Goal: Book appointment/travel/reservation

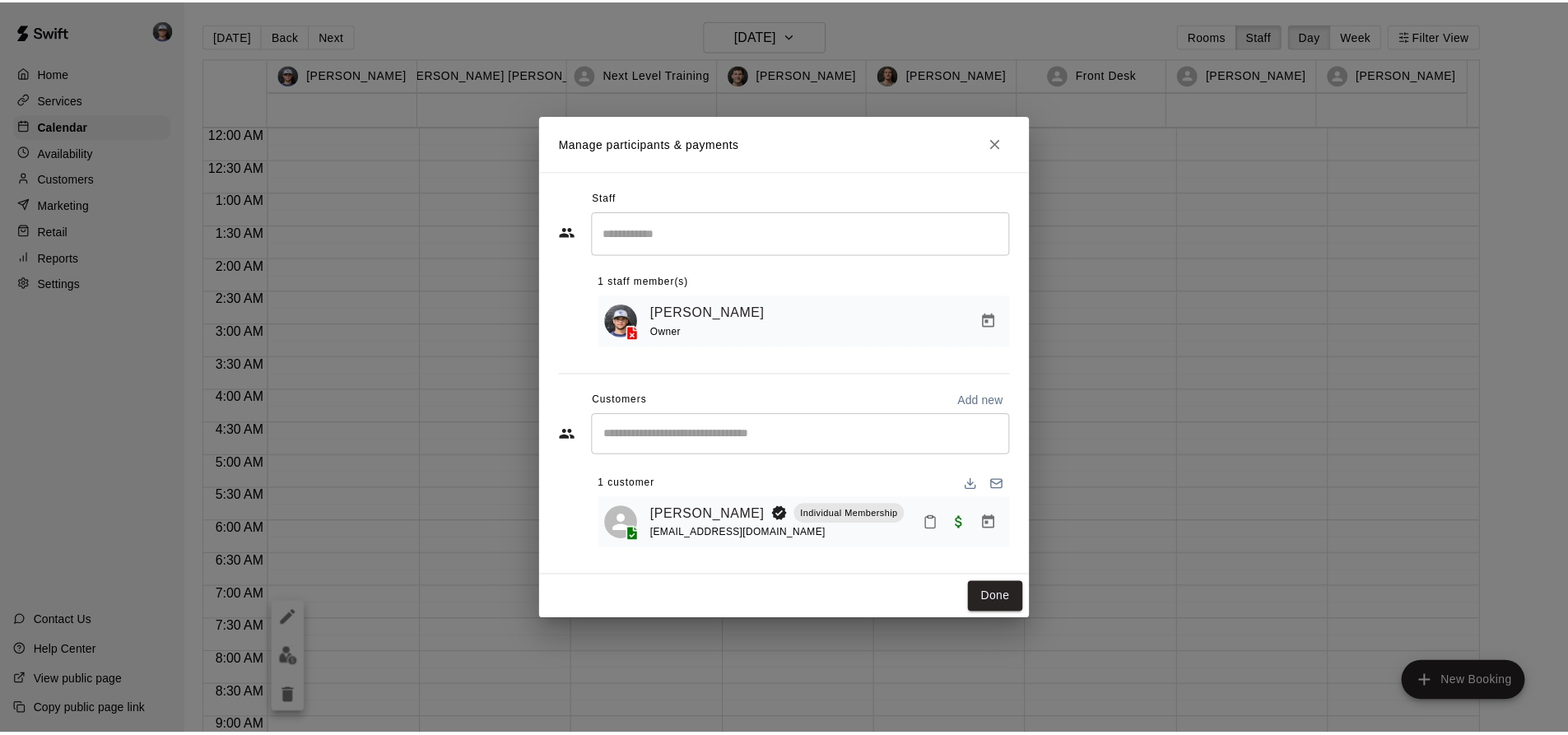
scroll to position [886, 0]
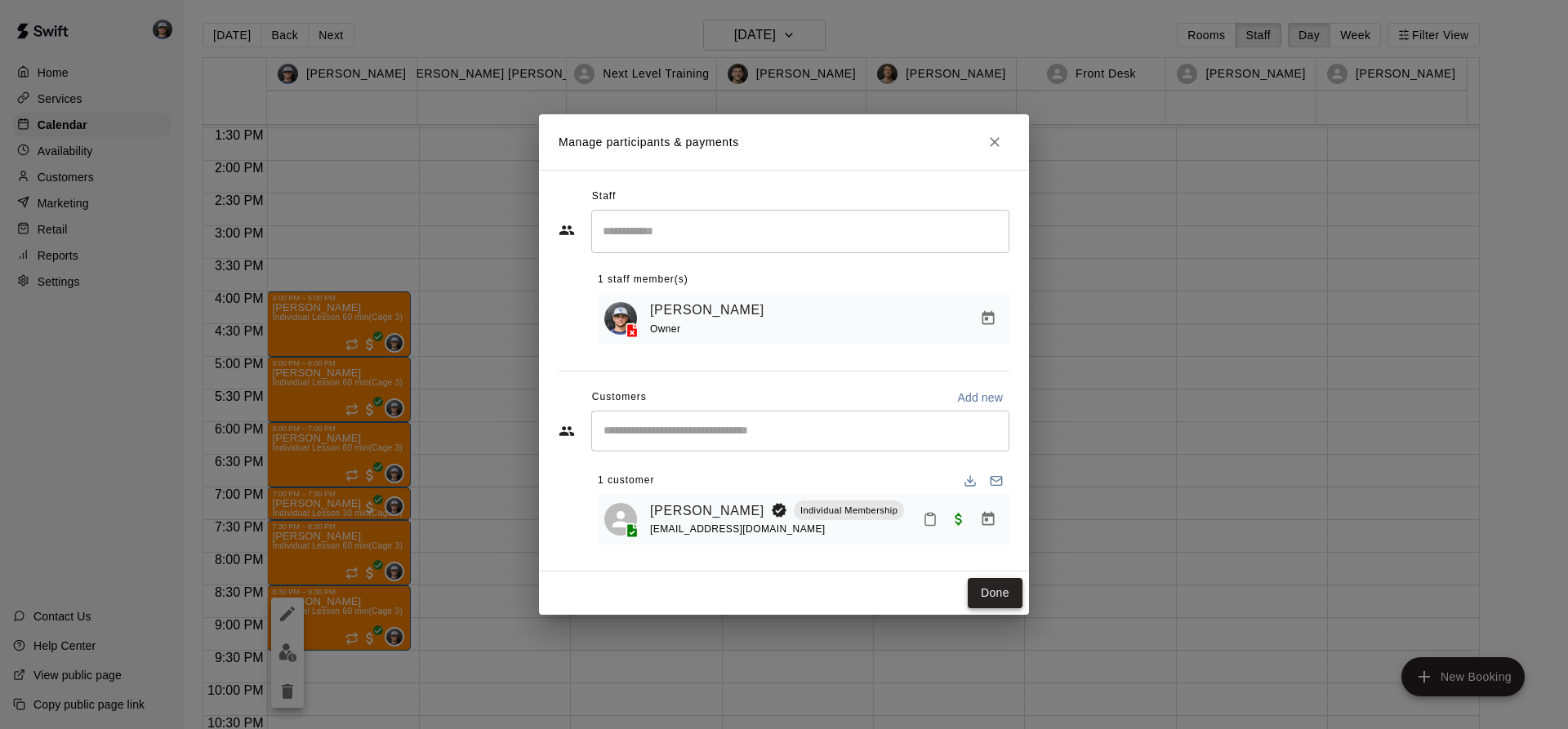
click at [998, 597] on button "Done" at bounding box center [995, 593] width 54 height 31
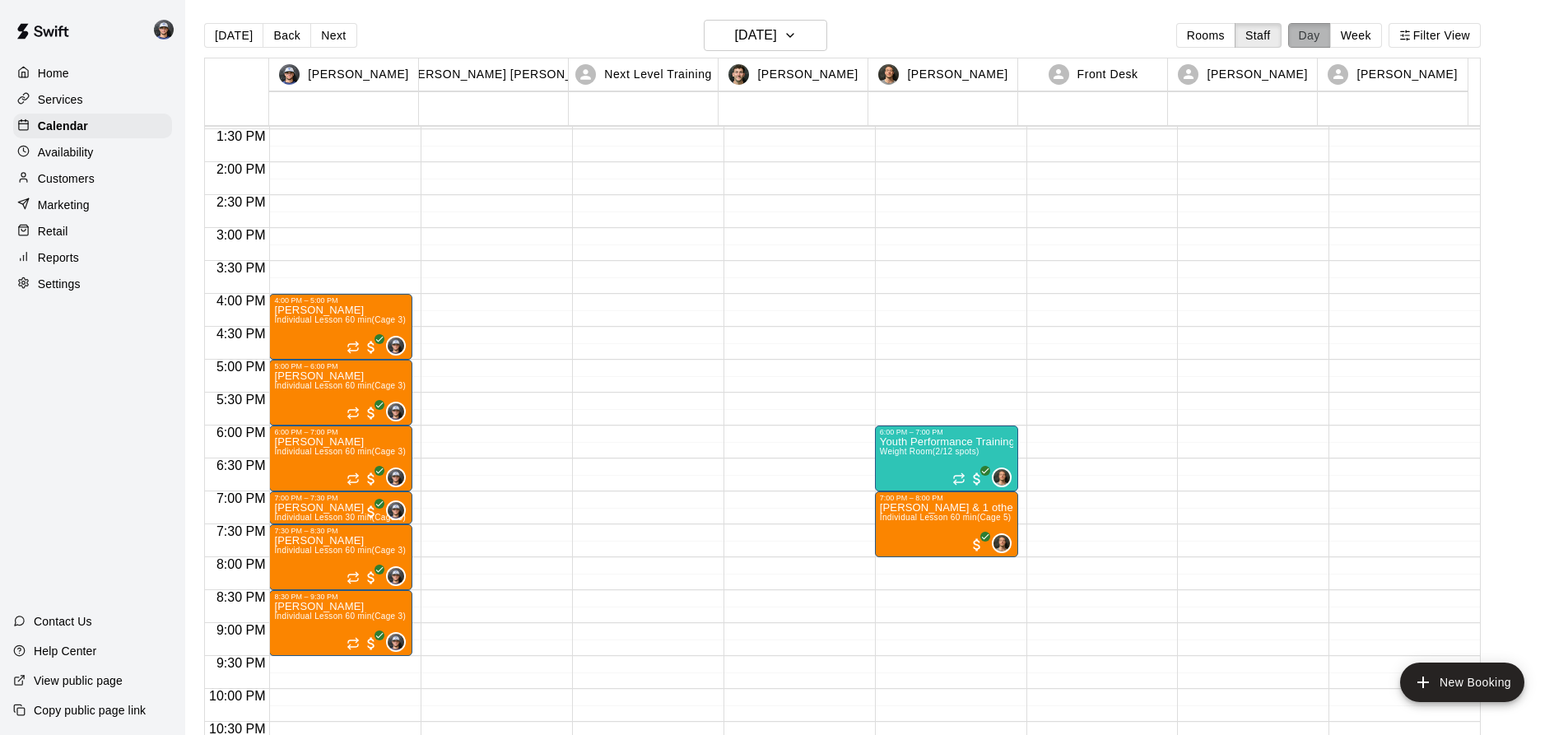
drag, startPoint x: 1322, startPoint y: 41, endPoint x: 1358, endPoint y: 31, distance: 37.4
click at [1331, 42] on button "Day" at bounding box center [1309, 35] width 43 height 25
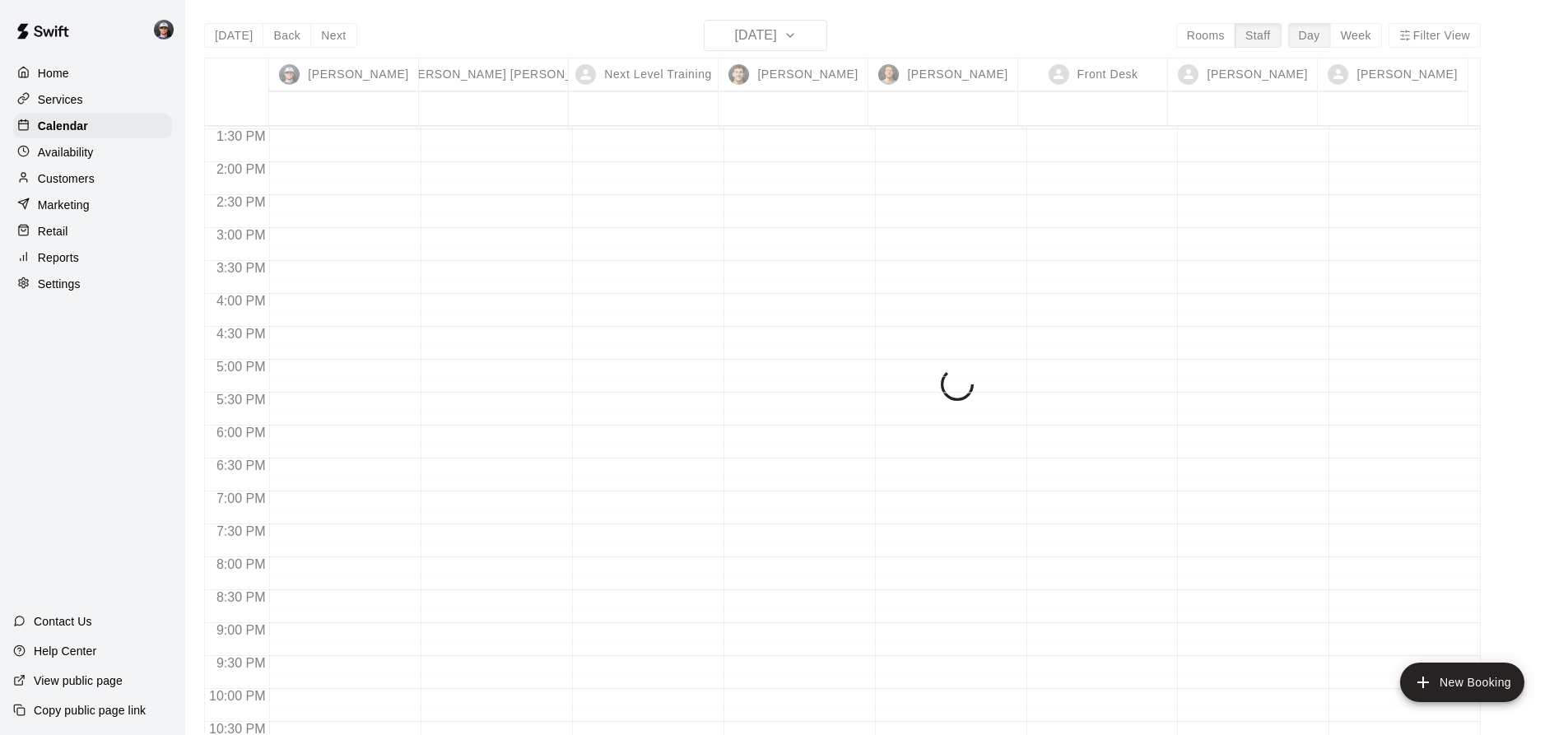
click at [1358, 31] on div "[DATE] Back [DATE][DATE] Rooms Staff Day Week Filter View [PERSON_NAME] 13 Mon …" at bounding box center [843, 387] width 1277 height 735
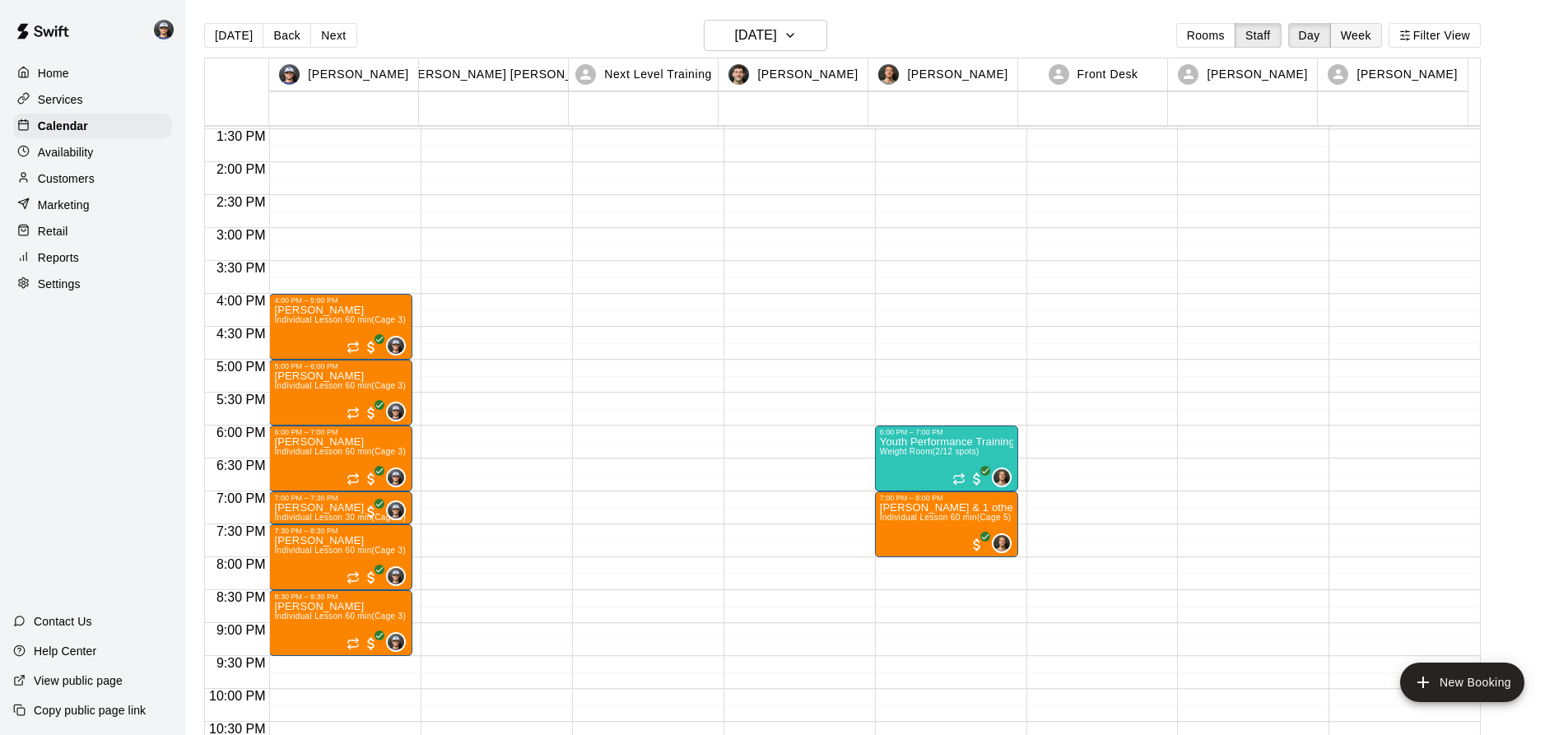
click at [1358, 36] on button "Week" at bounding box center [1356, 35] width 52 height 25
click at [1356, 37] on div "[DATE] Back [DATE][DATE] Rooms Staff Day Week Filter View [PERSON_NAME] 13 Mon …" at bounding box center [843, 387] width 1277 height 735
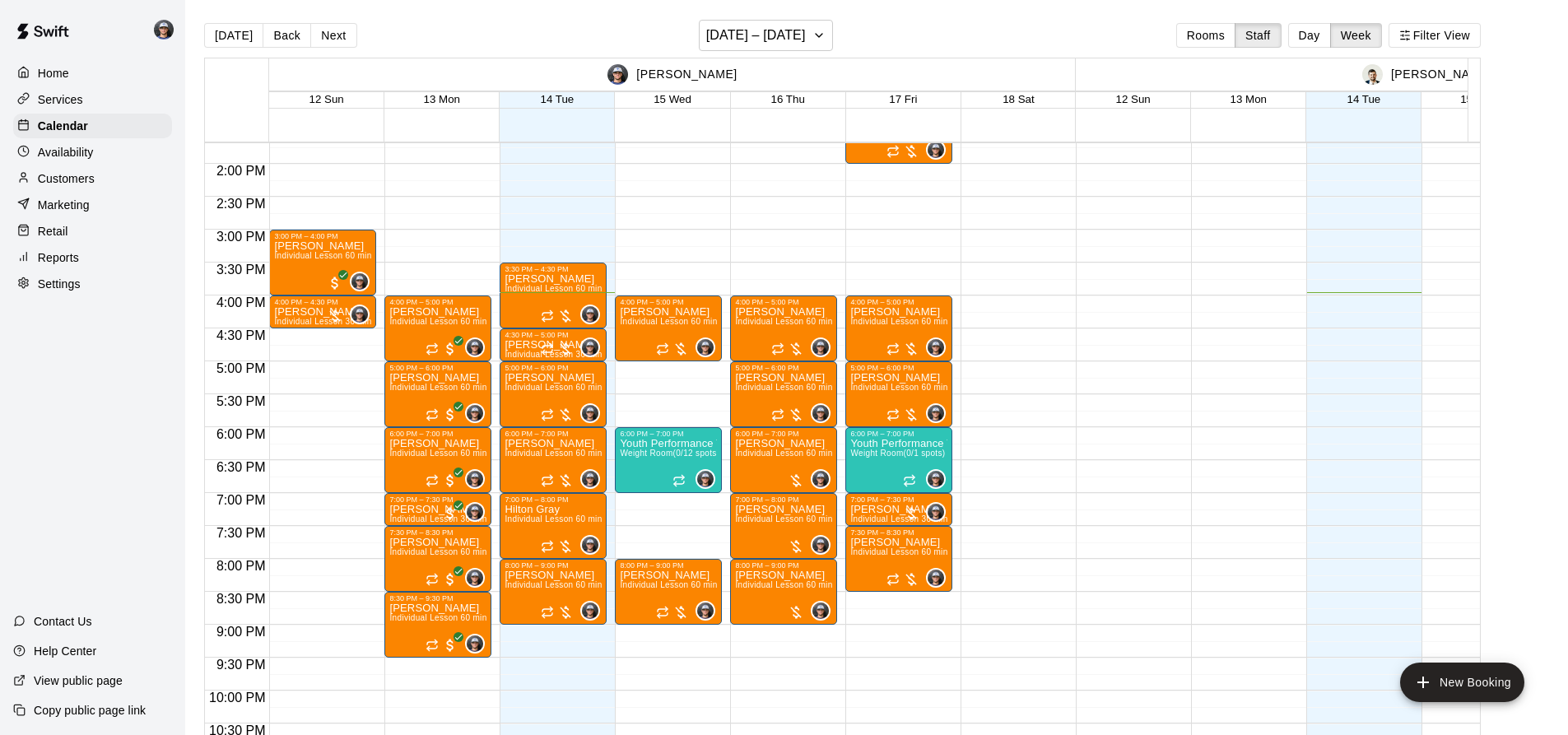
scroll to position [900, 0]
click at [85, 74] on div "Home" at bounding box center [93, 73] width 159 height 25
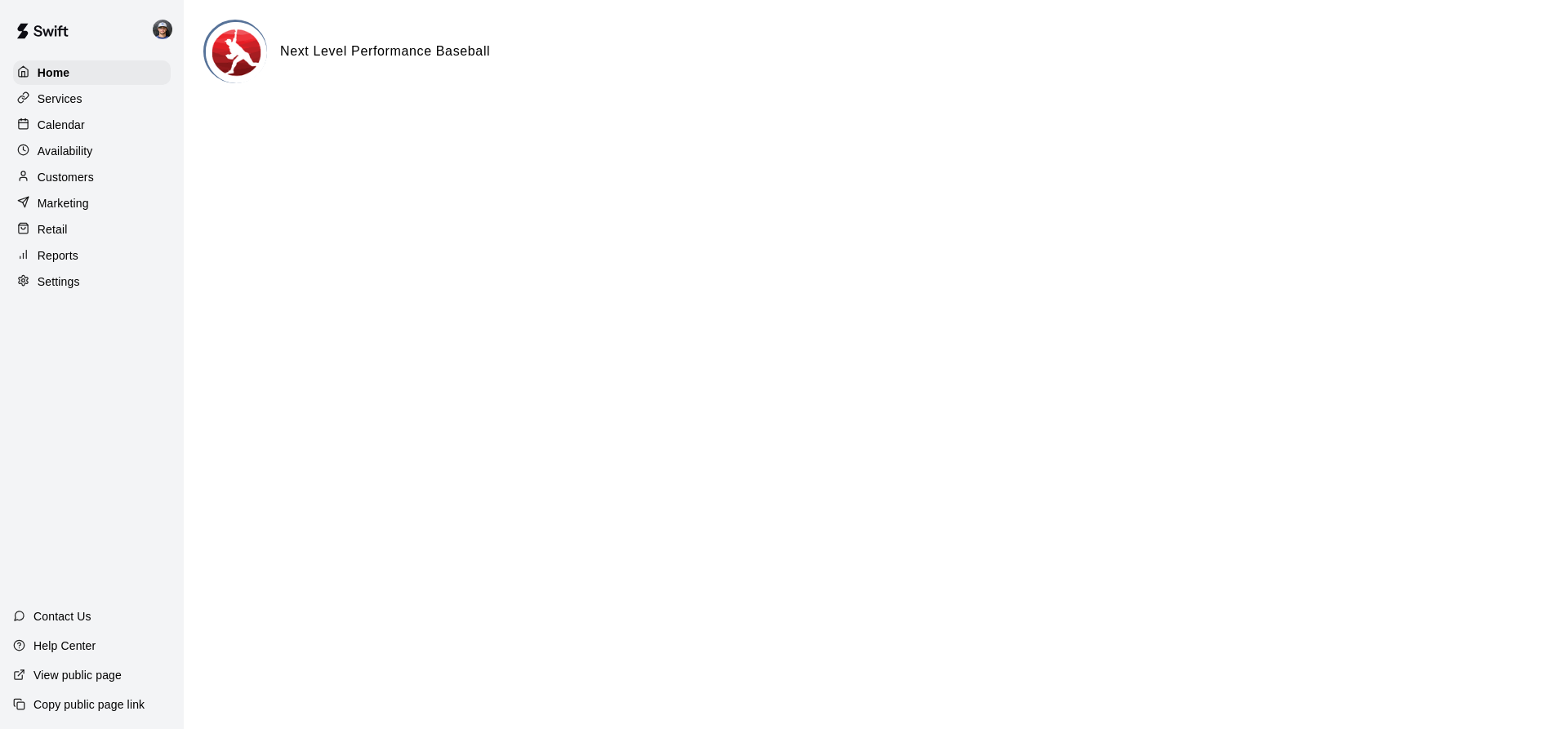
click at [78, 126] on p "Calendar" at bounding box center [61, 124] width 47 height 17
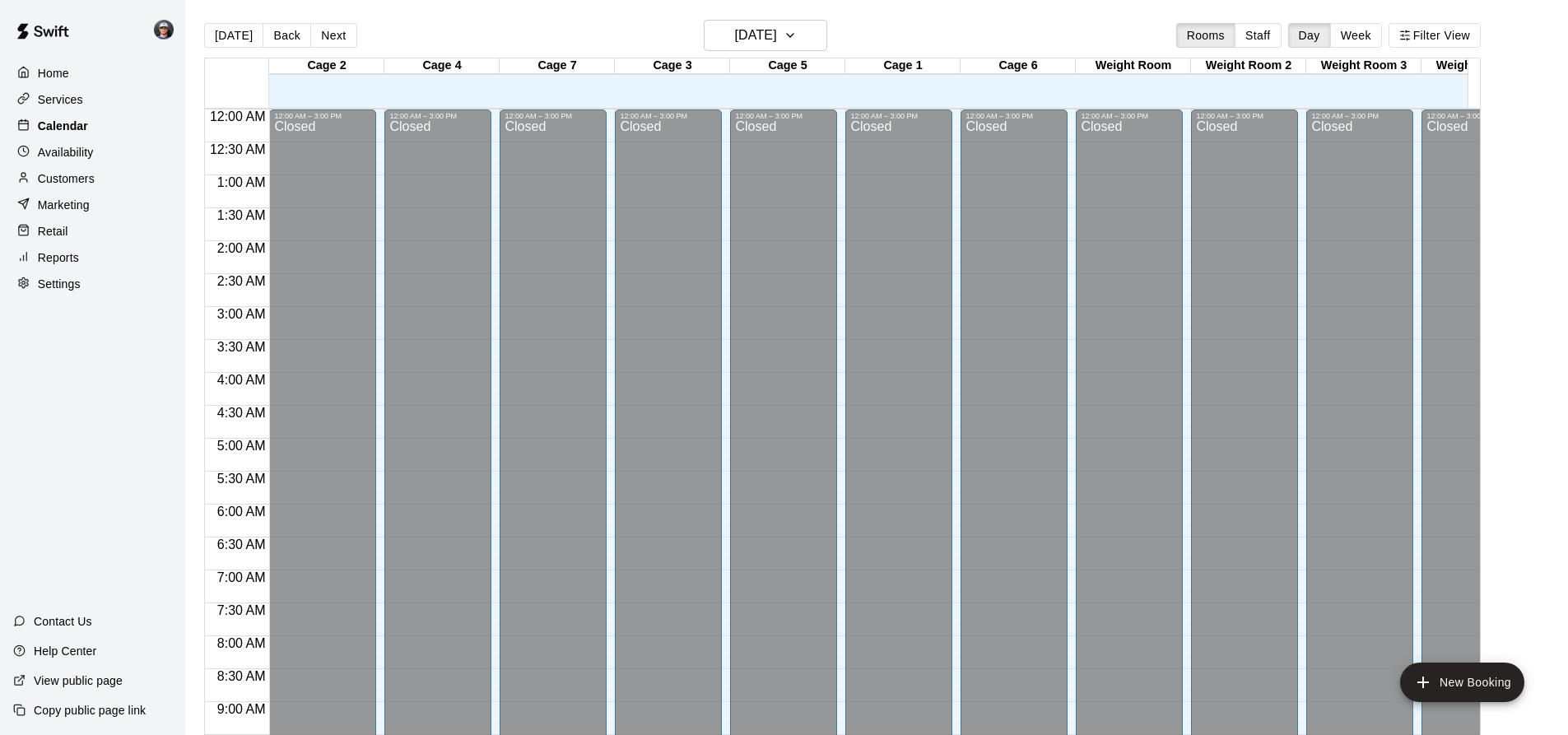
scroll to position [886, 0]
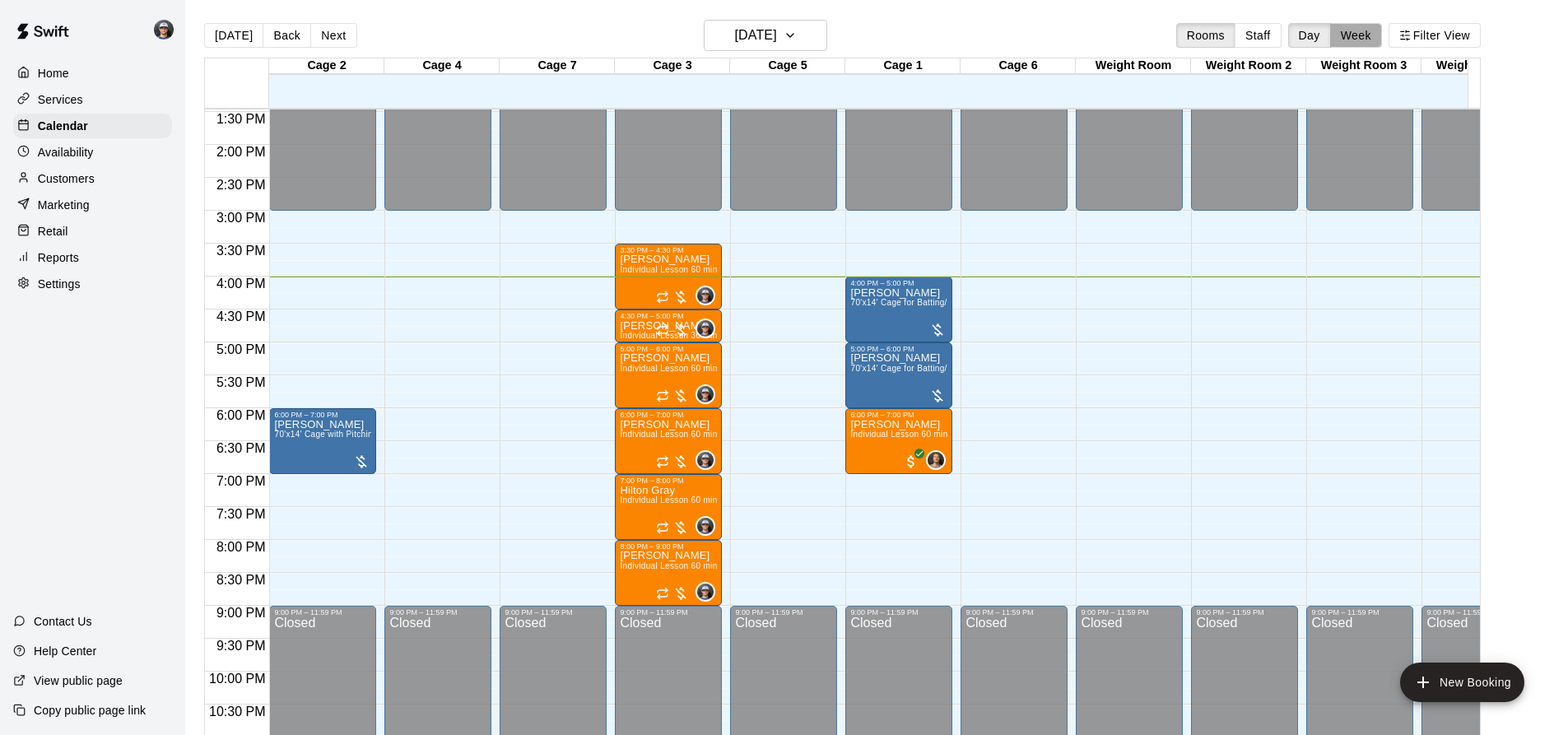
click at [1362, 31] on button "Week" at bounding box center [1356, 35] width 52 height 25
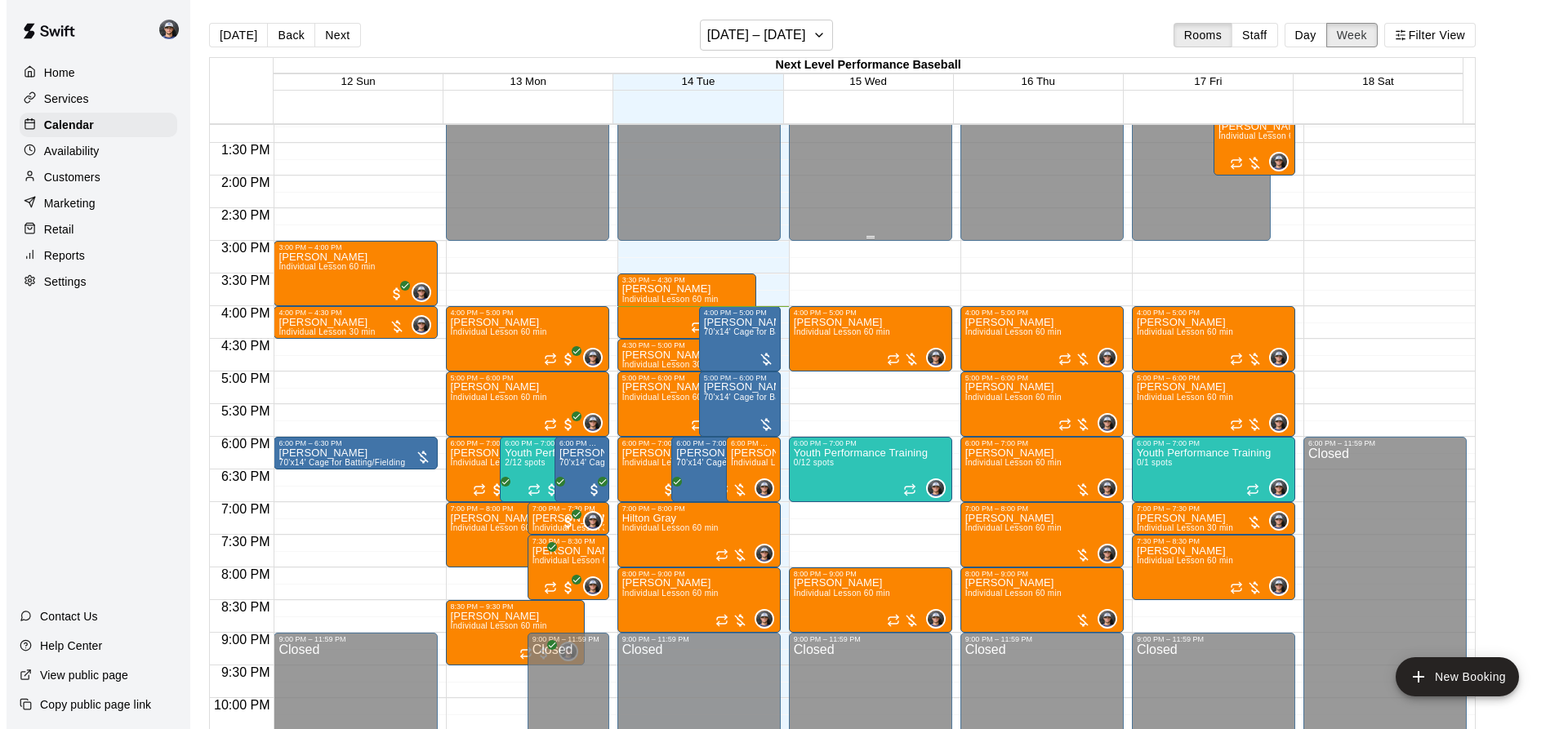
scroll to position [783, 0]
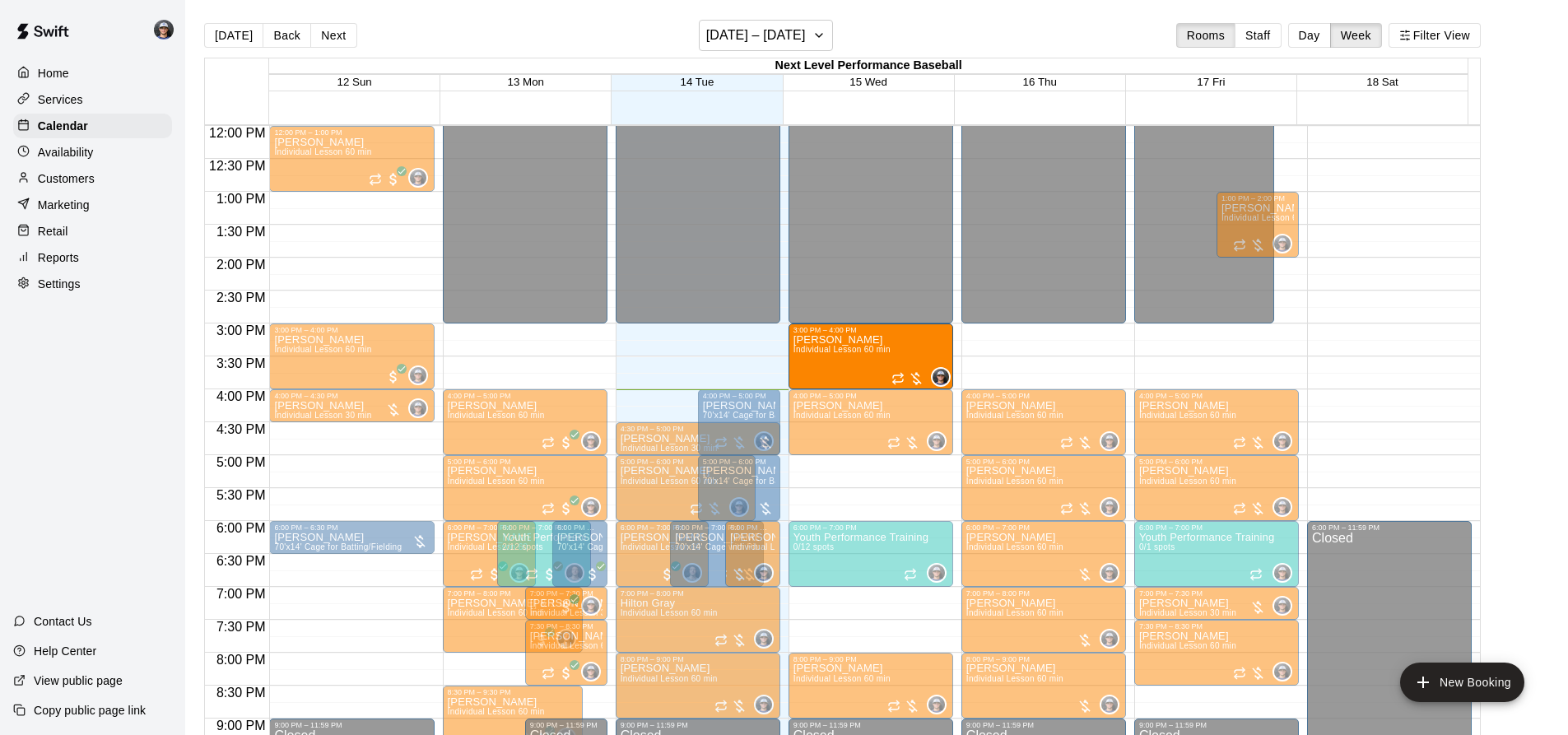
drag, startPoint x: 867, startPoint y: 359, endPoint x: 881, endPoint y: 345, distance: 19.8
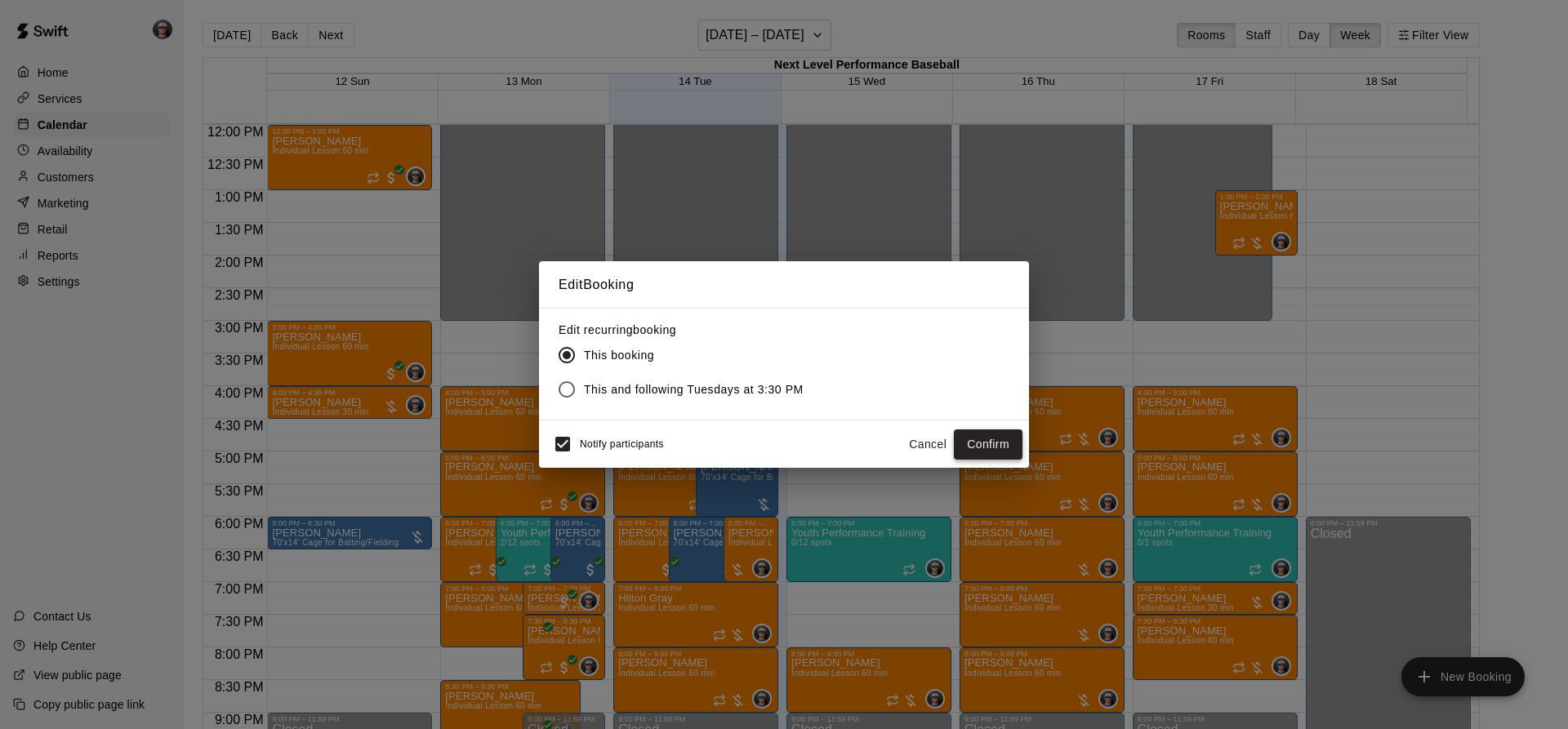
click at [973, 435] on button "Confirm" at bounding box center [989, 444] width 69 height 31
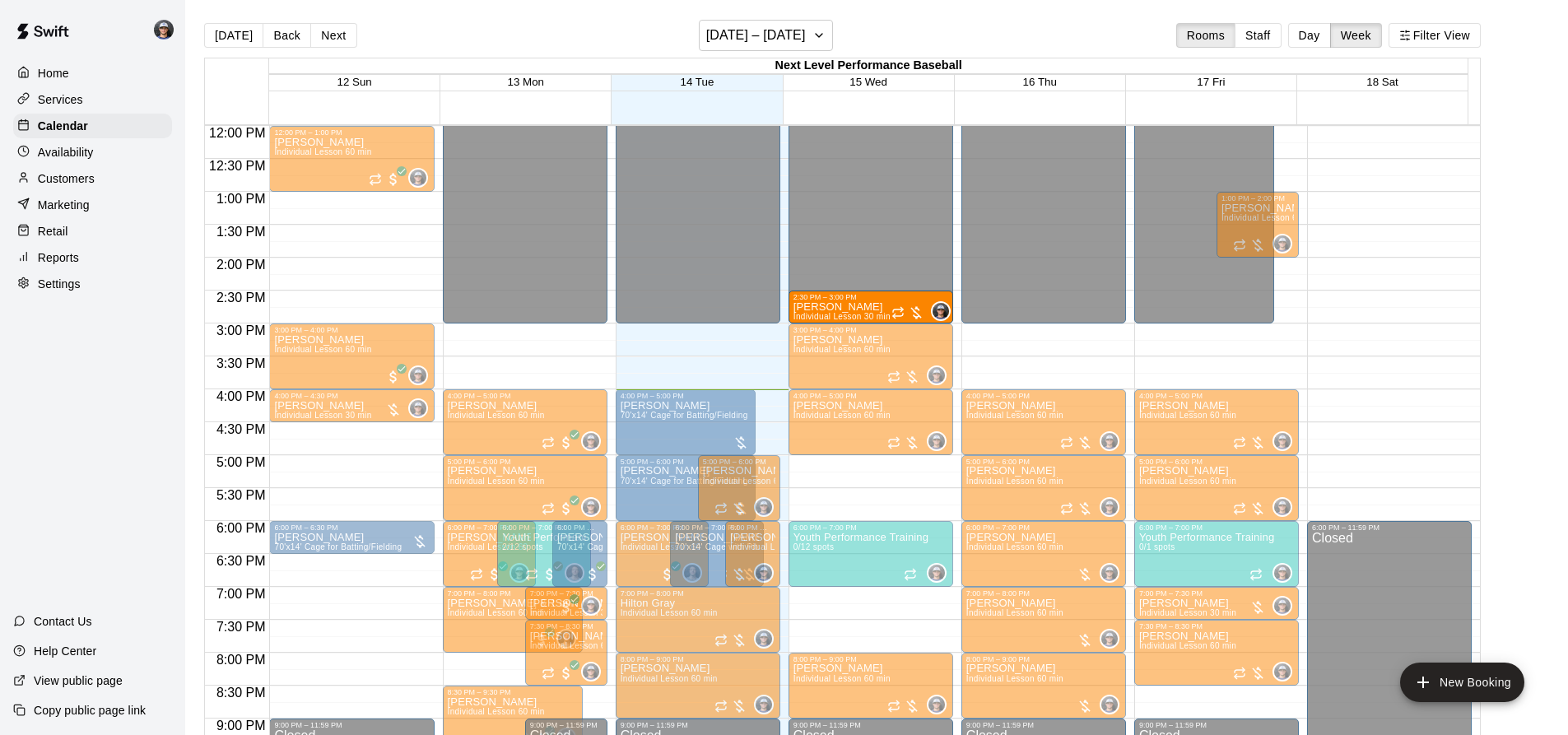
drag, startPoint x: 705, startPoint y: 442, endPoint x: 832, endPoint y: 323, distance: 174.0
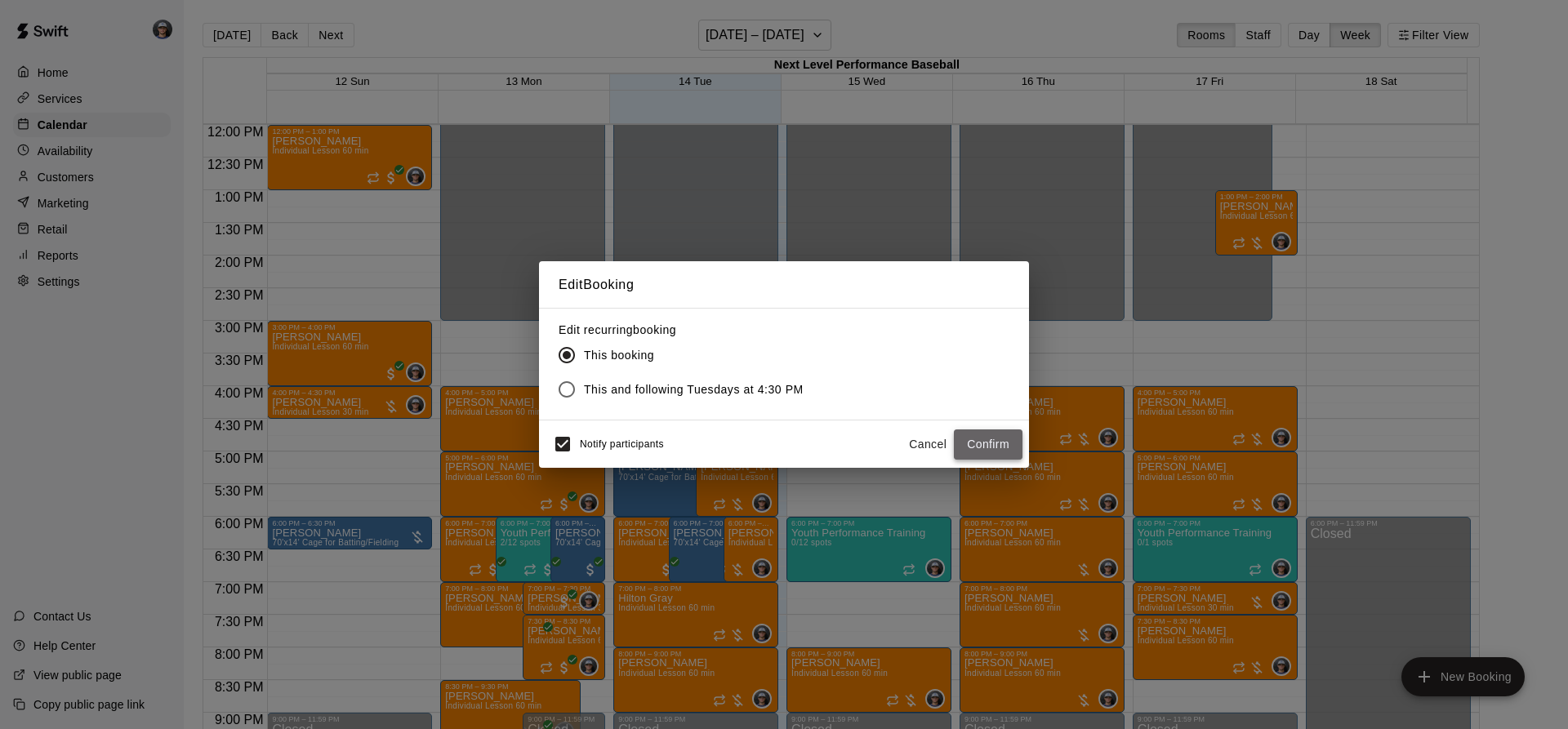
click at [992, 435] on button "Confirm" at bounding box center [989, 444] width 69 height 31
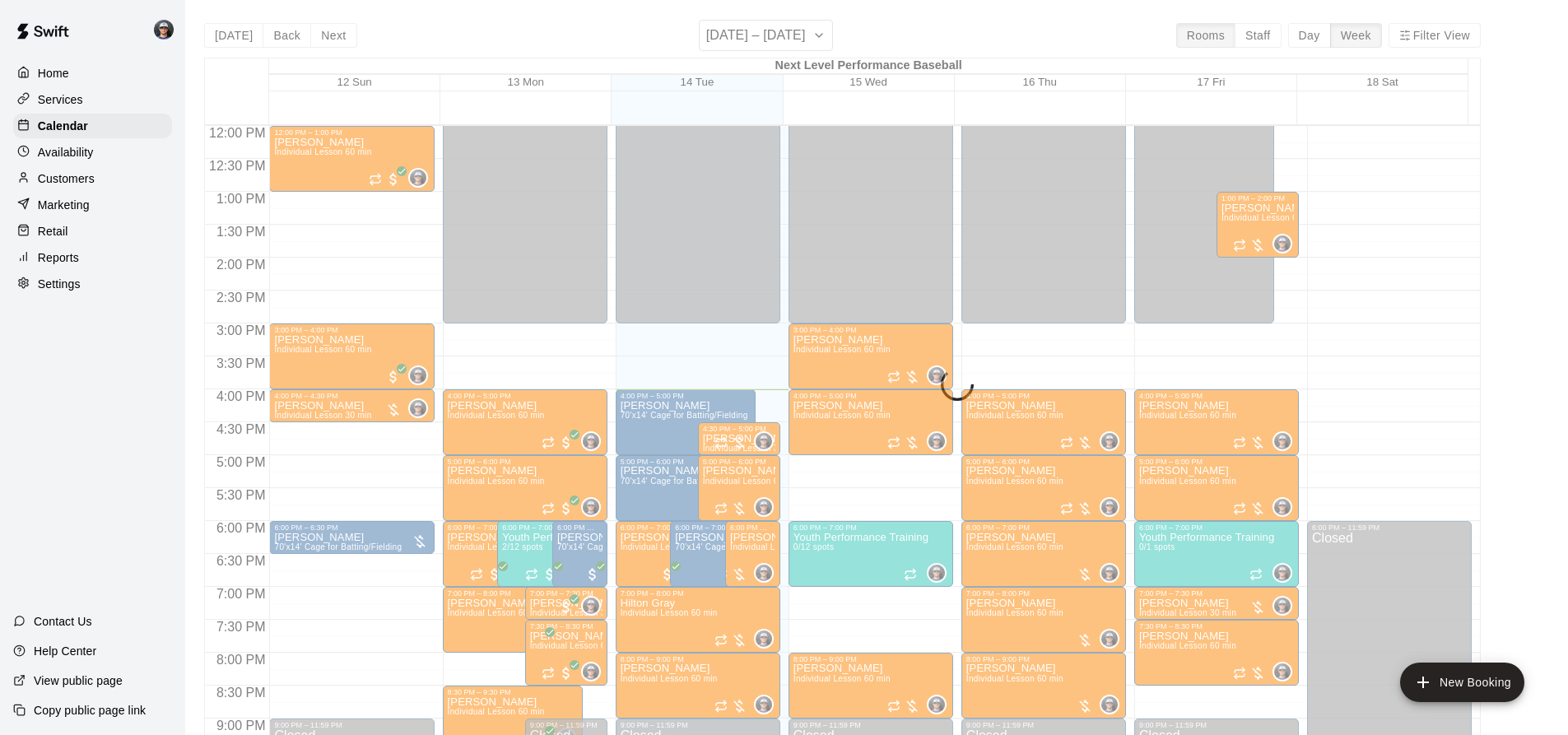
click at [1484, 689] on button "New Booking" at bounding box center [1463, 682] width 124 height 40
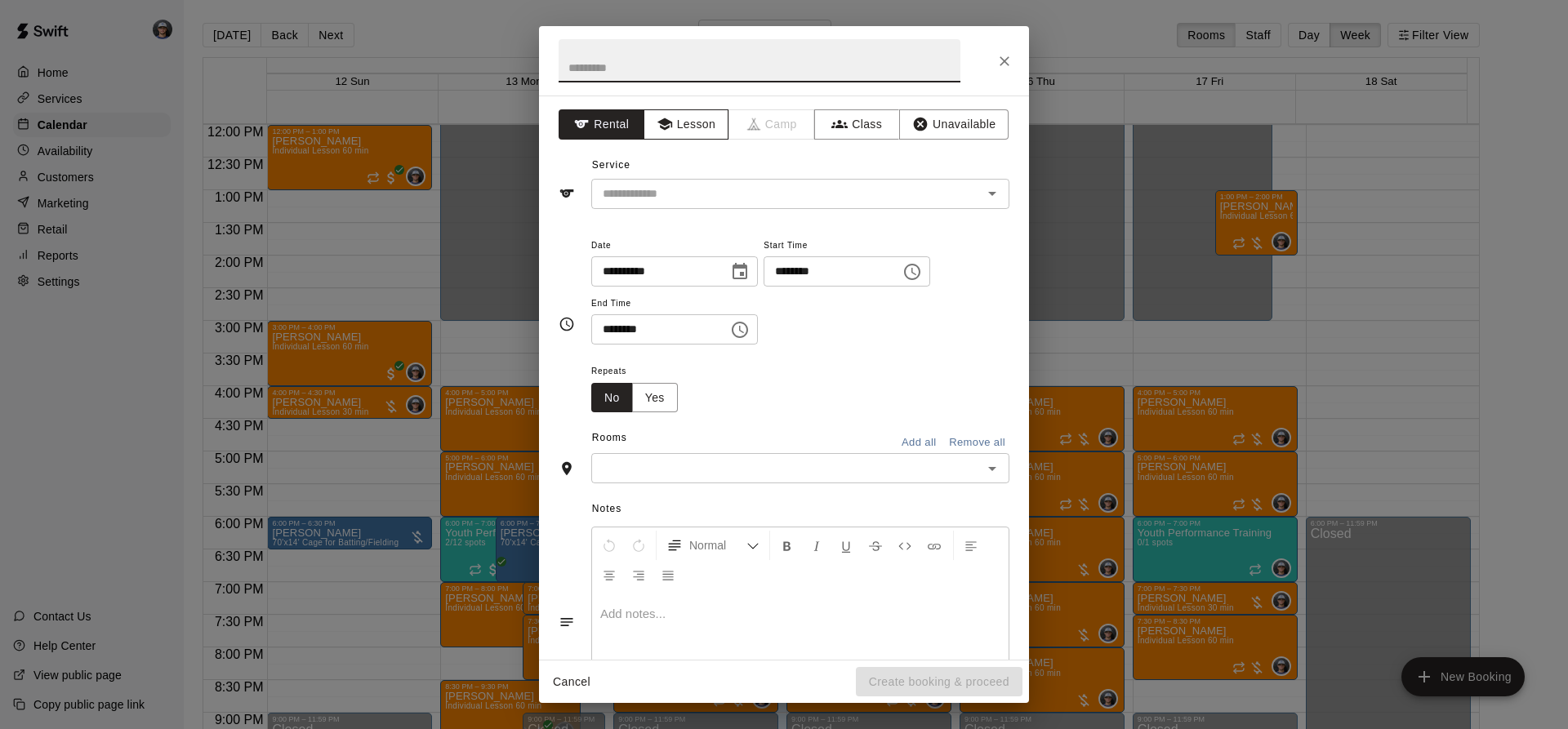
click at [709, 125] on button "Lesson" at bounding box center [686, 124] width 86 height 31
click at [690, 222] on div "**********" at bounding box center [784, 324] width 451 height 204
click at [705, 188] on input "text" at bounding box center [776, 193] width 360 height 21
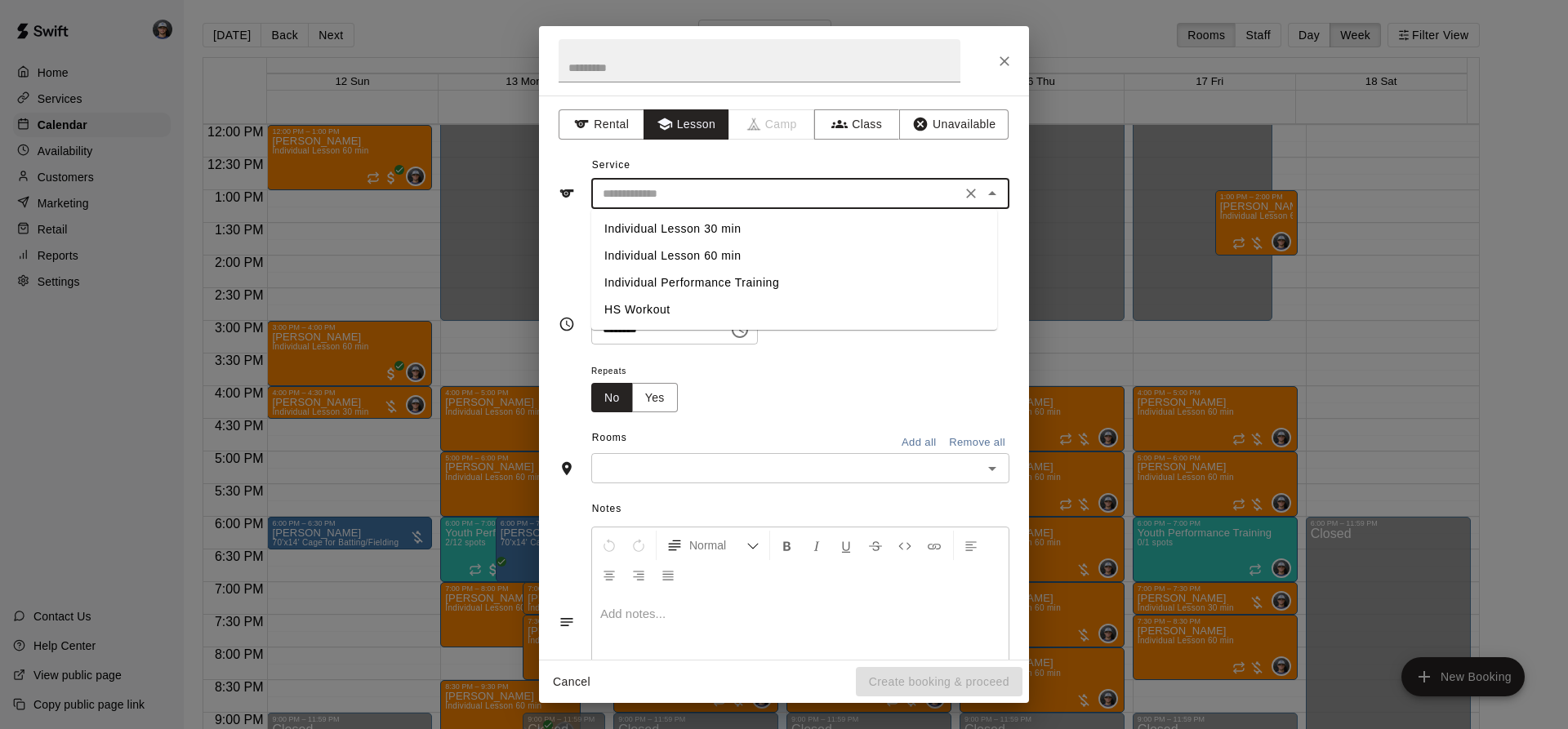
click at [731, 256] on li "Individual Lesson 60 min" at bounding box center [793, 255] width 406 height 27
type input "**********"
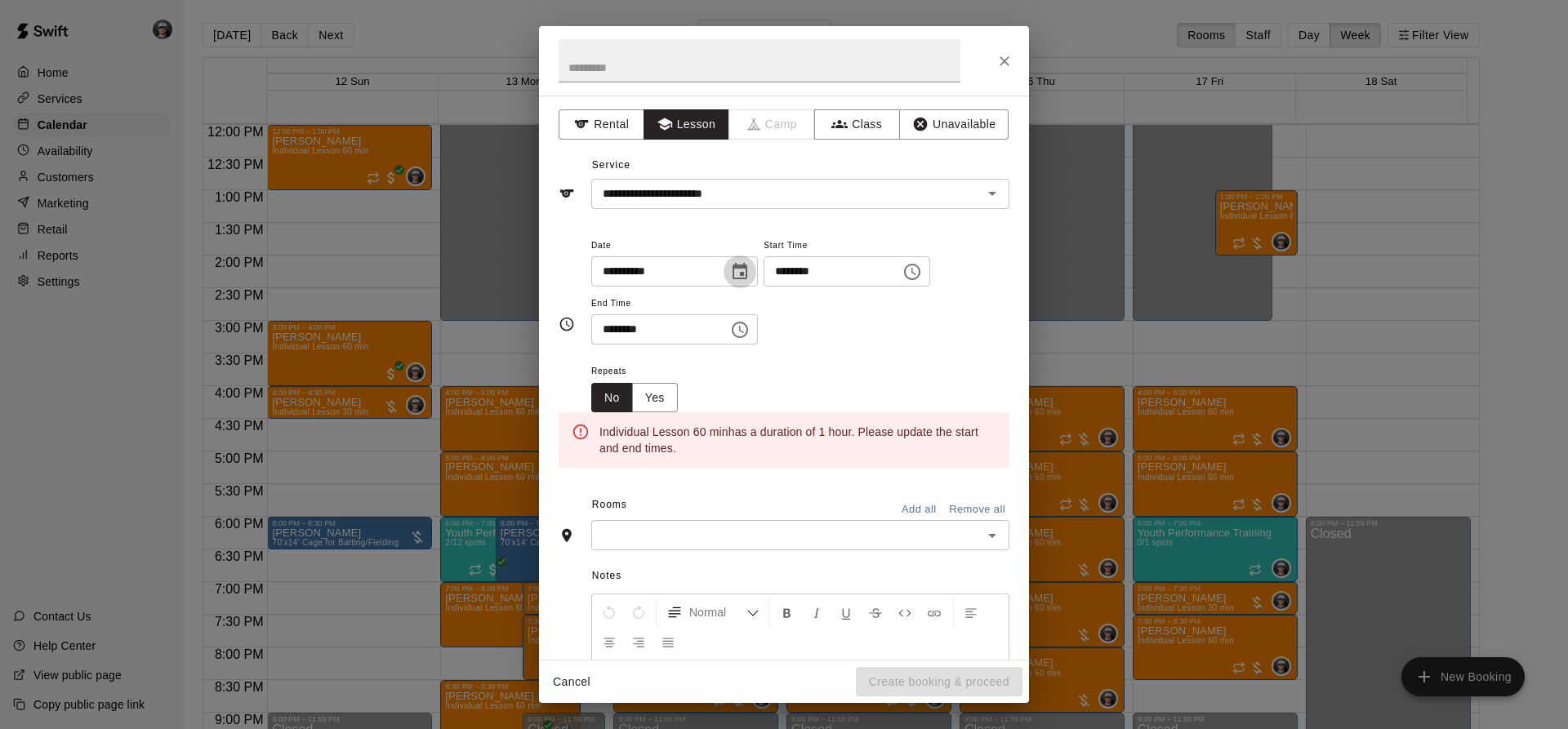
click at [750, 275] on icon "Choose date, selected date is Oct 14, 2025" at bounding box center [740, 272] width 20 height 20
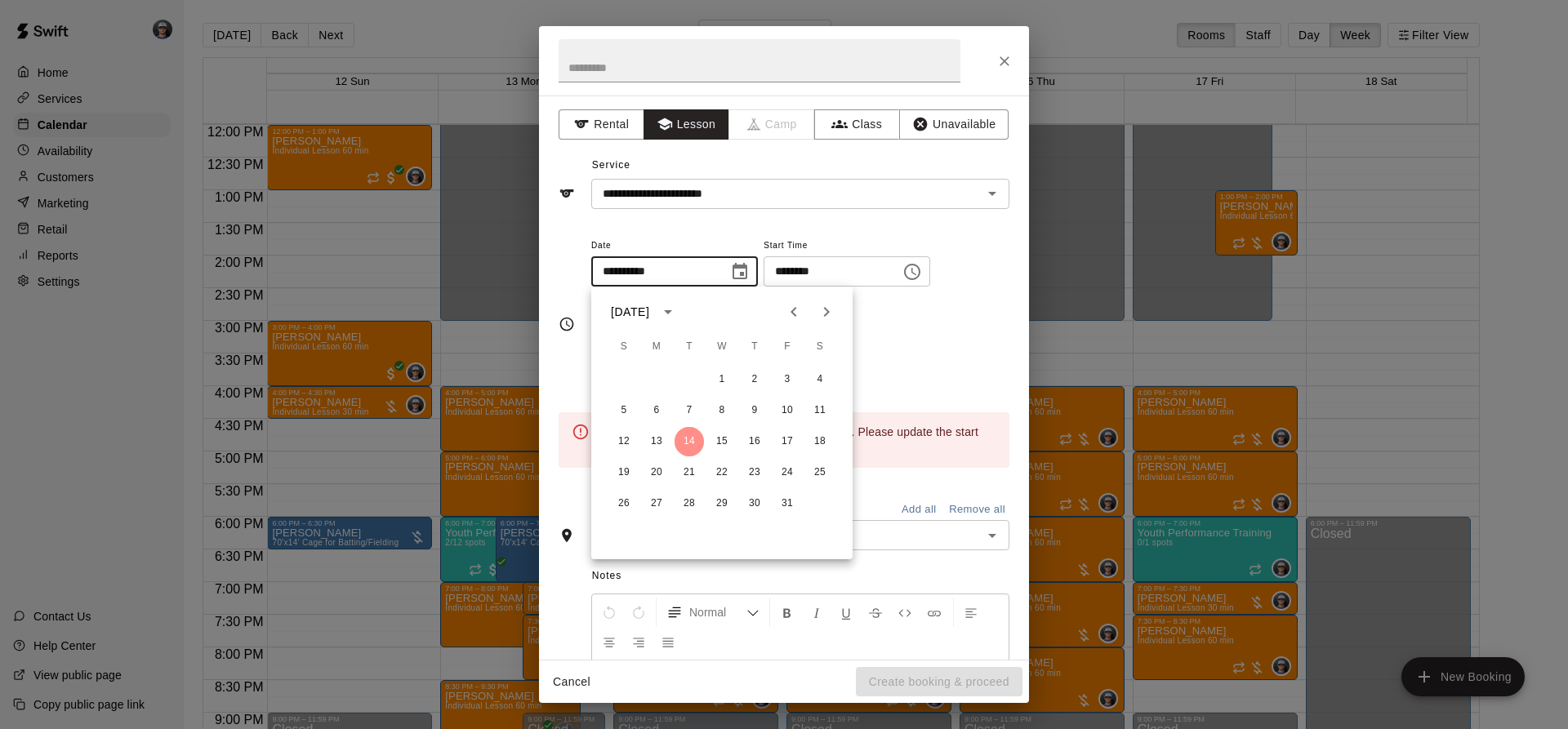
drag, startPoint x: 693, startPoint y: 435, endPoint x: 738, endPoint y: 436, distance: 45.0
click at [738, 436] on div "12 13 14 15 16 17 18" at bounding box center [721, 442] width 261 height 30
click at [725, 439] on button "15" at bounding box center [722, 442] width 30 height 30
type input "**********"
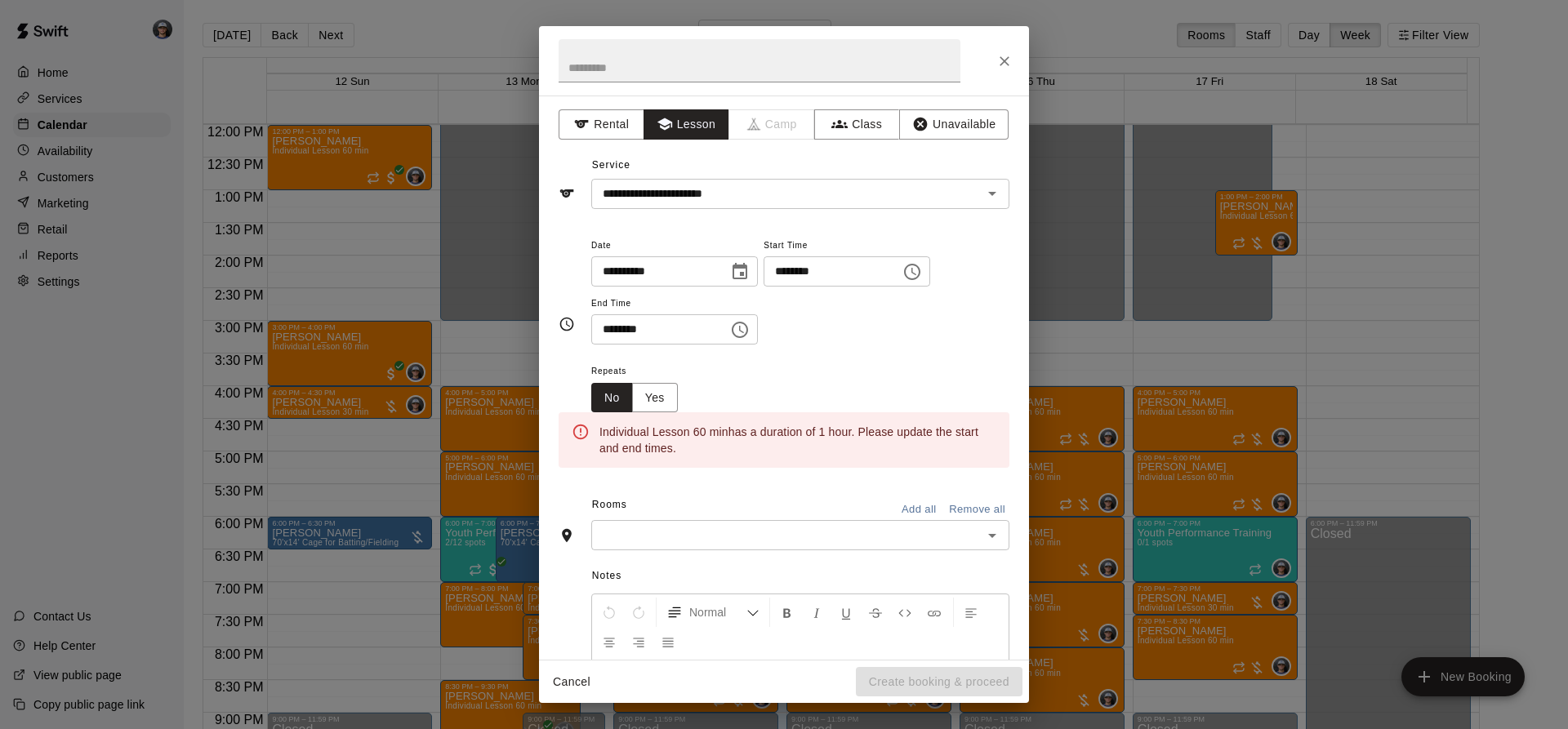
click at [922, 267] on icon "Choose time, selected time is 3:00 PM" at bounding box center [912, 272] width 20 height 20
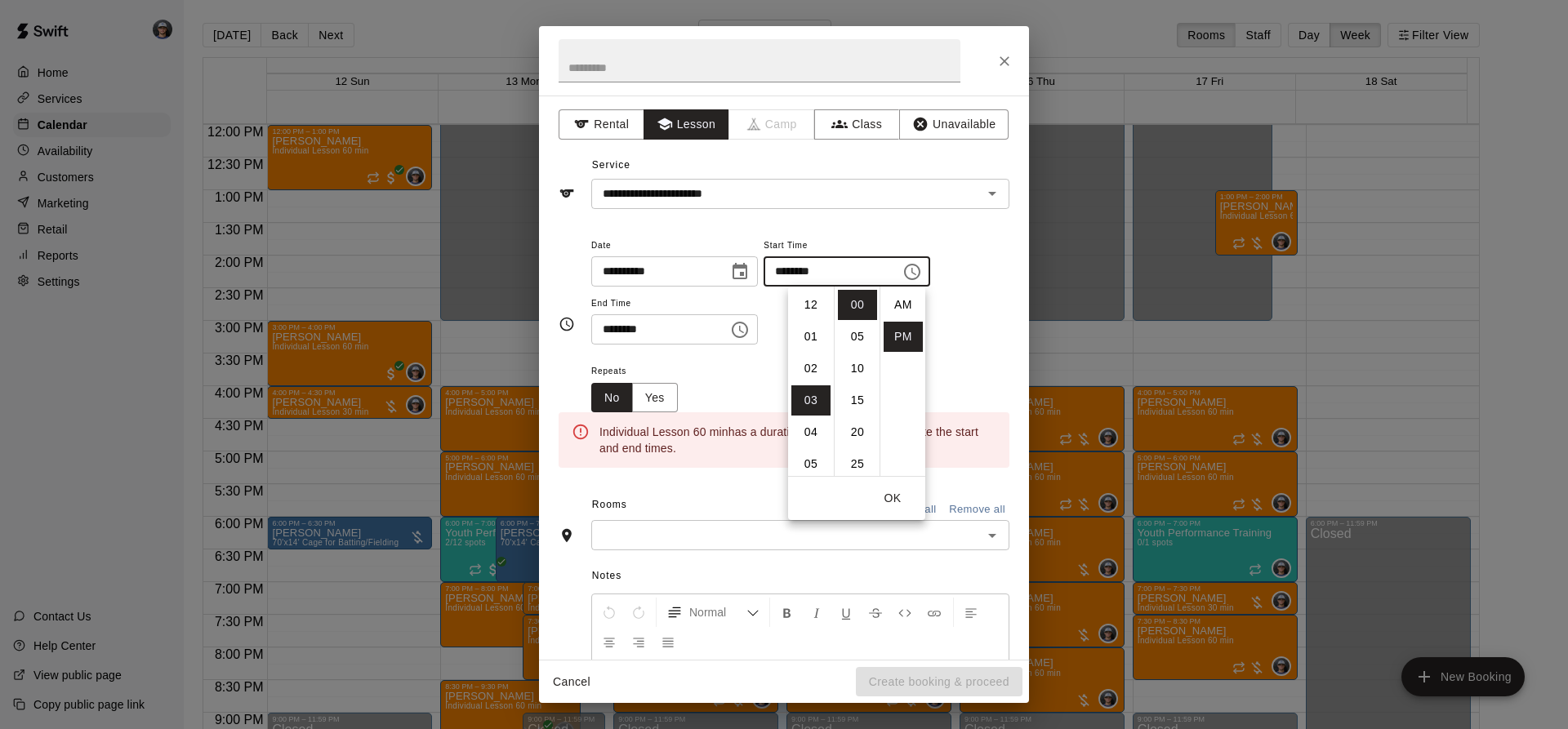
scroll to position [30, 0]
click at [802, 428] on li "07" at bounding box center [811, 432] width 39 height 31
type input "********"
click at [744, 328] on icon "Choose time, selected time is 3:30 PM" at bounding box center [741, 328] width 5 height 7
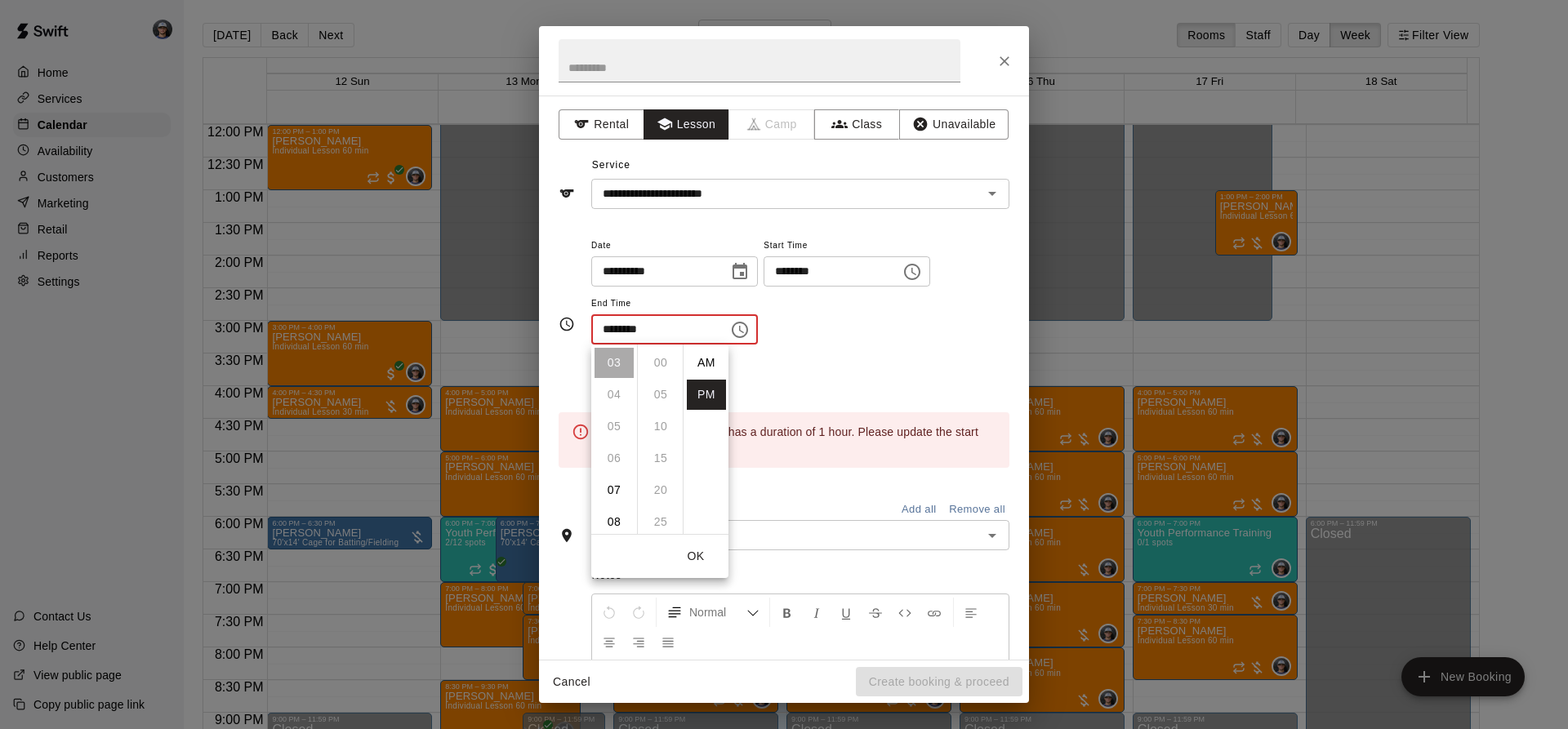
scroll to position [30, 0]
click at [610, 521] on li "08" at bounding box center [614, 522] width 39 height 31
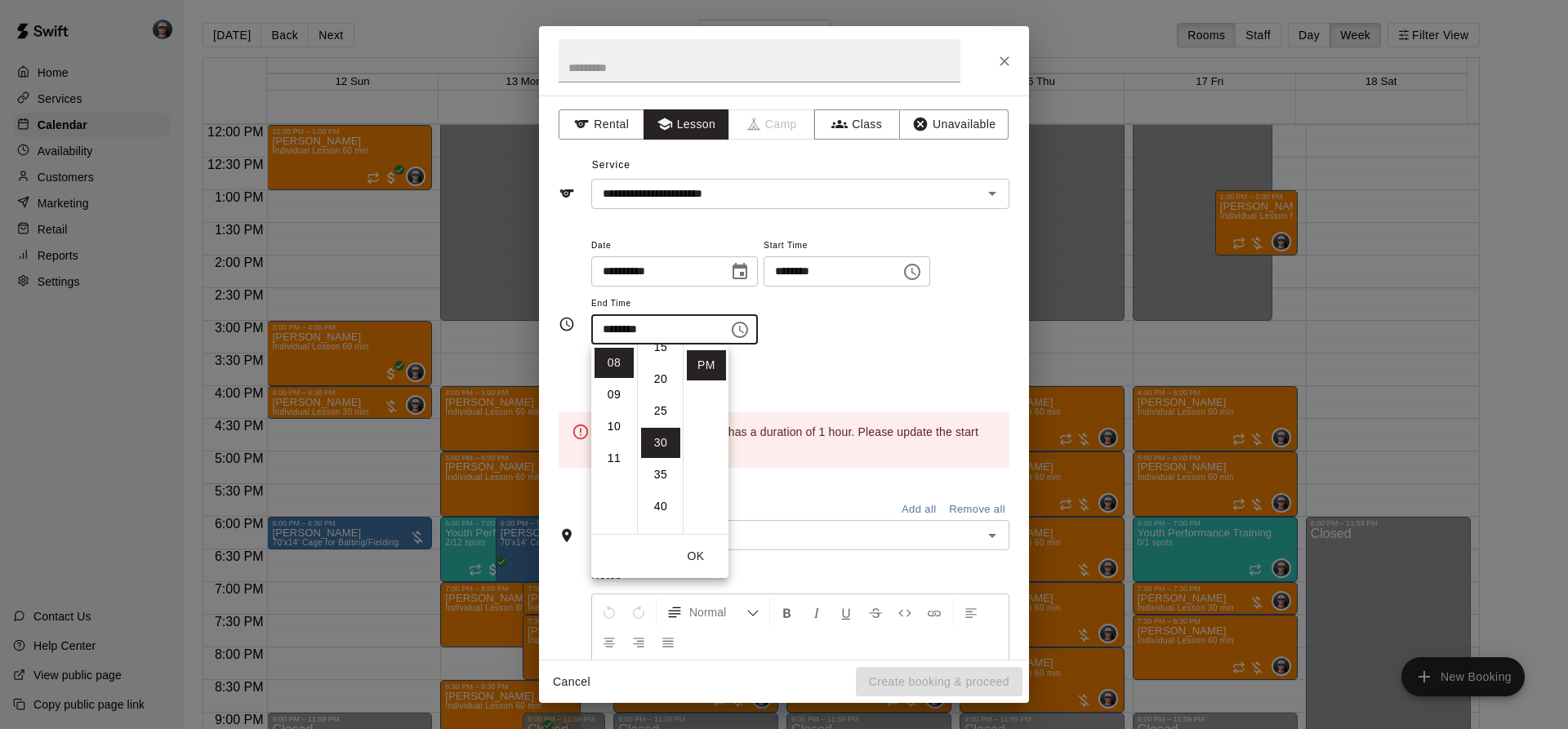
scroll to position [0, 0]
click at [656, 355] on li "00" at bounding box center [661, 363] width 39 height 31
type input "********"
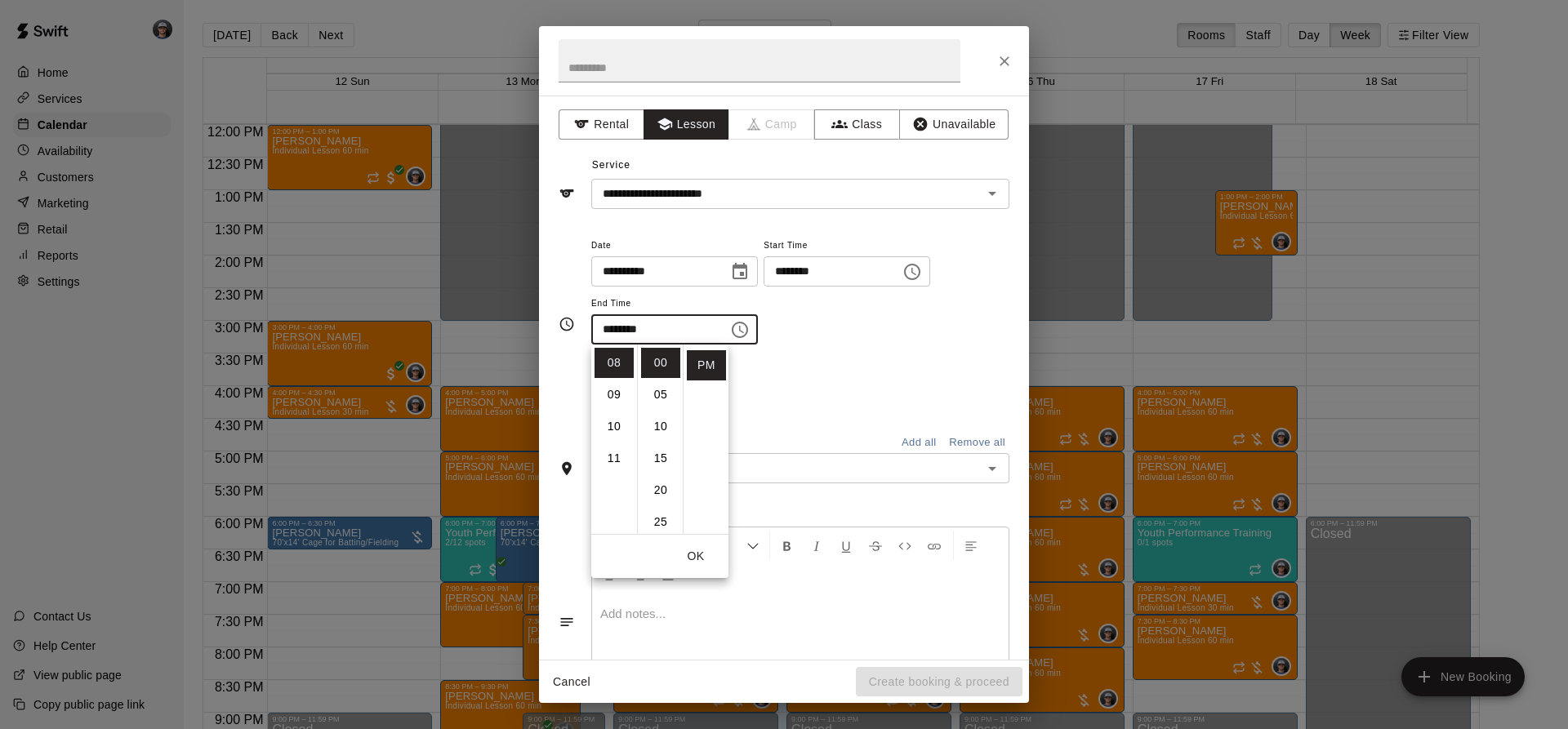
drag, startPoint x: 891, startPoint y: 352, endPoint x: 875, endPoint y: 373, distance: 26.4
click at [890, 352] on div "**********" at bounding box center [800, 298] width 418 height 126
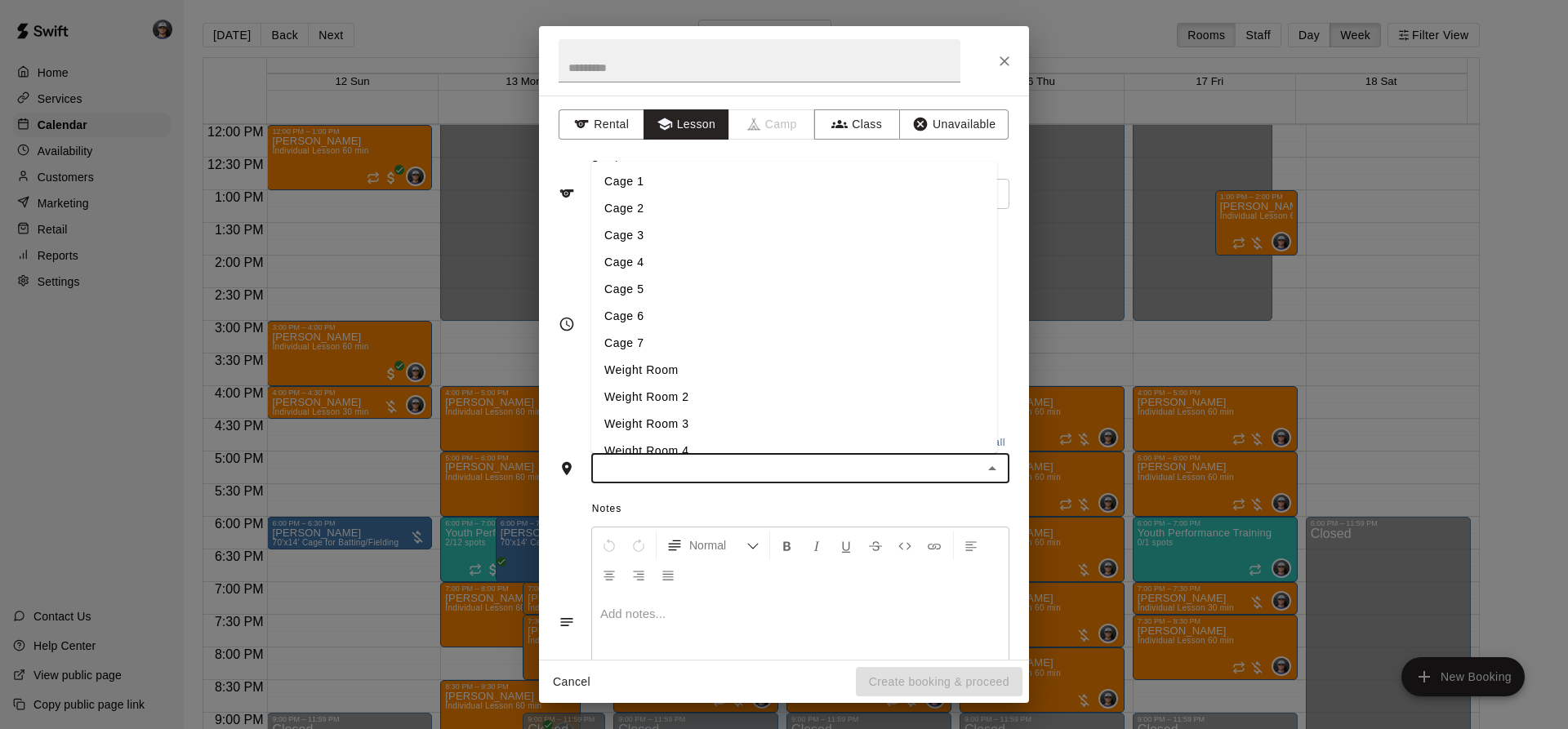
click at [803, 471] on input "text" at bounding box center [786, 468] width 381 height 21
click at [665, 227] on li "Cage 3" at bounding box center [793, 235] width 406 height 27
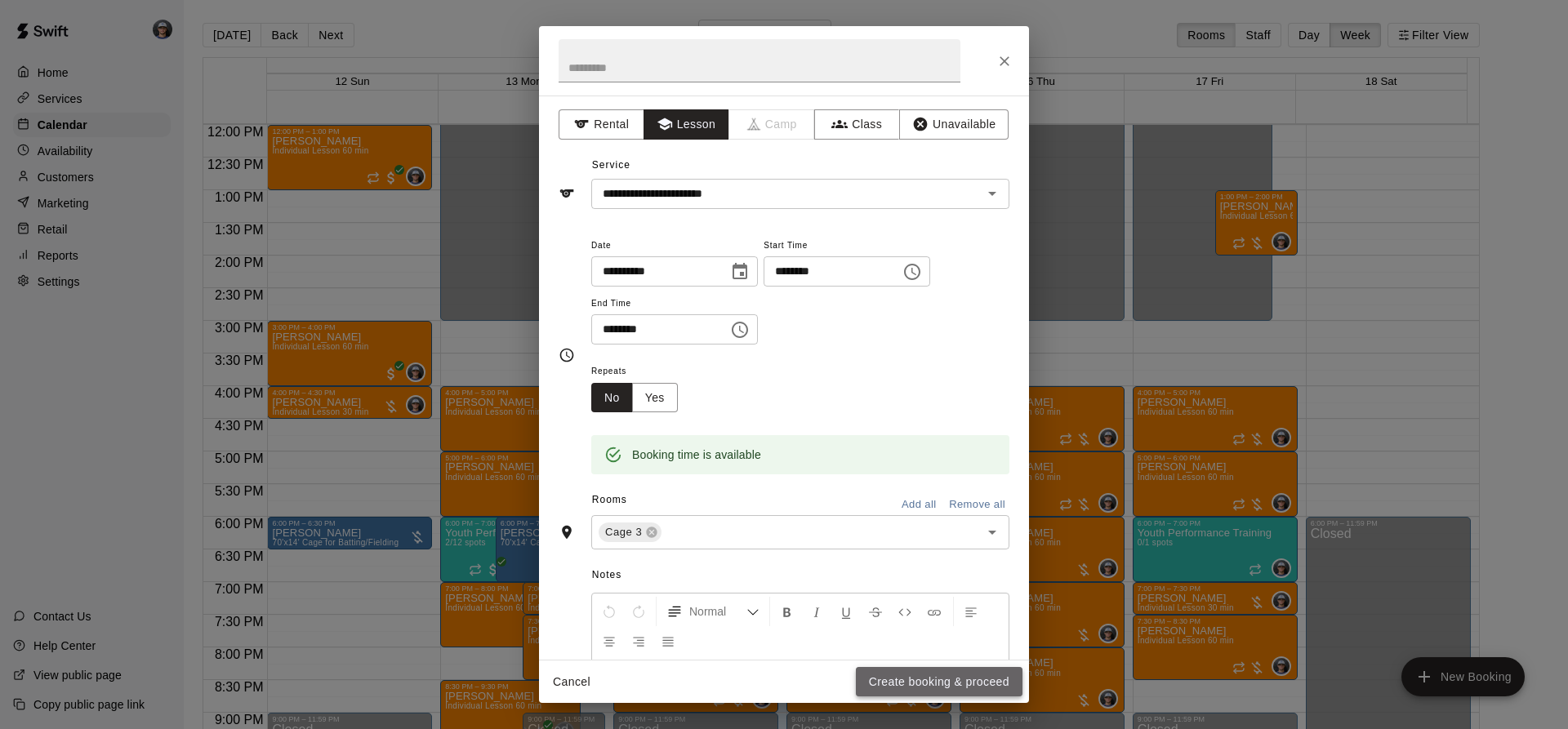
click at [896, 678] on button "Create booking & proceed" at bounding box center [938, 682] width 167 height 31
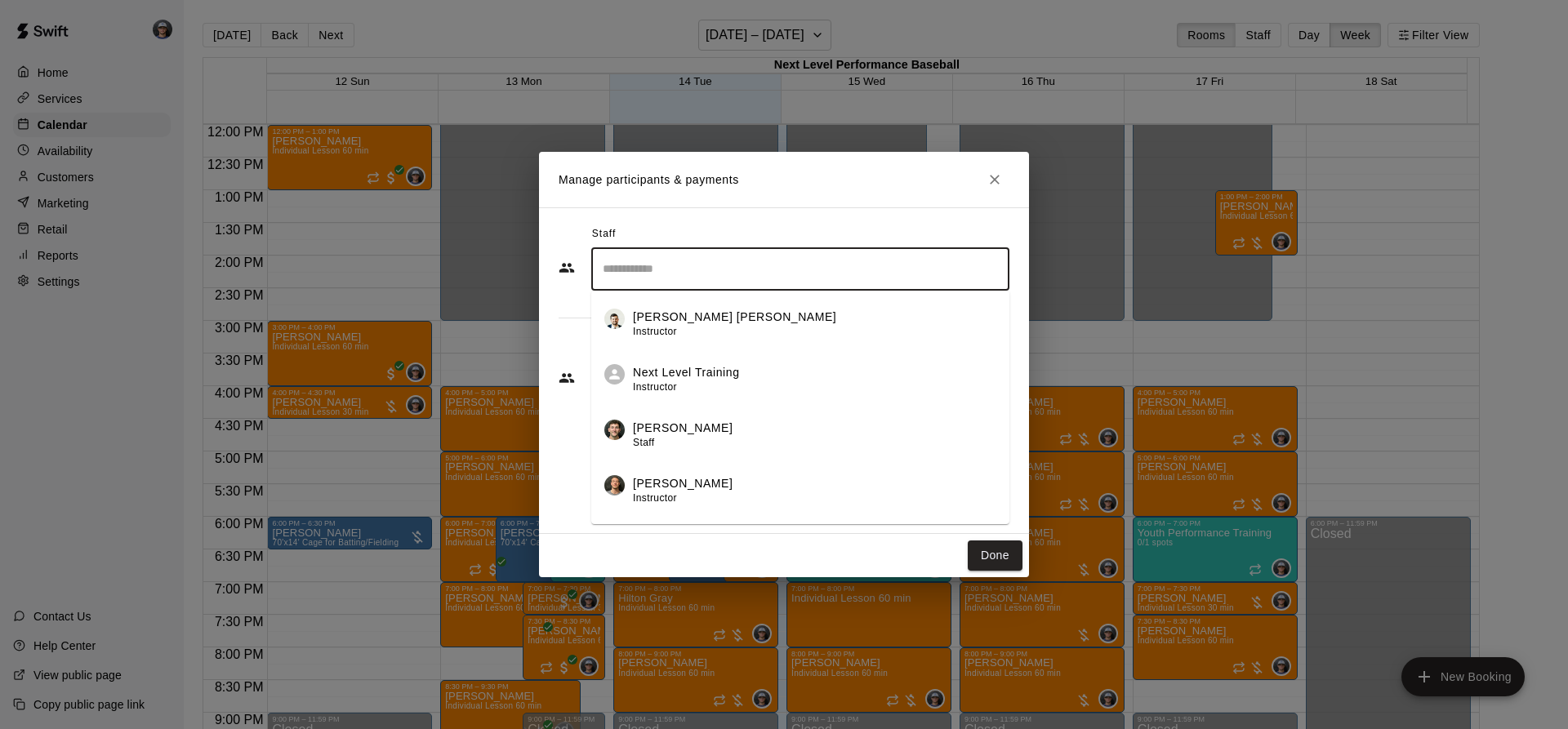
click at [683, 262] on input "Search staff" at bounding box center [800, 268] width 404 height 29
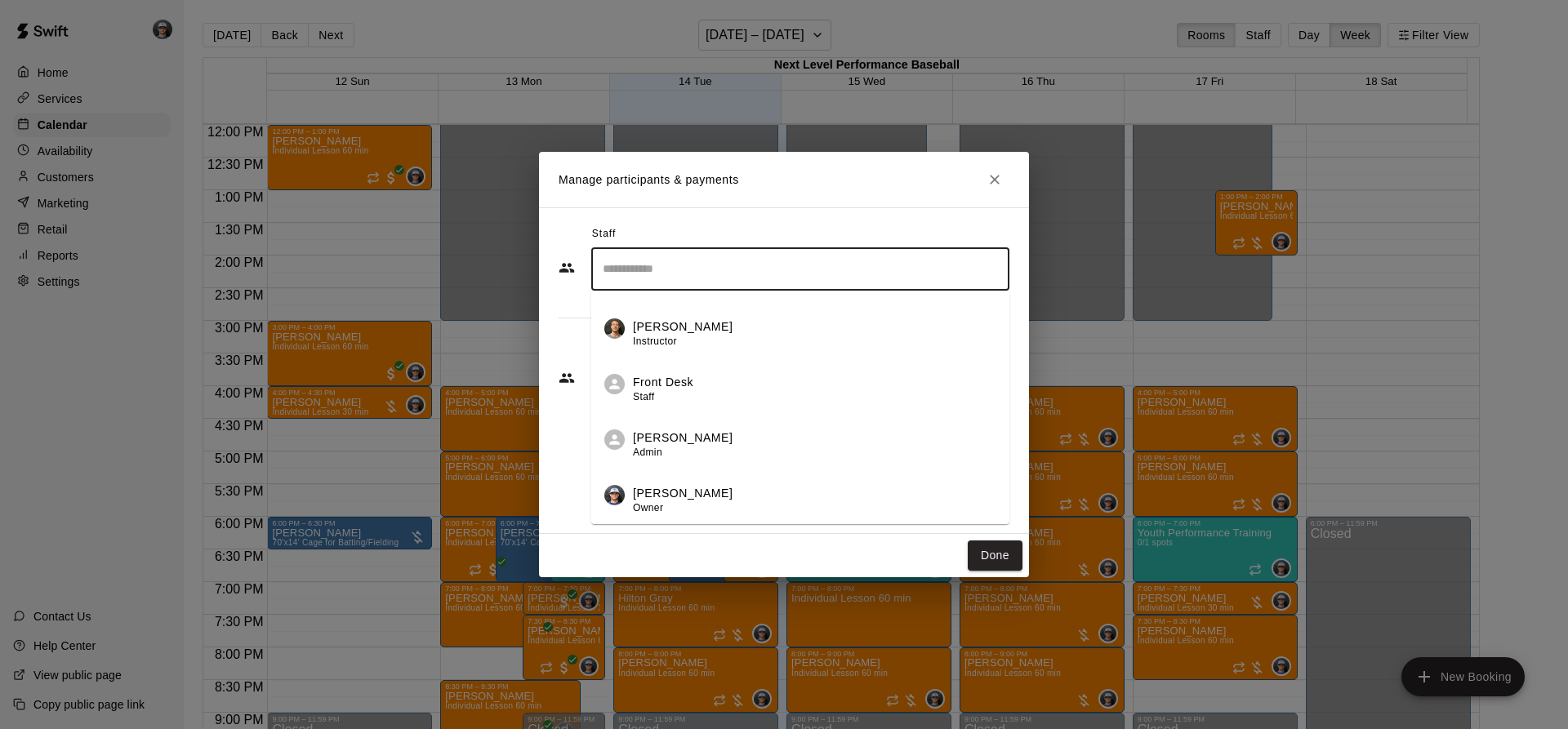
scroll to position [211, 0]
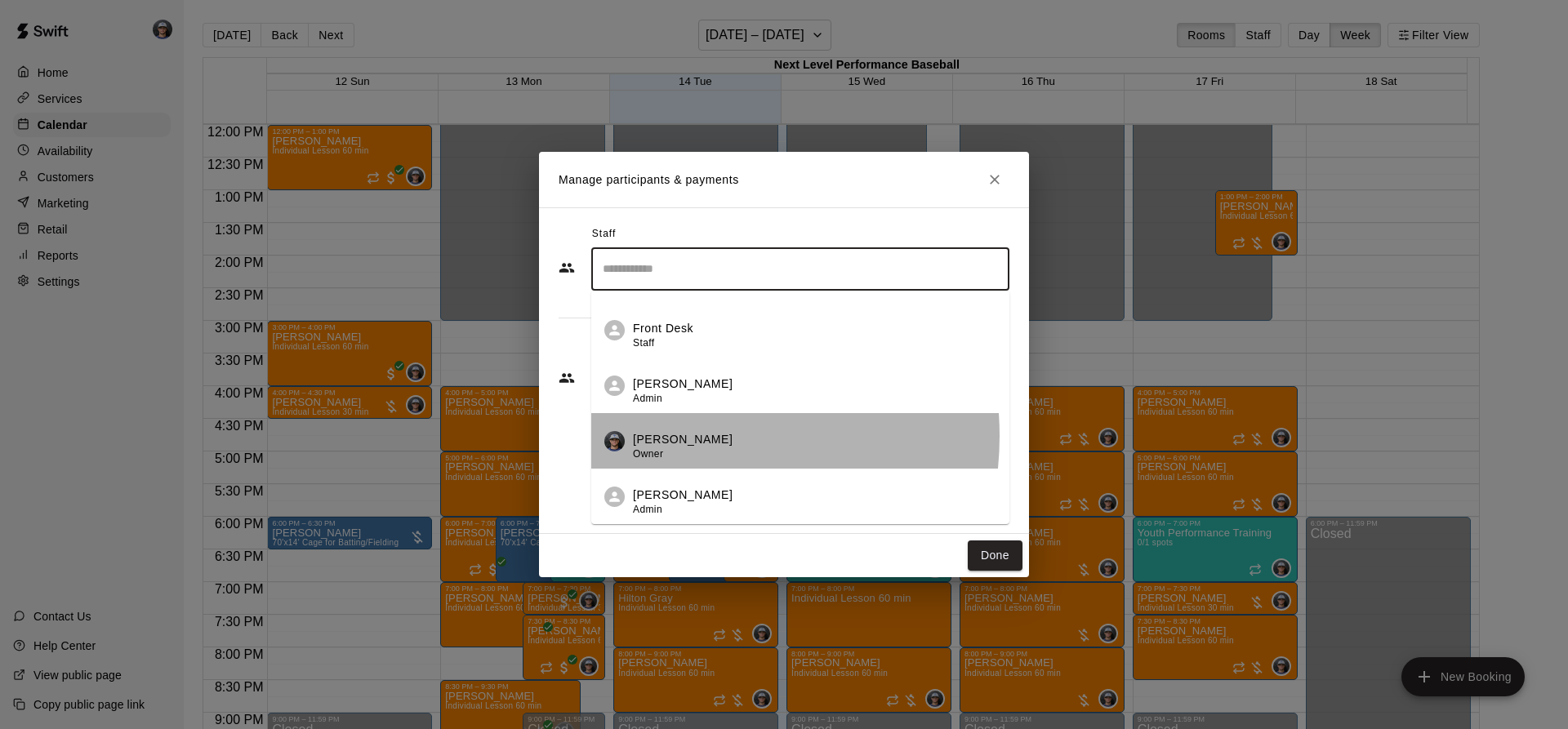
click at [677, 436] on p "[PERSON_NAME]" at bounding box center [682, 439] width 100 height 17
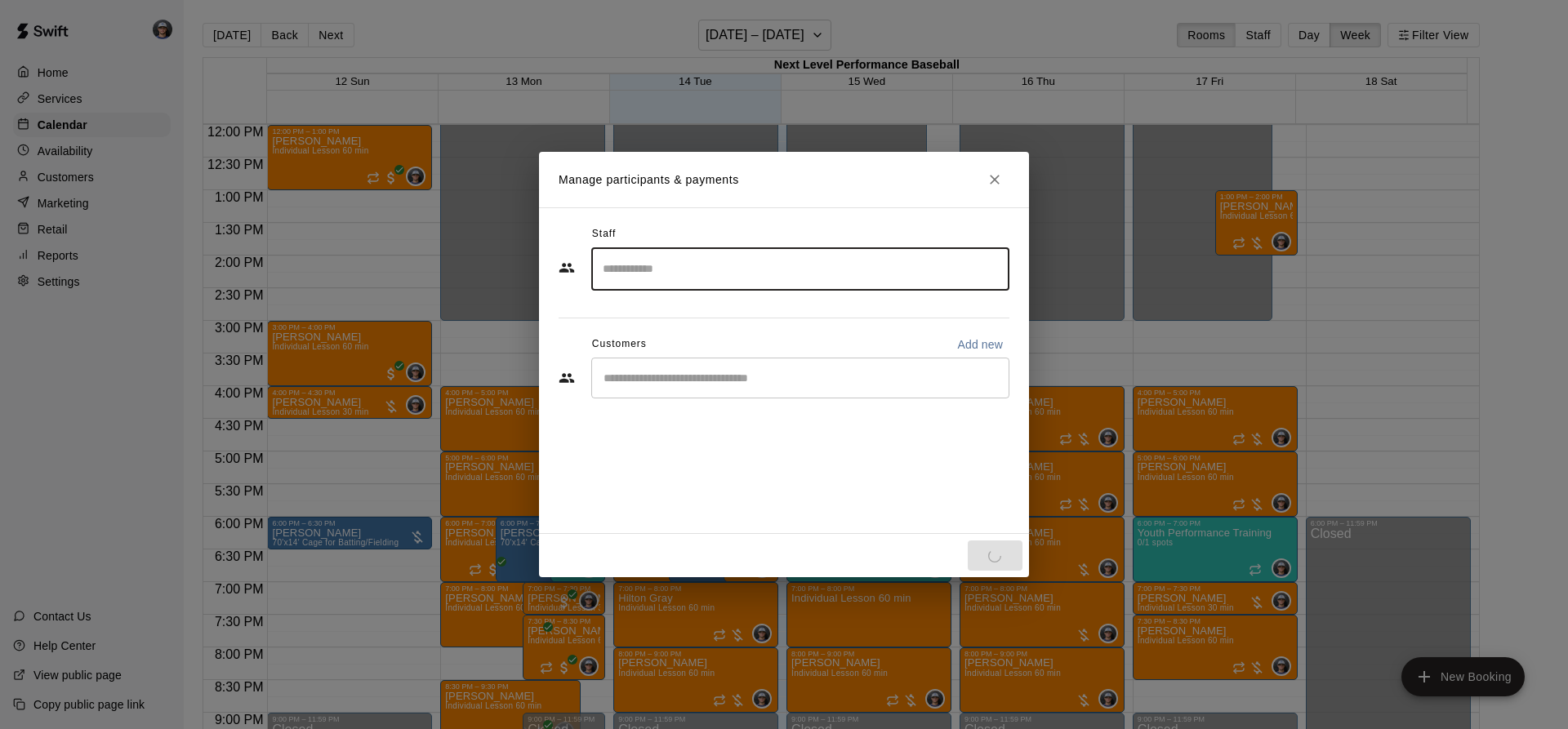
click at [679, 391] on div "​" at bounding box center [800, 377] width 418 height 40
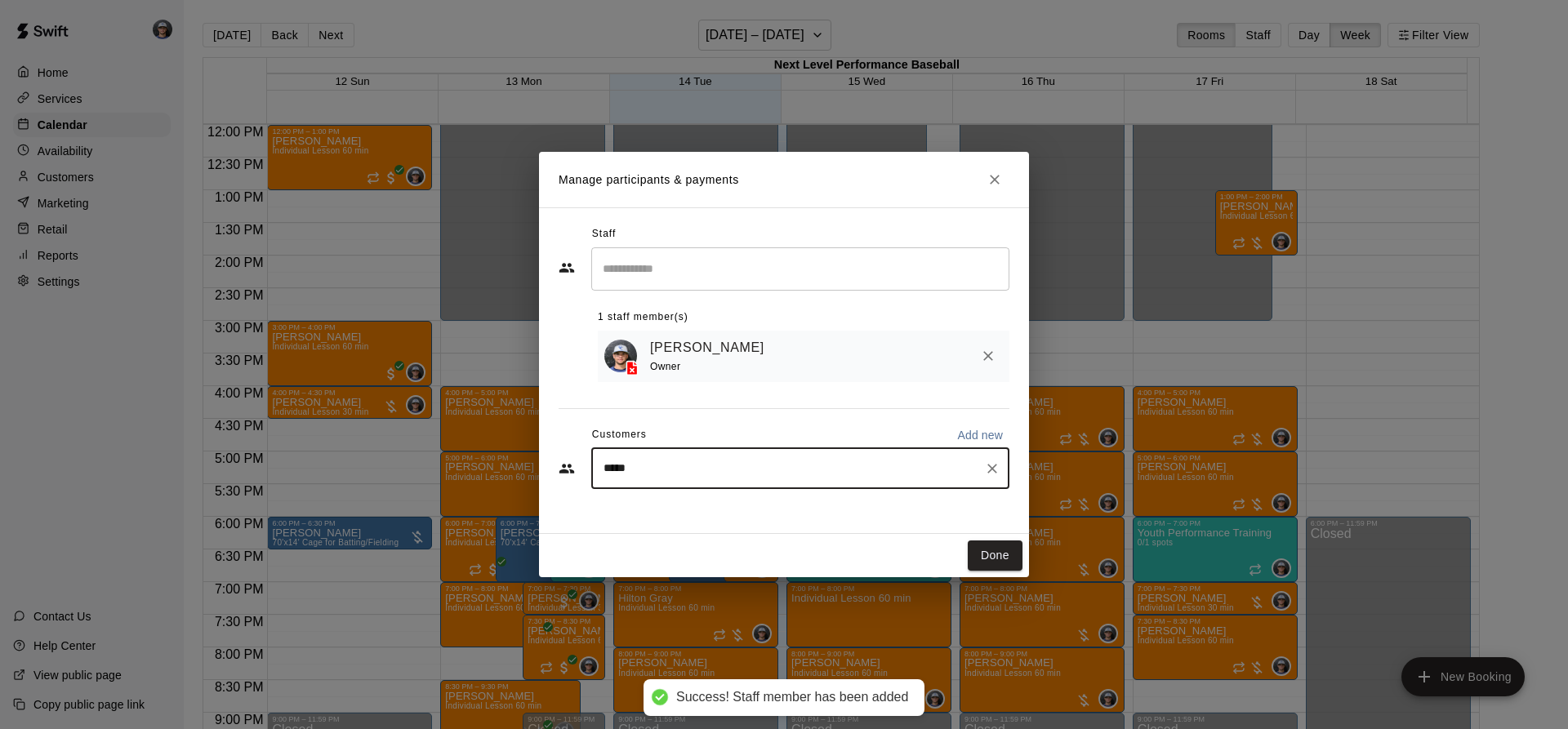
type input "******"
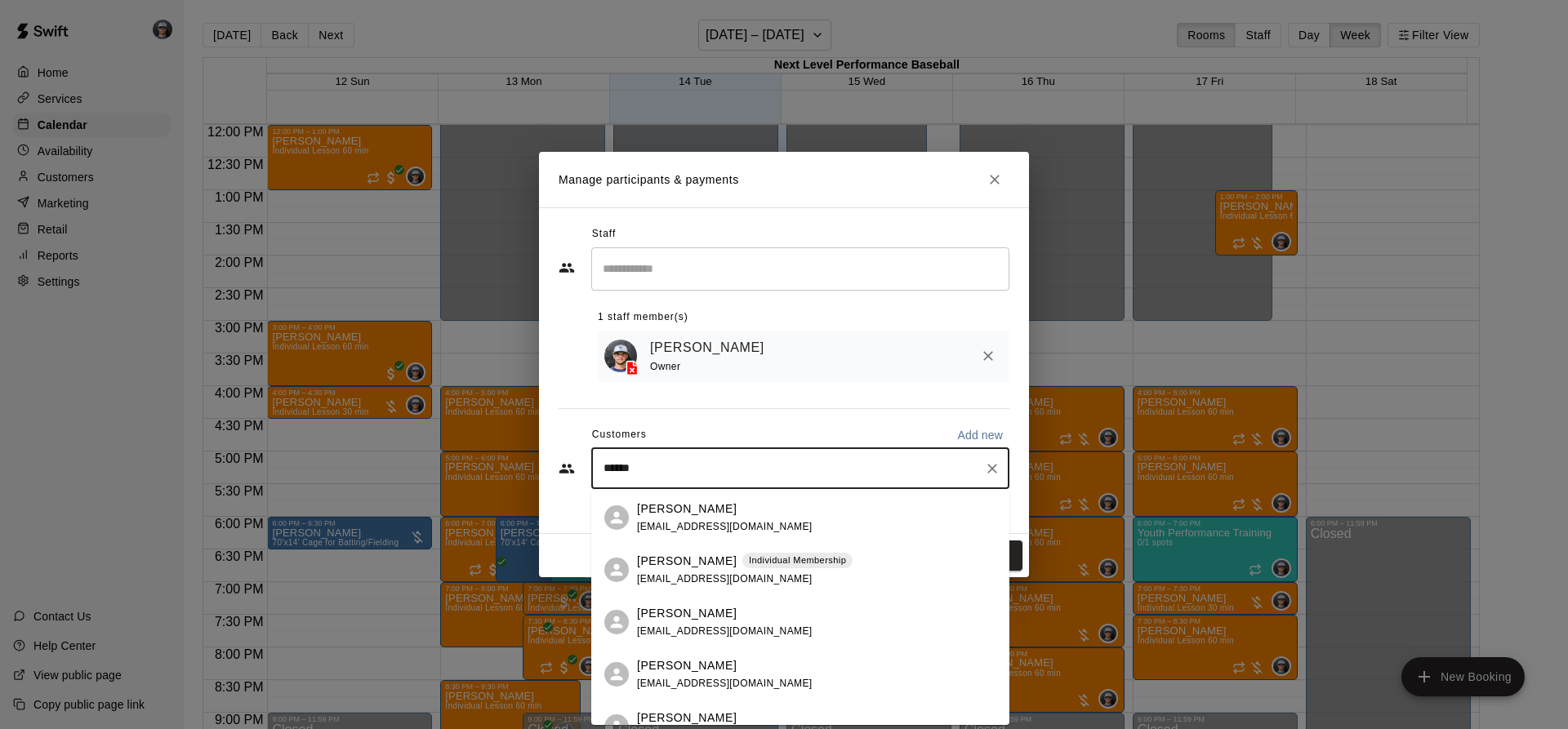
click at [697, 508] on p "[PERSON_NAME]" at bounding box center [686, 508] width 100 height 17
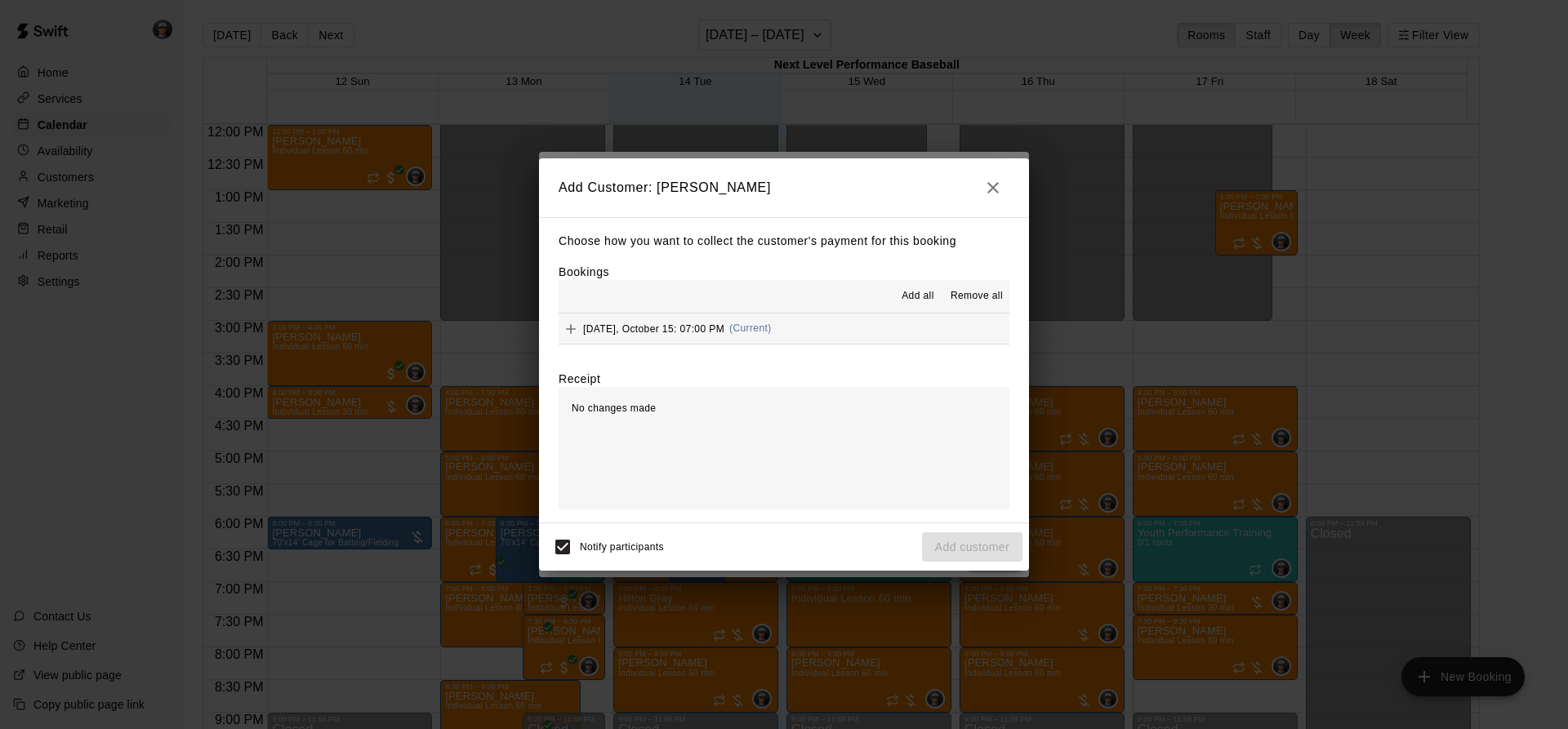
click at [919, 289] on span "Add all" at bounding box center [918, 296] width 33 height 17
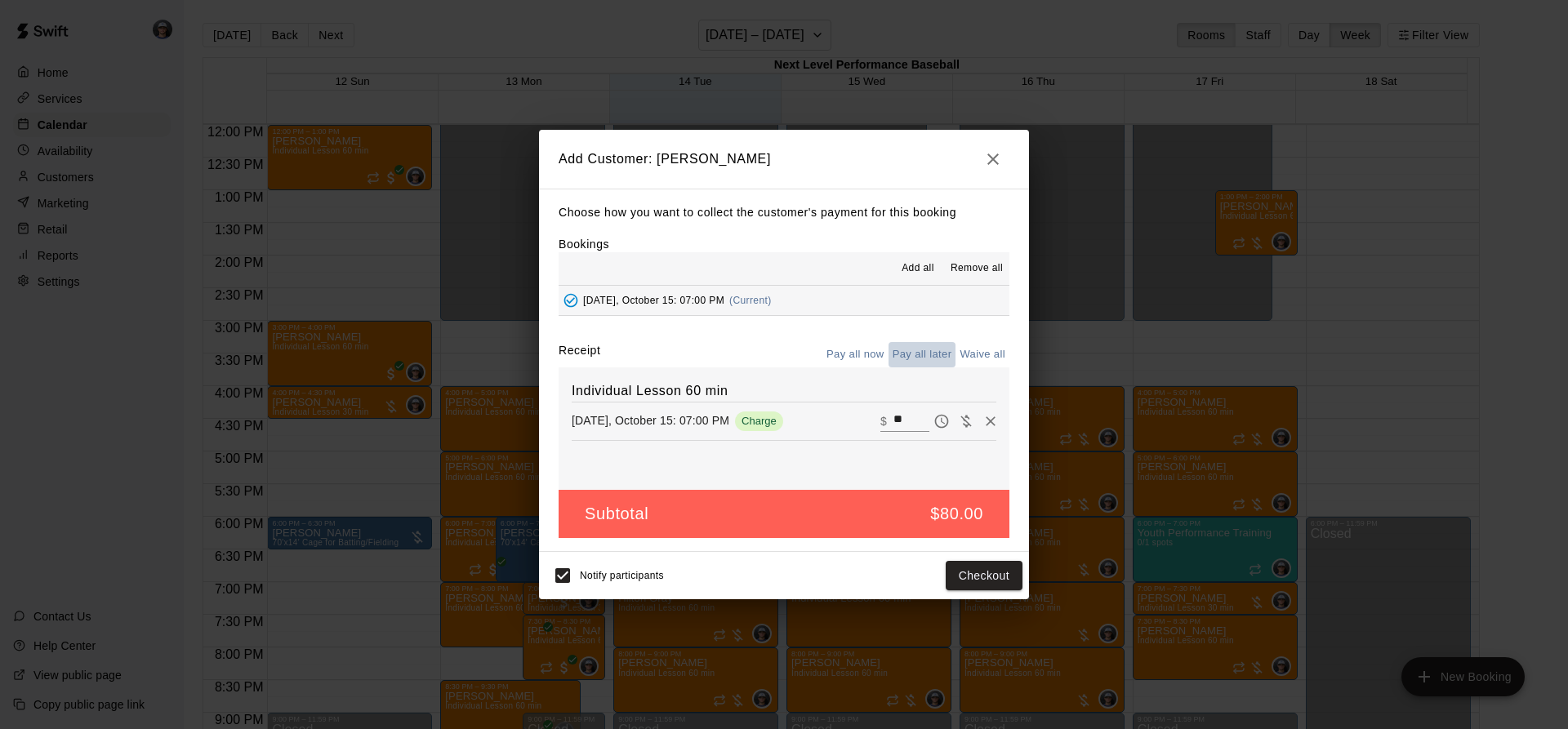
click at [929, 355] on button "Pay all later" at bounding box center [922, 355] width 68 height 26
click at [949, 569] on button "Add customer" at bounding box center [972, 576] width 101 height 31
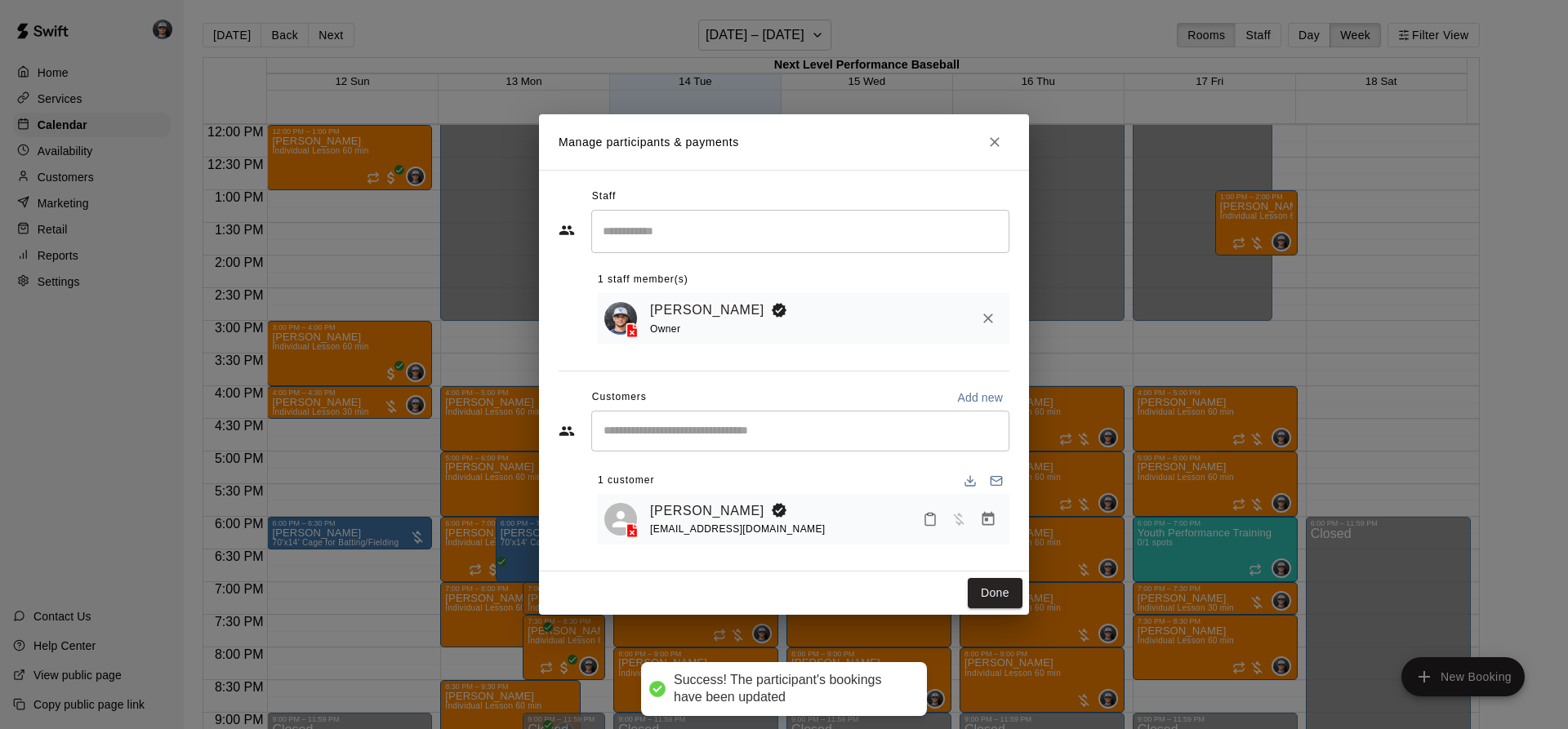
click at [997, 557] on div "Staff ​ 1 staff member(s) [PERSON_NAME] Owner Customers Add new ​ 1 customer [P…" at bounding box center [784, 370] width 451 height 374
click at [991, 596] on button "Done" at bounding box center [995, 593] width 54 height 31
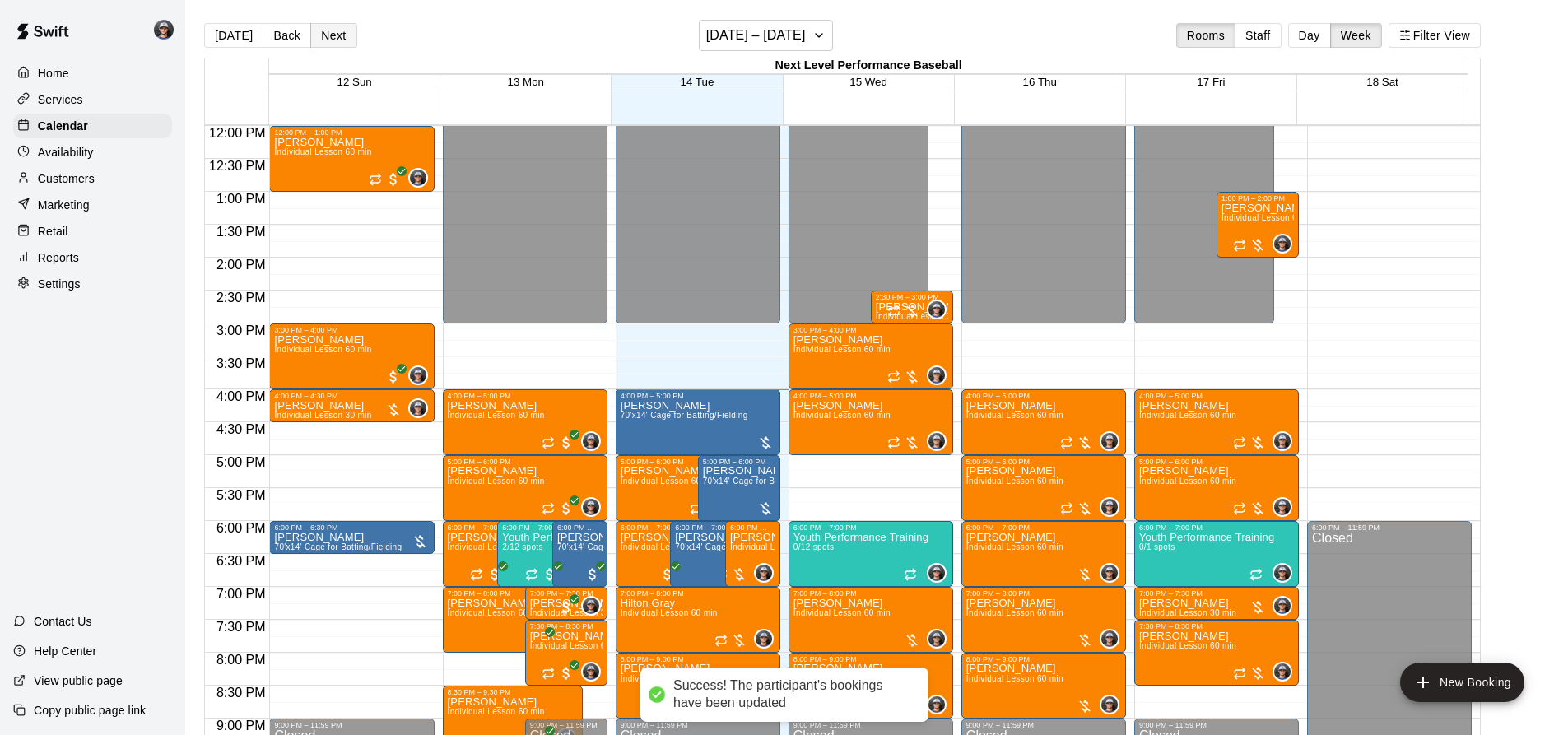
click at [327, 36] on button "Next" at bounding box center [333, 35] width 46 height 25
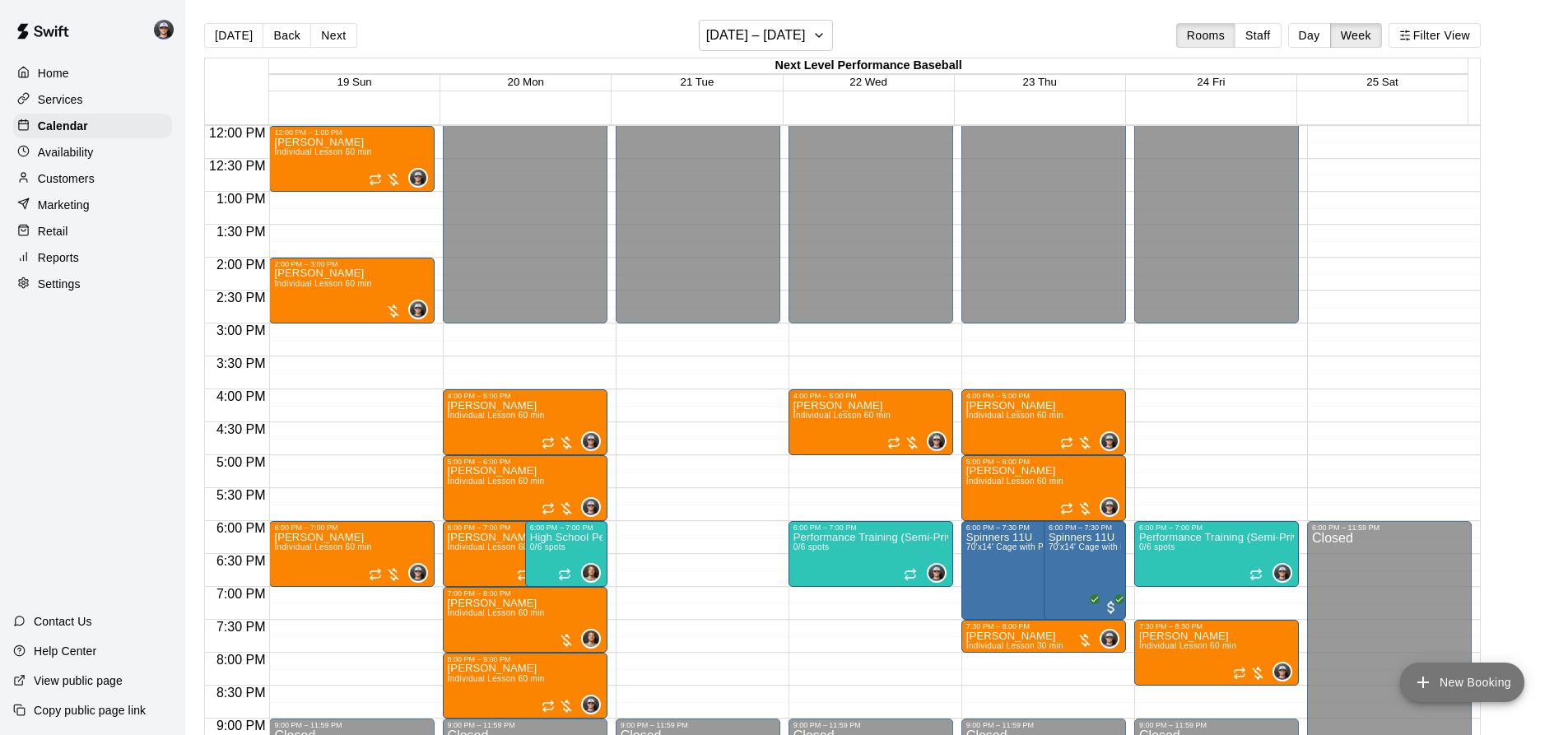
click at [1444, 675] on button "New Booking" at bounding box center [1463, 682] width 124 height 40
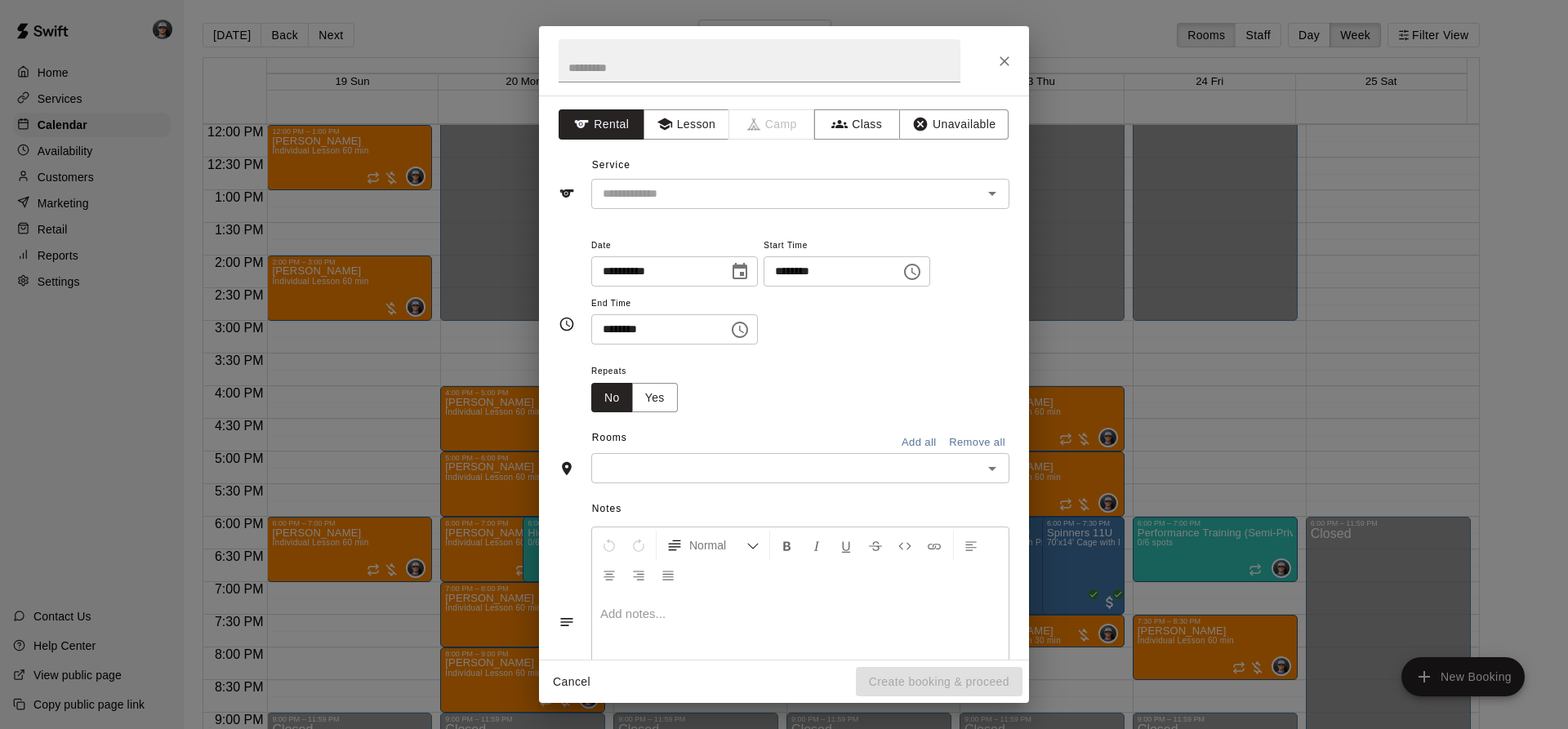
click at [567, 448] on div "Rooms" at bounding box center [593, 438] width 69 height 26
click at [704, 130] on button "Lesson" at bounding box center [686, 124] width 86 height 31
click at [678, 181] on div "​" at bounding box center [800, 193] width 418 height 31
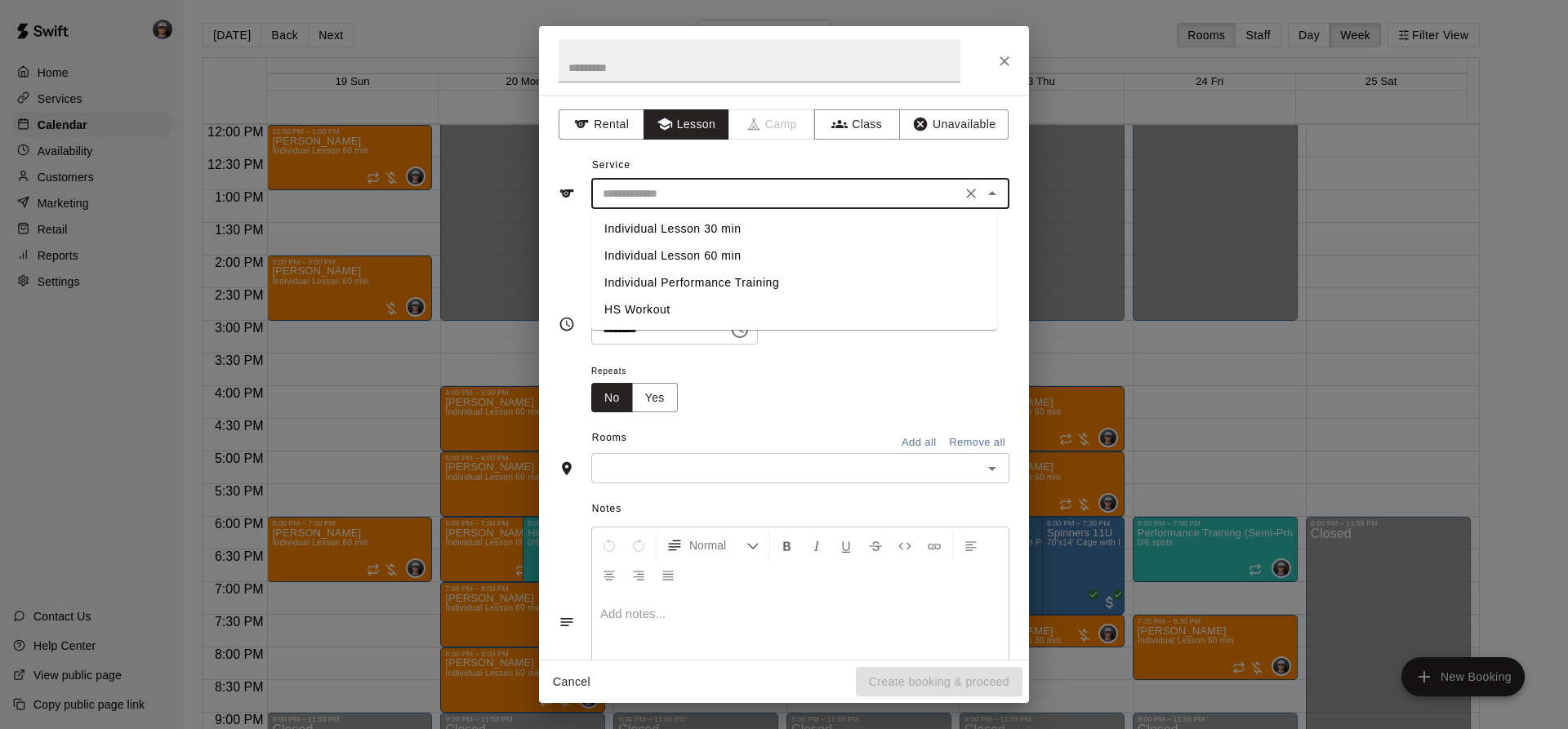
click at [703, 249] on li "Individual Lesson 60 min" at bounding box center [793, 255] width 406 height 27
type input "**********"
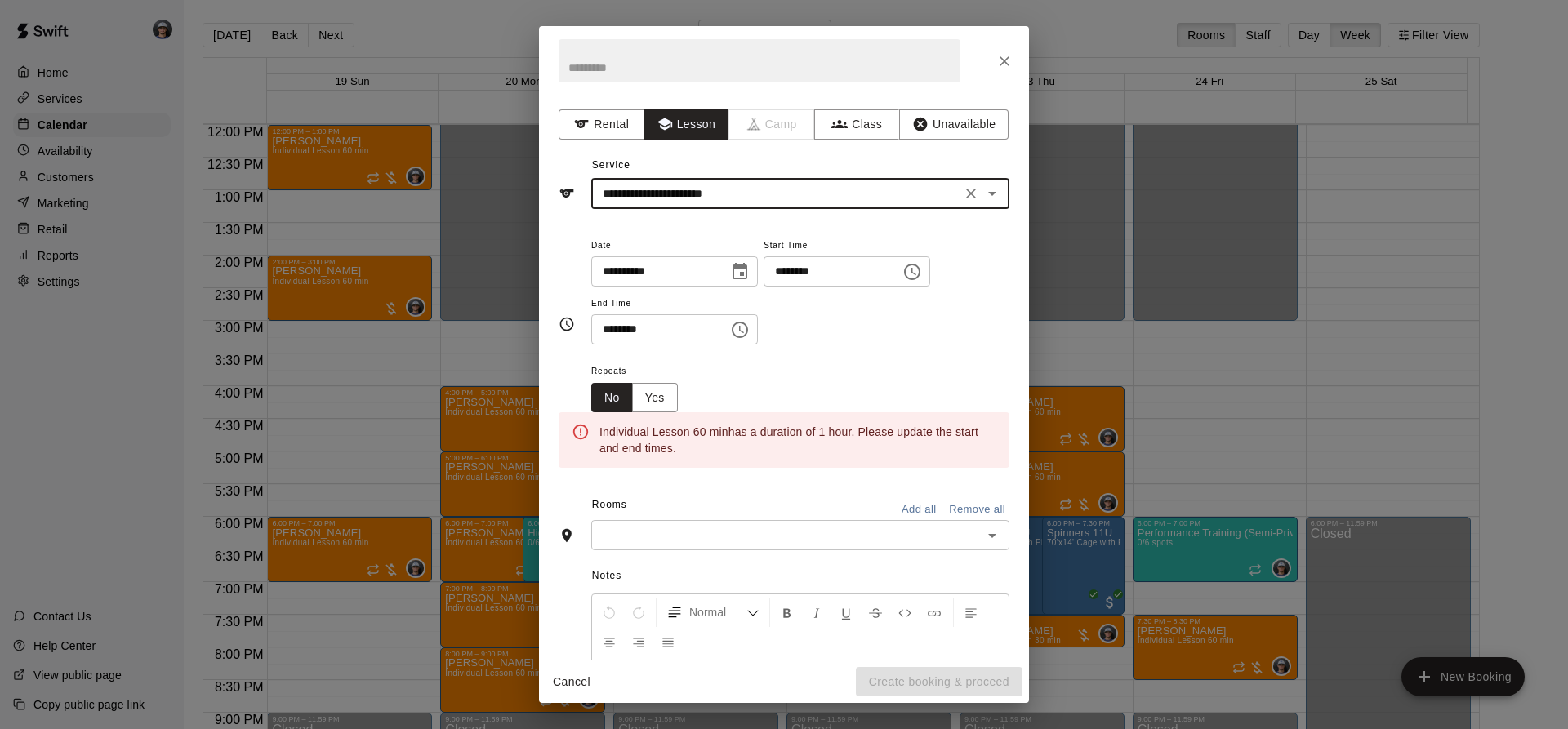
click at [751, 267] on button "Choose date, selected date is Oct 21, 2025" at bounding box center [739, 271] width 33 height 33
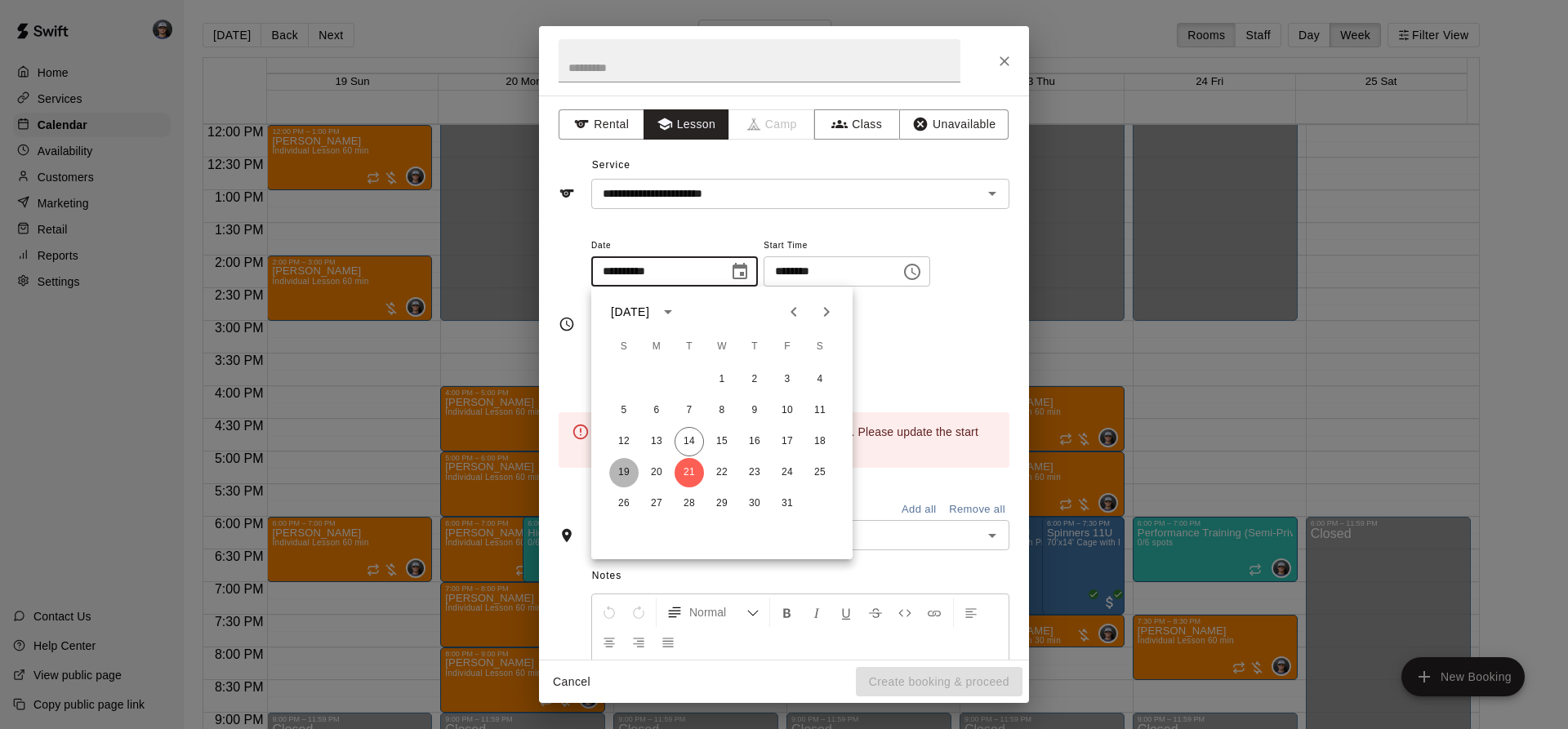
click at [626, 470] on button "19" at bounding box center [624, 473] width 30 height 30
type input "**********"
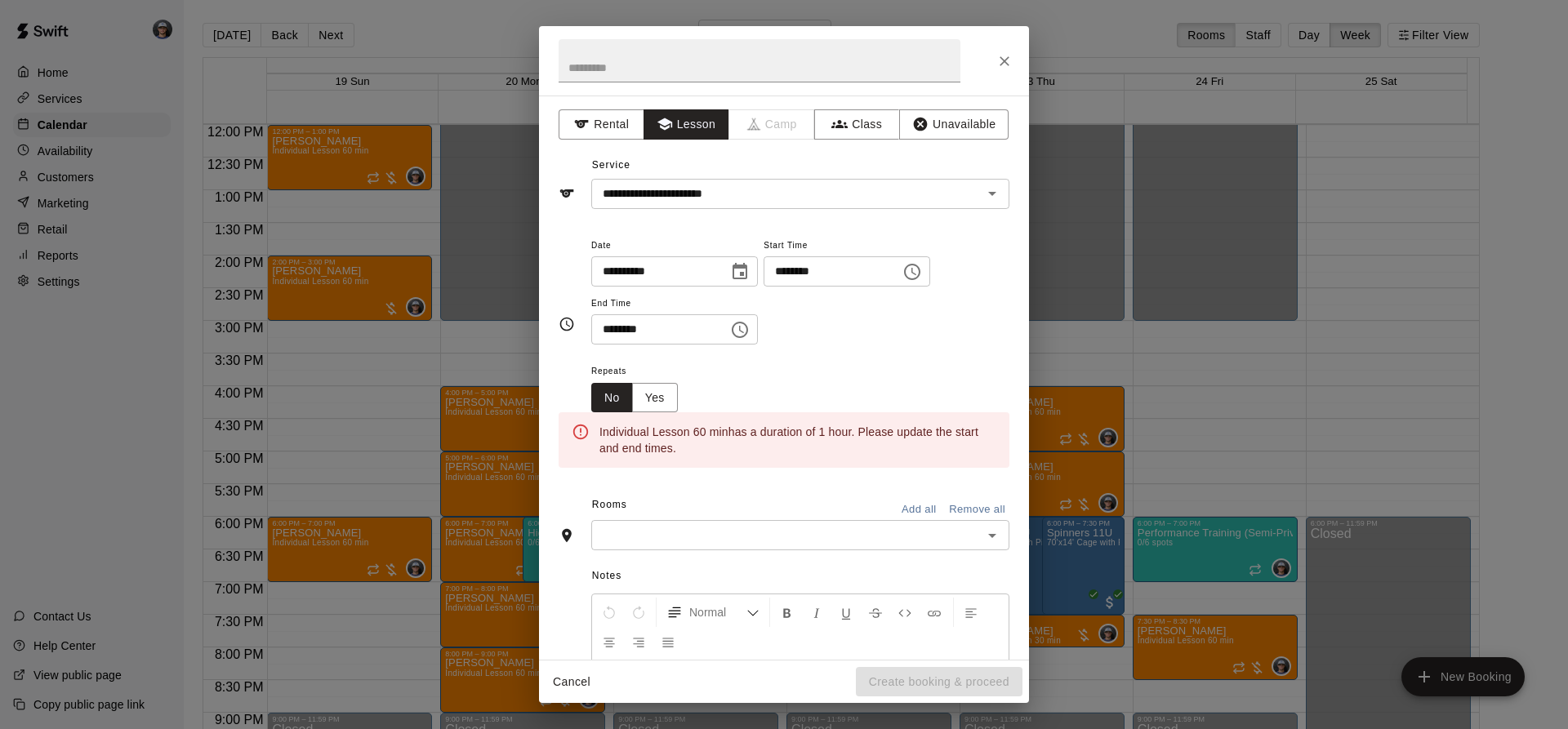
click at [922, 262] on icon "Choose time, selected time is 3:00 PM" at bounding box center [912, 272] width 20 height 20
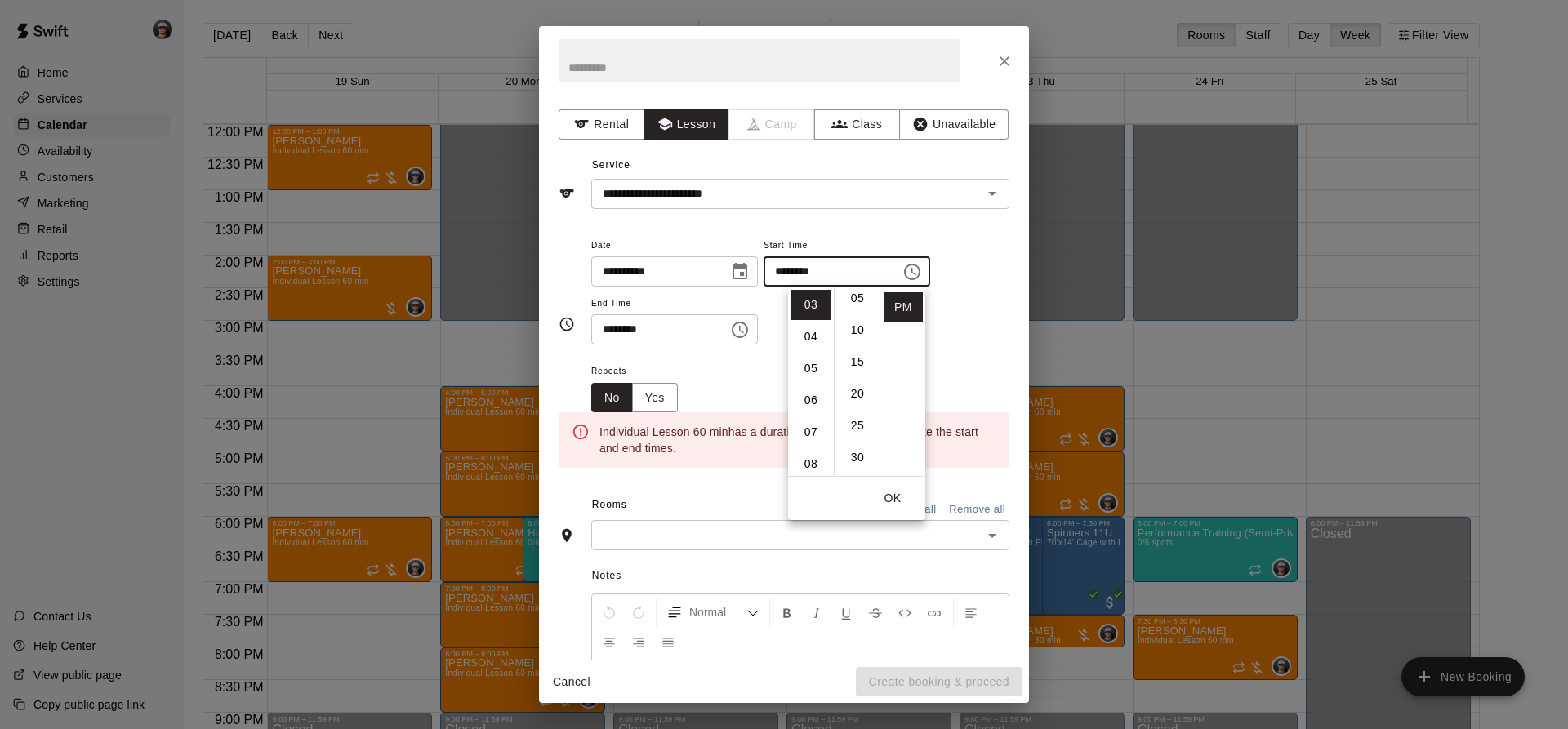
scroll to position [0, 0]
click at [750, 323] on icon "Choose time, selected time is 3:30 PM" at bounding box center [740, 329] width 20 height 20
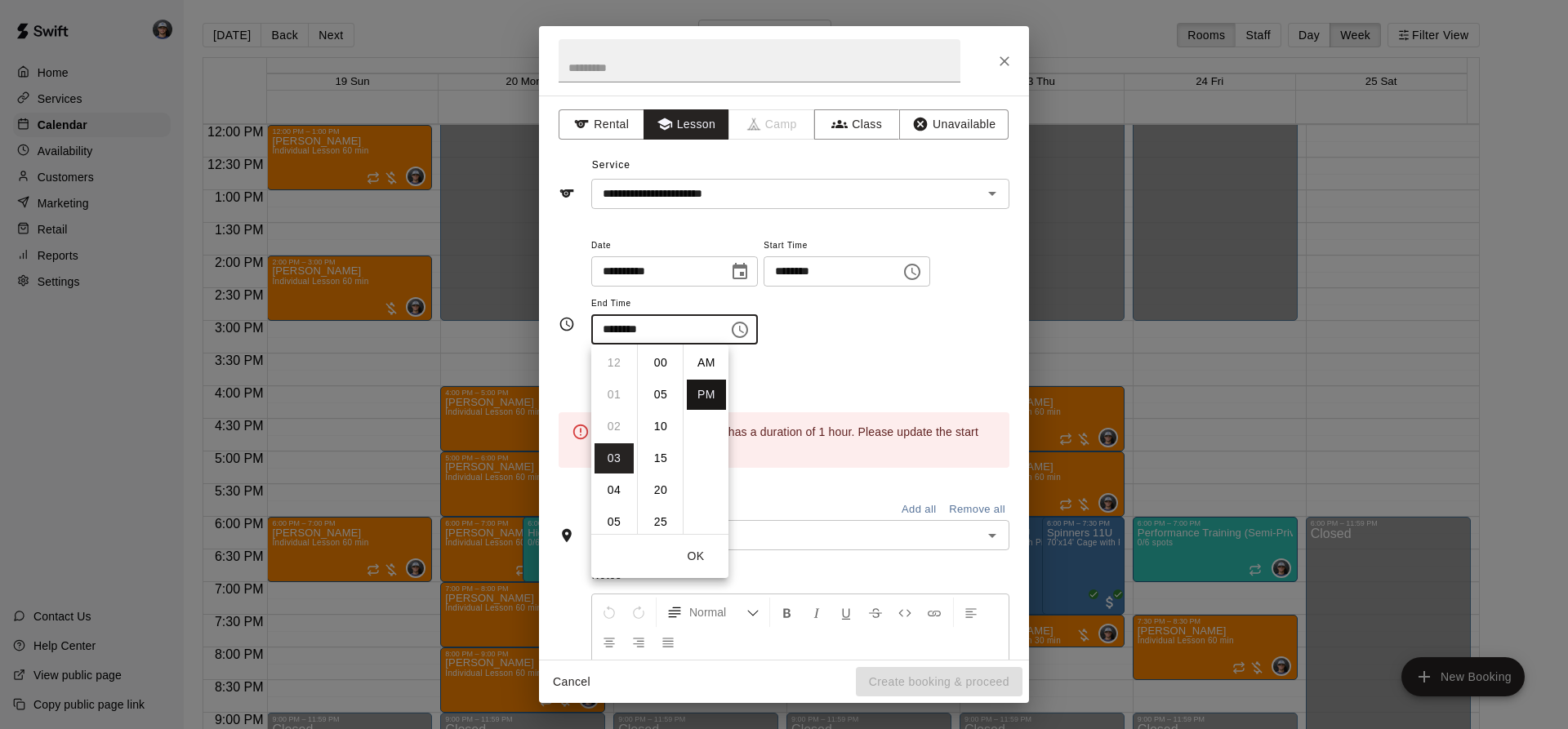
scroll to position [30, 0]
click at [618, 393] on li "04" at bounding box center [614, 395] width 39 height 31
click at [657, 357] on li "00" at bounding box center [661, 363] width 39 height 31
type input "********"
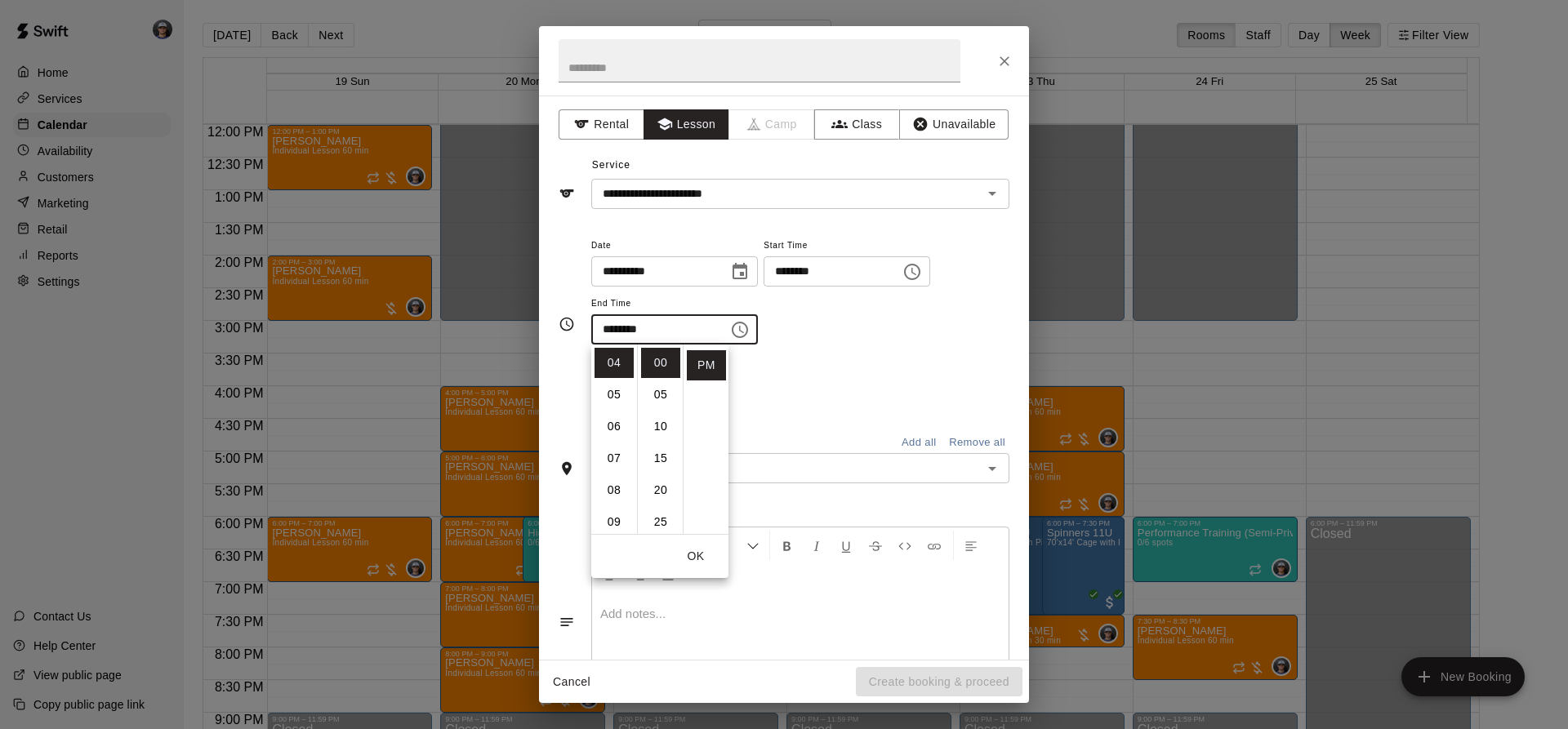
click at [813, 362] on div "Repeats No Yes" at bounding box center [800, 387] width 418 height 51
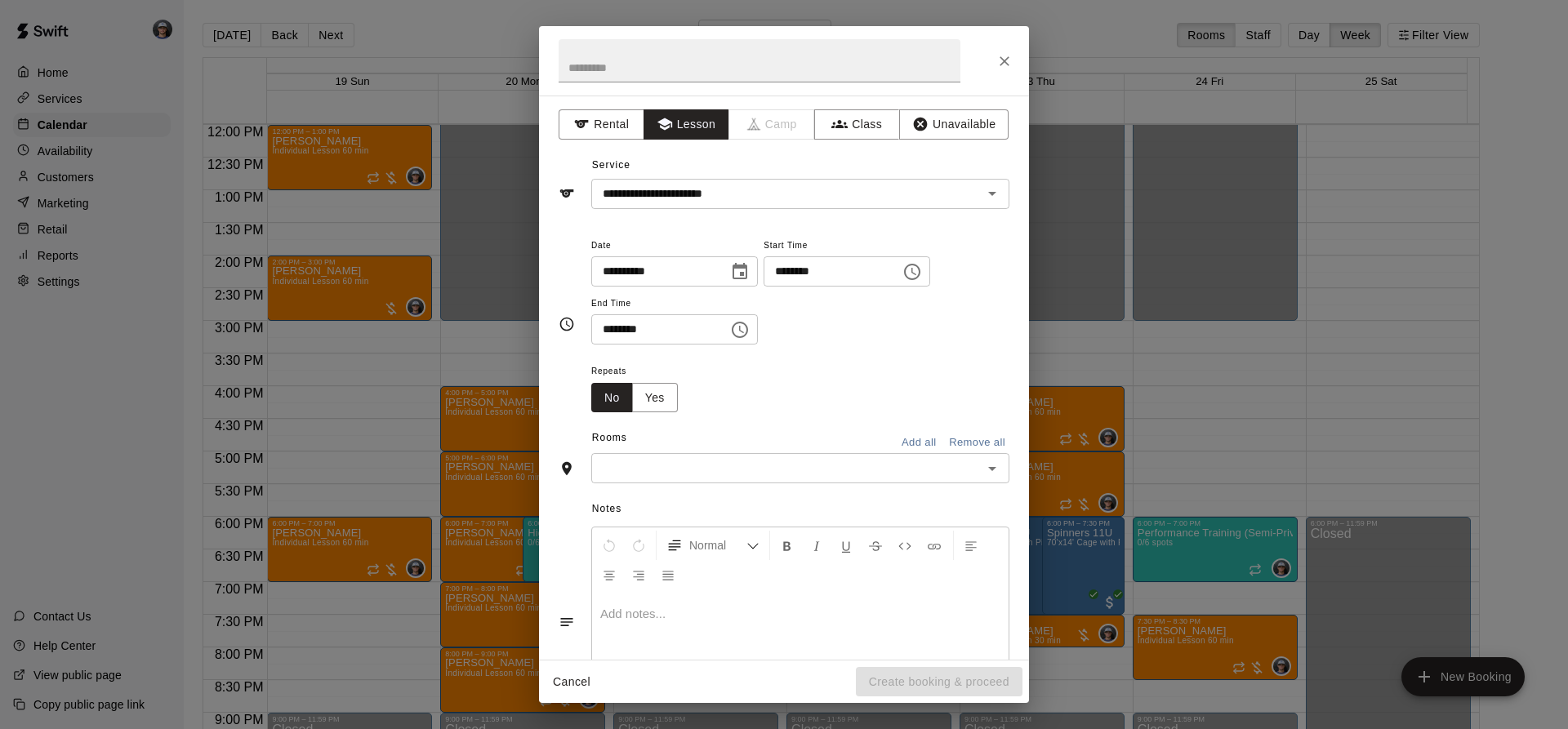
click at [765, 459] on input "text" at bounding box center [786, 468] width 381 height 21
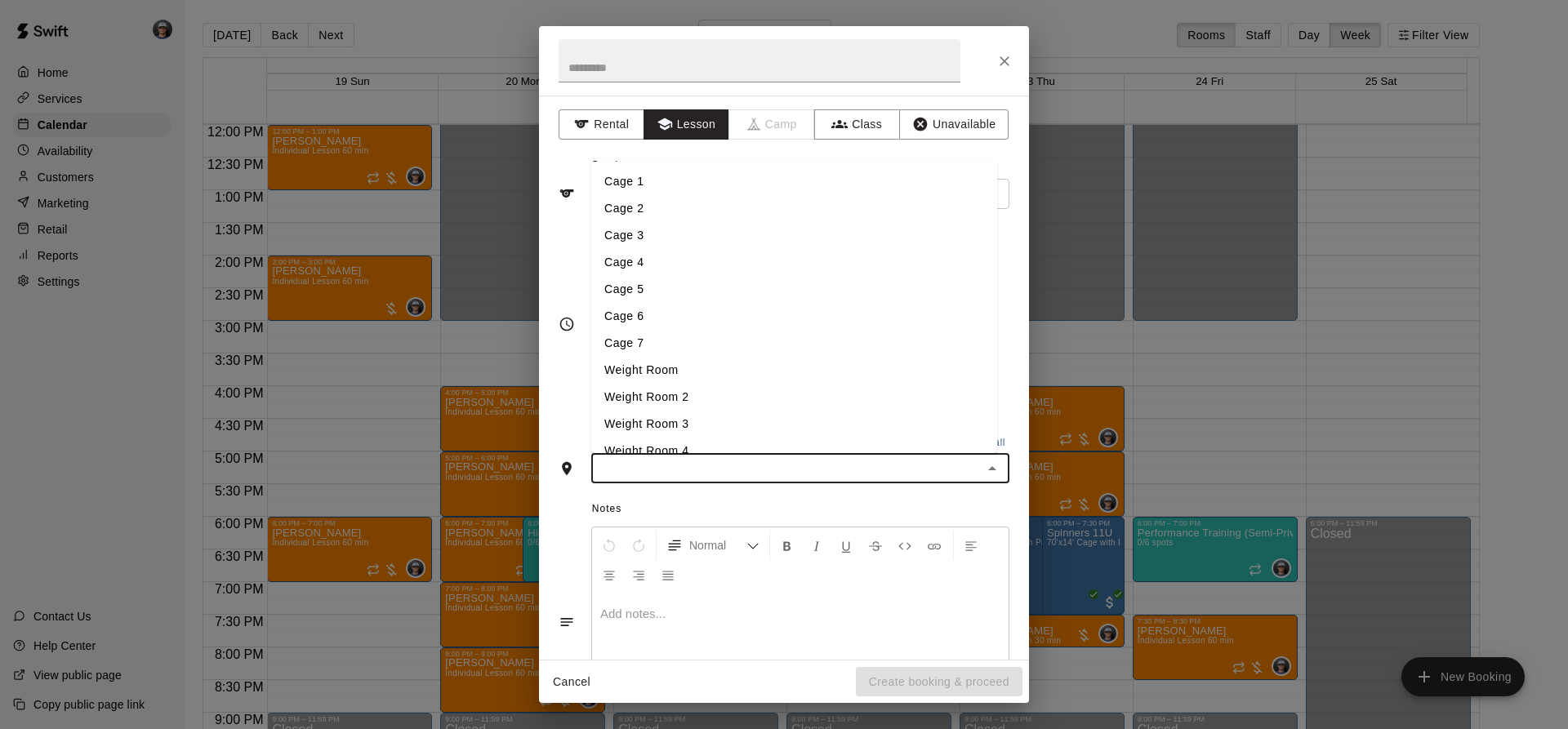
click at [631, 234] on li "Cage 3" at bounding box center [793, 235] width 406 height 27
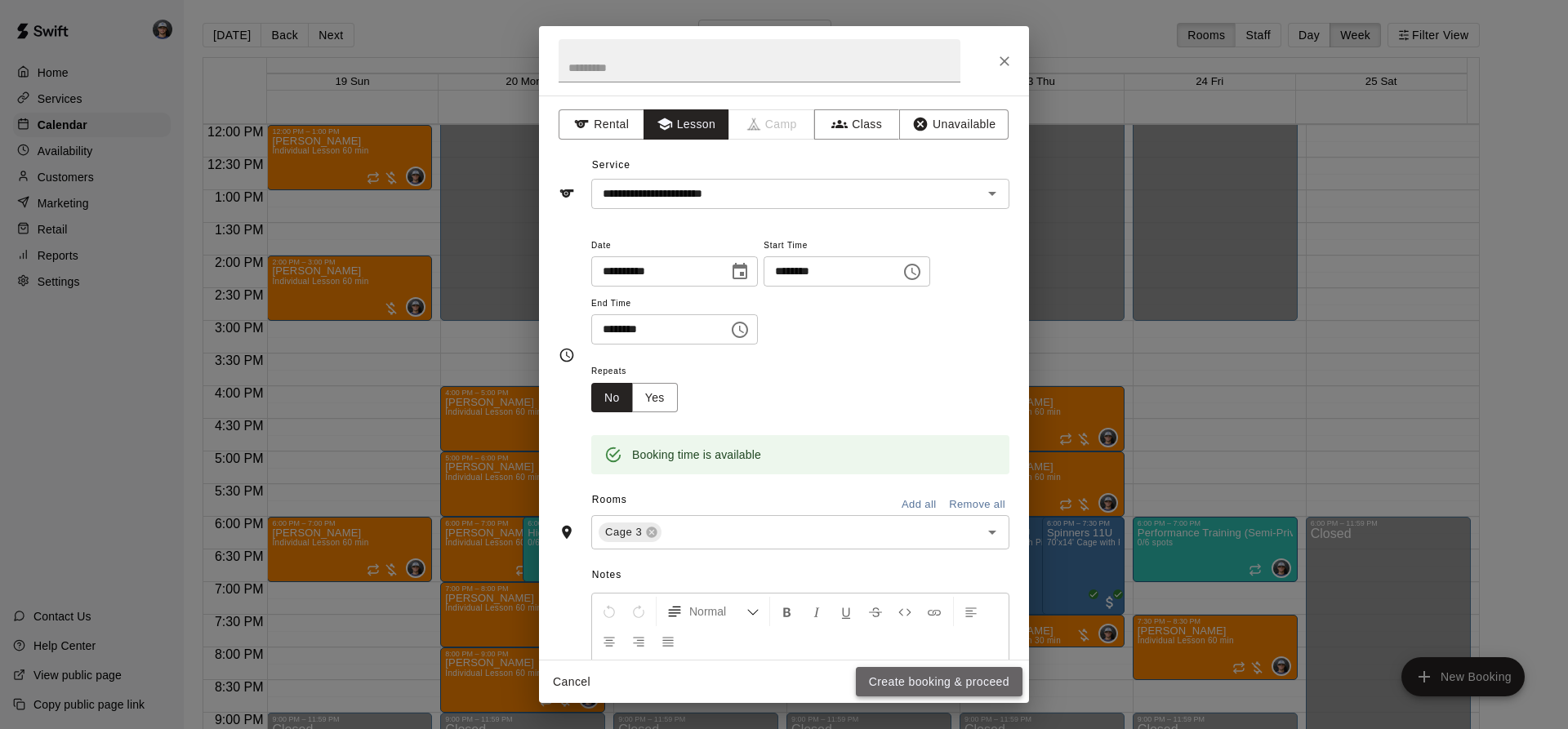
click at [883, 679] on button "Create booking & proceed" at bounding box center [938, 682] width 167 height 31
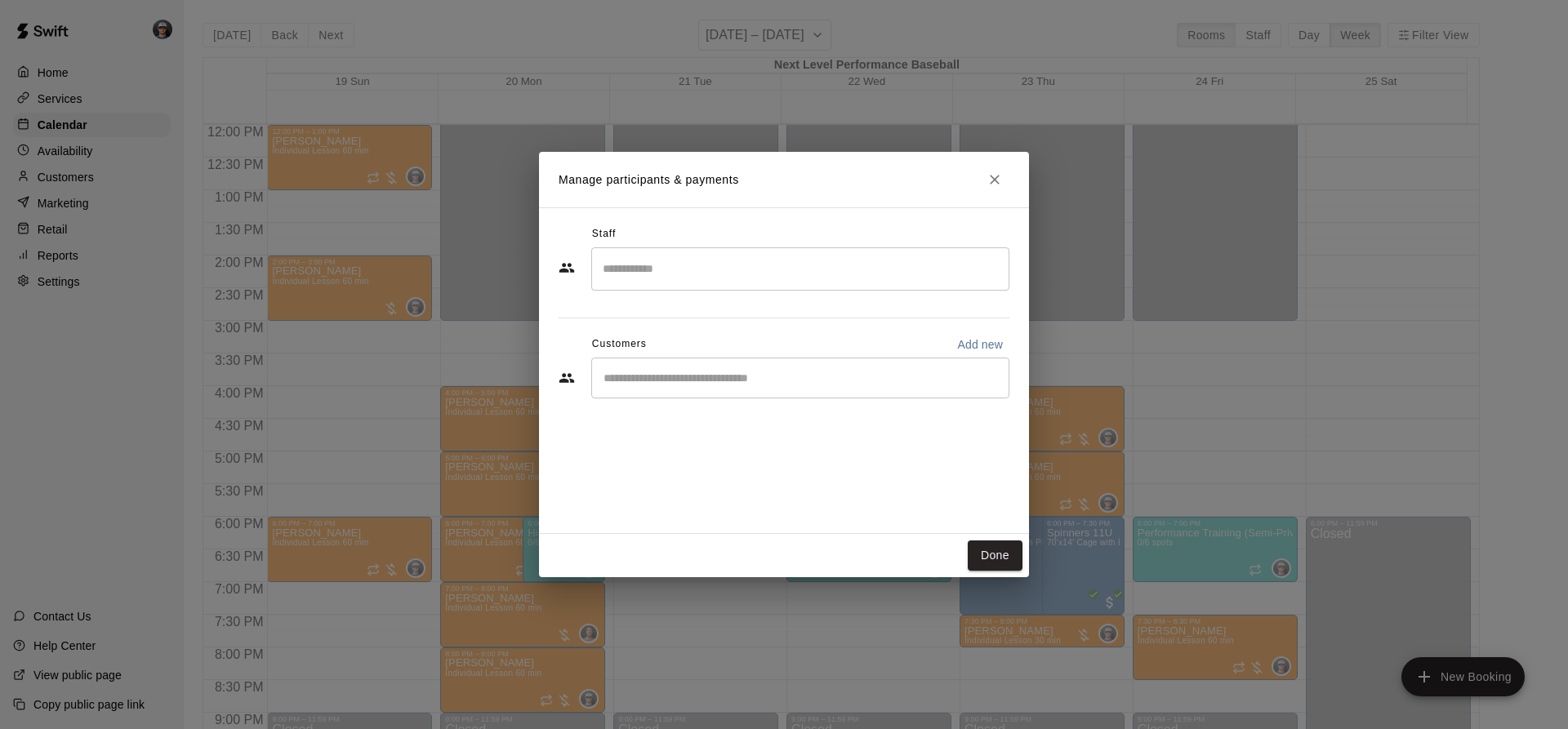
click at [648, 280] on input "Search staff" at bounding box center [800, 268] width 404 height 29
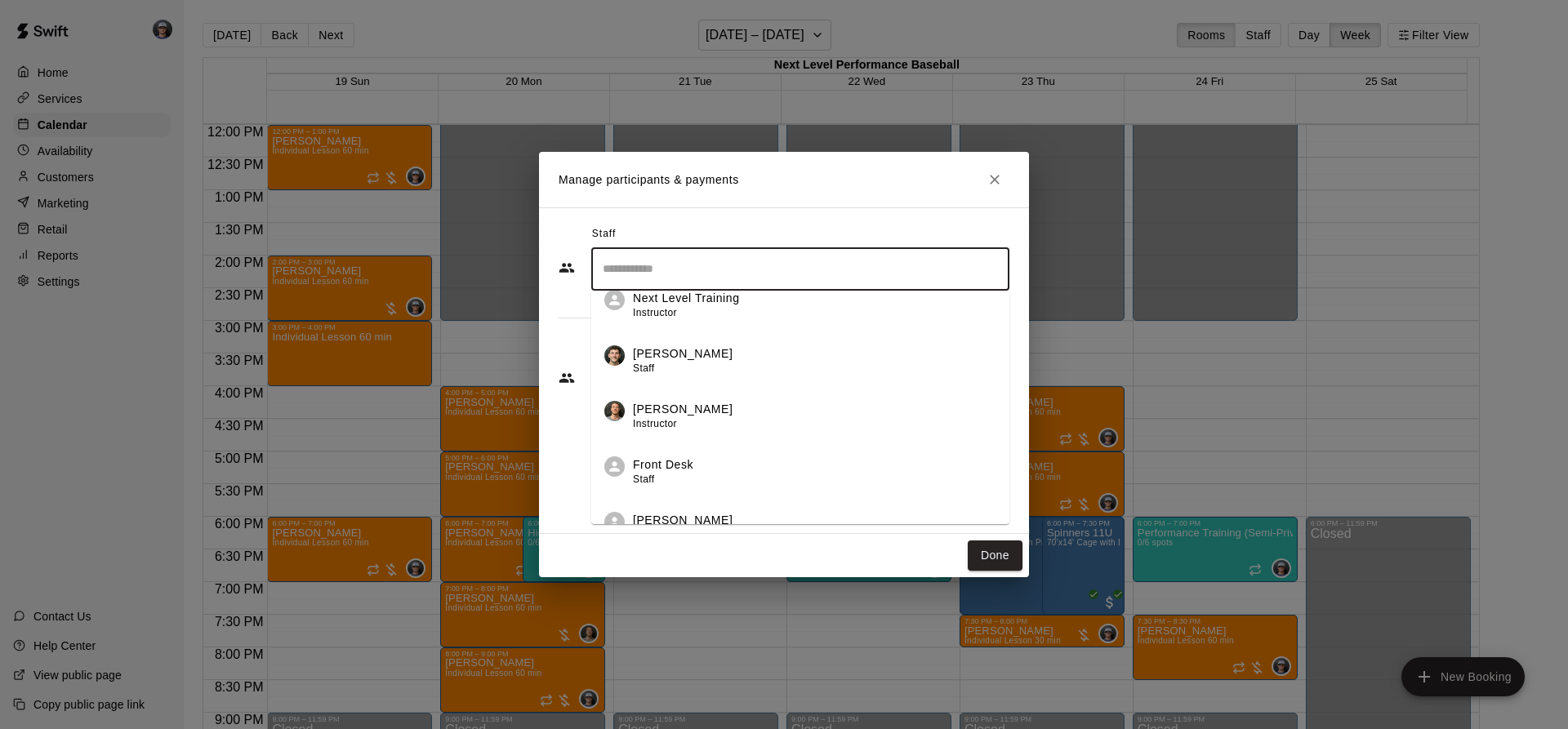
scroll to position [211, 0]
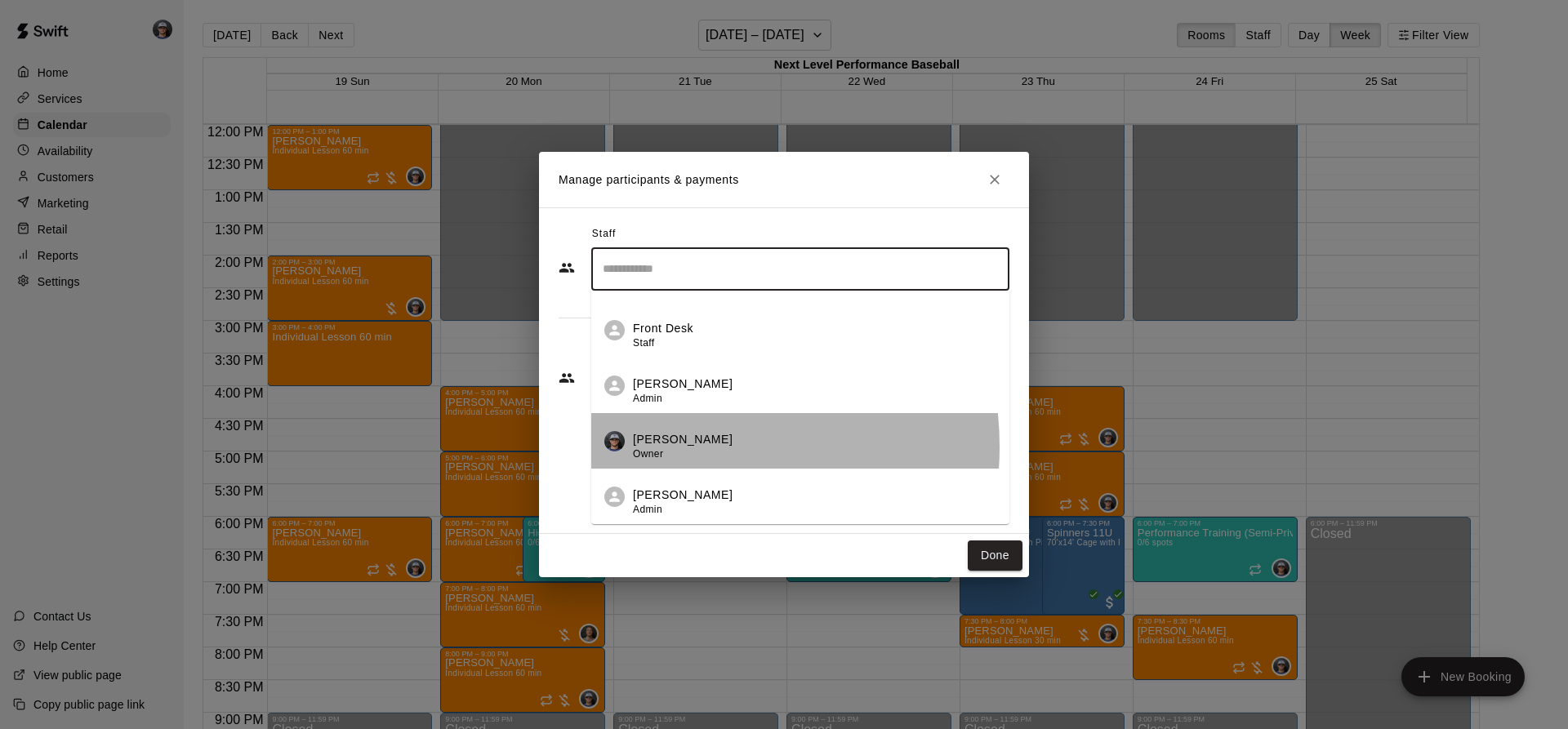
click at [682, 447] on p "[PERSON_NAME]" at bounding box center [682, 439] width 100 height 17
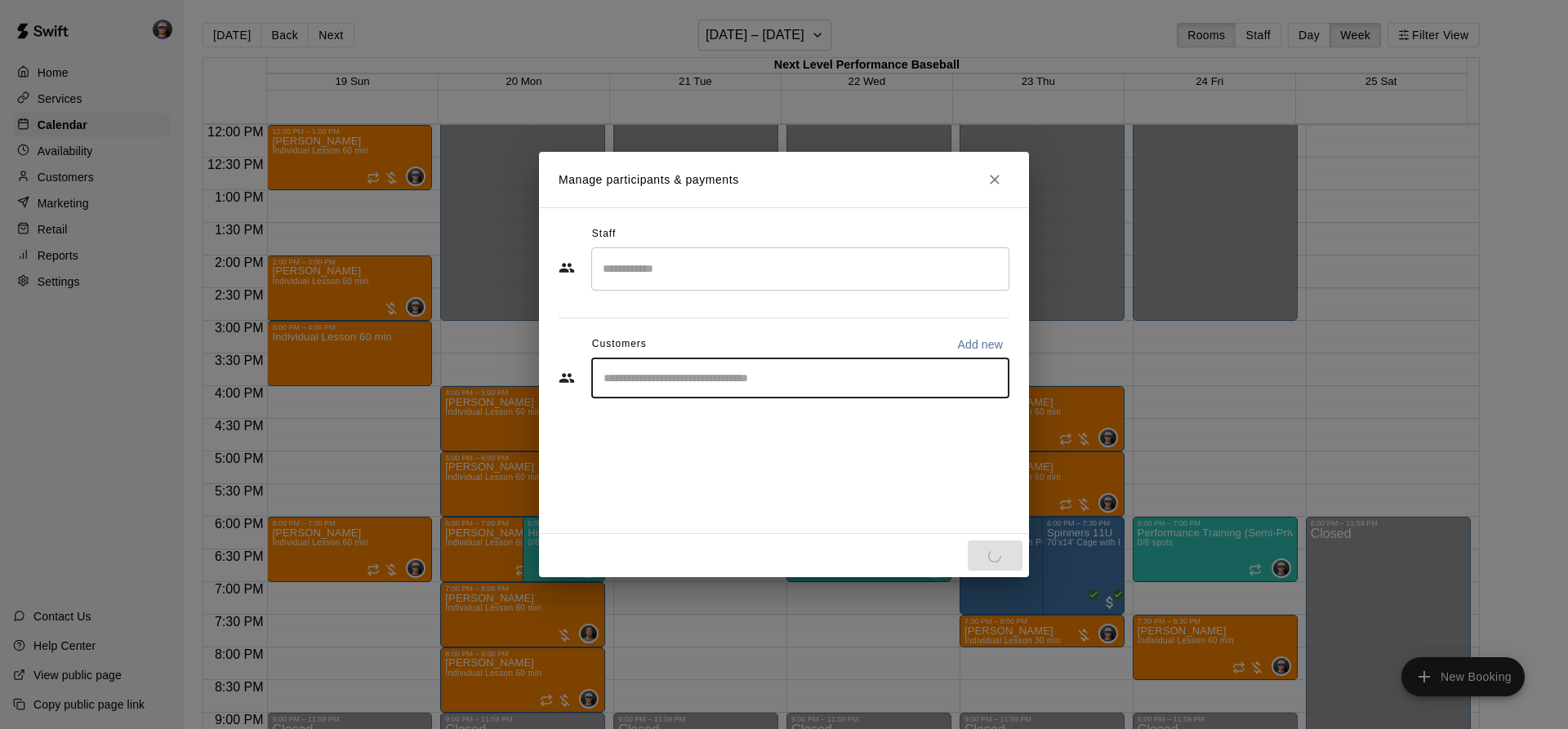
click at [658, 376] on input "Start typing to search customers..." at bounding box center [800, 378] width 404 height 17
type input "****"
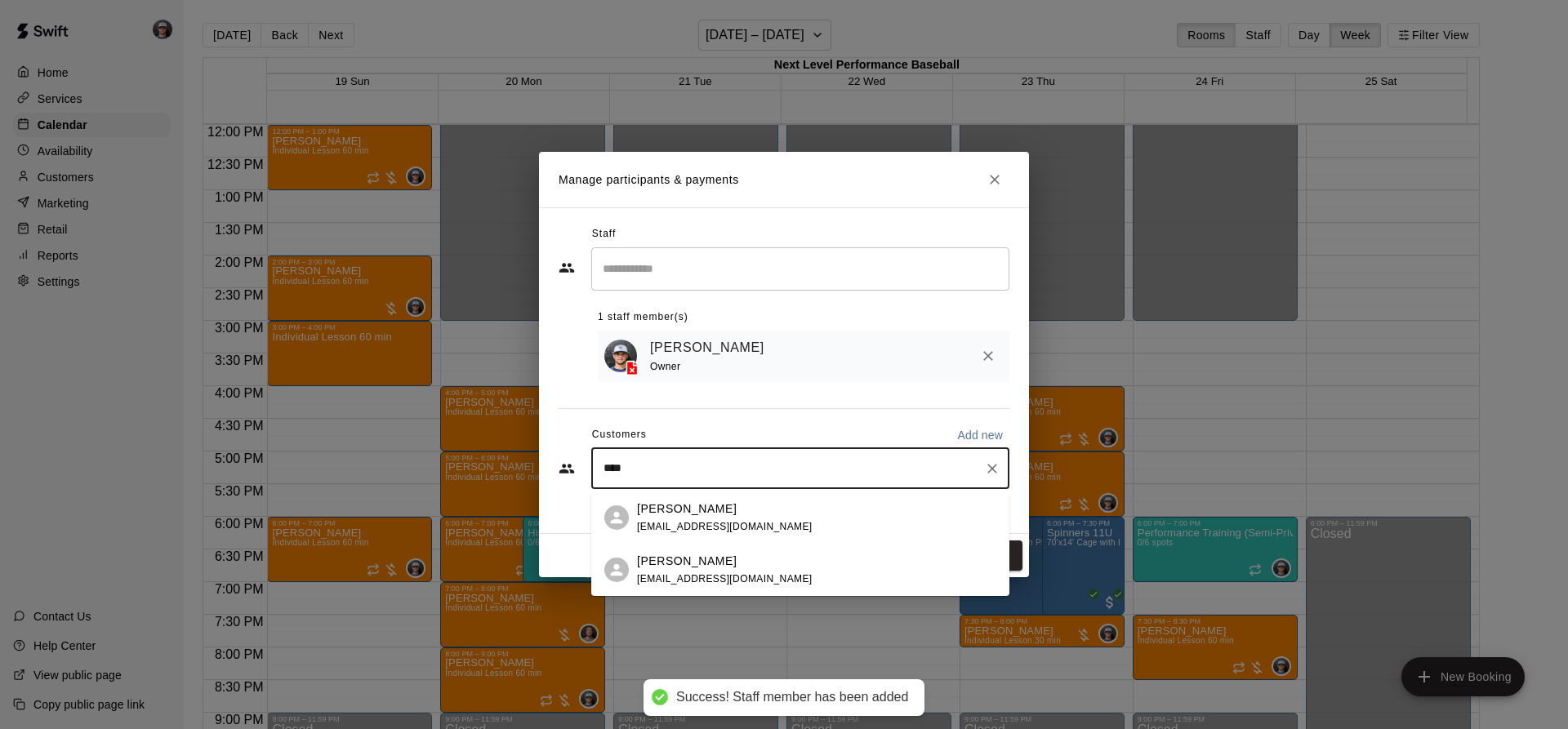
click at [669, 583] on span "[EMAIL_ADDRESS][DOMAIN_NAME]" at bounding box center [724, 579] width 176 height 12
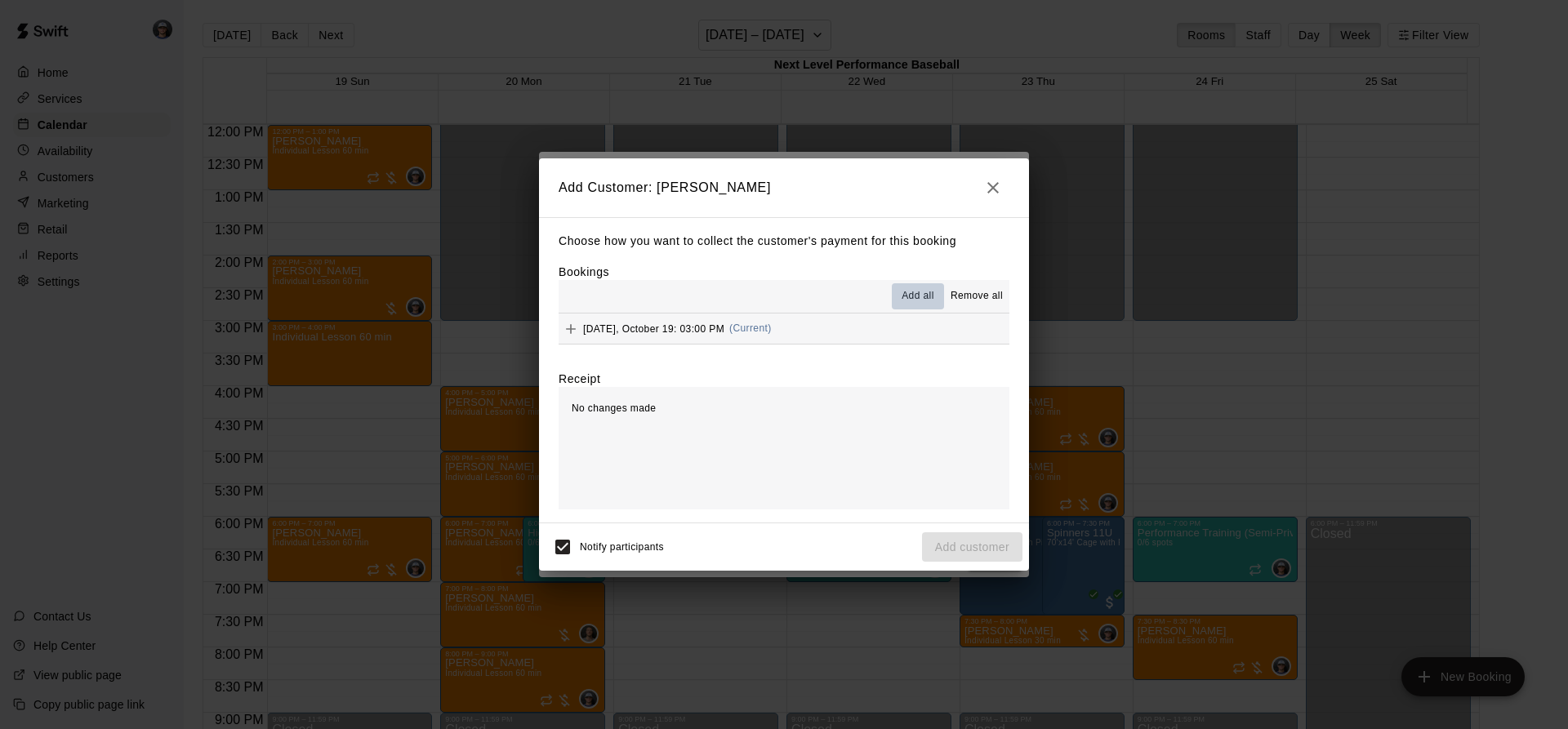
click at [917, 286] on button "Add all" at bounding box center [918, 296] width 52 height 26
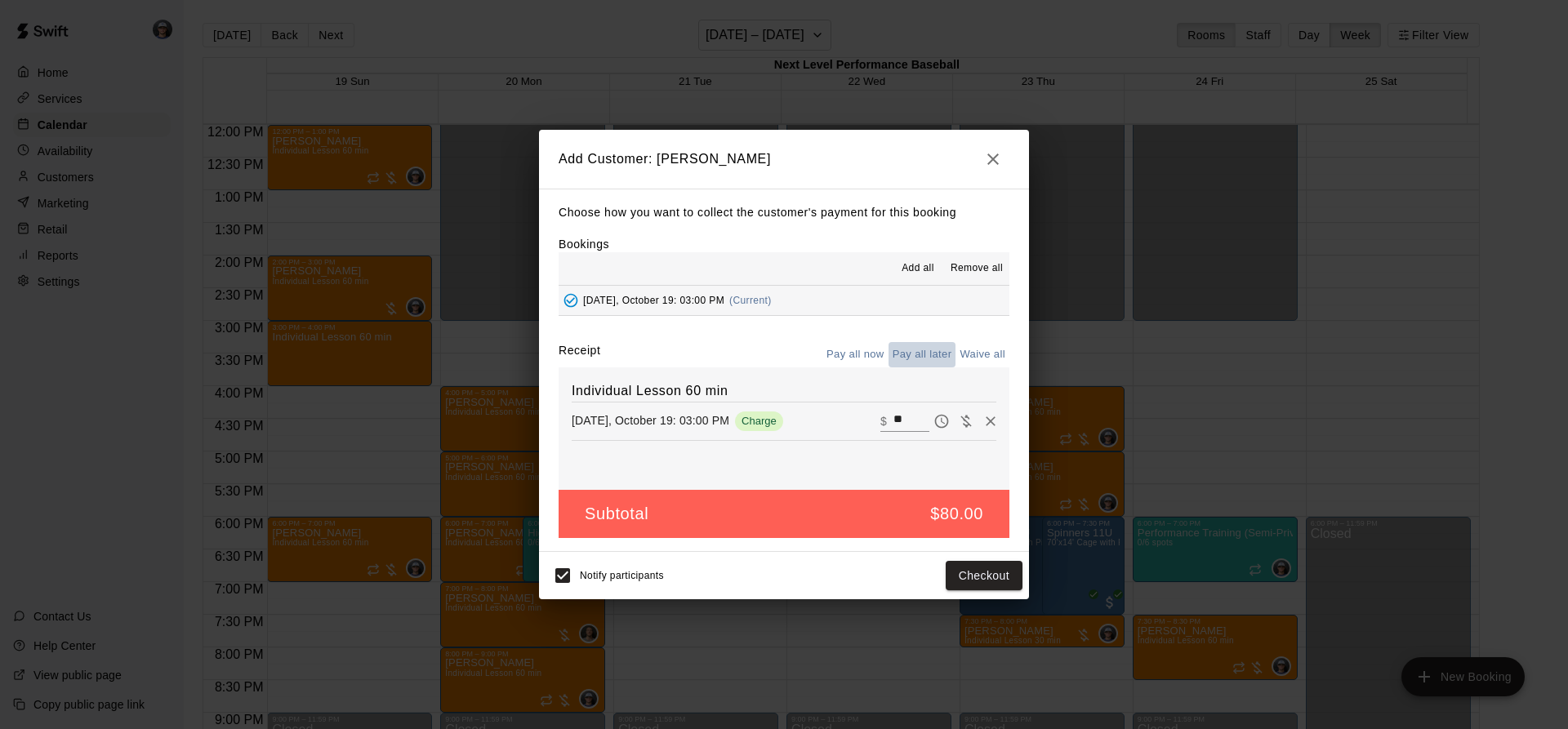
click at [918, 348] on button "Pay all later" at bounding box center [922, 355] width 68 height 26
click at [965, 571] on button "Add customer" at bounding box center [972, 576] width 101 height 31
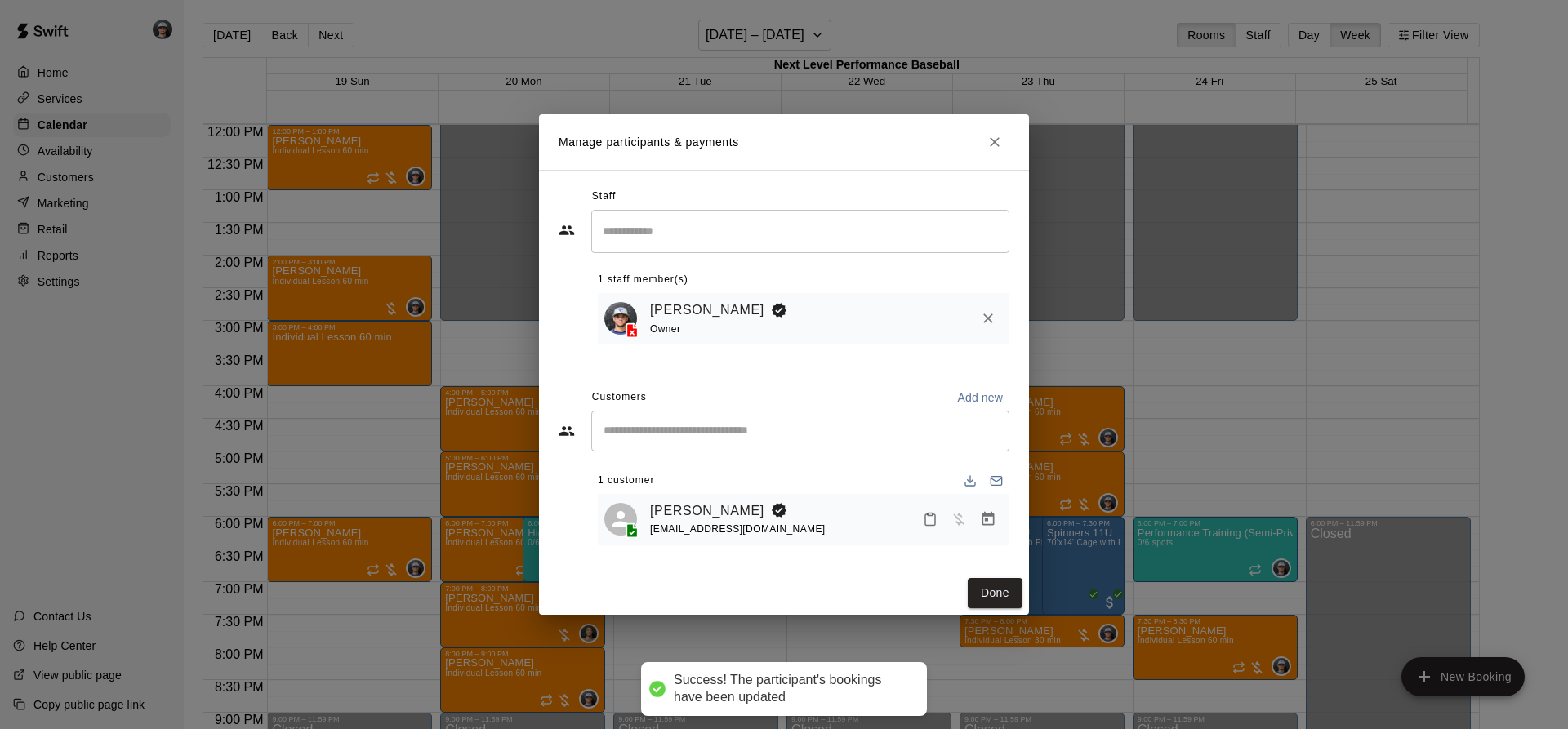
click at [973, 552] on div "Staff ​ 1 staff member(s) [PERSON_NAME] Owner Customers Add new ​ 1 customer [P…" at bounding box center [784, 370] width 451 height 374
click at [979, 587] on button "Done" at bounding box center [995, 593] width 54 height 31
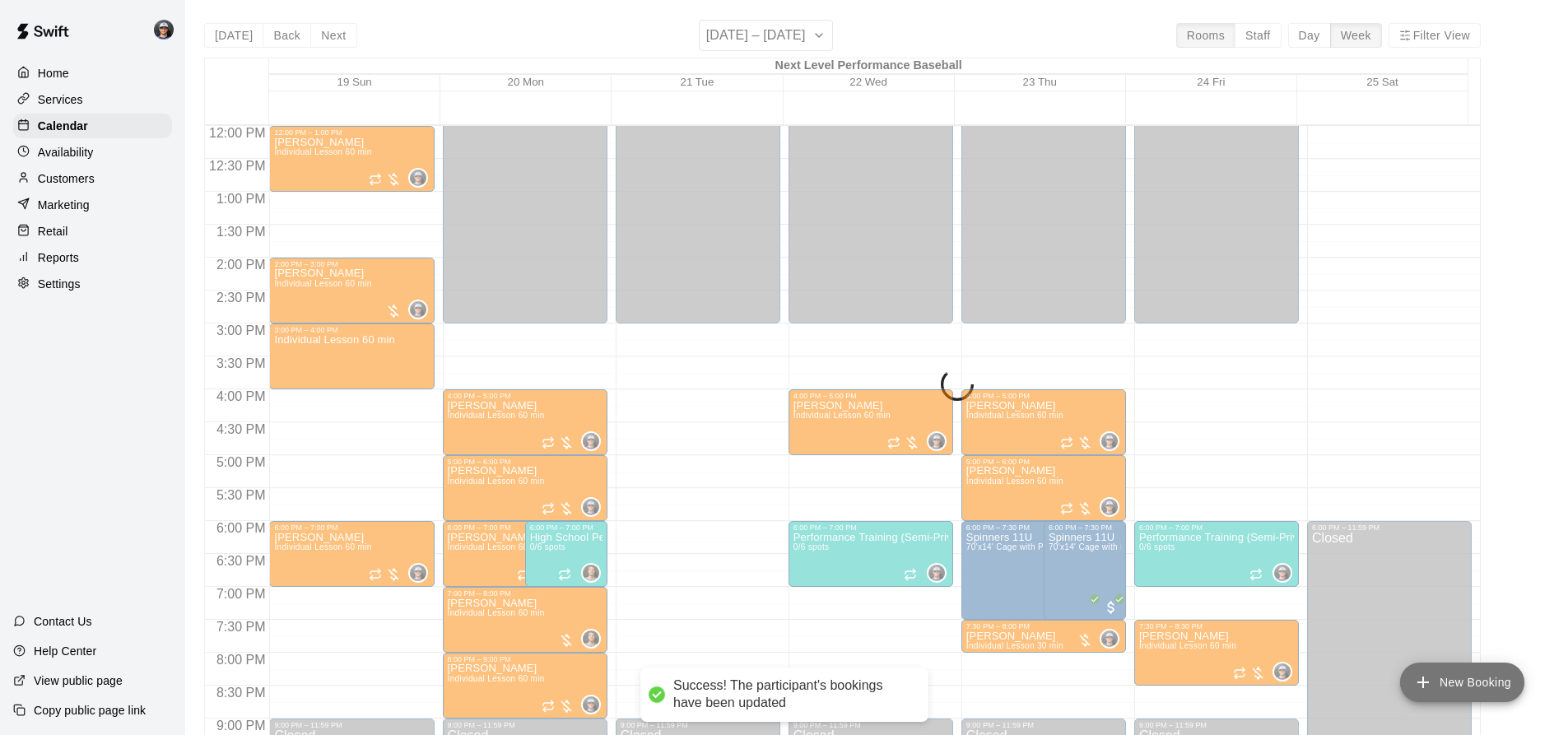
click at [1471, 692] on button "New Booking" at bounding box center [1463, 682] width 124 height 40
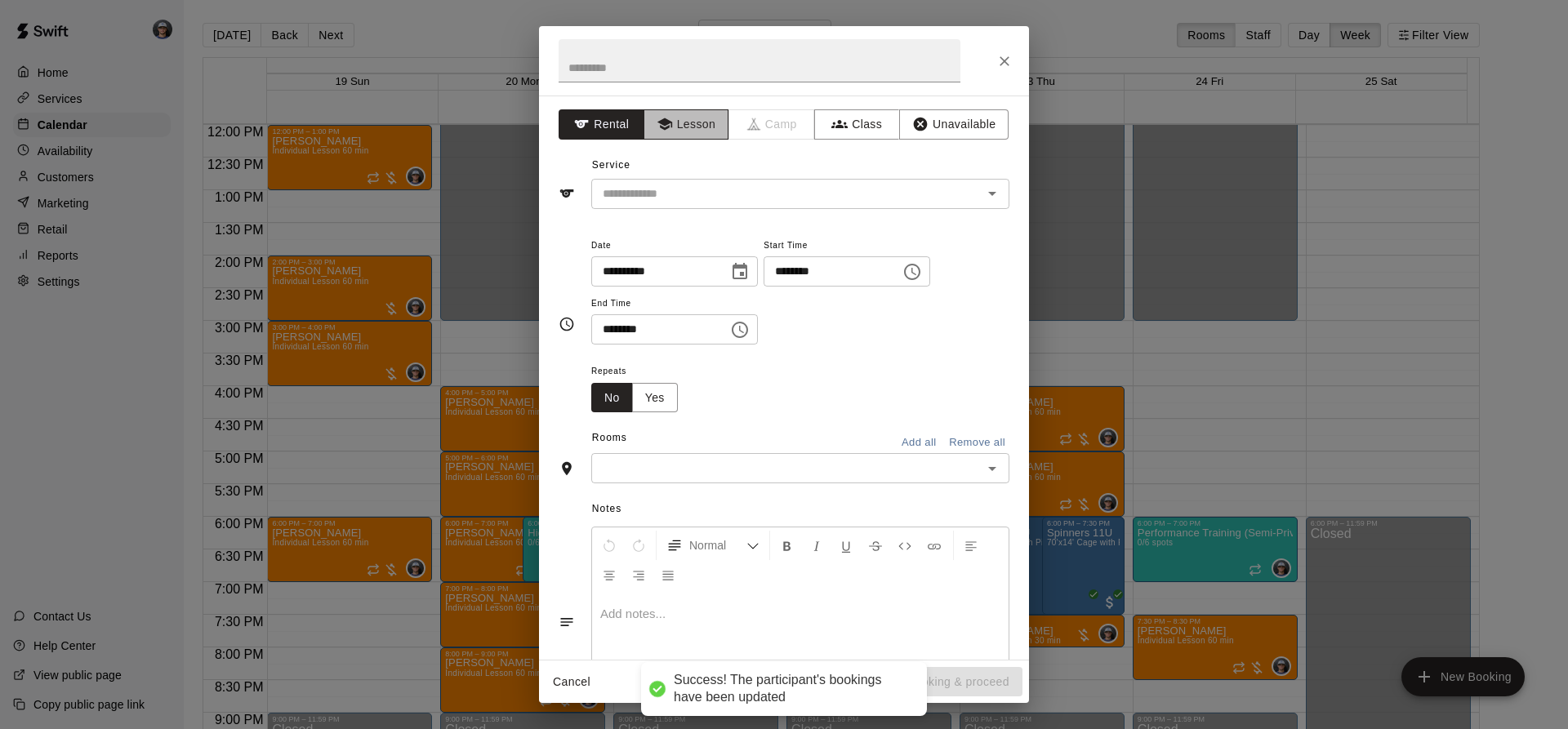
click at [690, 133] on button "Lesson" at bounding box center [686, 124] width 86 height 31
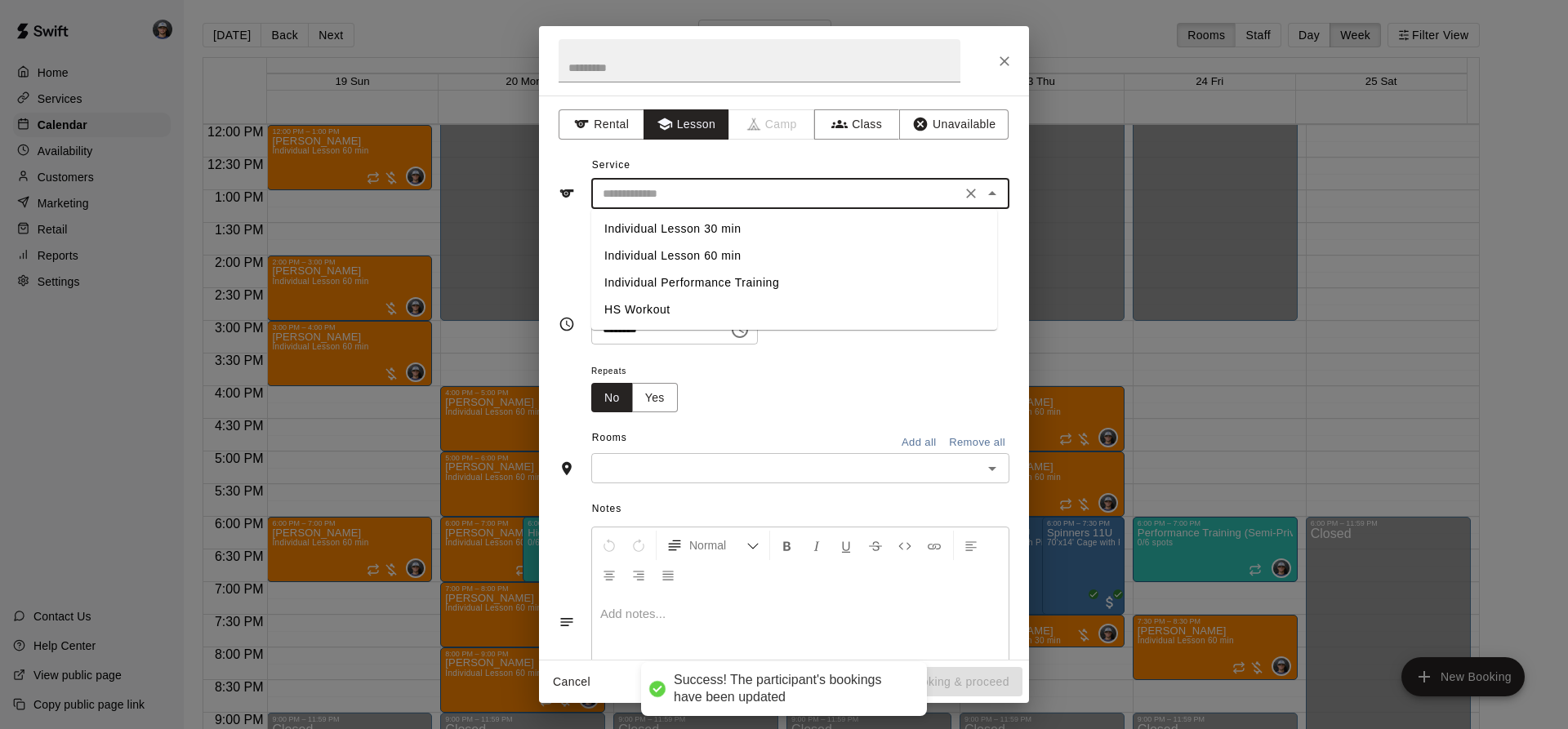
click at [672, 196] on input "text" at bounding box center [776, 193] width 360 height 21
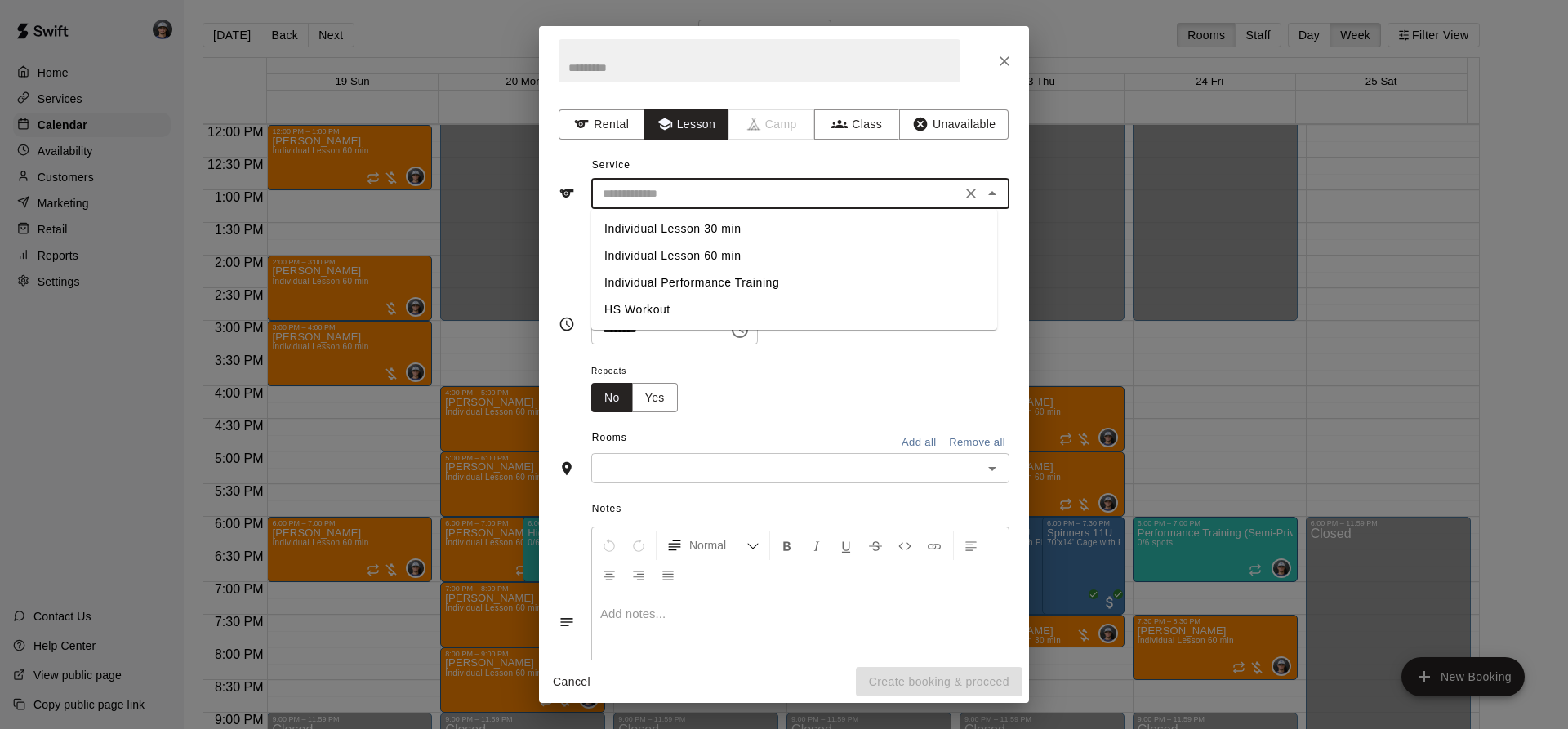
click at [677, 249] on li "Individual Lesson 60 min" at bounding box center [793, 255] width 406 height 27
type input "**********"
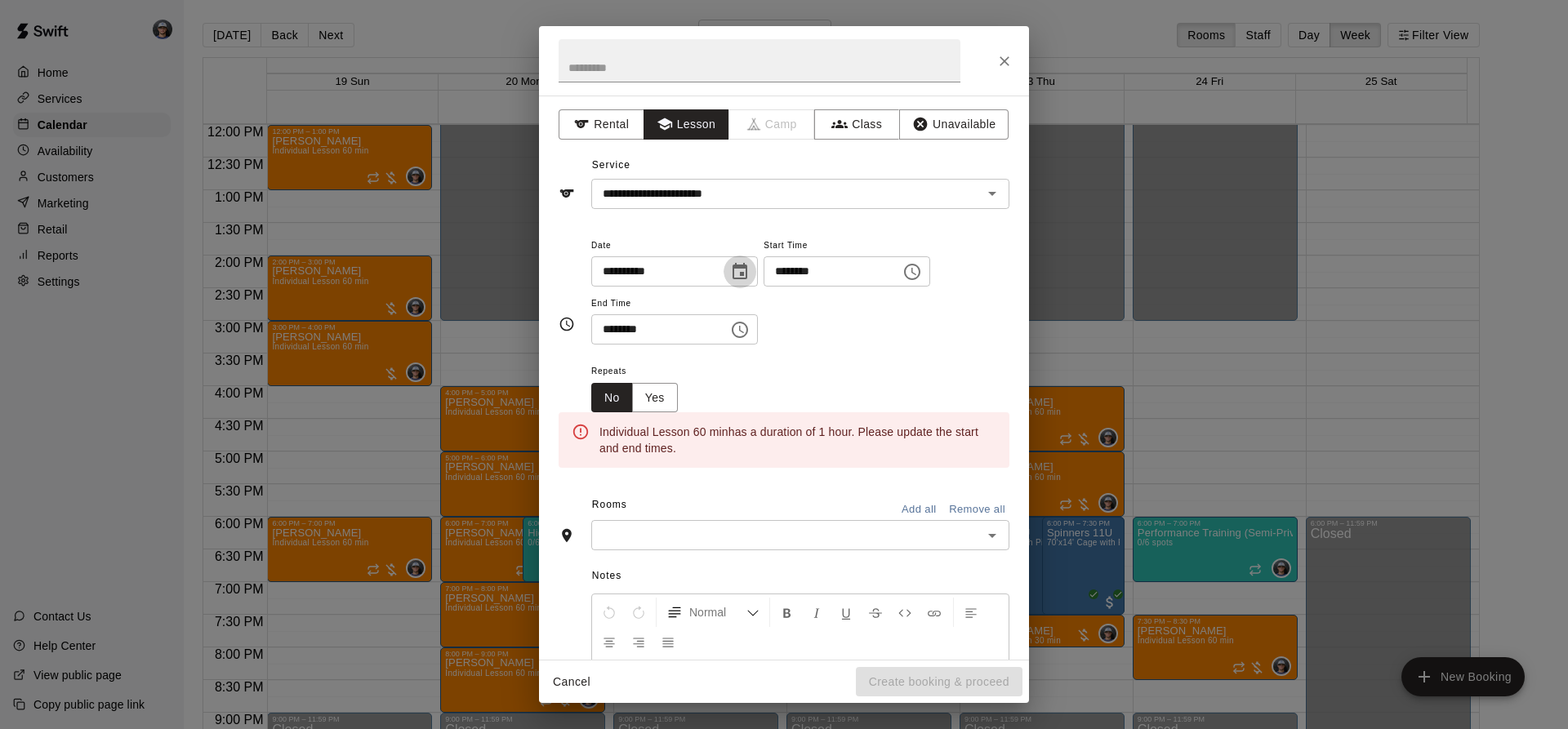
click at [750, 279] on icon "Choose date, selected date is Oct 21, 2025" at bounding box center [740, 272] width 20 height 20
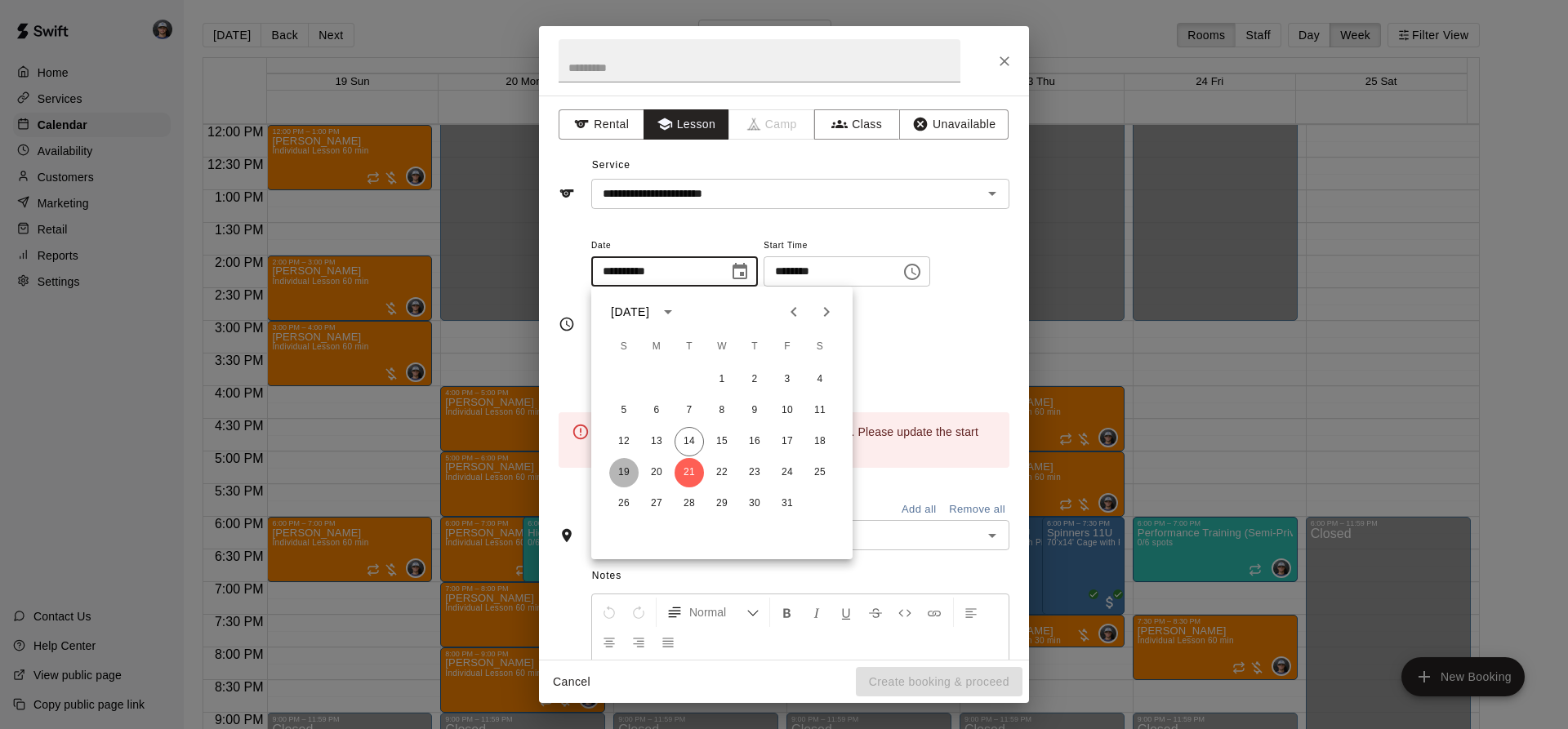
click at [623, 467] on button "19" at bounding box center [624, 473] width 30 height 30
type input "**********"
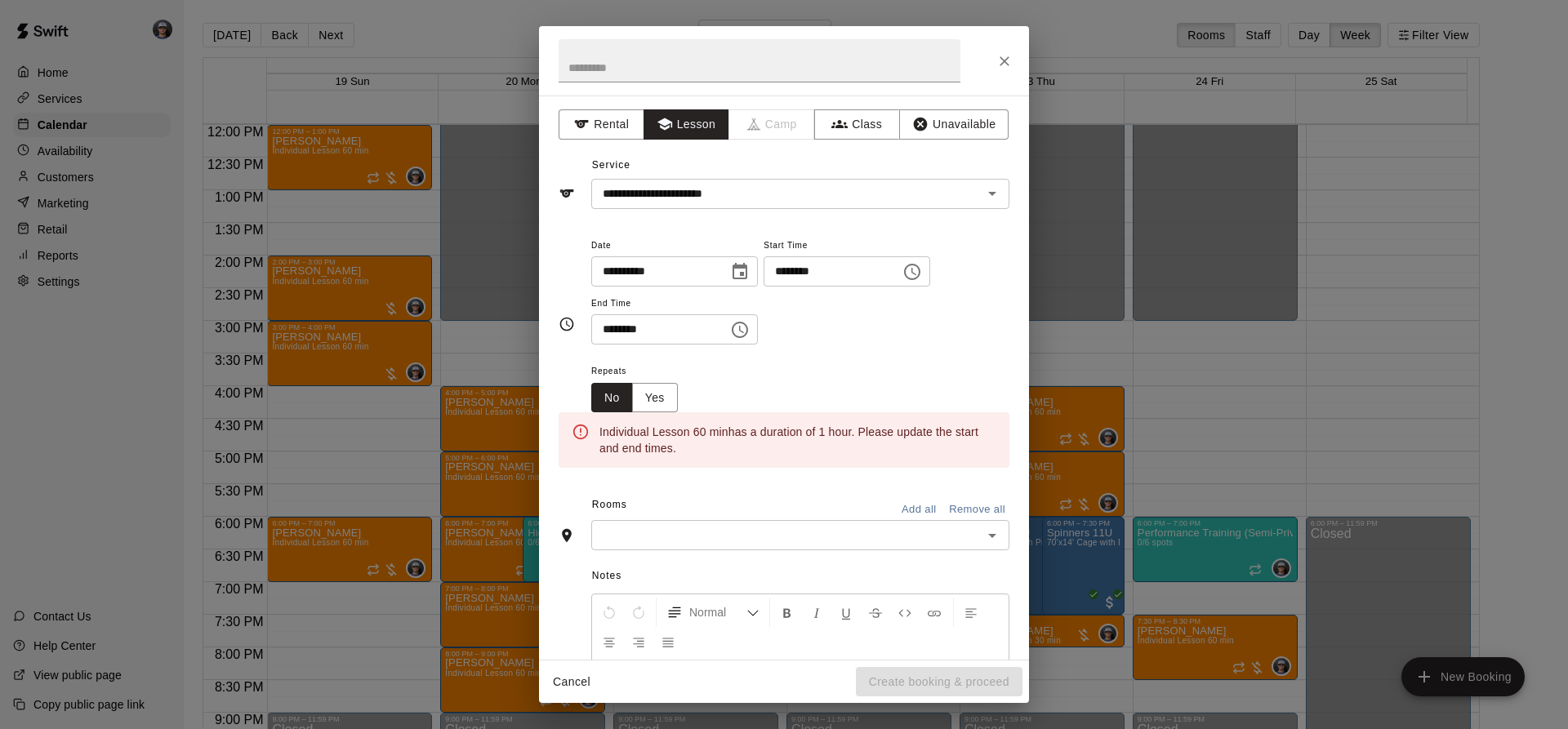
click at [931, 278] on div "******** ​" at bounding box center [847, 271] width 167 height 31
click at [929, 272] on button "Choose time, selected time is 3:00 PM" at bounding box center [912, 271] width 33 height 33
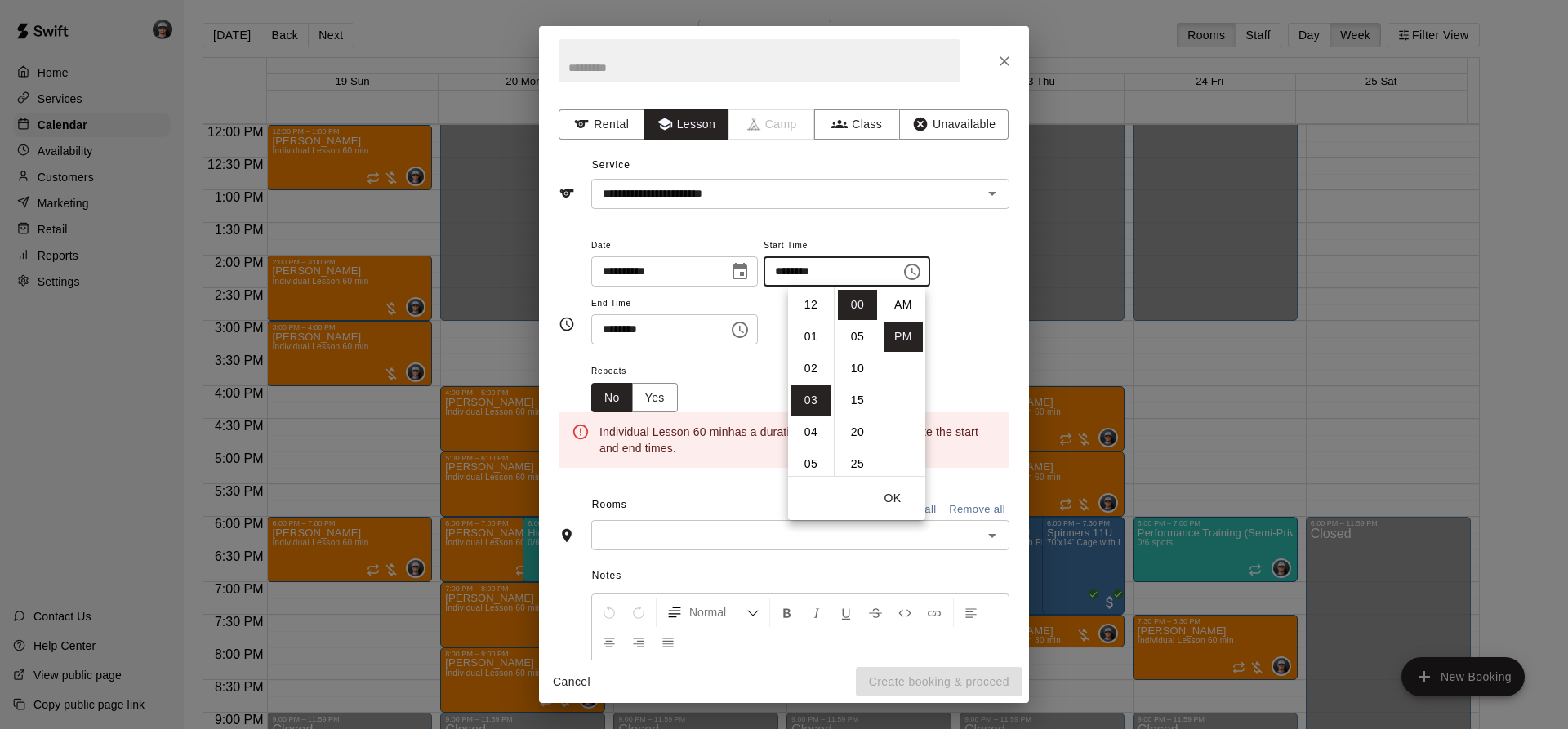
scroll to position [30, 0]
click at [807, 343] on li "04" at bounding box center [811, 336] width 39 height 31
type input "********"
click at [717, 333] on input "********" at bounding box center [653, 329] width 125 height 31
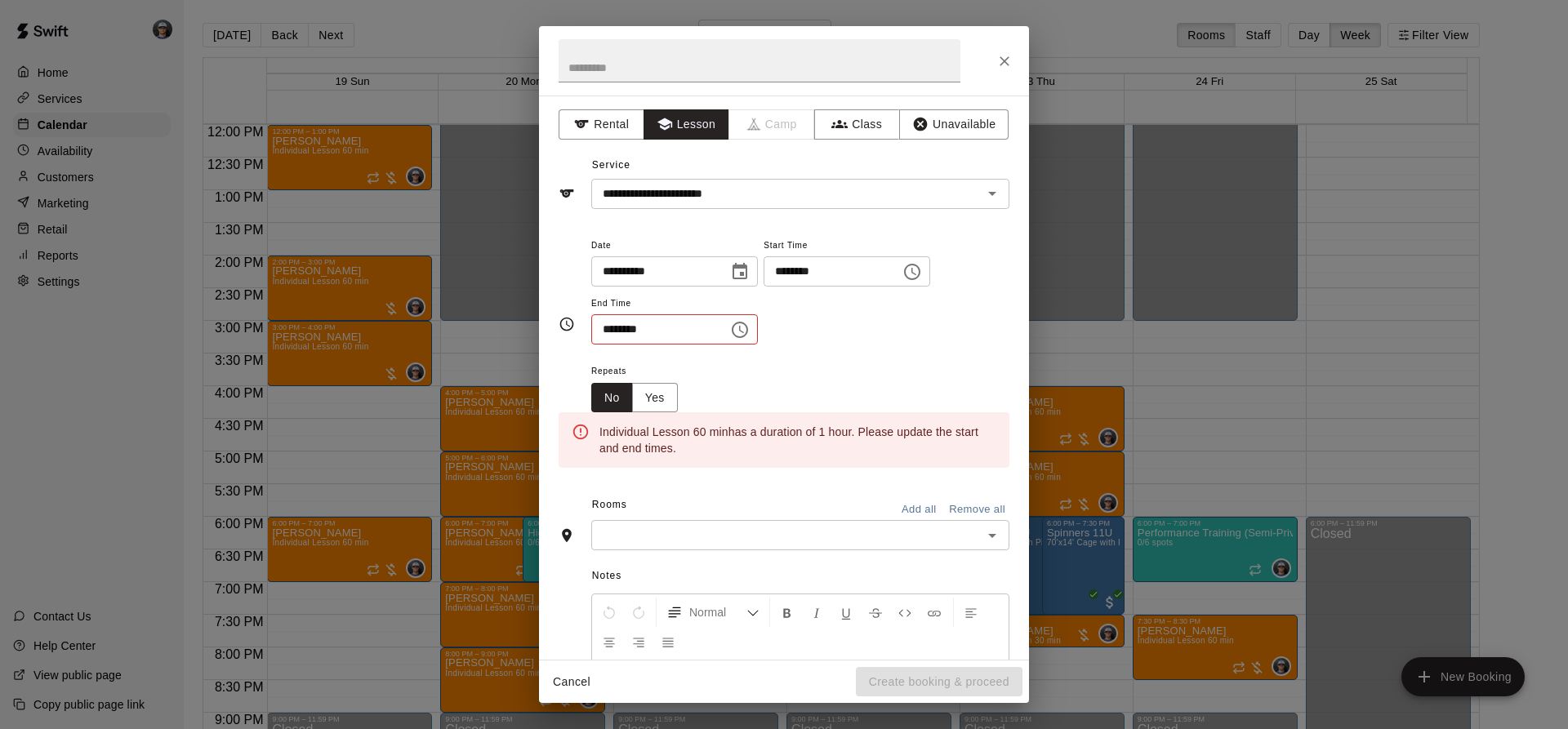
click at [750, 328] on icon "Choose time, selected time is 3:30 PM" at bounding box center [740, 329] width 20 height 20
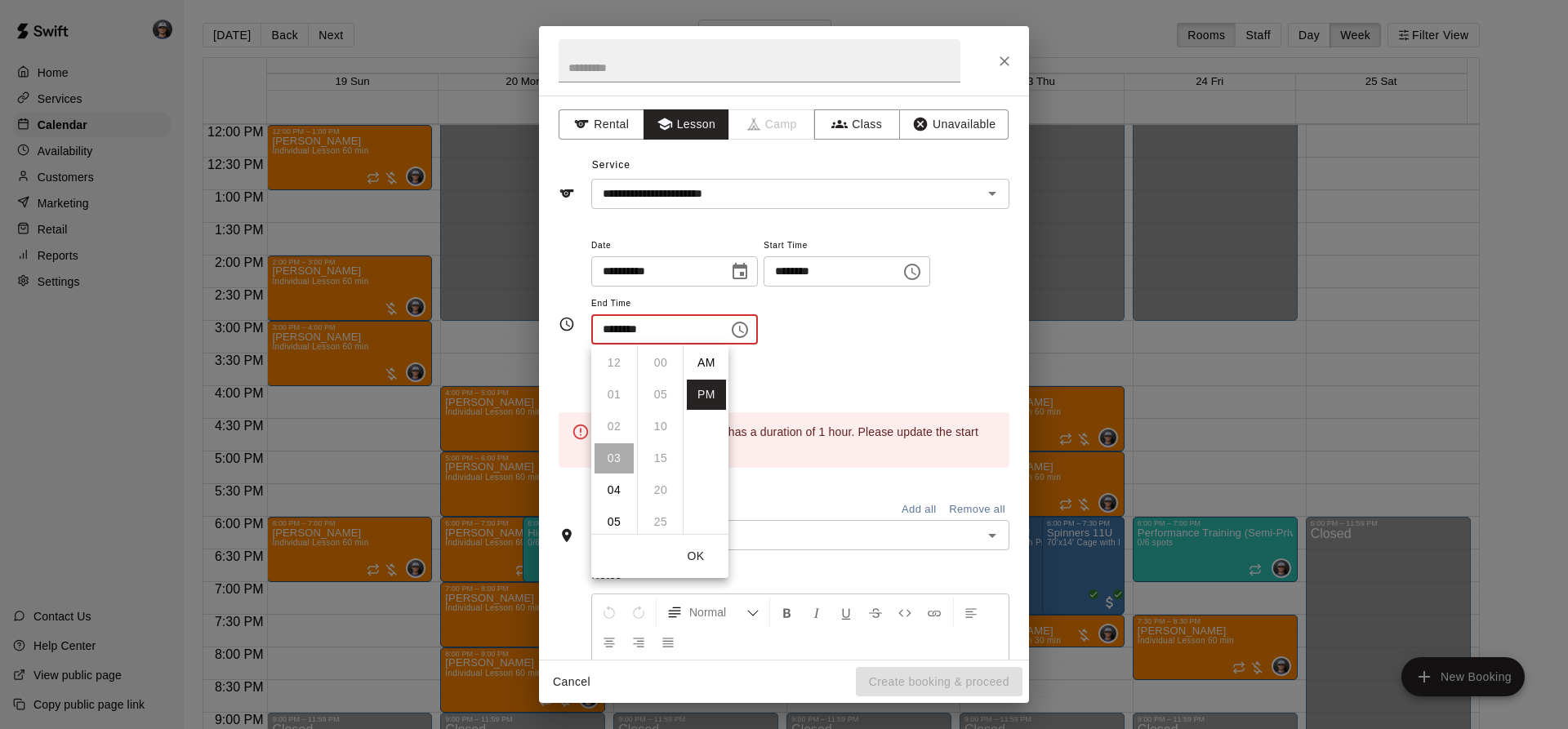
scroll to position [30, 0]
click at [614, 428] on li "05" at bounding box center [614, 426] width 39 height 31
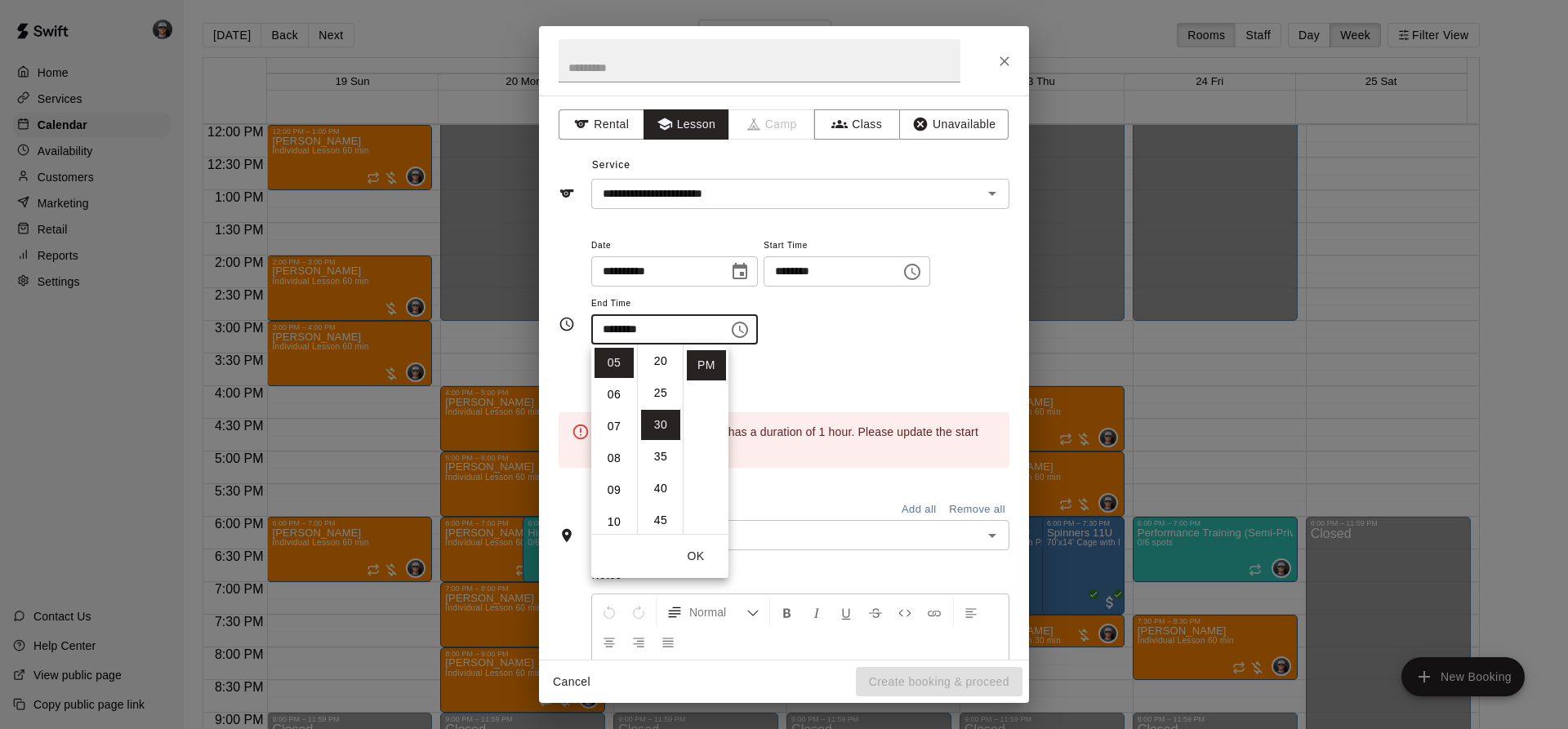
scroll to position [0, 0]
click at [661, 362] on li "00" at bounding box center [661, 363] width 39 height 31
type input "********"
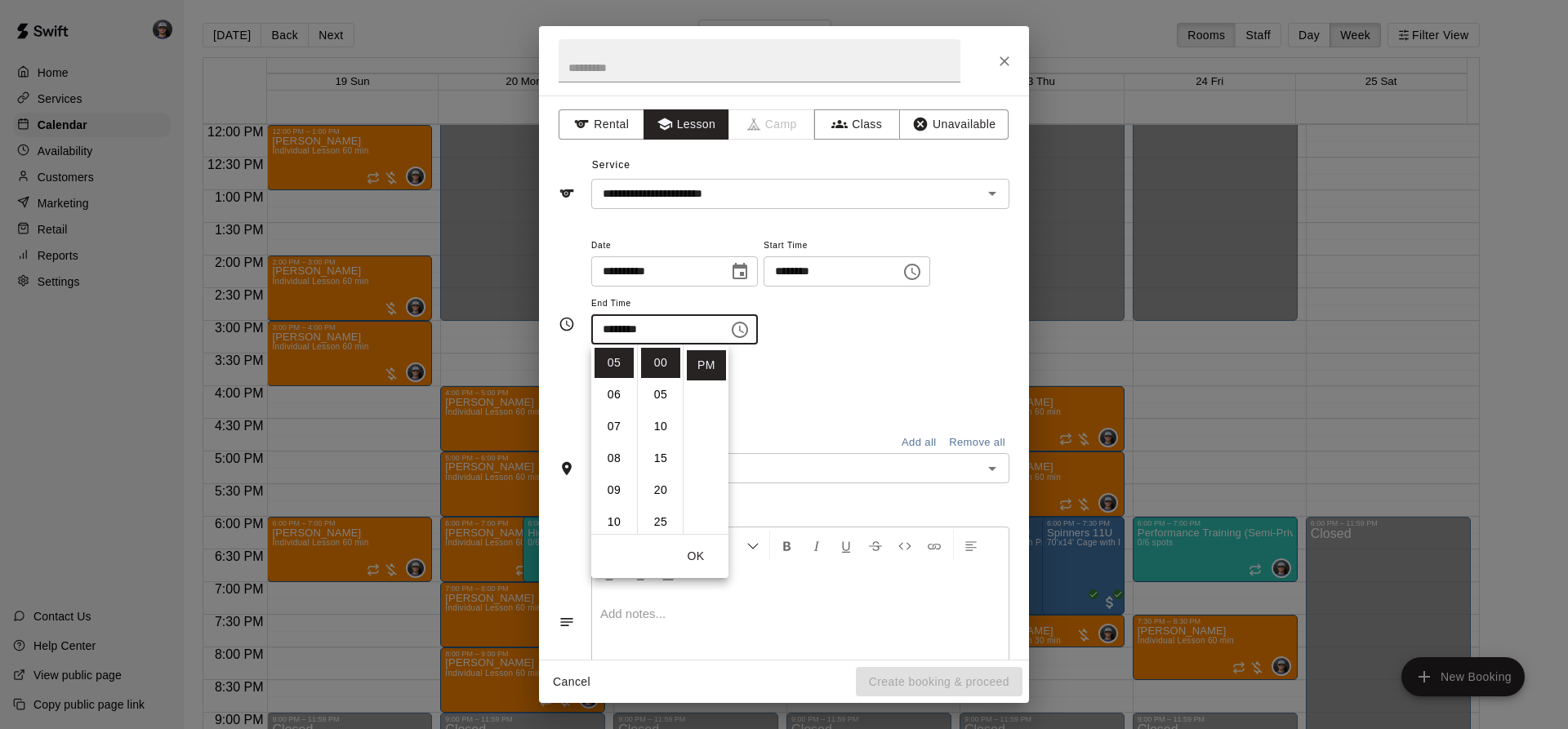
click at [875, 372] on div "Repeats No Yes" at bounding box center [800, 387] width 418 height 51
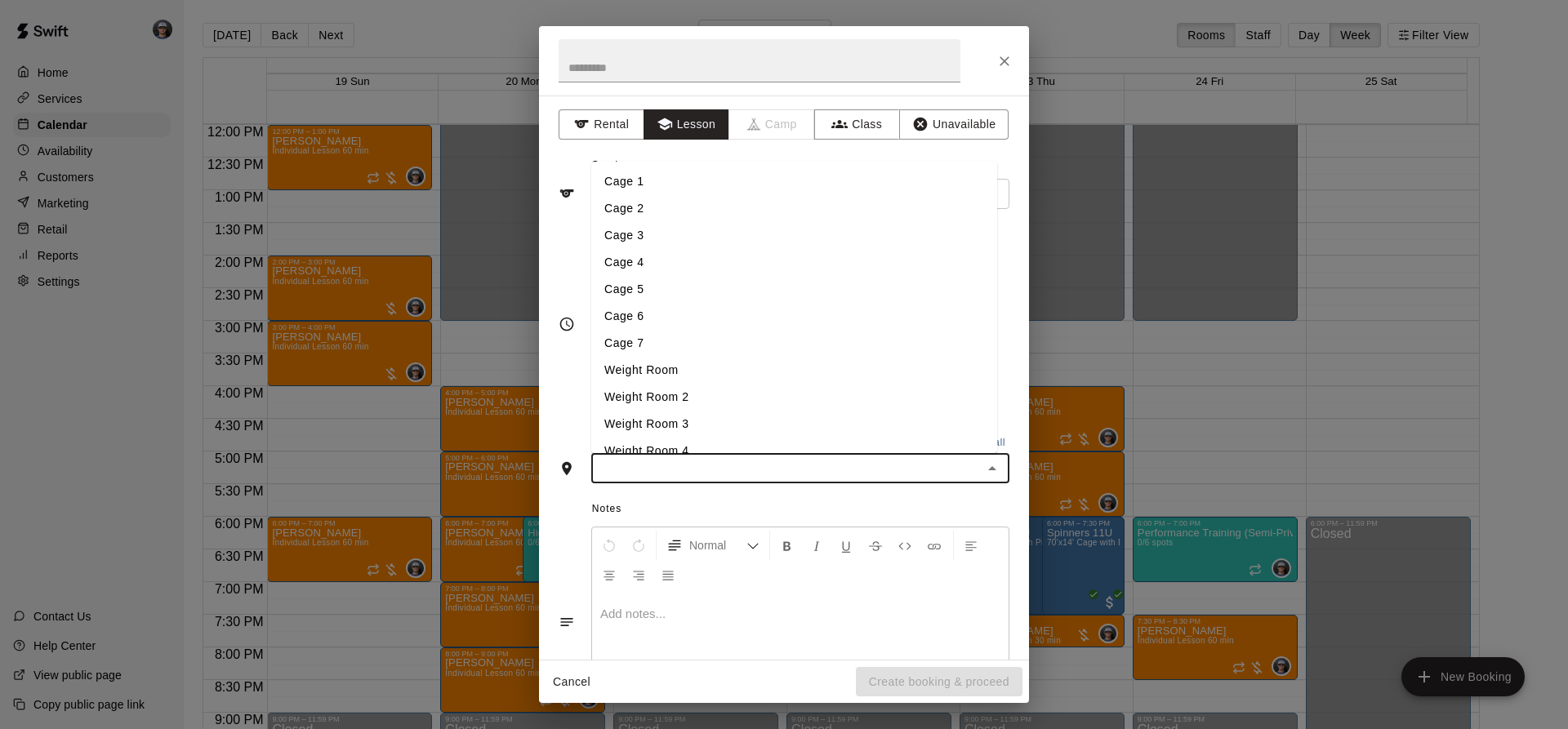
click at [805, 459] on input "text" at bounding box center [786, 468] width 381 height 21
click at [633, 238] on li "Cage 3" at bounding box center [793, 235] width 406 height 27
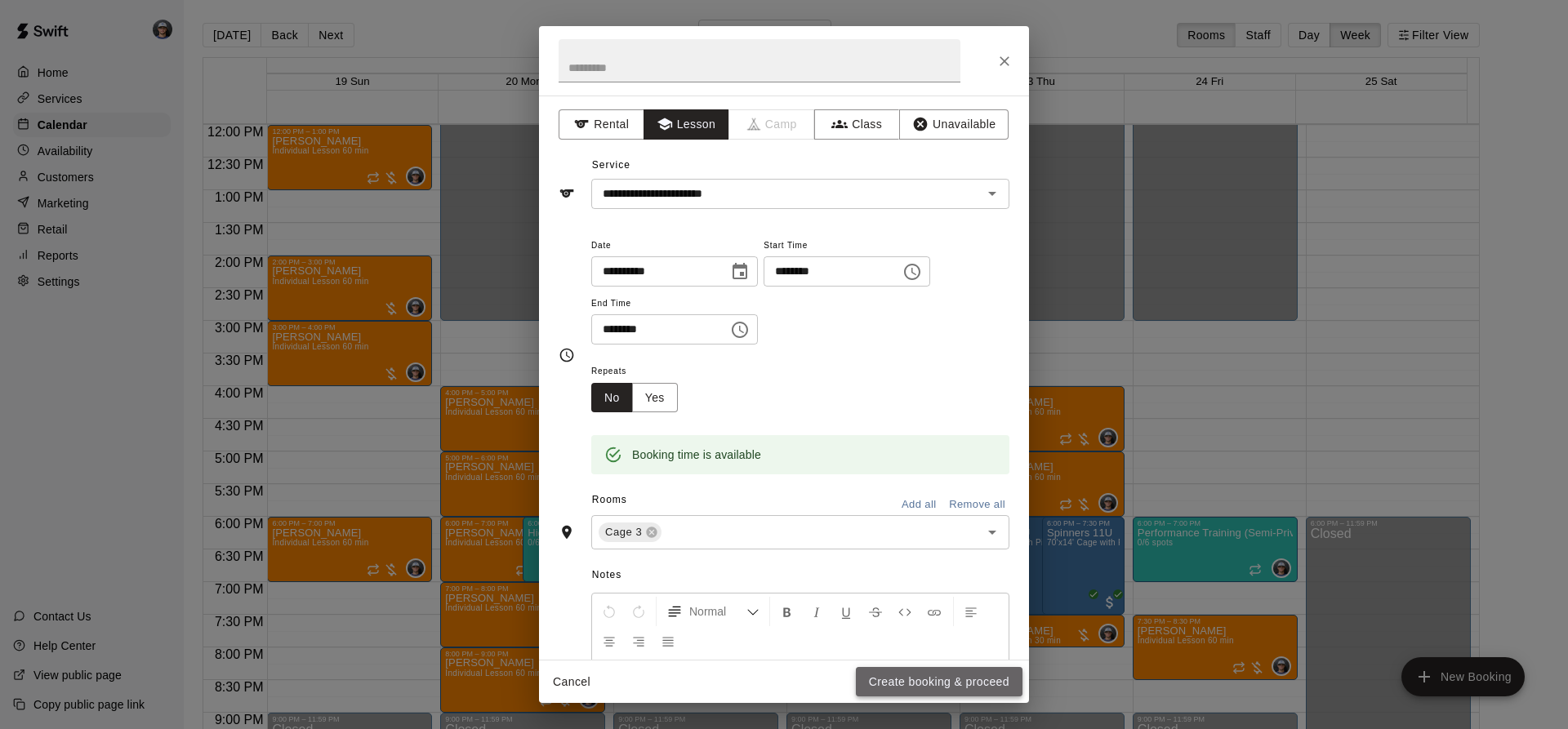
click at [916, 675] on button "Create booking & proceed" at bounding box center [938, 682] width 167 height 31
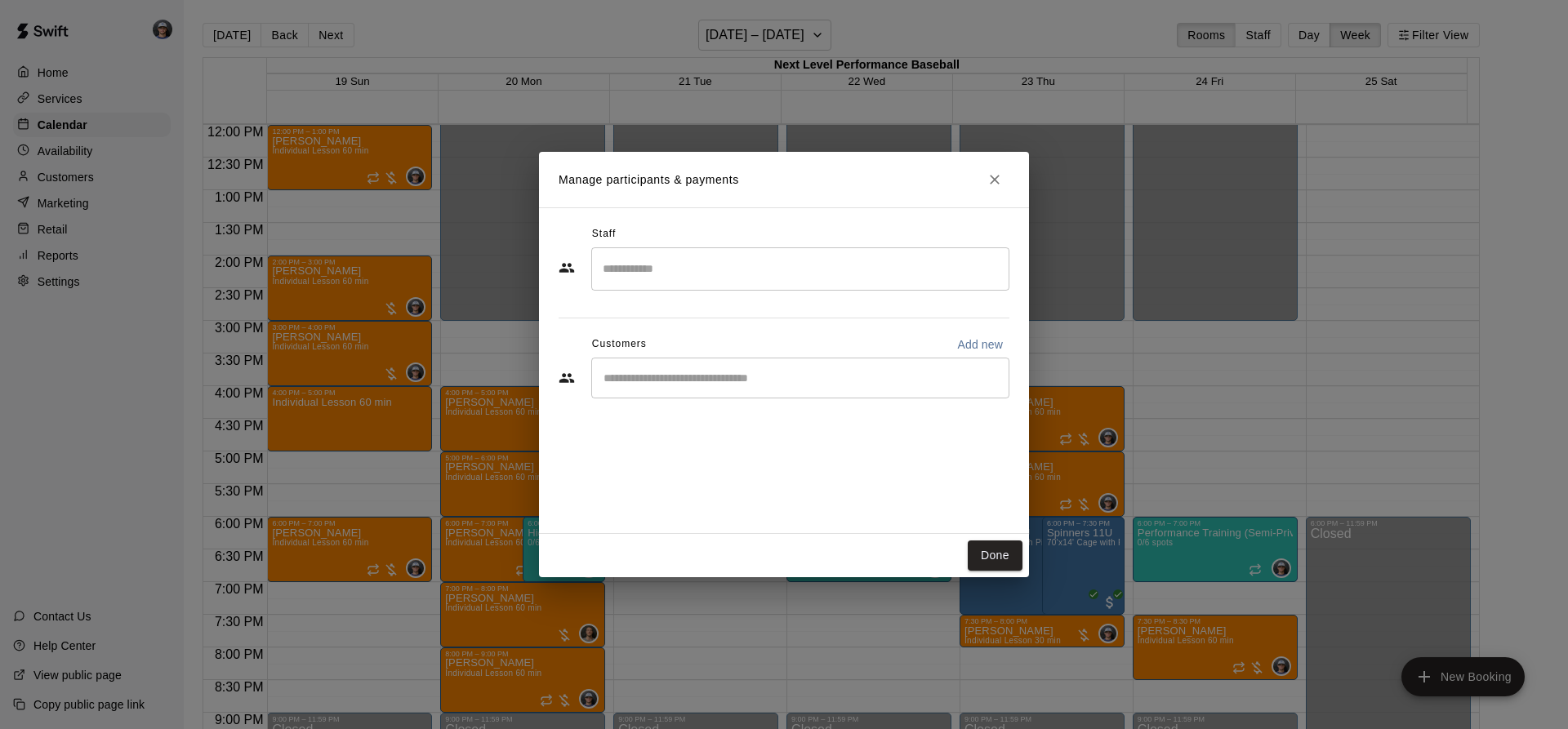
drag, startPoint x: 618, startPoint y: 253, endPoint x: 632, endPoint y: 255, distance: 14.1
click at [619, 253] on div "​" at bounding box center [800, 269] width 418 height 43
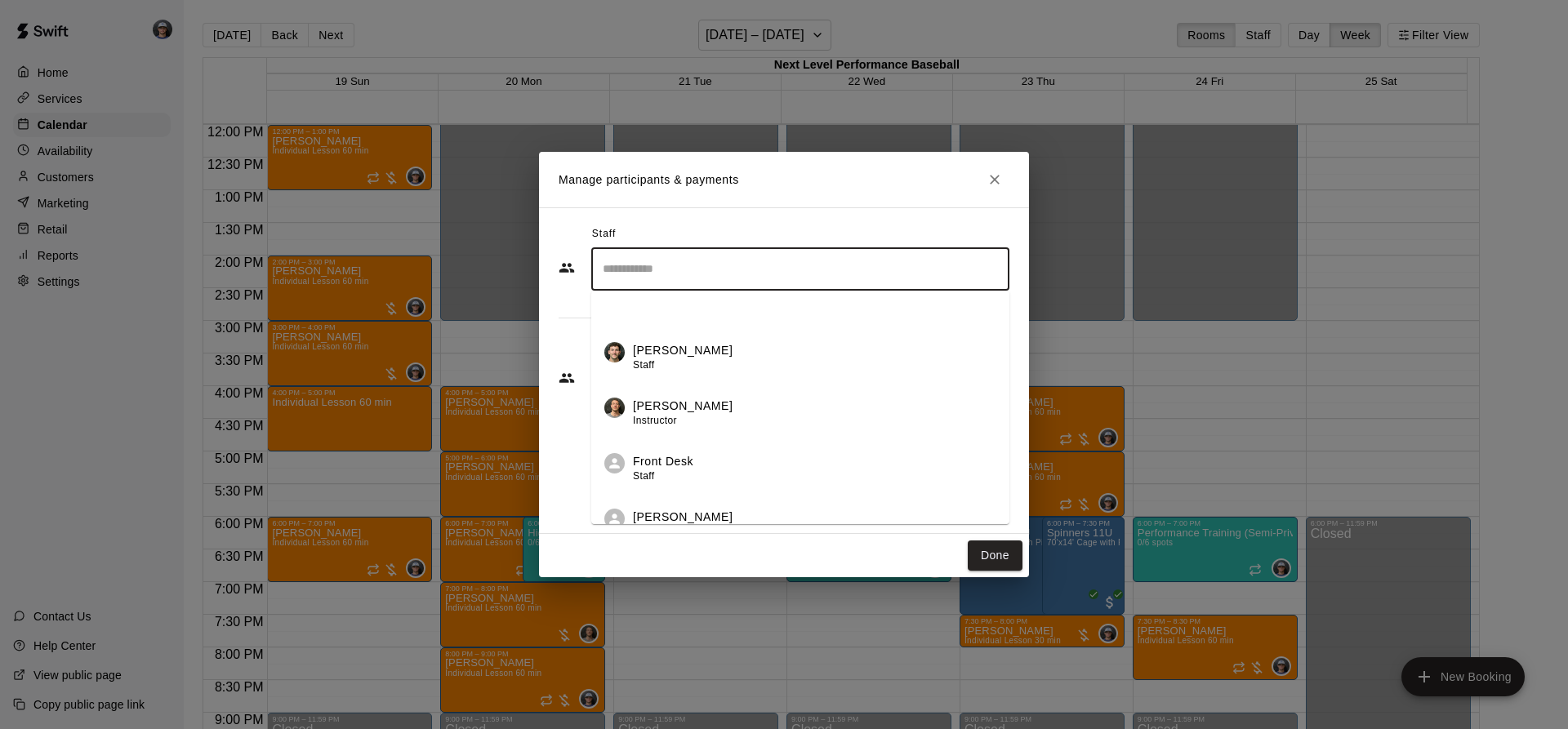
scroll to position [211, 0]
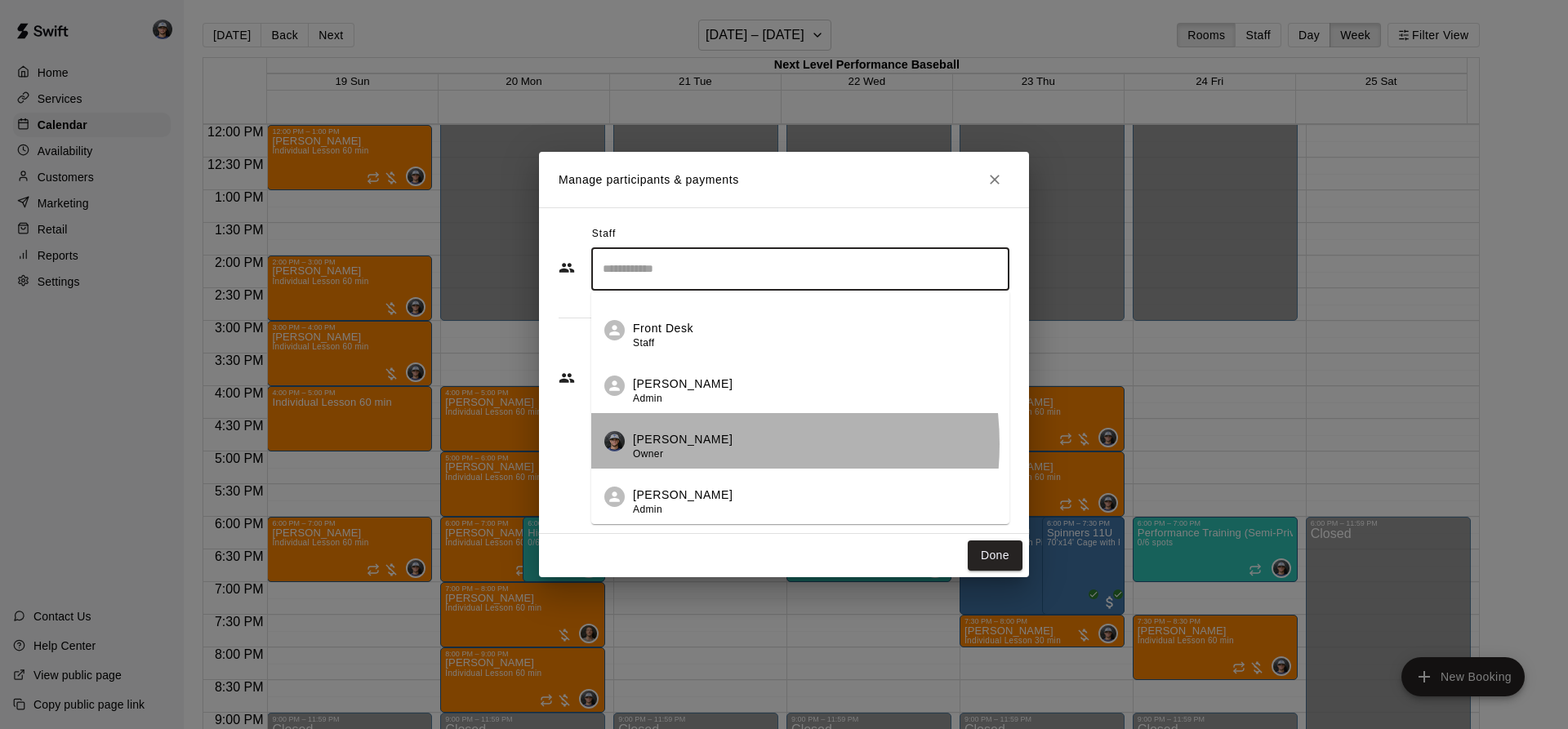
click at [700, 444] on p "[PERSON_NAME]" at bounding box center [682, 439] width 100 height 17
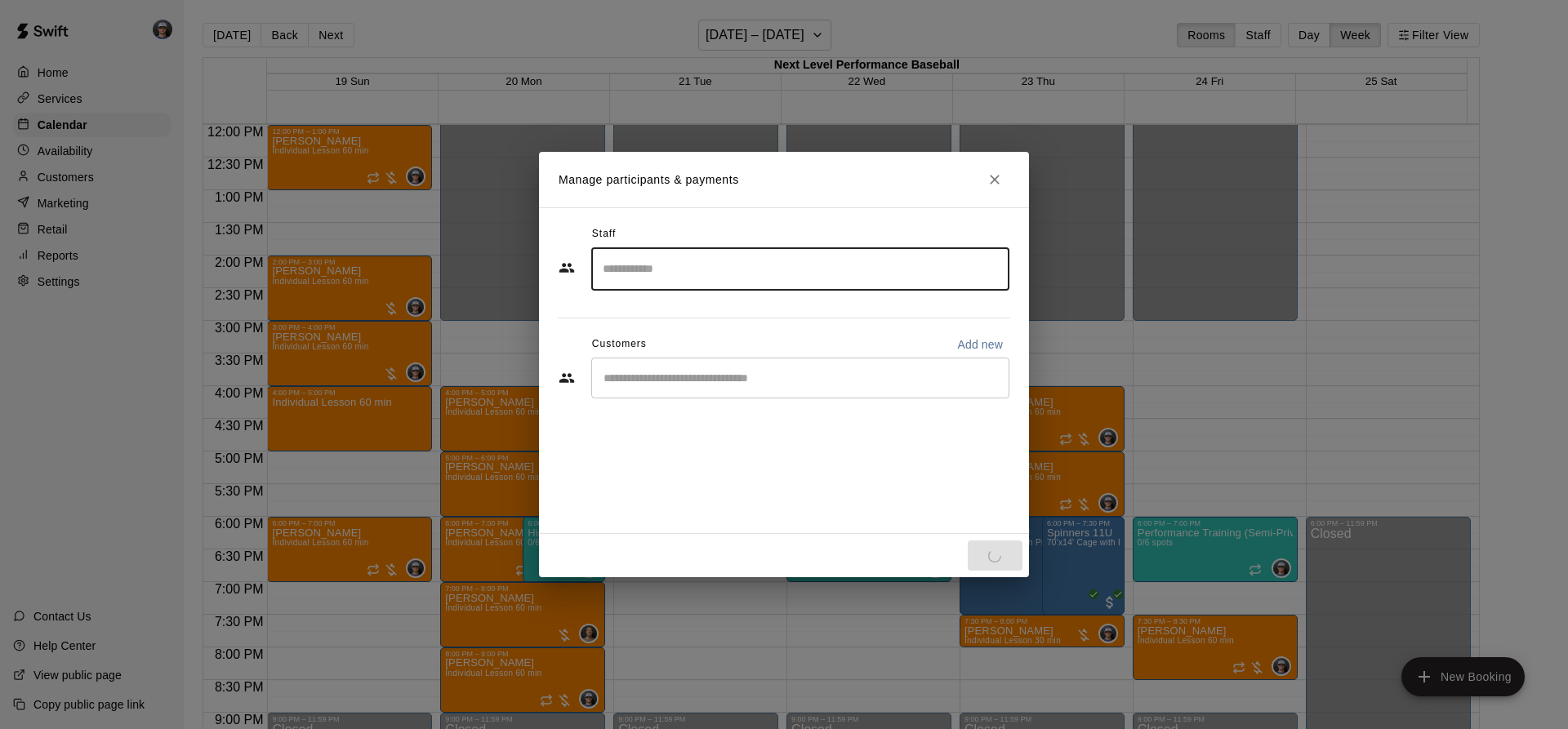
click at [628, 368] on div "​" at bounding box center [800, 377] width 418 height 40
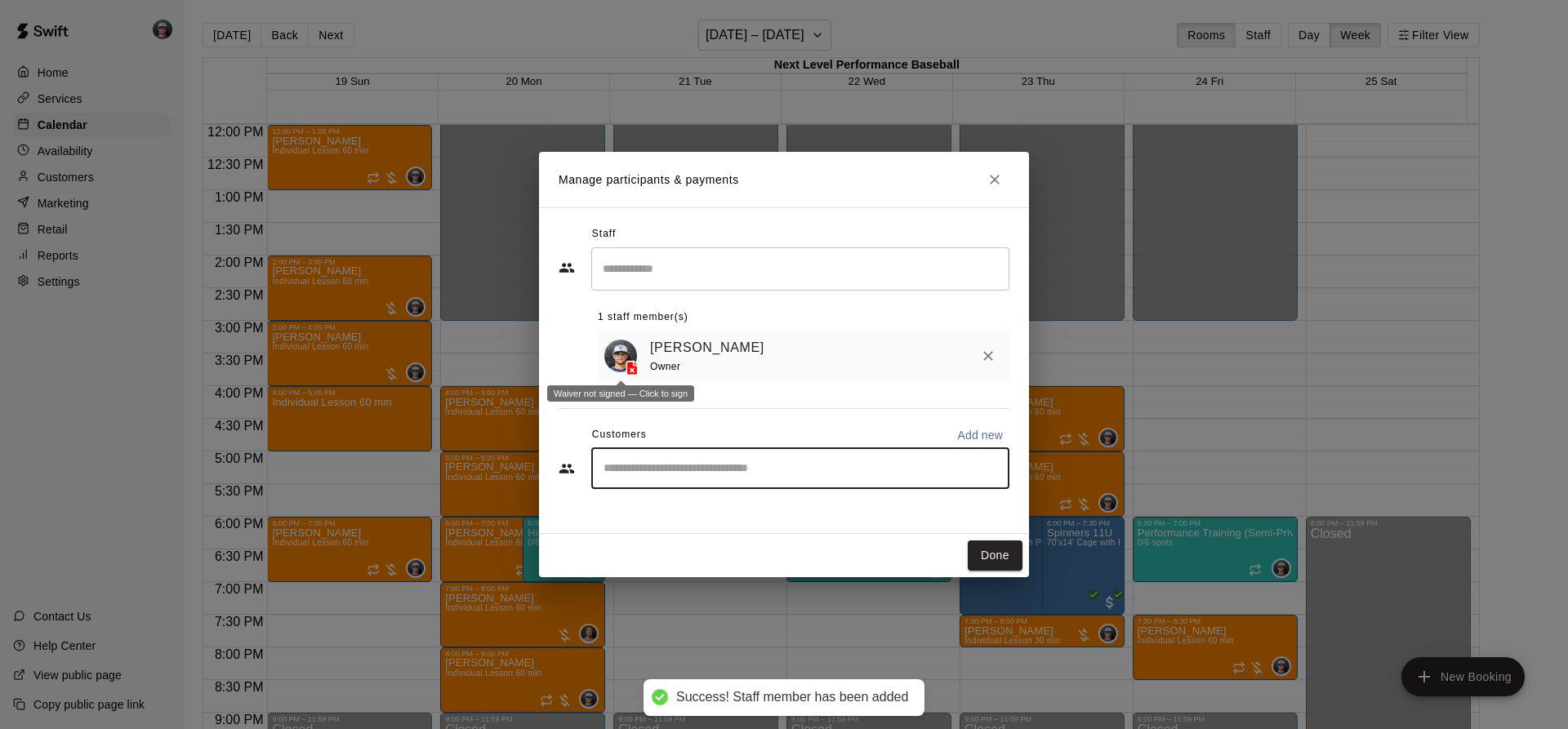
type input "*"
type input "****"
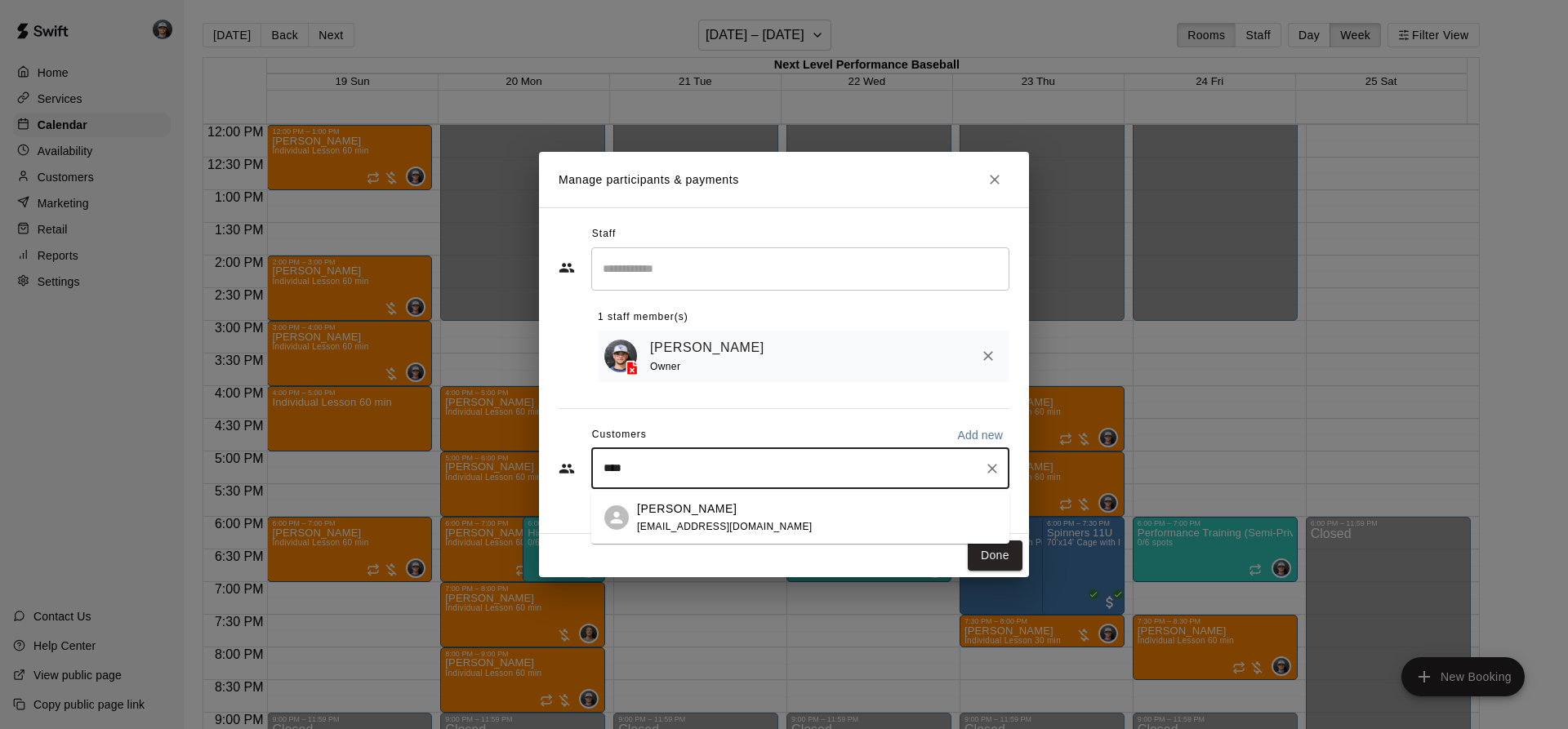
click at [711, 512] on p "[PERSON_NAME]" at bounding box center [686, 508] width 100 height 17
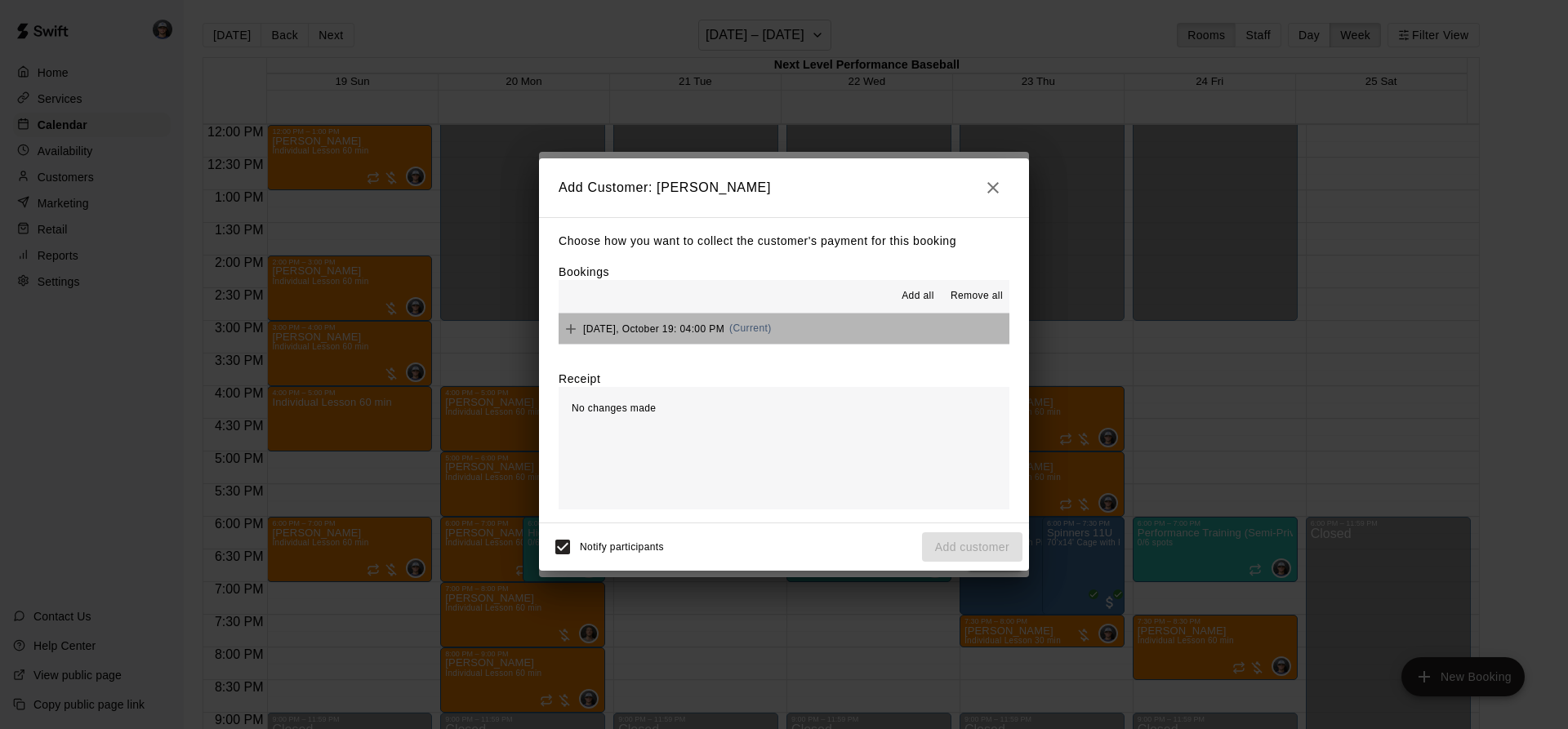
click at [869, 322] on button "[DATE], October 19: 04:00 PM (Current)" at bounding box center [784, 328] width 451 height 31
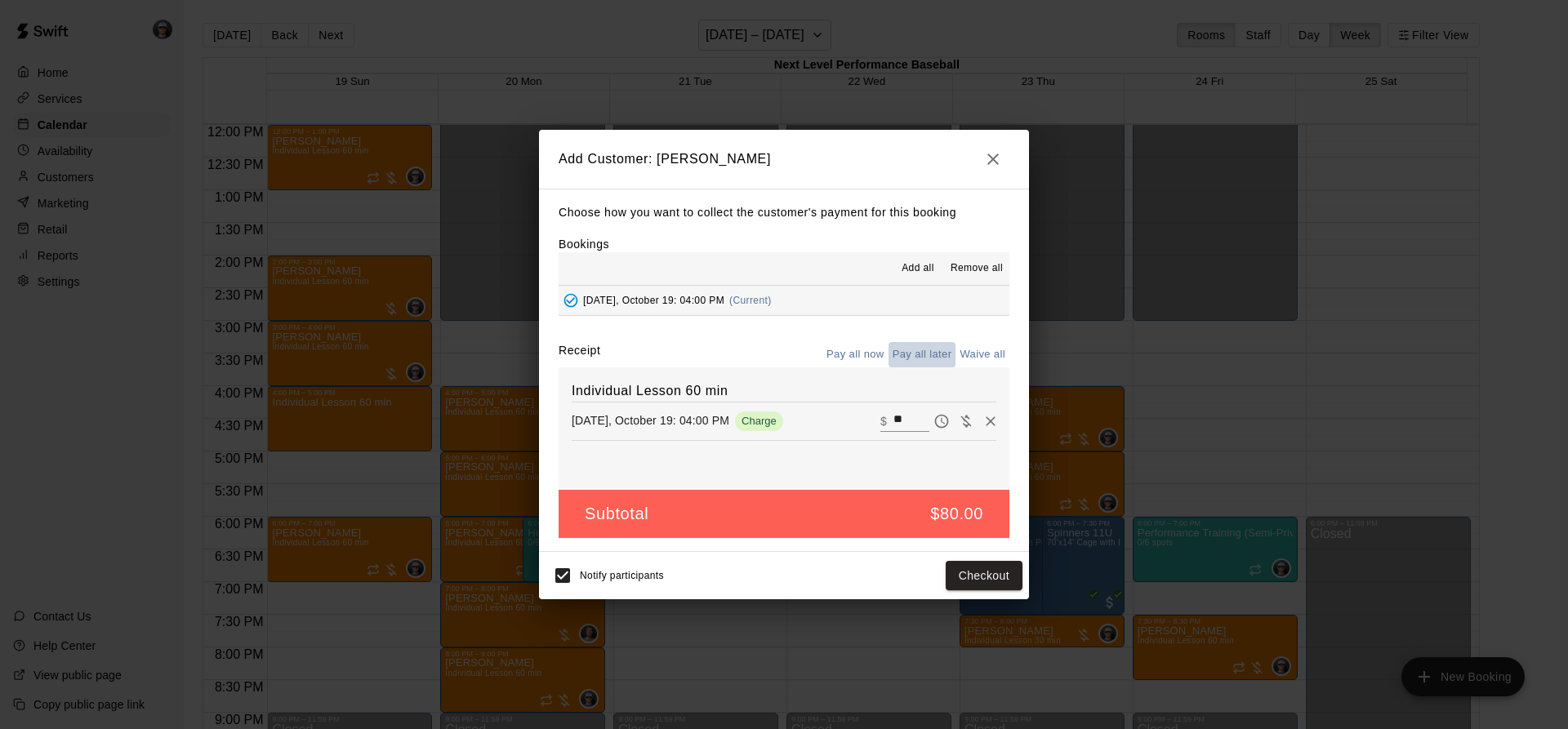
click at [946, 351] on button "Pay all later" at bounding box center [922, 355] width 68 height 26
click at [952, 577] on button "Add customer" at bounding box center [972, 576] width 101 height 31
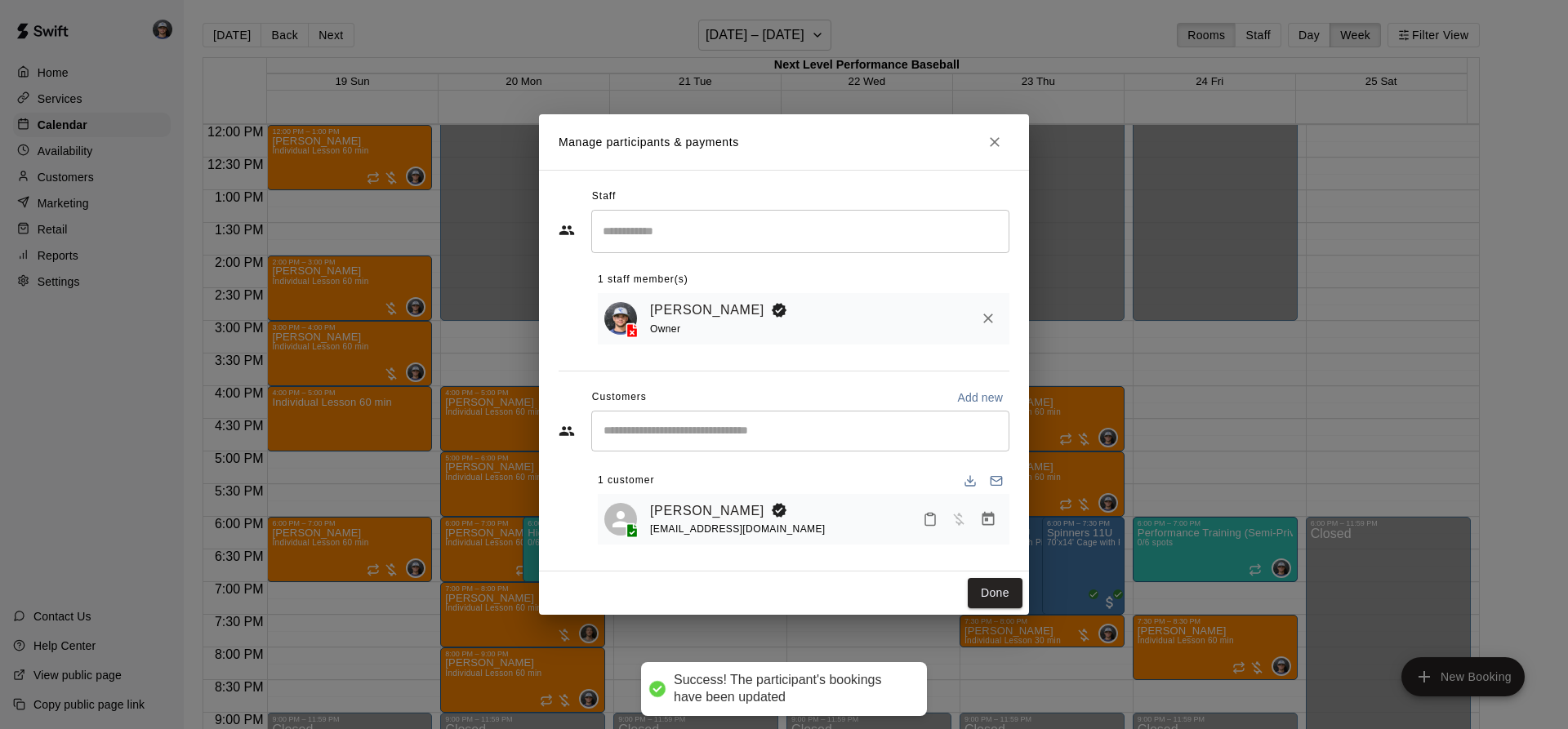
click at [993, 584] on button "Done" at bounding box center [995, 593] width 54 height 31
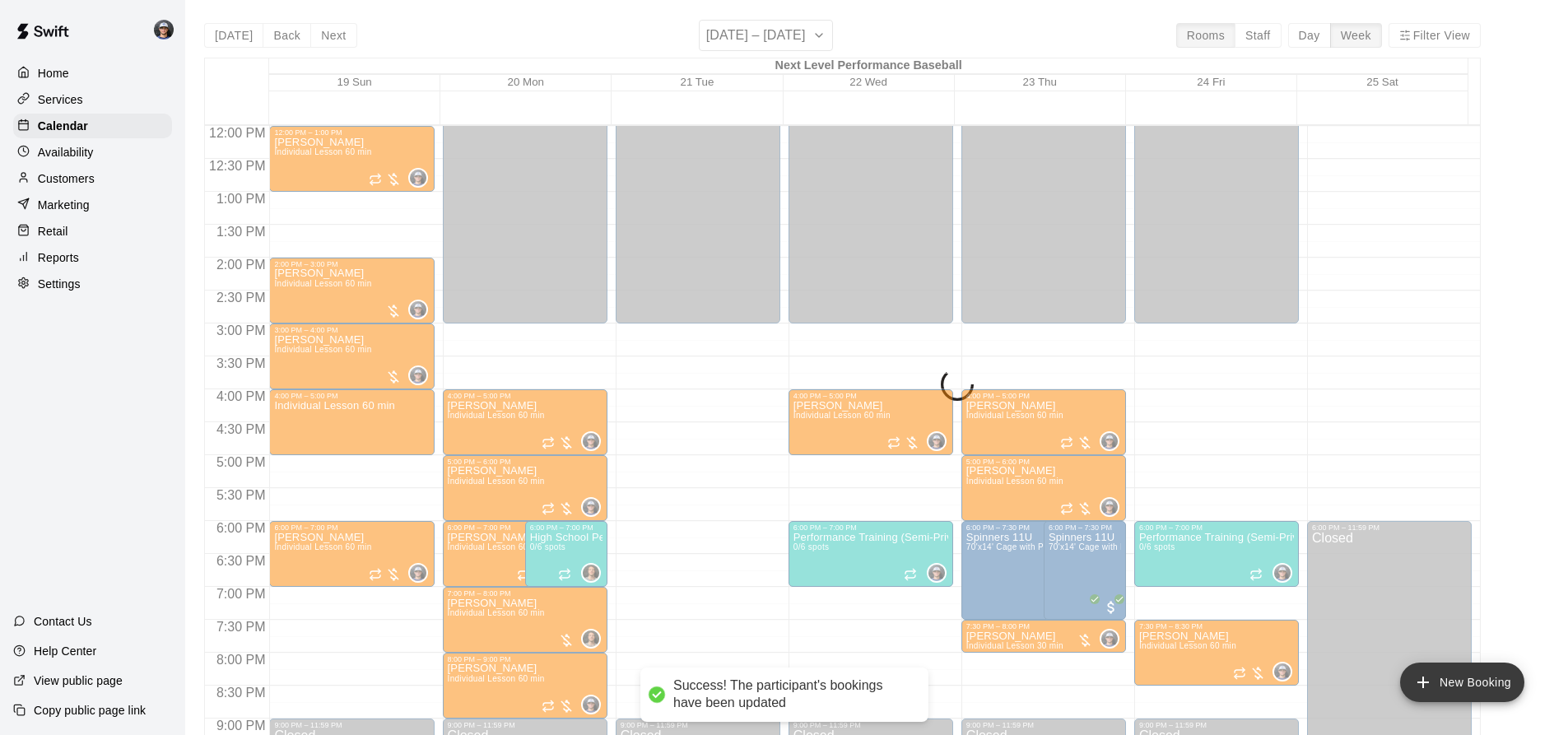
click at [1459, 669] on button "New Booking" at bounding box center [1463, 682] width 124 height 40
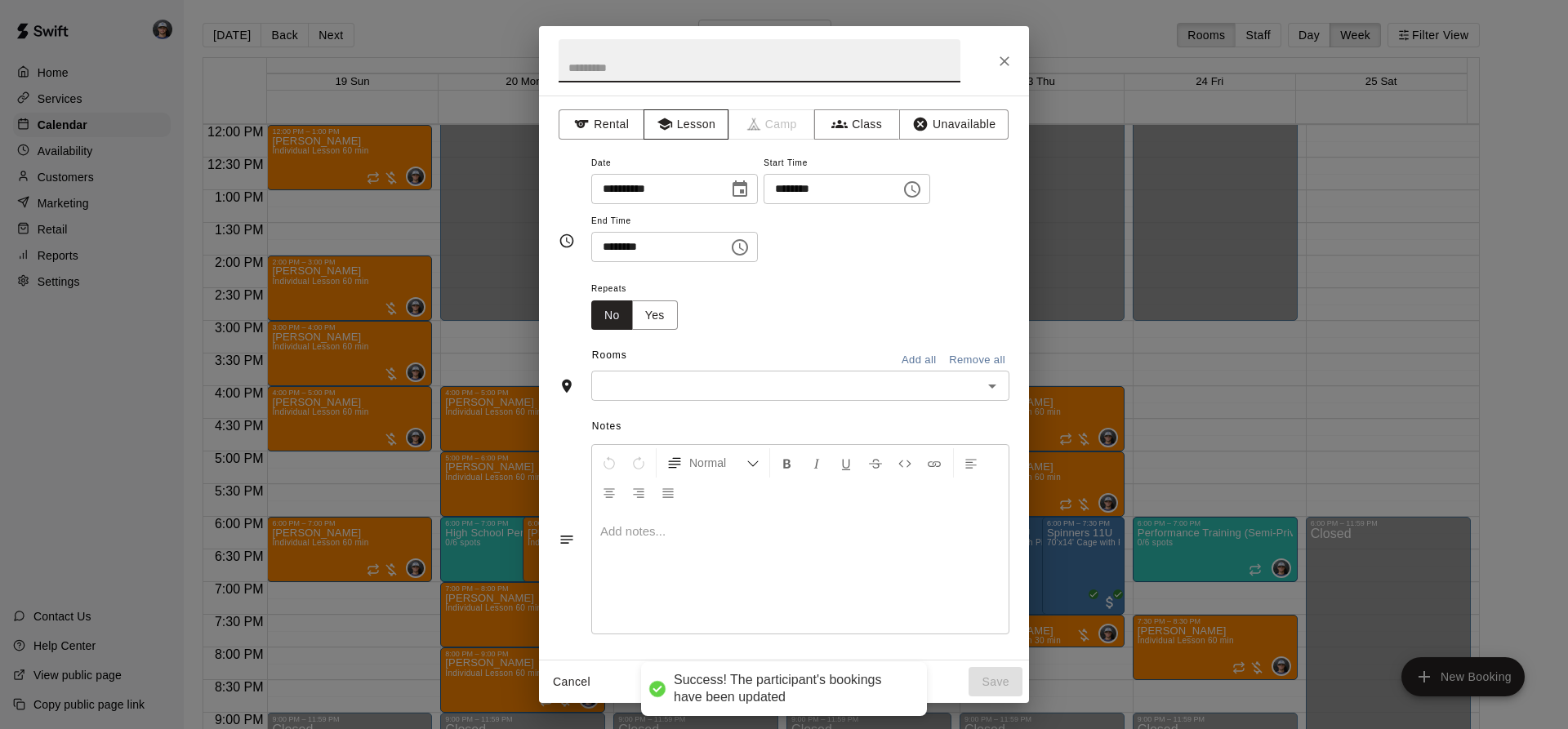
click at [683, 130] on button "Lesson" at bounding box center [686, 124] width 86 height 31
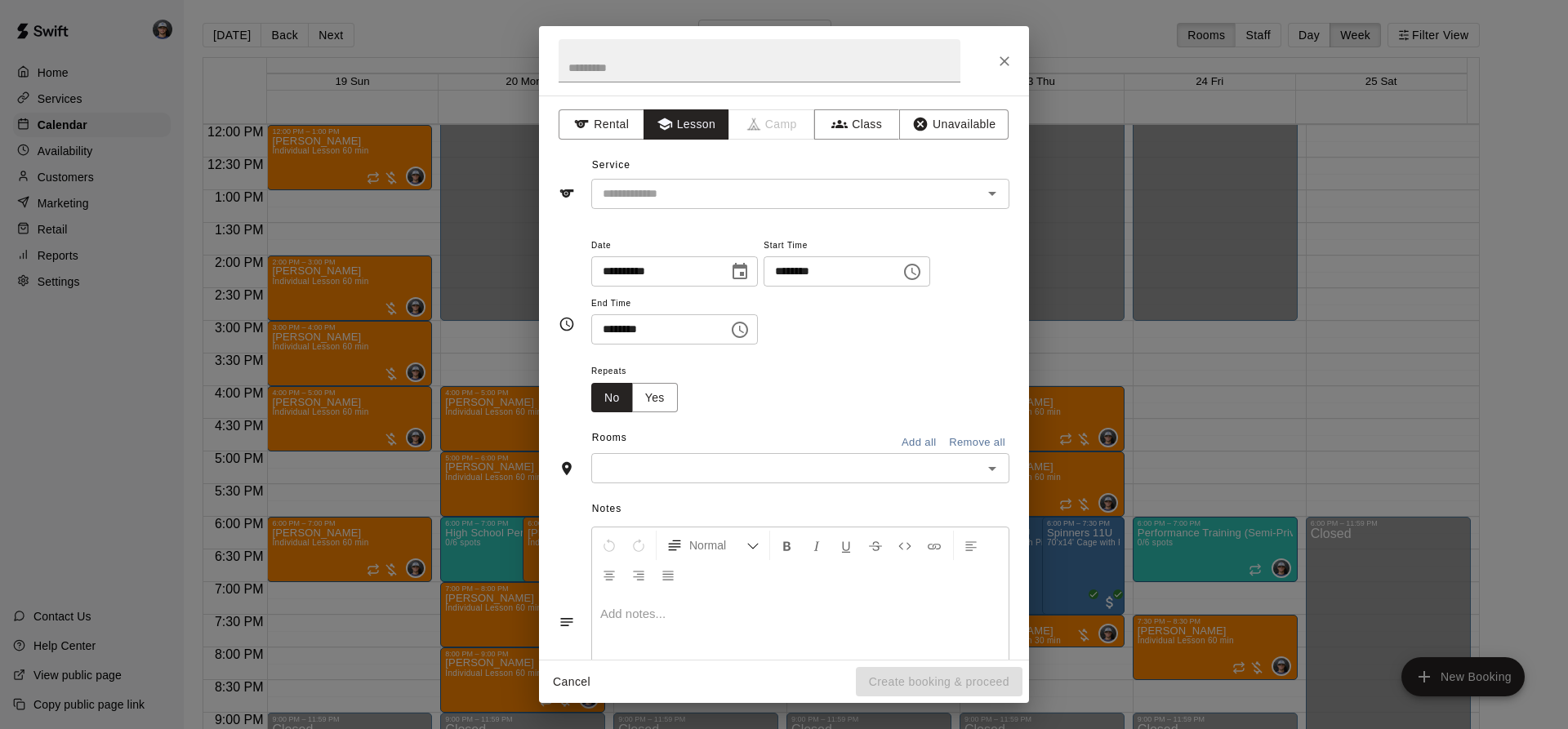
click at [691, 220] on div "**********" at bounding box center [784, 378] width 490 height 564
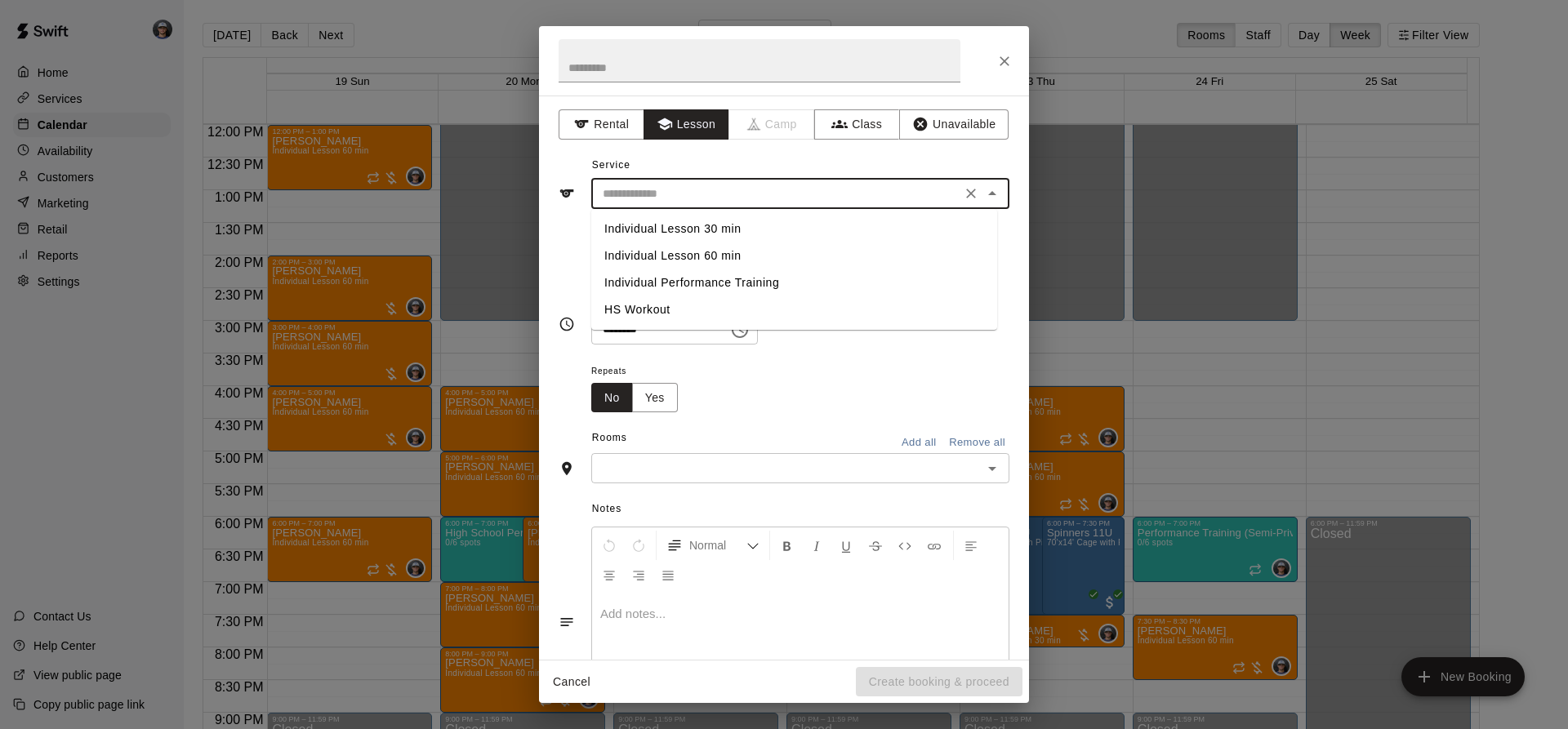
click at [700, 198] on input "text" at bounding box center [776, 193] width 360 height 21
click at [719, 255] on li "Individual Lesson 60 min" at bounding box center [793, 255] width 406 height 27
type input "**********"
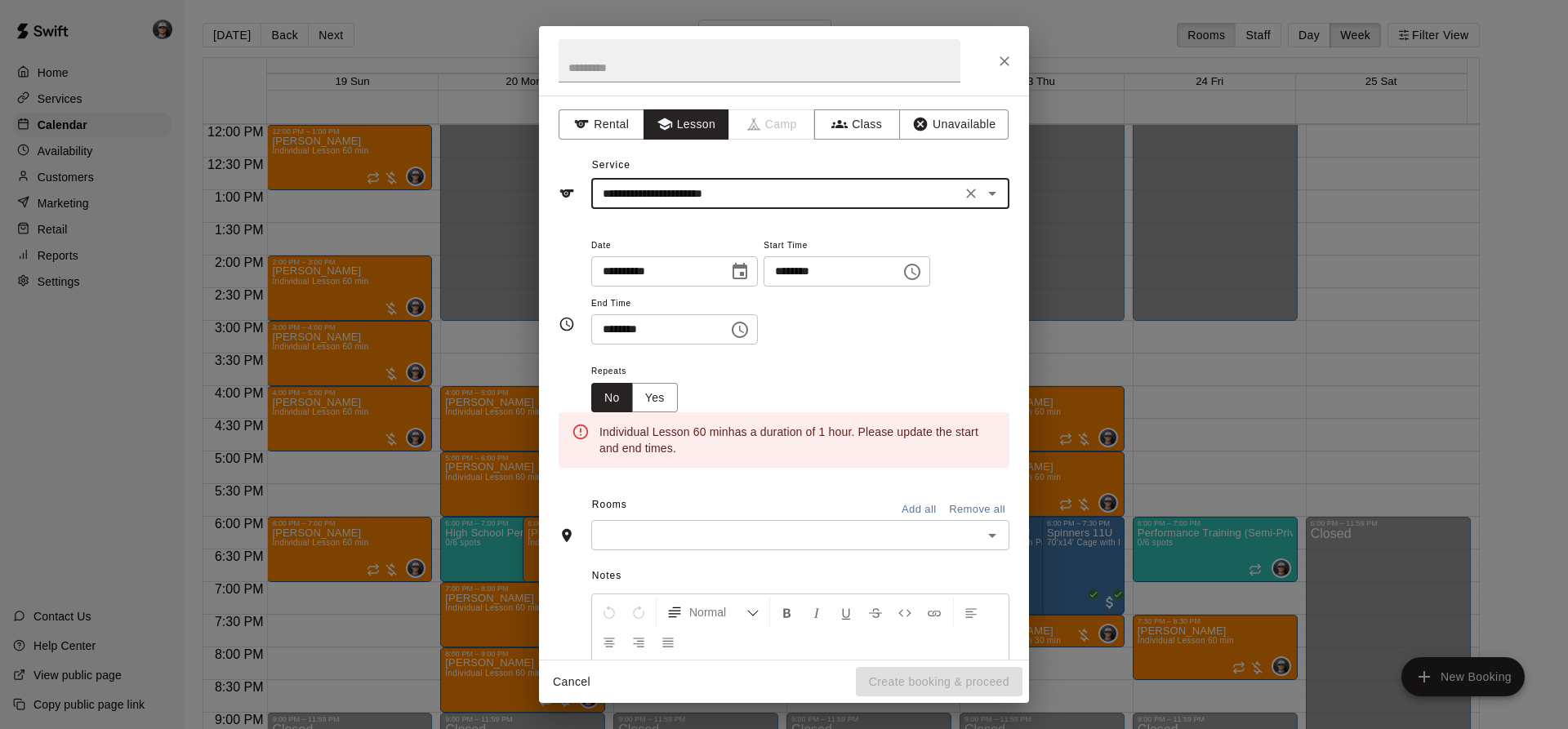
click at [747, 264] on icon "Choose date, selected date is Oct 14, 2025" at bounding box center [739, 270] width 15 height 17
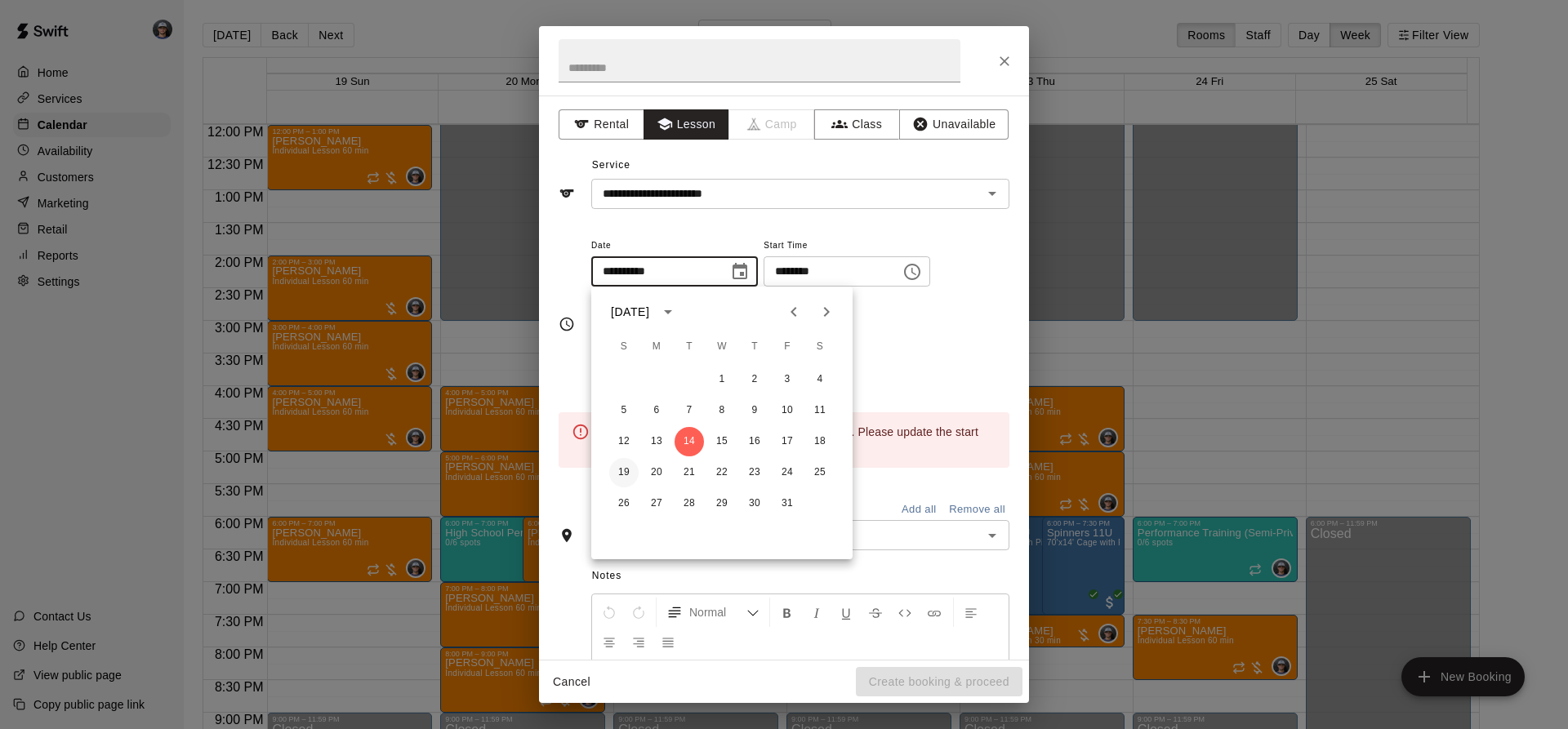
click at [623, 471] on button "19" at bounding box center [624, 473] width 30 height 30
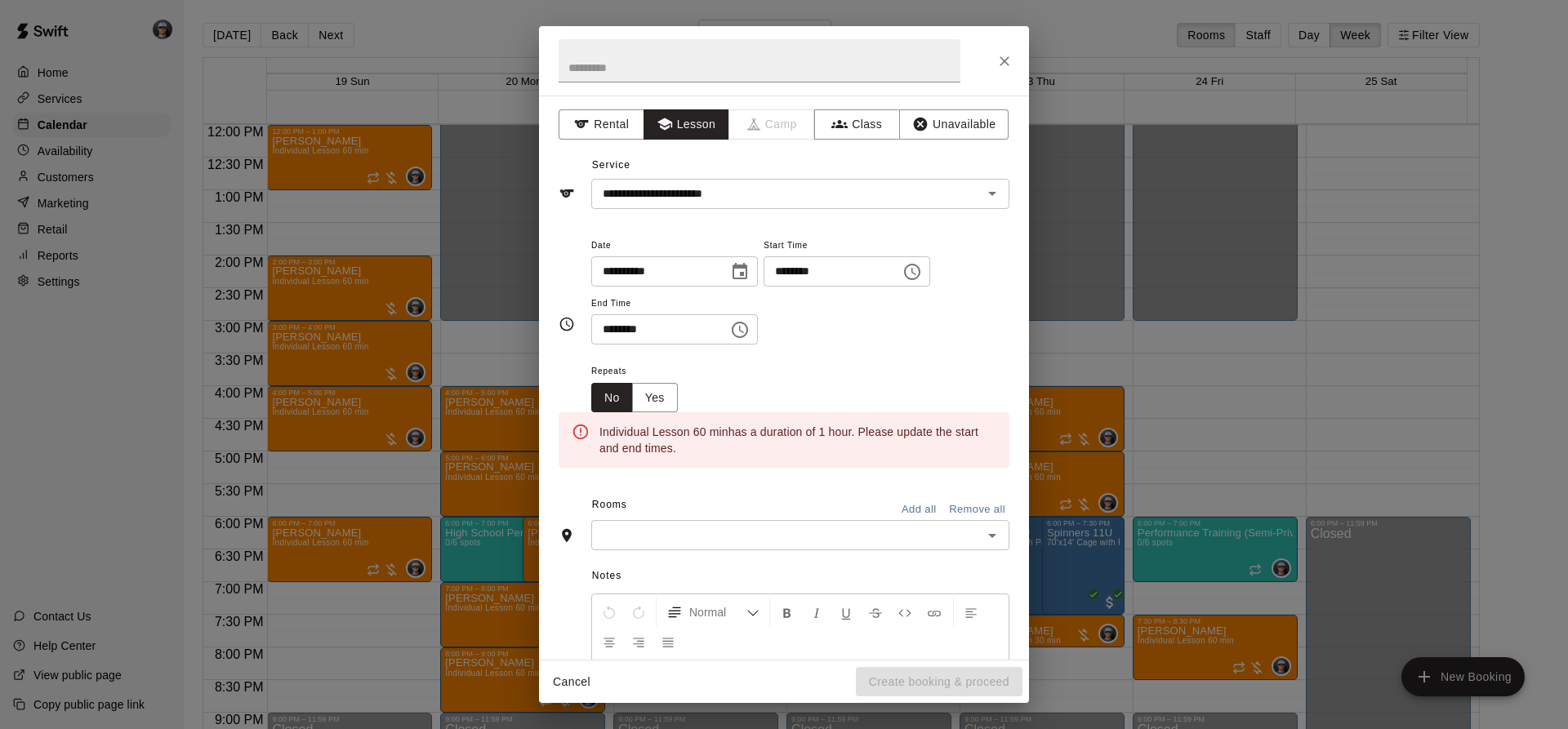
type input "**********"
click at [922, 266] on icon "Choose time, selected time is 4:02 PM" at bounding box center [912, 272] width 20 height 20
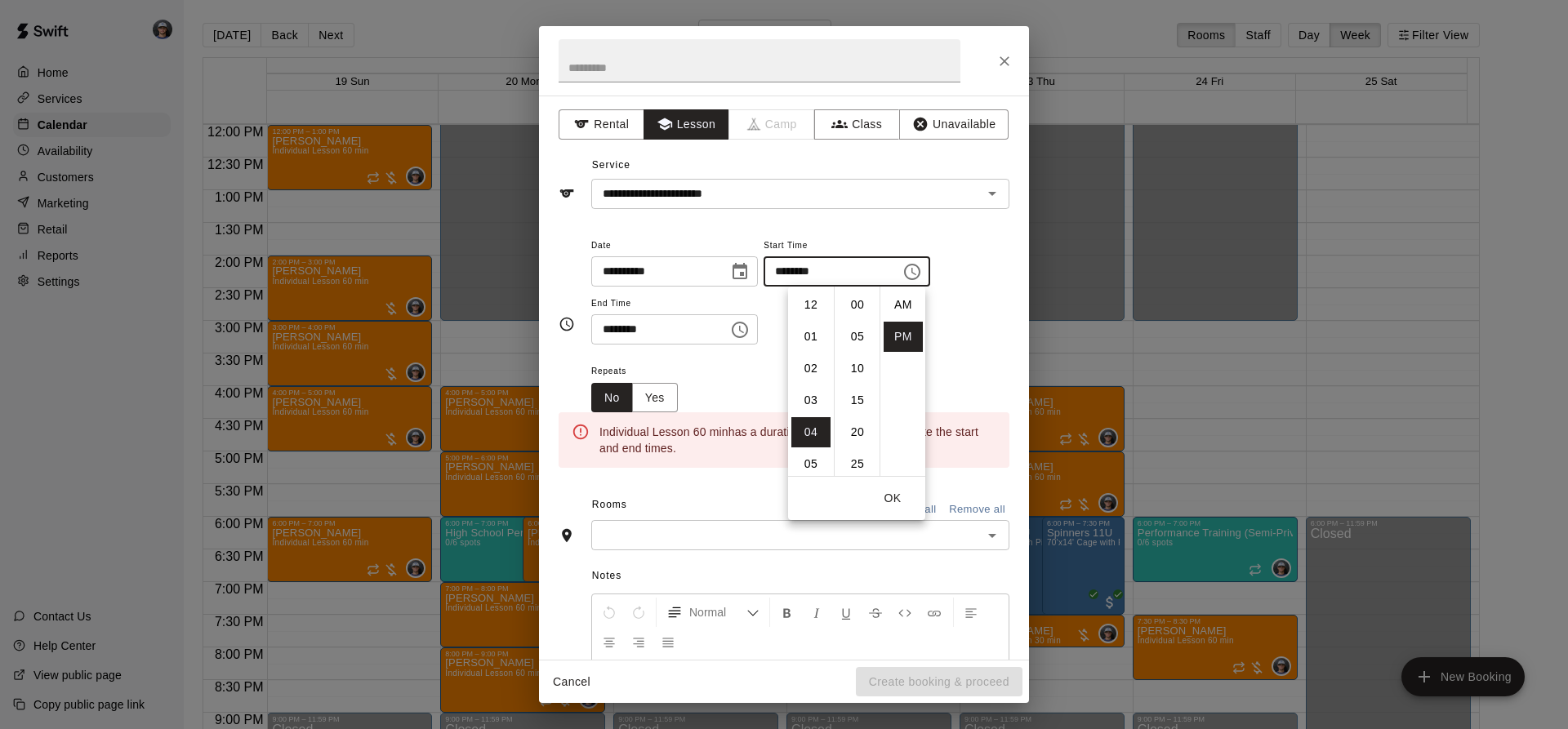
scroll to position [30, 0]
drag, startPoint x: 804, startPoint y: 338, endPoint x: 792, endPoint y: 338, distance: 12.0
click at [804, 338] on li "05" at bounding box center [811, 336] width 39 height 31
type input "********"
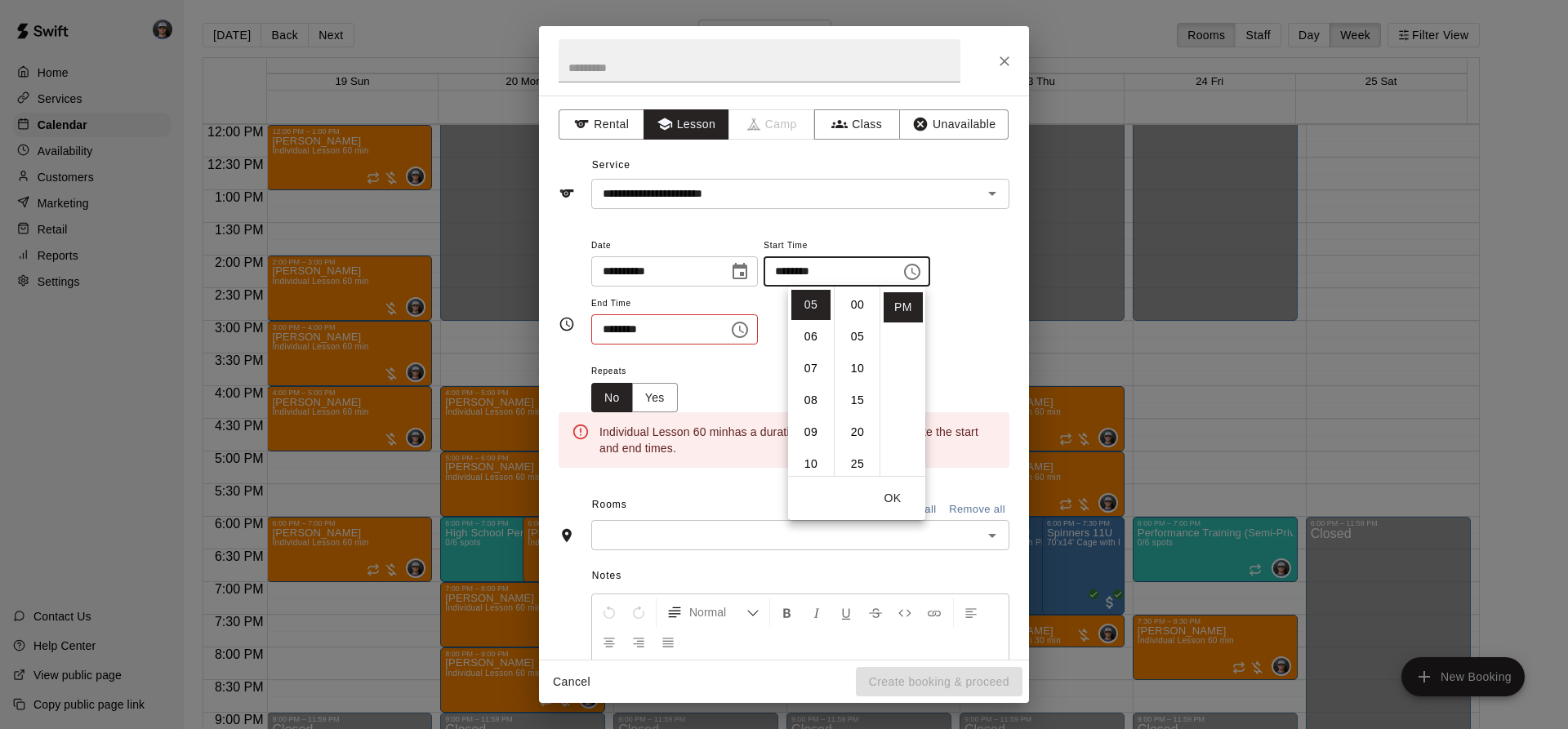
click at [758, 320] on div "******** ​" at bounding box center [674, 329] width 167 height 31
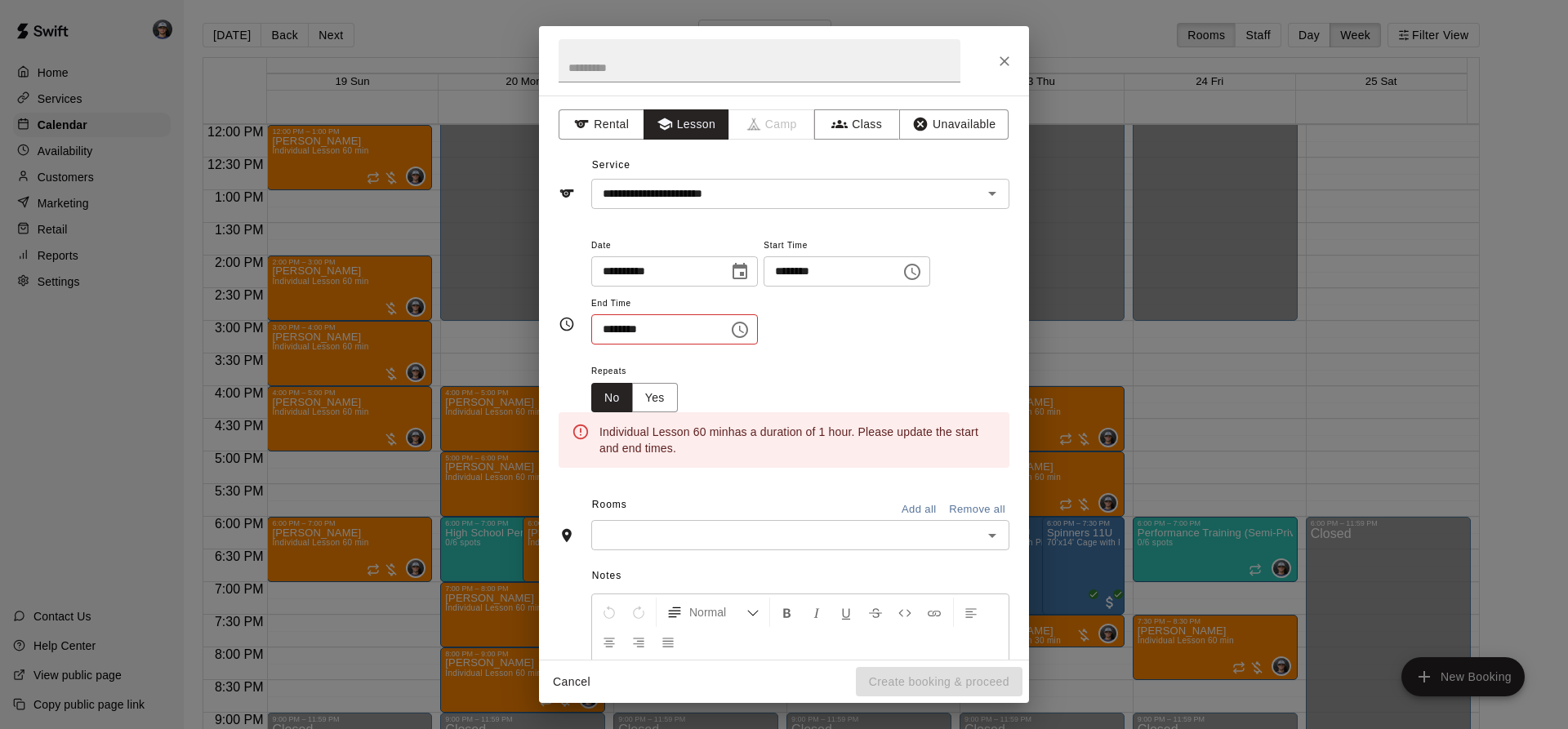
click at [750, 333] on icon "Choose time, selected time is 4:02 PM" at bounding box center [740, 329] width 20 height 20
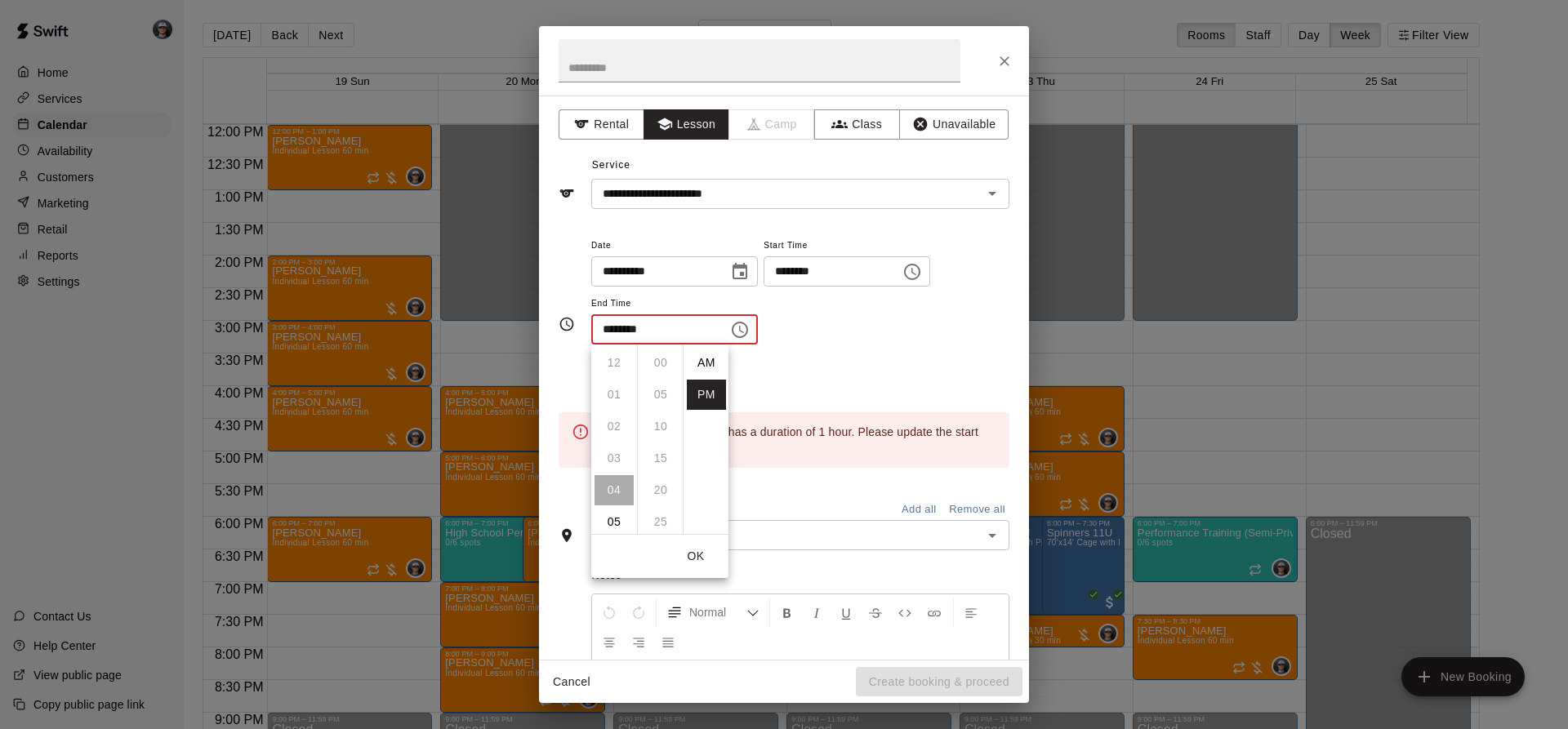
scroll to position [30, 0]
click at [608, 419] on li "06" at bounding box center [614, 426] width 39 height 31
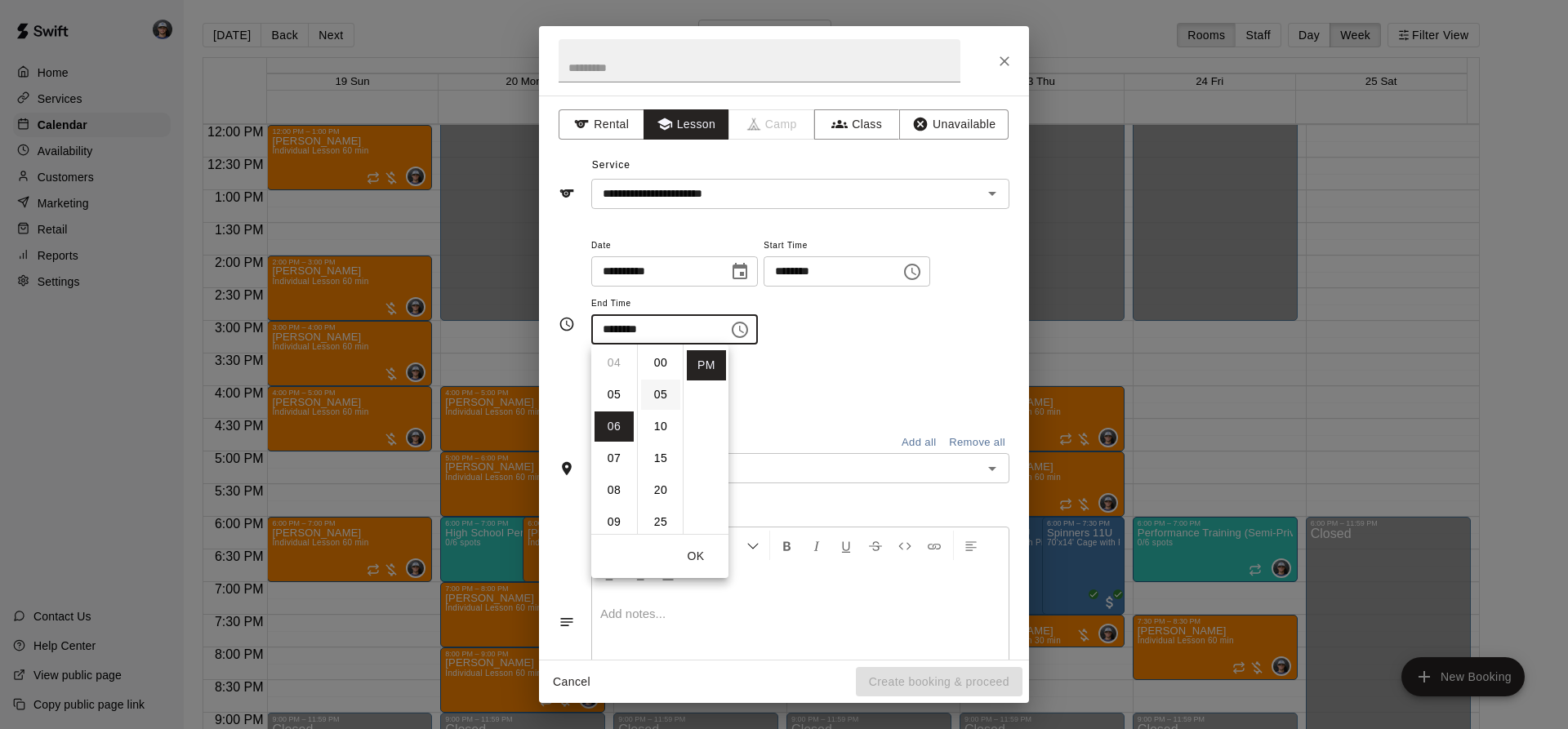
scroll to position [191, 0]
click at [659, 357] on li "00" at bounding box center [661, 363] width 39 height 31
type input "********"
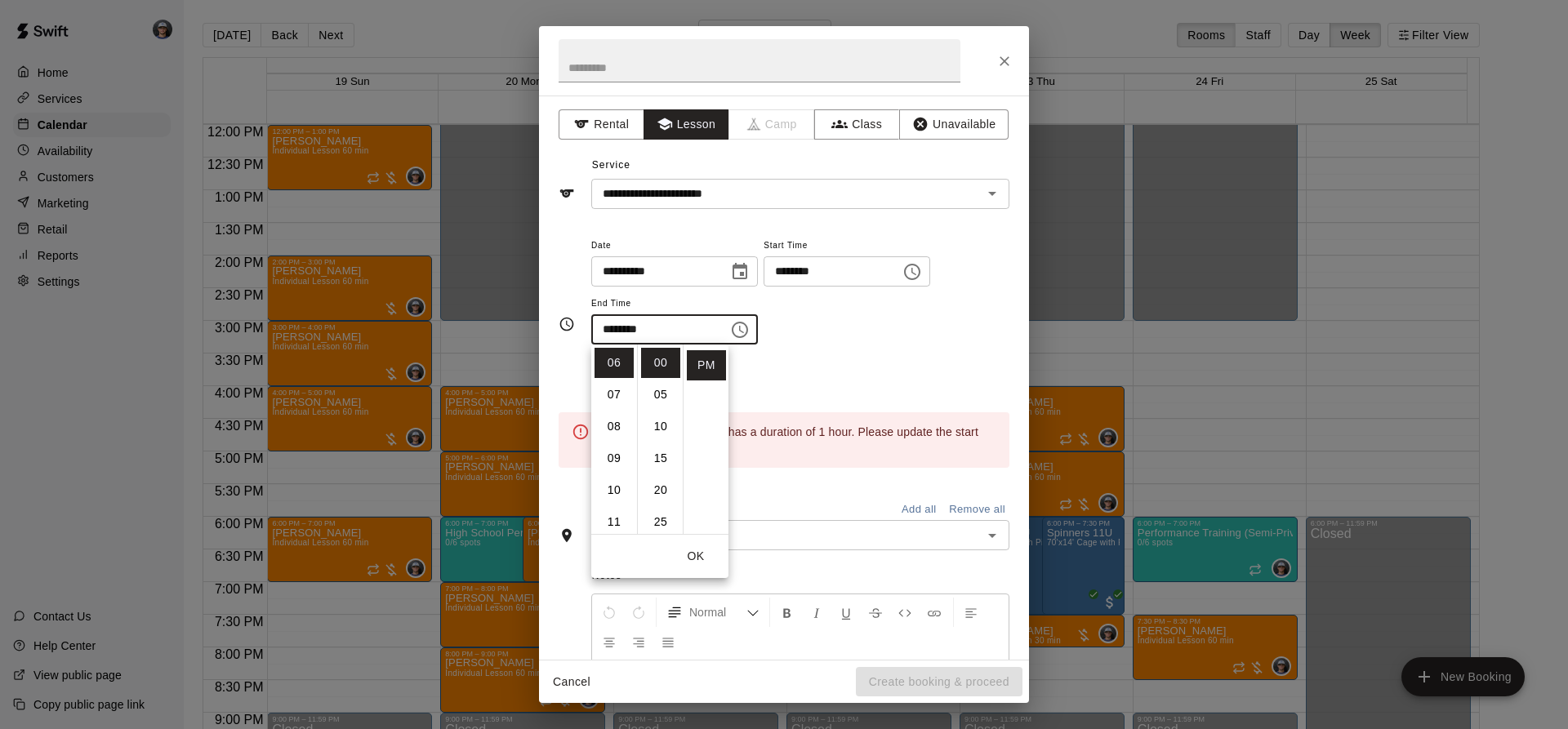
click at [922, 272] on icon "Choose time, selected time is 5:02 PM" at bounding box center [912, 272] width 20 height 20
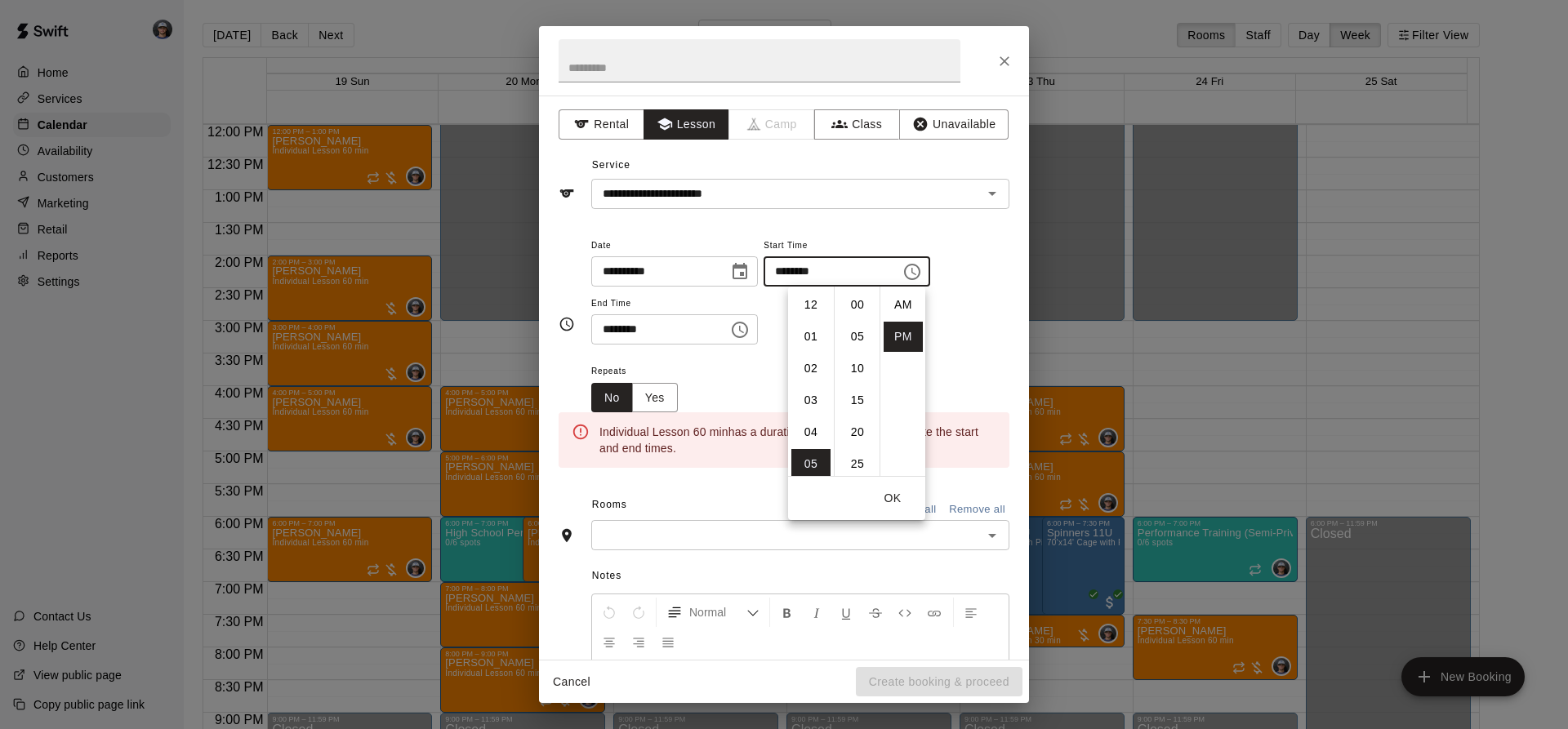
scroll to position [30, 0]
click at [856, 304] on li "00" at bounding box center [858, 305] width 39 height 31
type input "********"
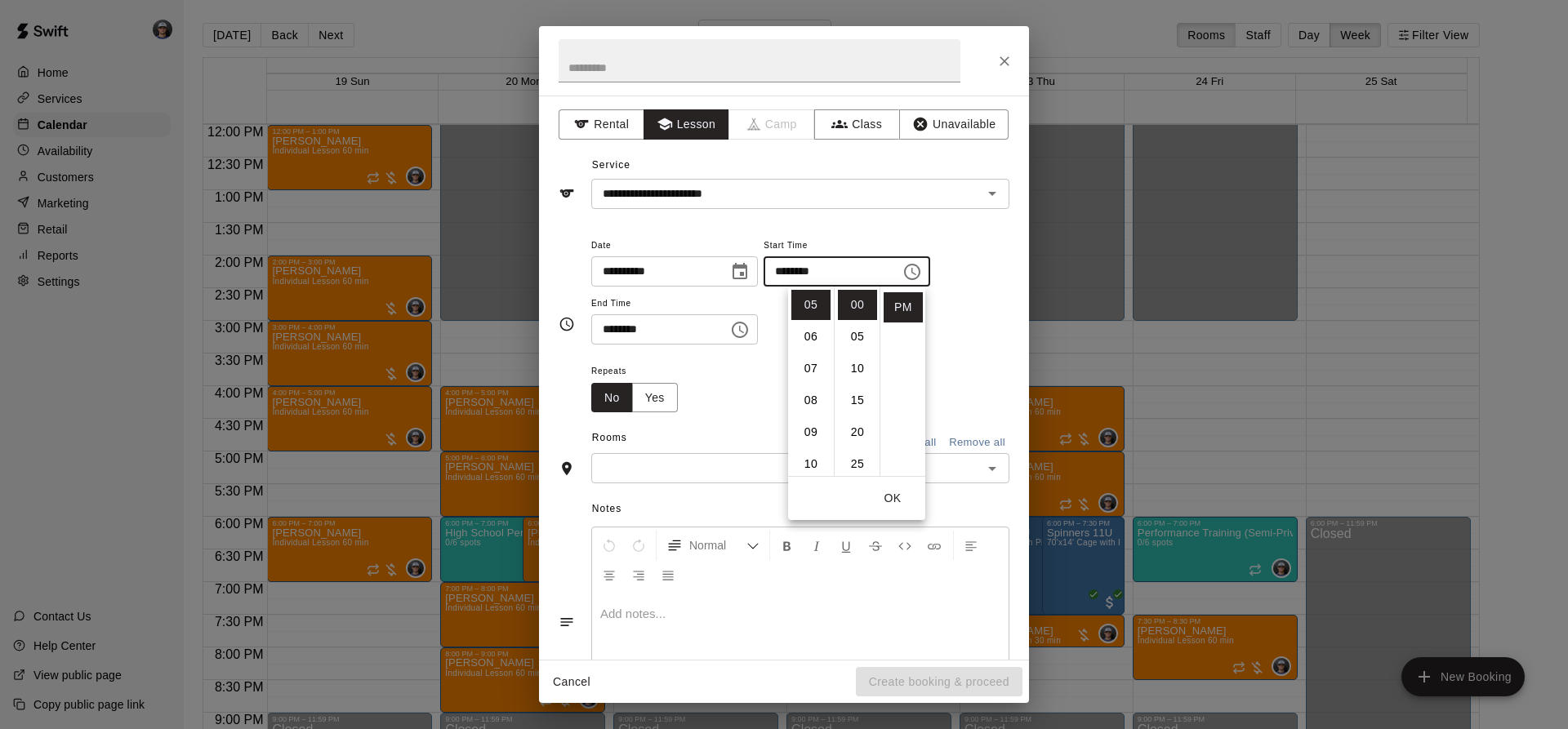
drag, startPoint x: 1063, startPoint y: 317, endPoint x: 947, endPoint y: 327, distance: 116.4
click at [1046, 320] on div "**********" at bounding box center [784, 364] width 1568 height 729
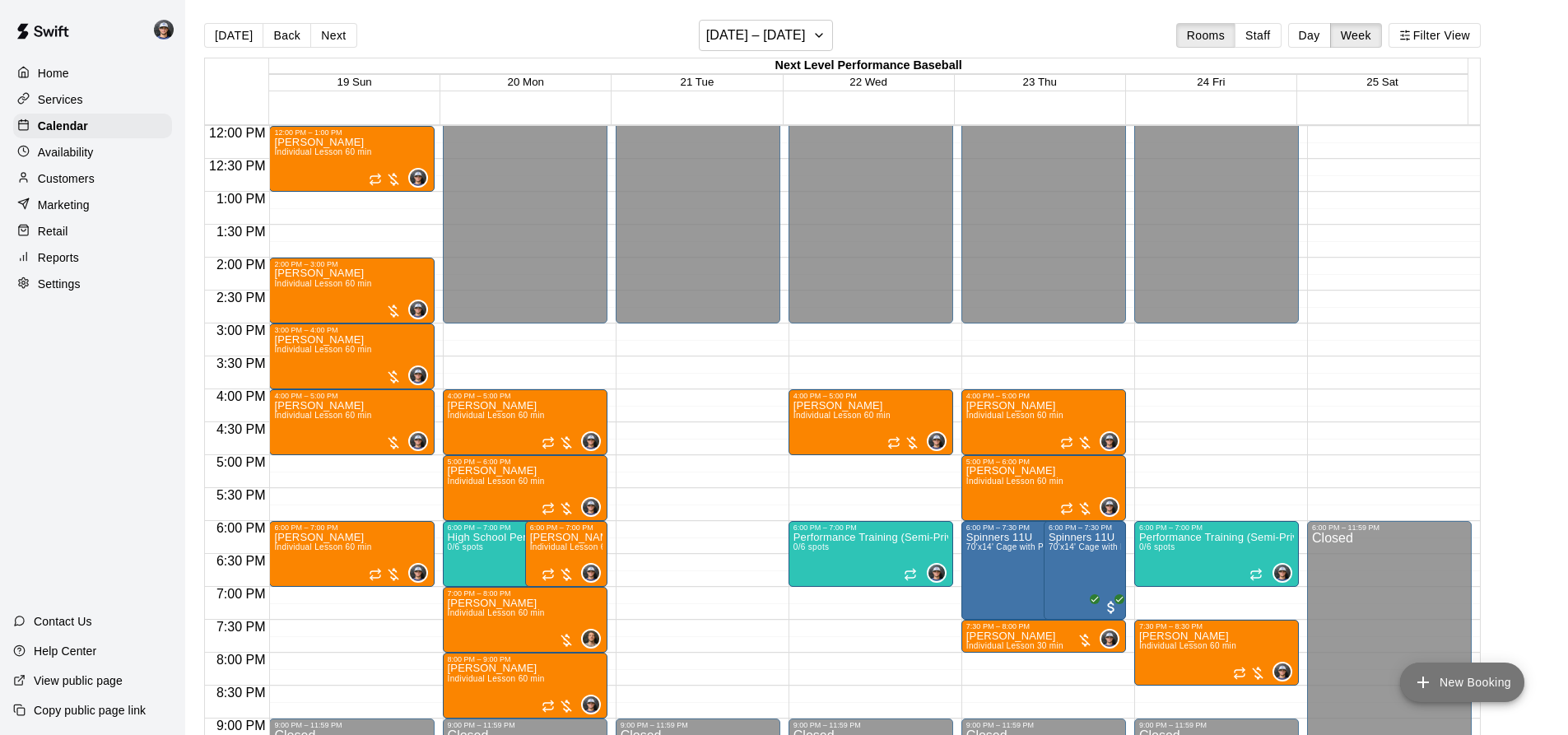
click at [1476, 668] on button "New Booking" at bounding box center [1463, 682] width 124 height 40
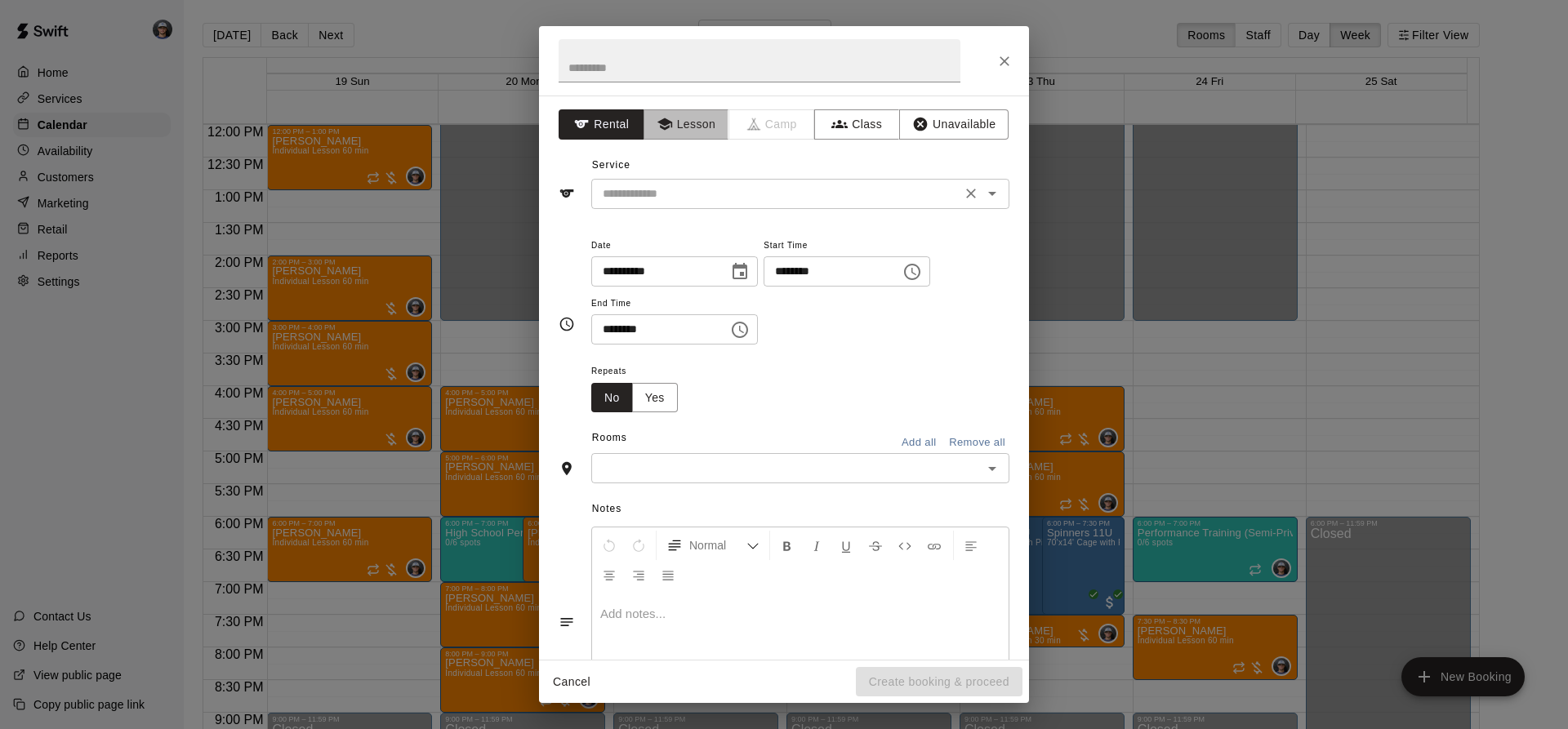
drag, startPoint x: 680, startPoint y: 126, endPoint x: 661, endPoint y: 193, distance: 69.6
click at [679, 135] on button "Lesson" at bounding box center [686, 124] width 86 height 31
click at [661, 193] on input "text" at bounding box center [776, 193] width 360 height 21
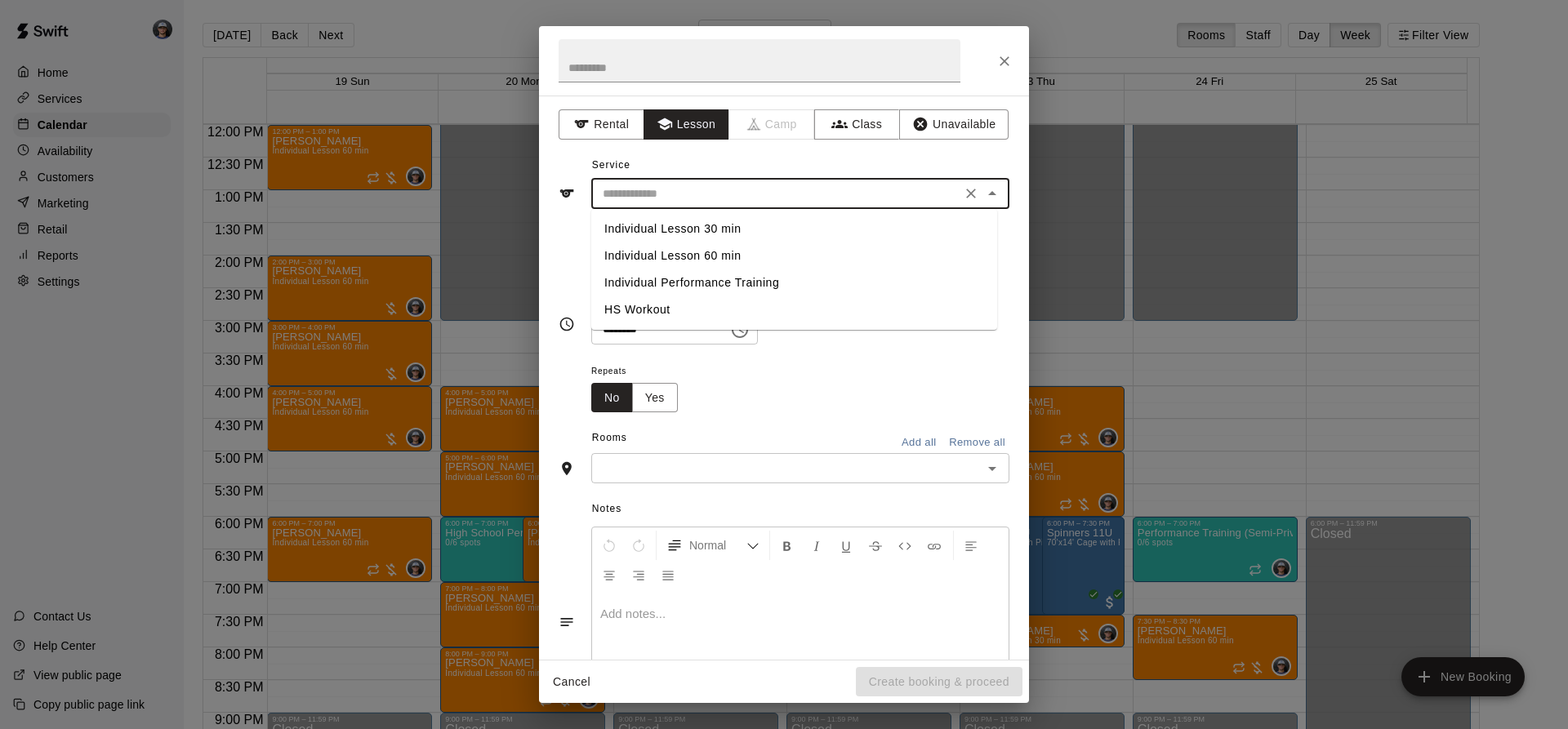
click at [708, 262] on li "Individual Lesson 60 min" at bounding box center [793, 255] width 406 height 27
type input "**********"
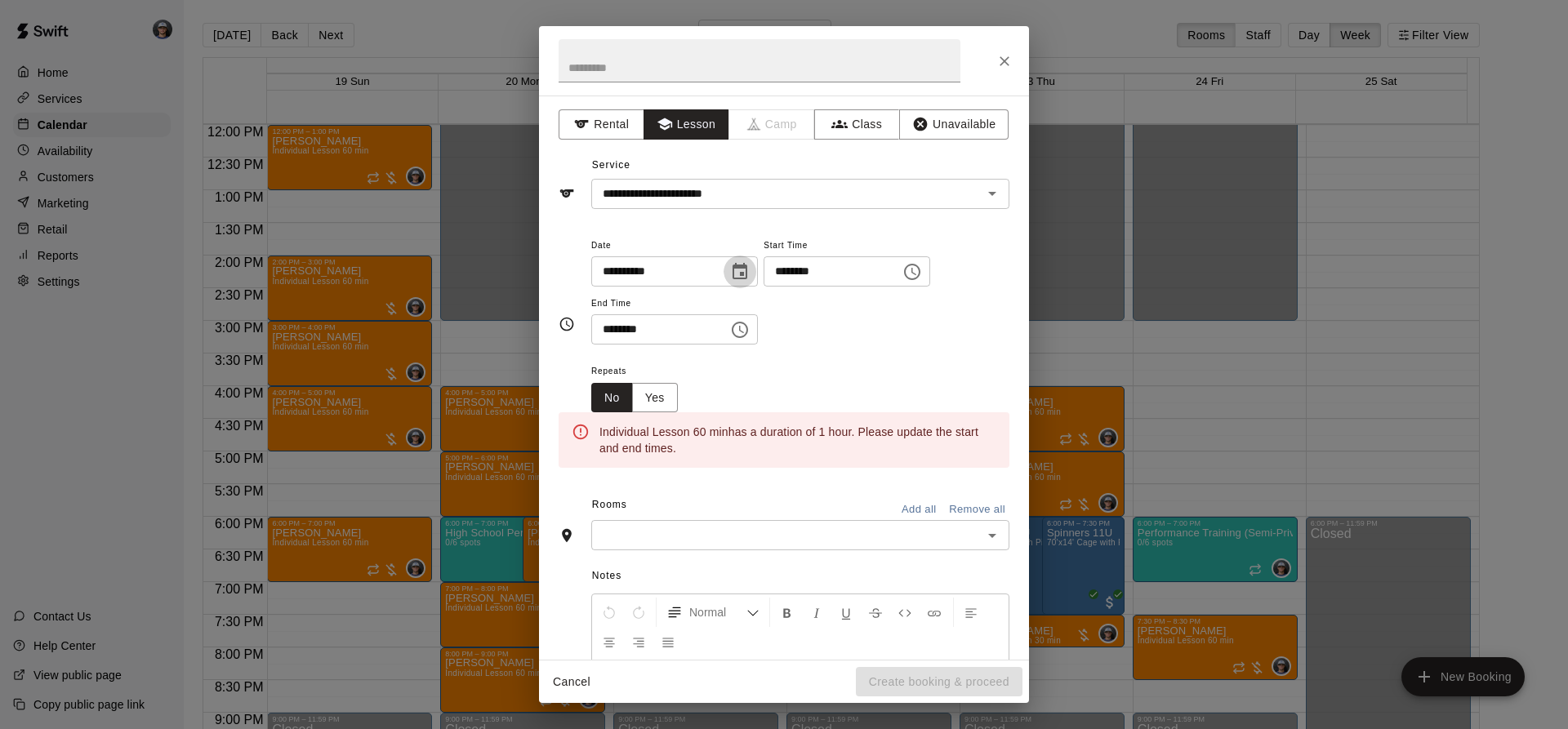
click at [750, 267] on icon "Choose date, selected date is Oct 21, 2025" at bounding box center [740, 272] width 20 height 20
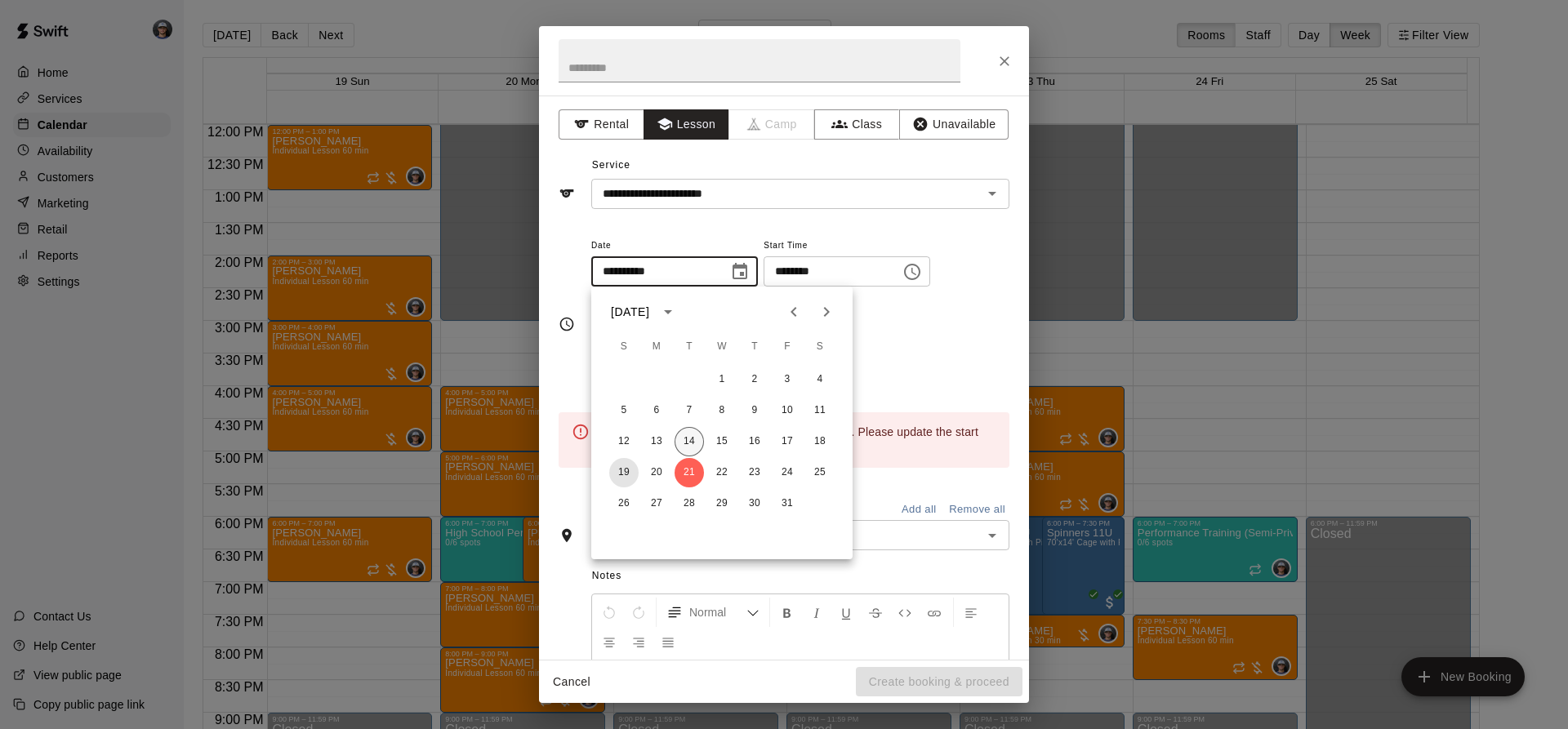
drag, startPoint x: 632, startPoint y: 474, endPoint x: 691, endPoint y: 446, distance: 65.3
click at [632, 474] on button "19" at bounding box center [624, 473] width 30 height 30
type input "**********"
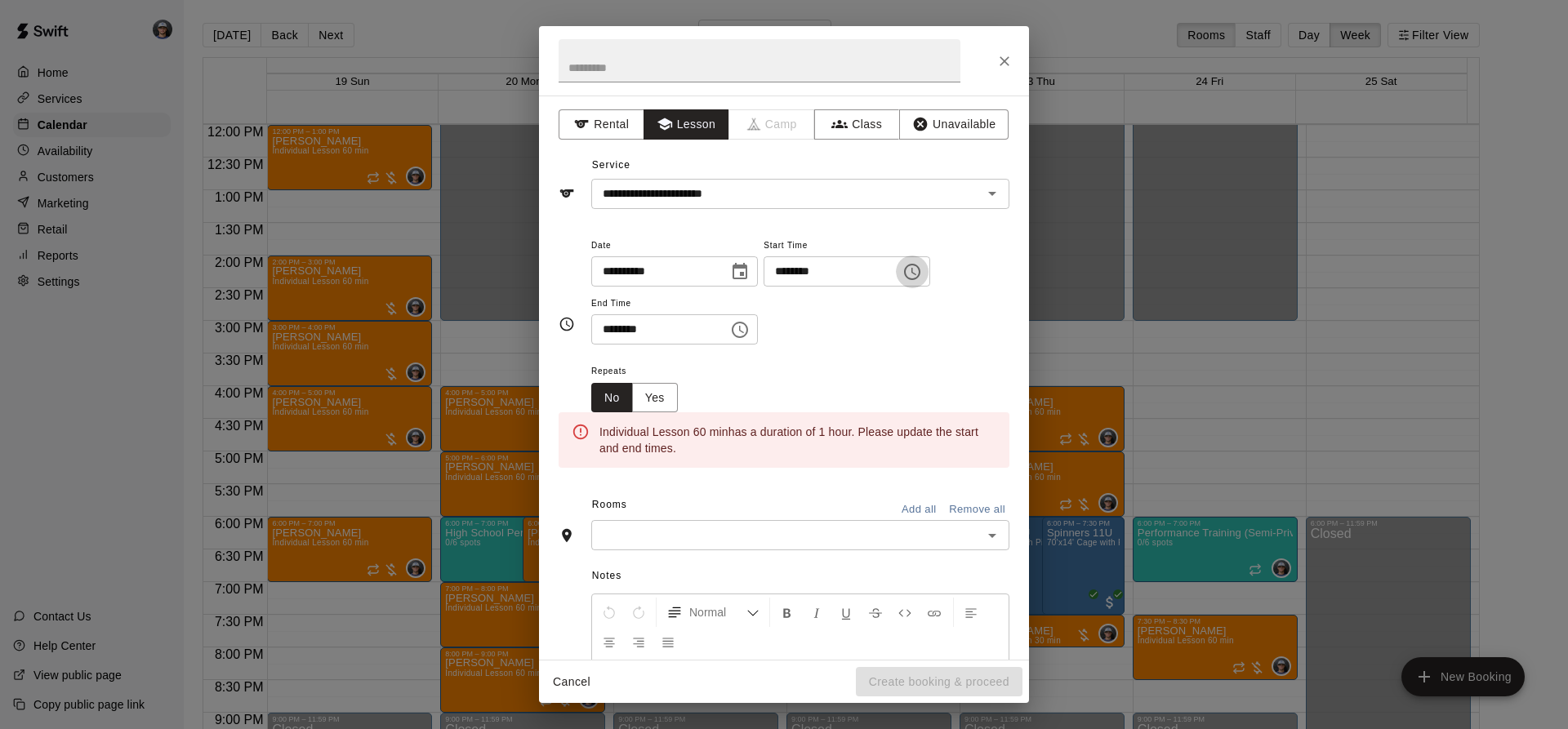
click at [929, 269] on button "Choose time, selected time is 3:00 PM" at bounding box center [912, 271] width 33 height 33
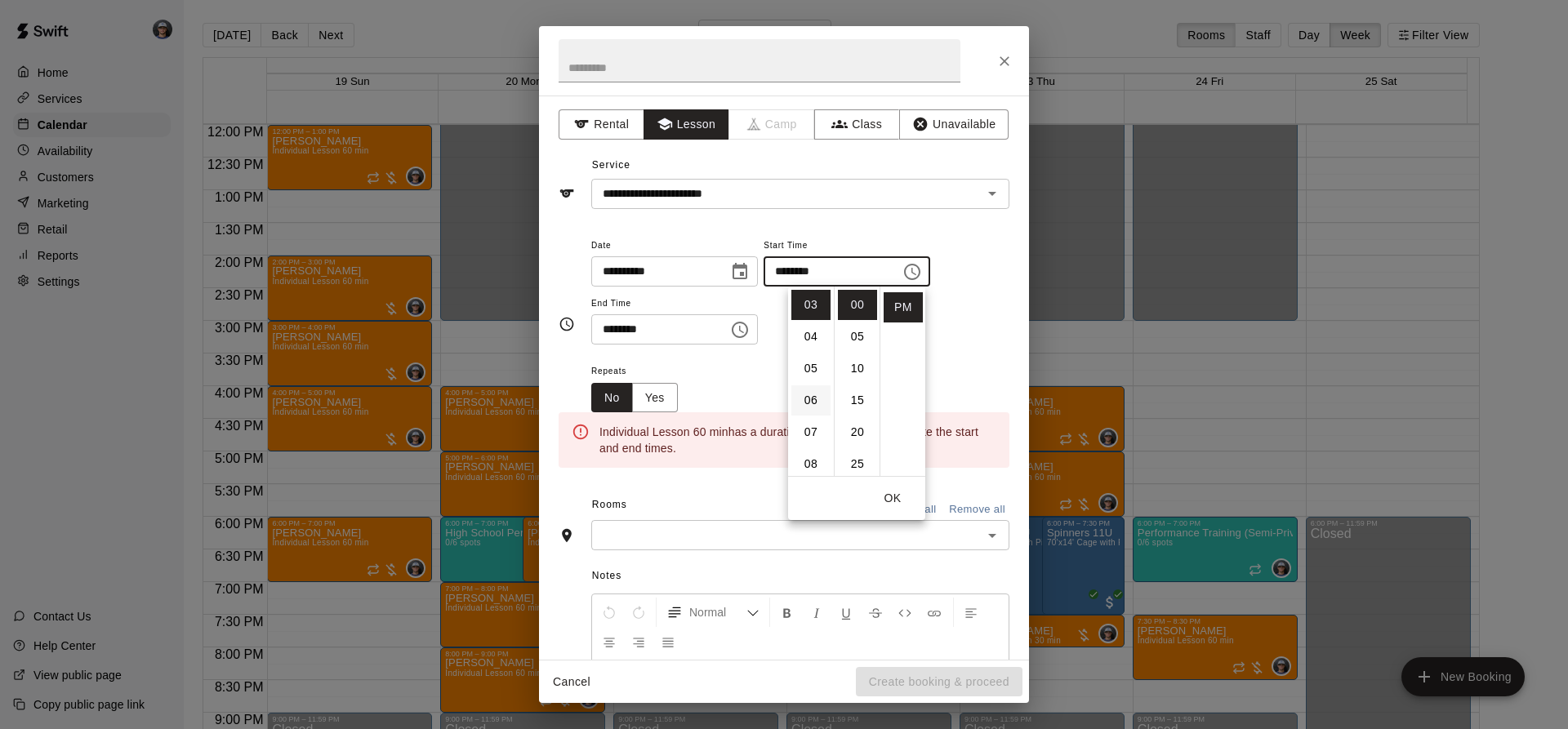
click at [817, 404] on li "06" at bounding box center [811, 401] width 39 height 31
click at [760, 347] on div "**********" at bounding box center [800, 298] width 418 height 126
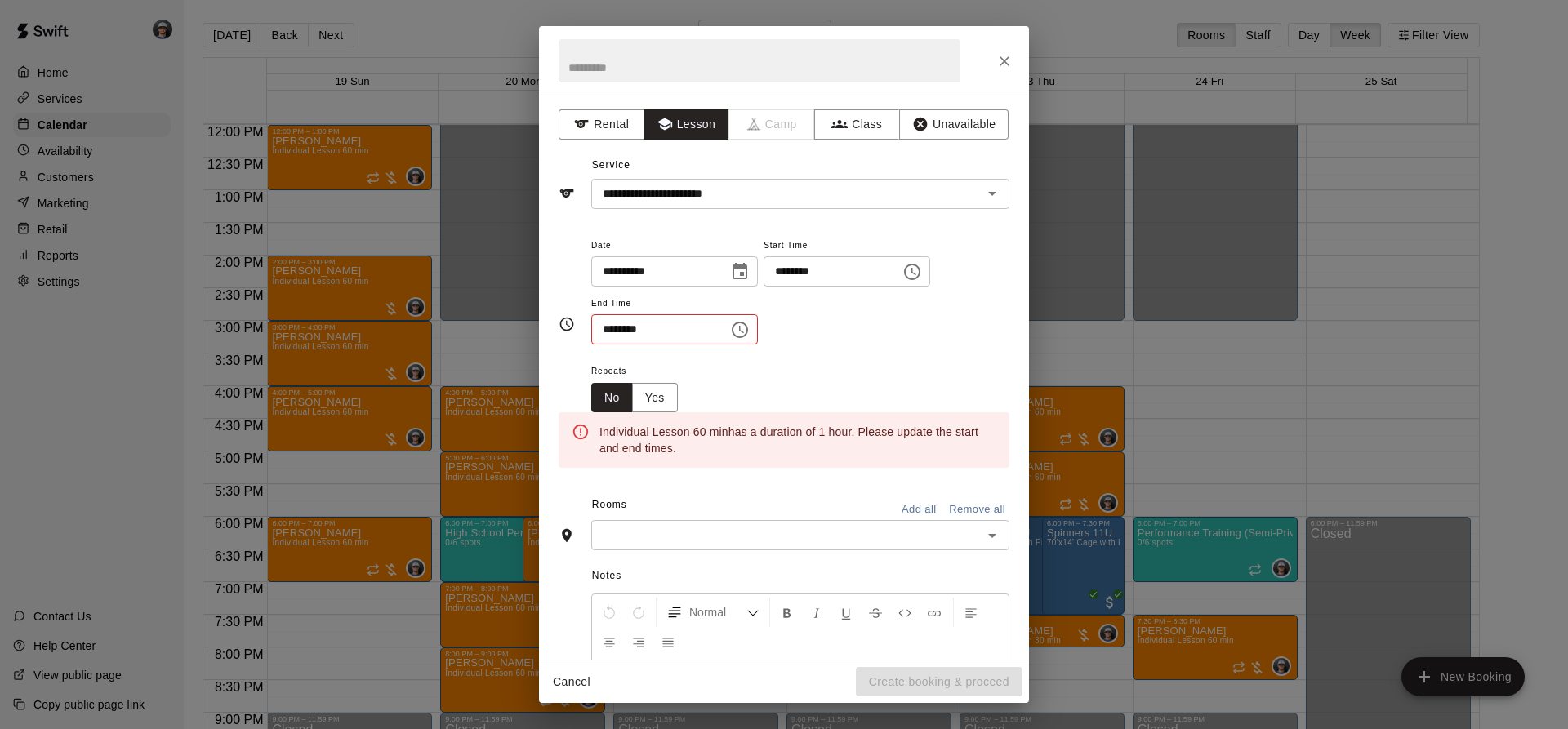
click at [931, 257] on div "******** ​" at bounding box center [847, 271] width 167 height 31
click at [931, 272] on div "******** ​" at bounding box center [847, 271] width 167 height 31
type input "********"
click at [750, 328] on icon "Choose time, selected time is 3:30 PM" at bounding box center [740, 329] width 20 height 20
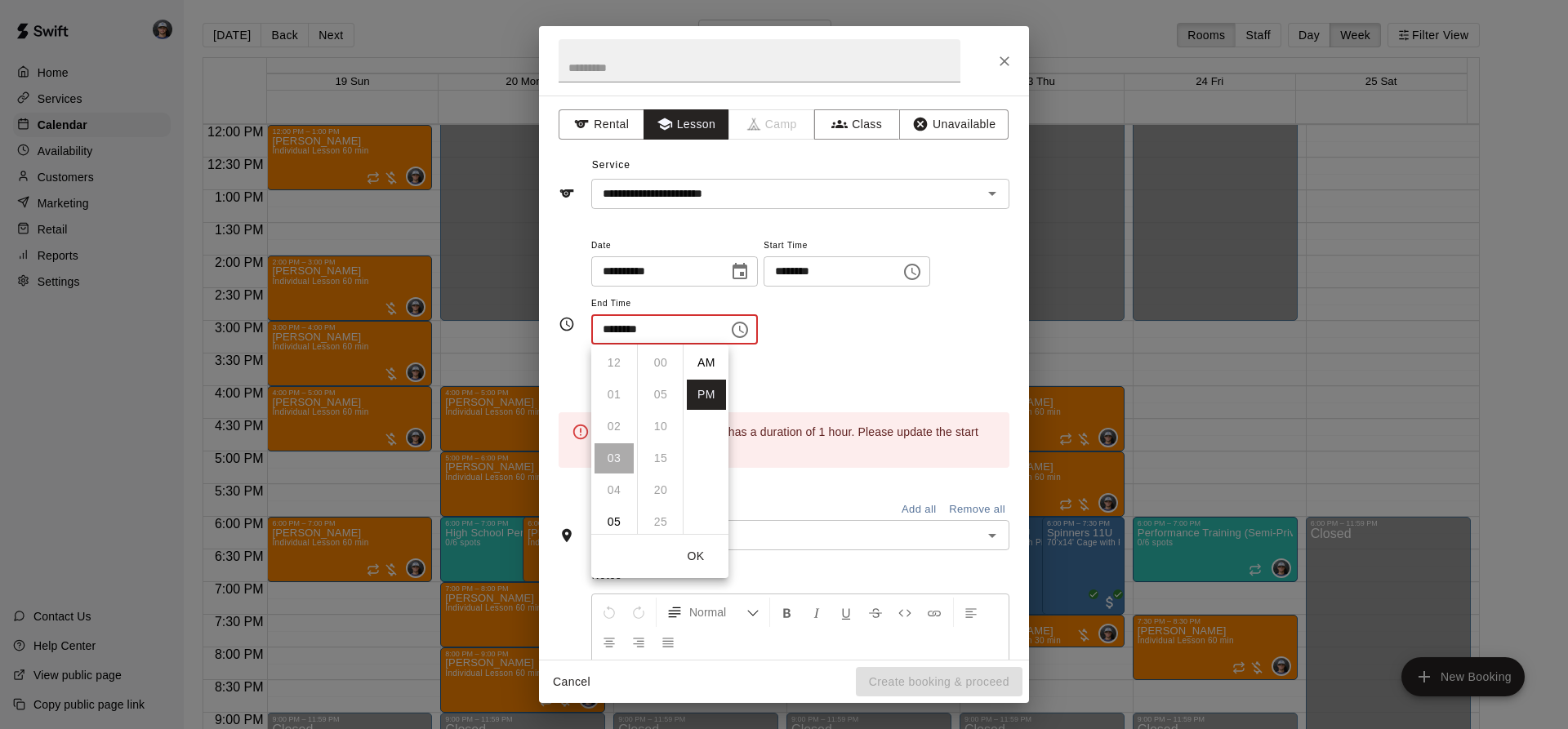
scroll to position [30, 0]
click at [613, 452] on li "06" at bounding box center [614, 458] width 39 height 31
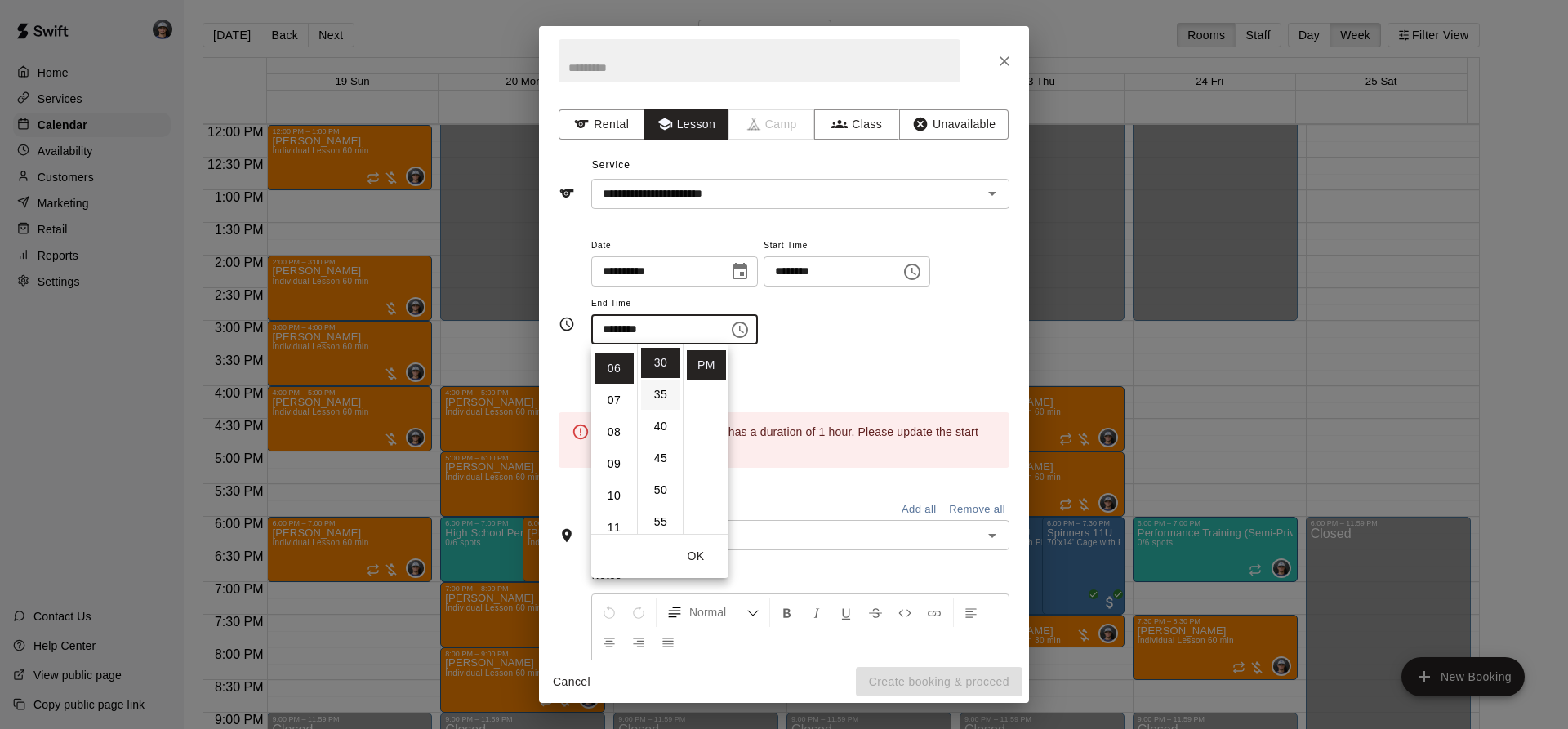
scroll to position [191, 0]
click at [760, 356] on div "**********" at bounding box center [800, 298] width 418 height 126
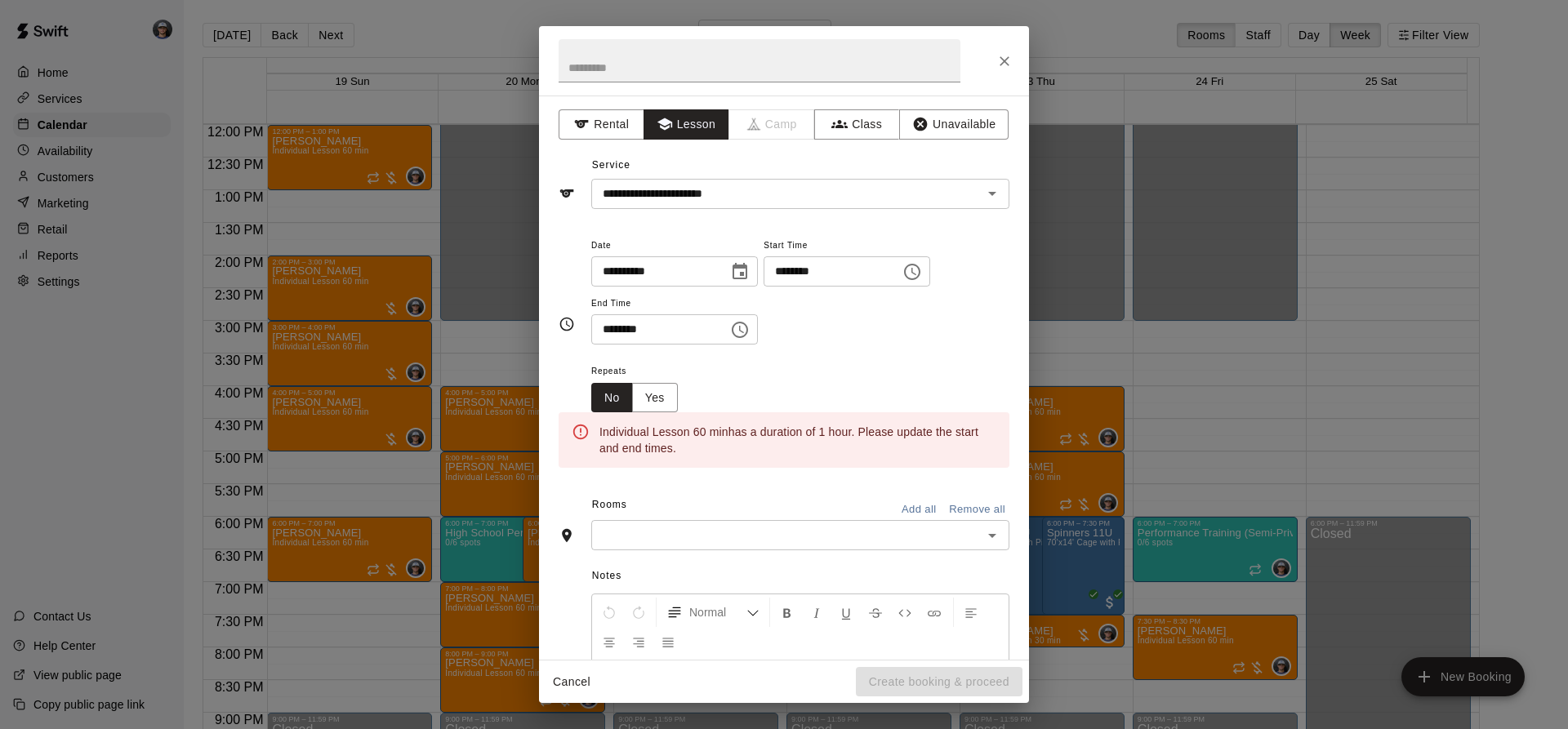
click at [756, 325] on button "Choose time, selected time is 6:30 PM" at bounding box center [739, 329] width 33 height 33
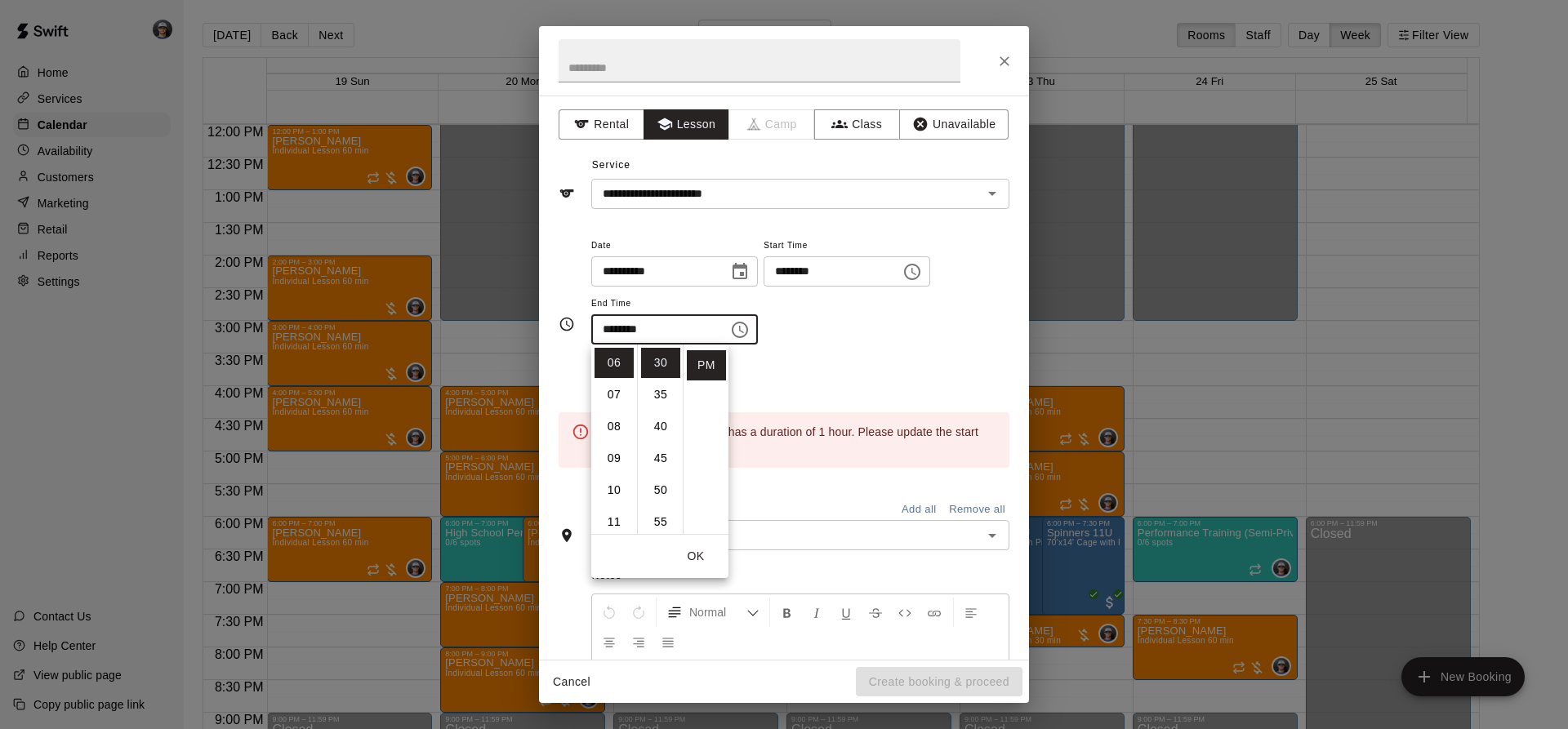
scroll to position [0, 0]
click at [657, 362] on li "00" at bounding box center [661, 363] width 39 height 31
type input "********"
click at [830, 347] on div "**********" at bounding box center [800, 298] width 418 height 126
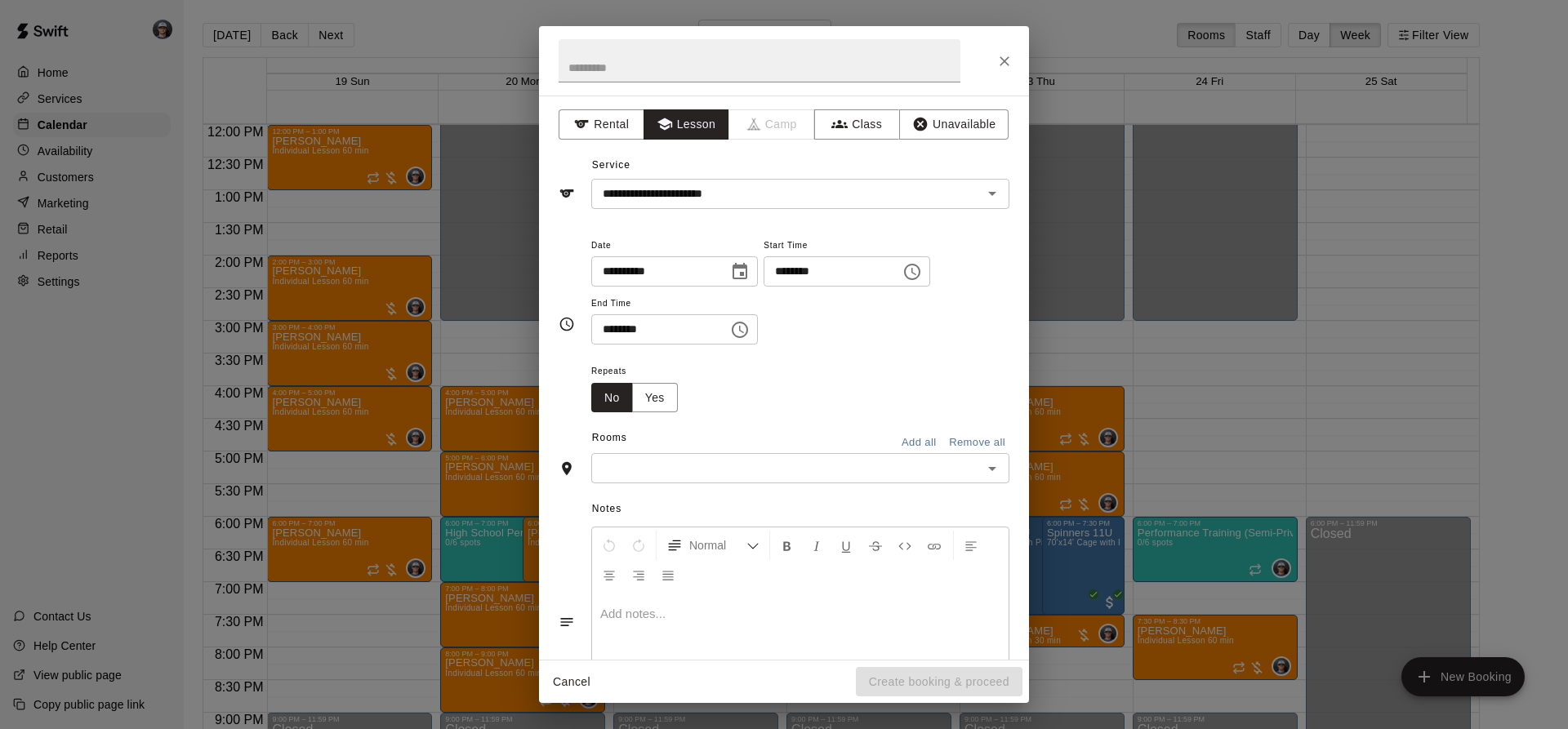
drag, startPoint x: 796, startPoint y: 440, endPoint x: 793, endPoint y: 448, distance: 8.5
click at [796, 443] on div "Rooms Add all Remove all" at bounding box center [784, 439] width 451 height 28
click at [793, 448] on div "Rooms Add all Remove all" at bounding box center [784, 439] width 451 height 28
click at [784, 457] on div "​" at bounding box center [800, 468] width 418 height 31
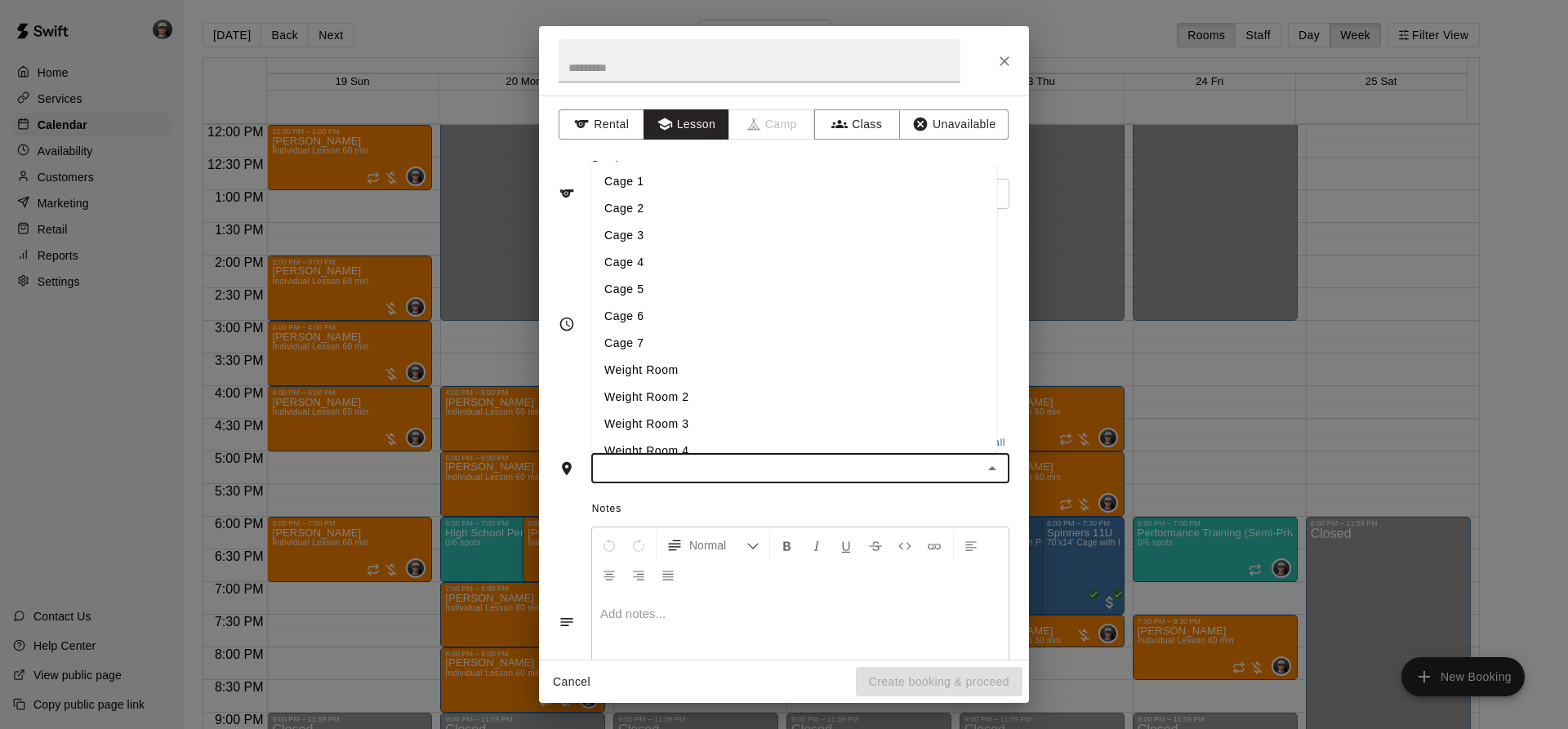
click at [653, 239] on li "Cage 3" at bounding box center [793, 235] width 406 height 27
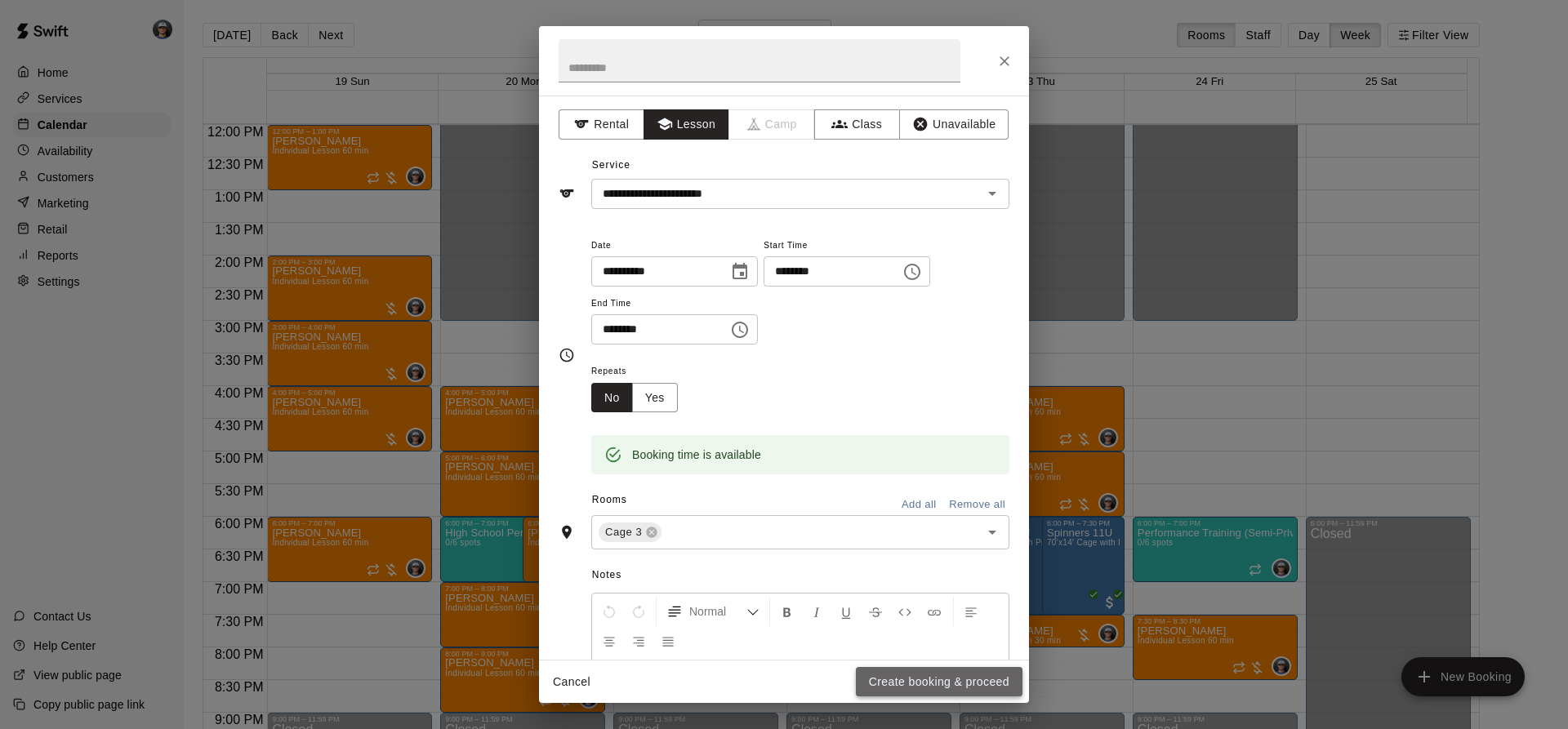
click at [930, 680] on button "Create booking & proceed" at bounding box center [938, 682] width 167 height 31
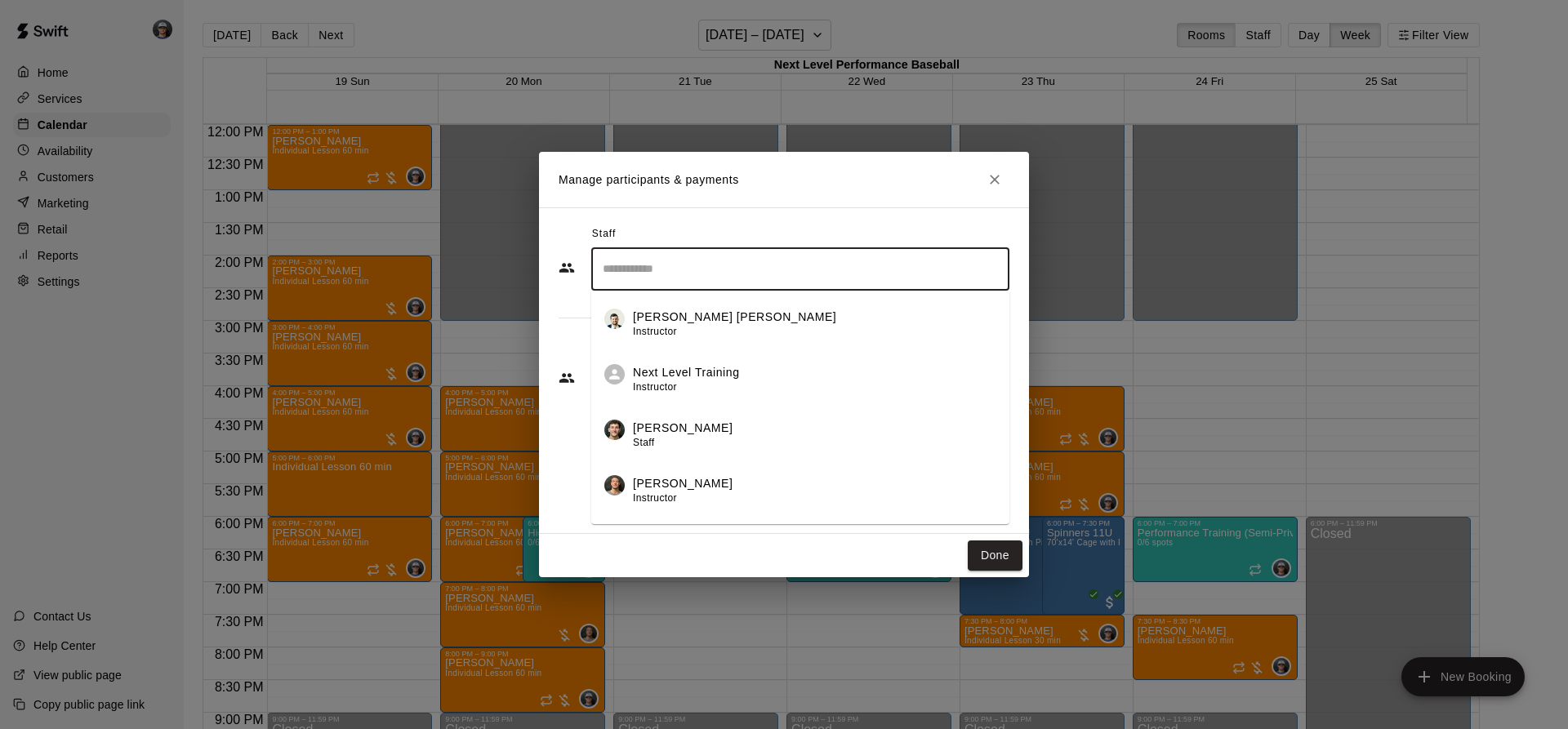
drag, startPoint x: 641, startPoint y: 264, endPoint x: 719, endPoint y: 262, distance: 78.0
click at [643, 266] on input "Search staff" at bounding box center [800, 268] width 404 height 29
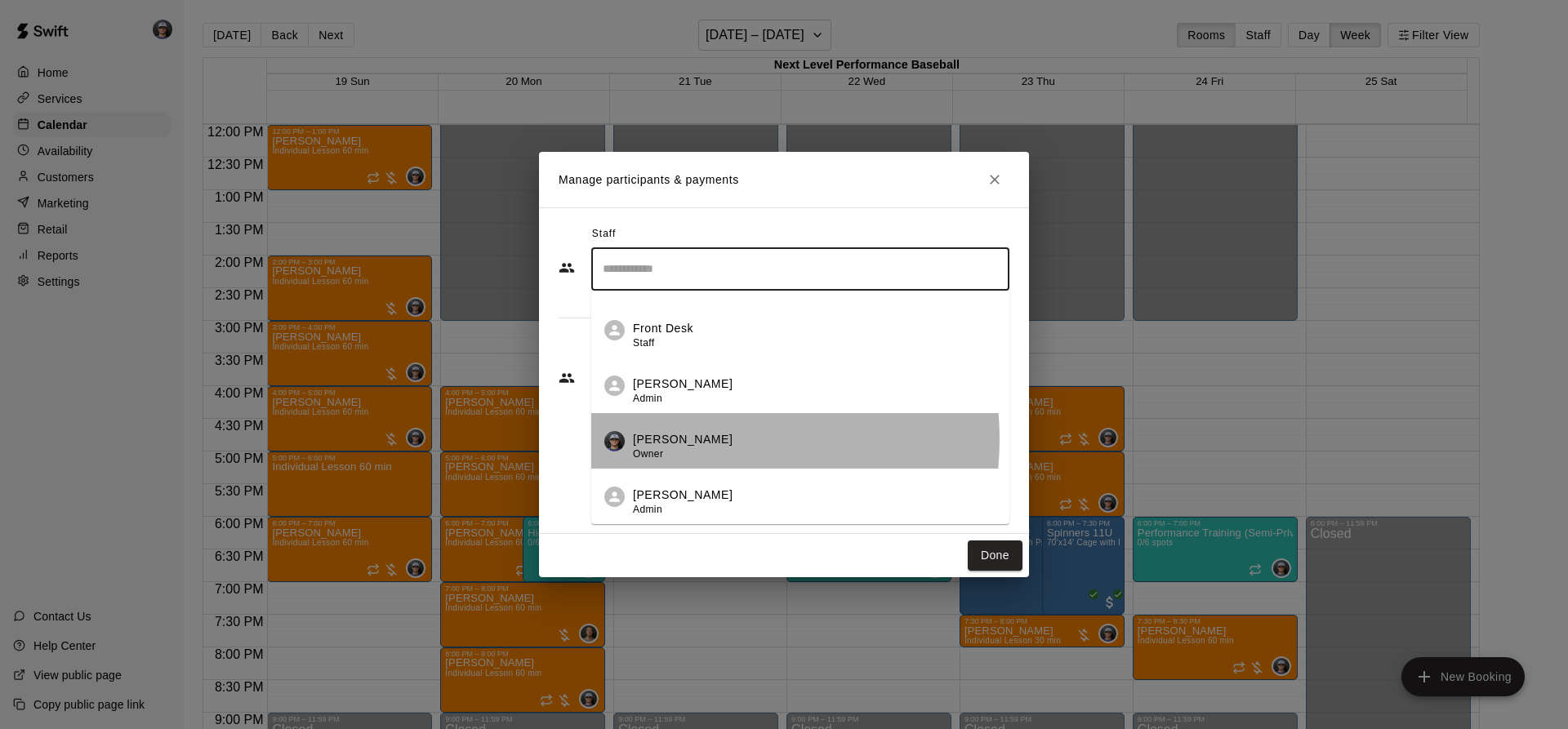
click at [689, 439] on p "[PERSON_NAME]" at bounding box center [682, 439] width 100 height 17
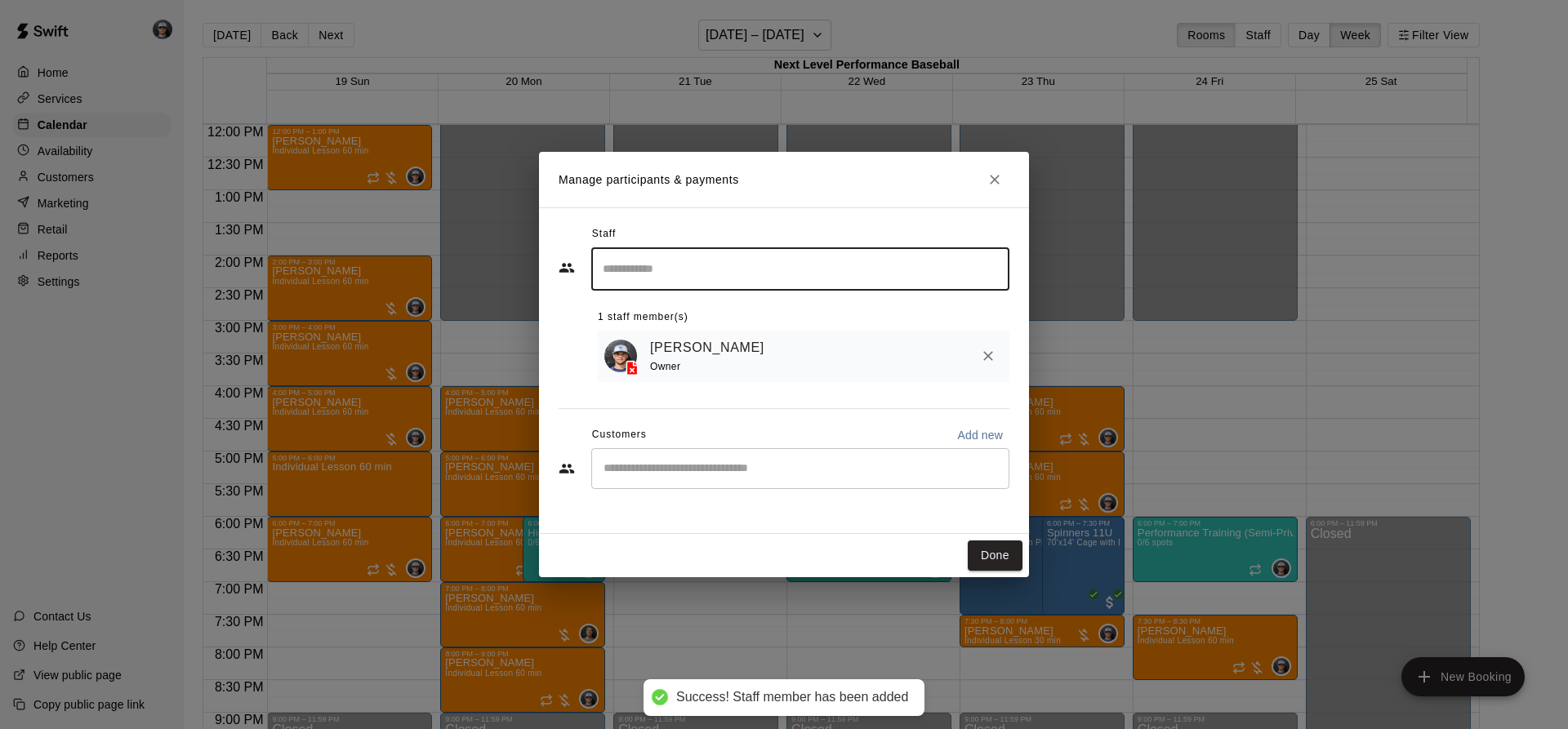
click at [717, 482] on div "​" at bounding box center [800, 468] width 418 height 40
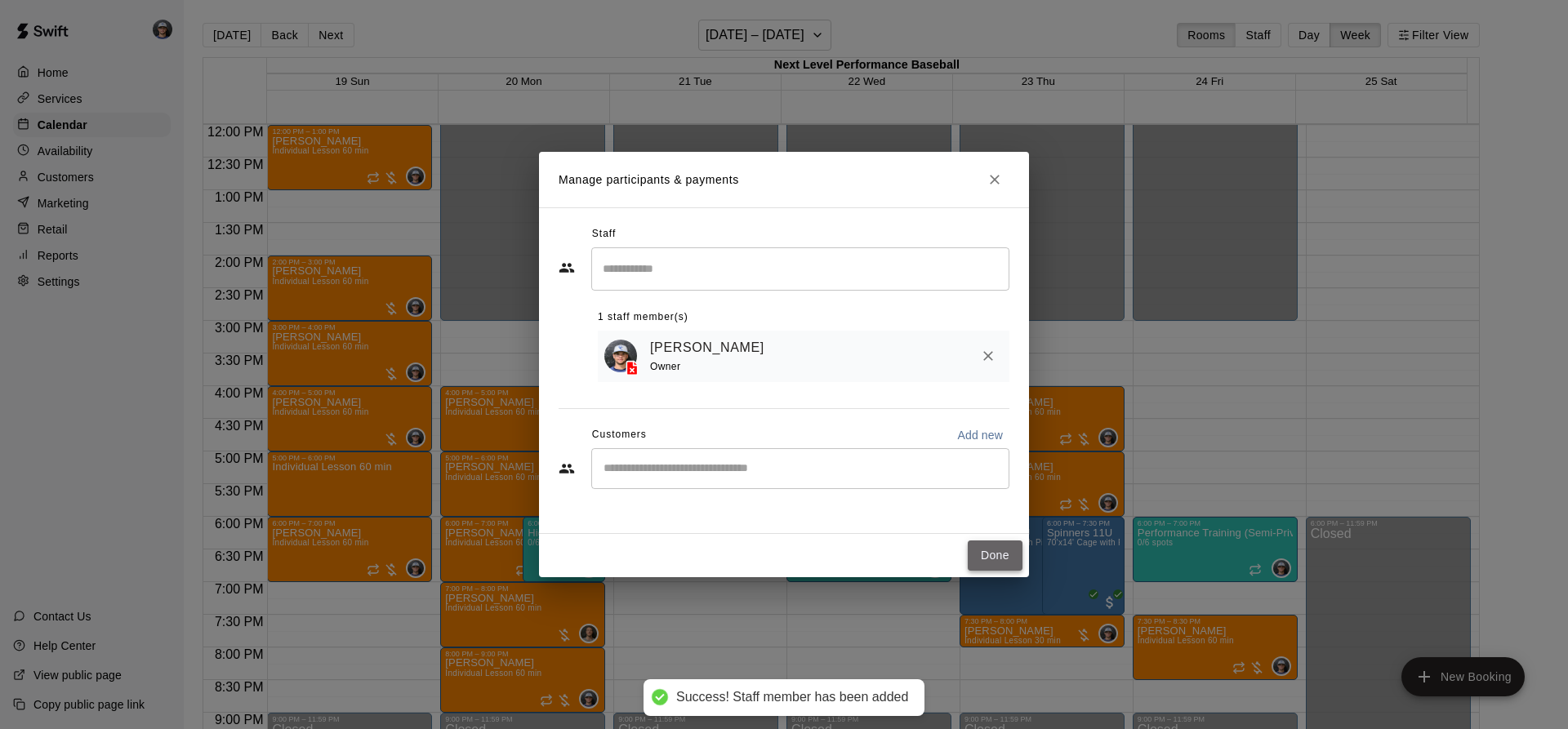
click at [982, 561] on button "Done" at bounding box center [995, 555] width 54 height 31
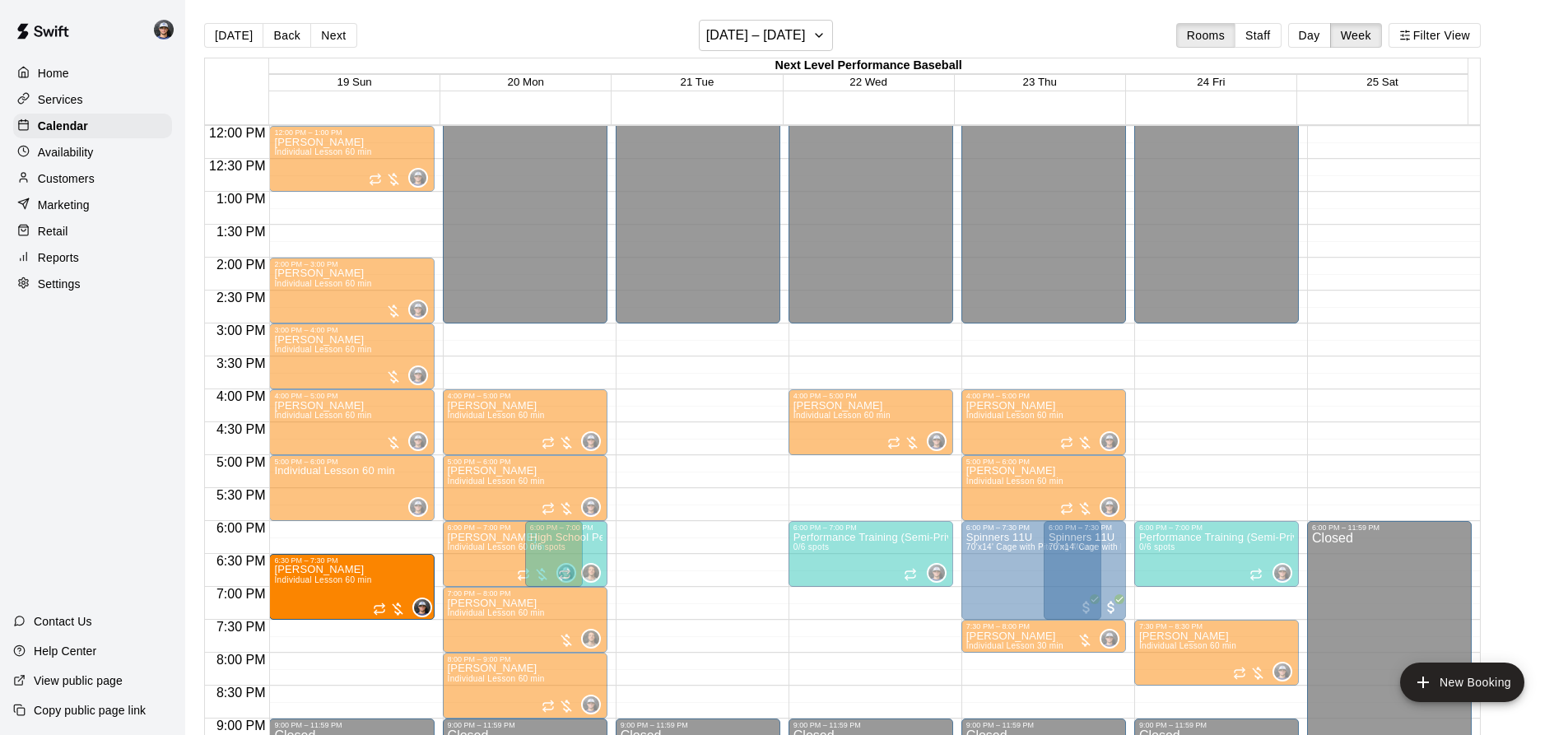
drag, startPoint x: 321, startPoint y: 549, endPoint x: 314, endPoint y: 597, distance: 48.5
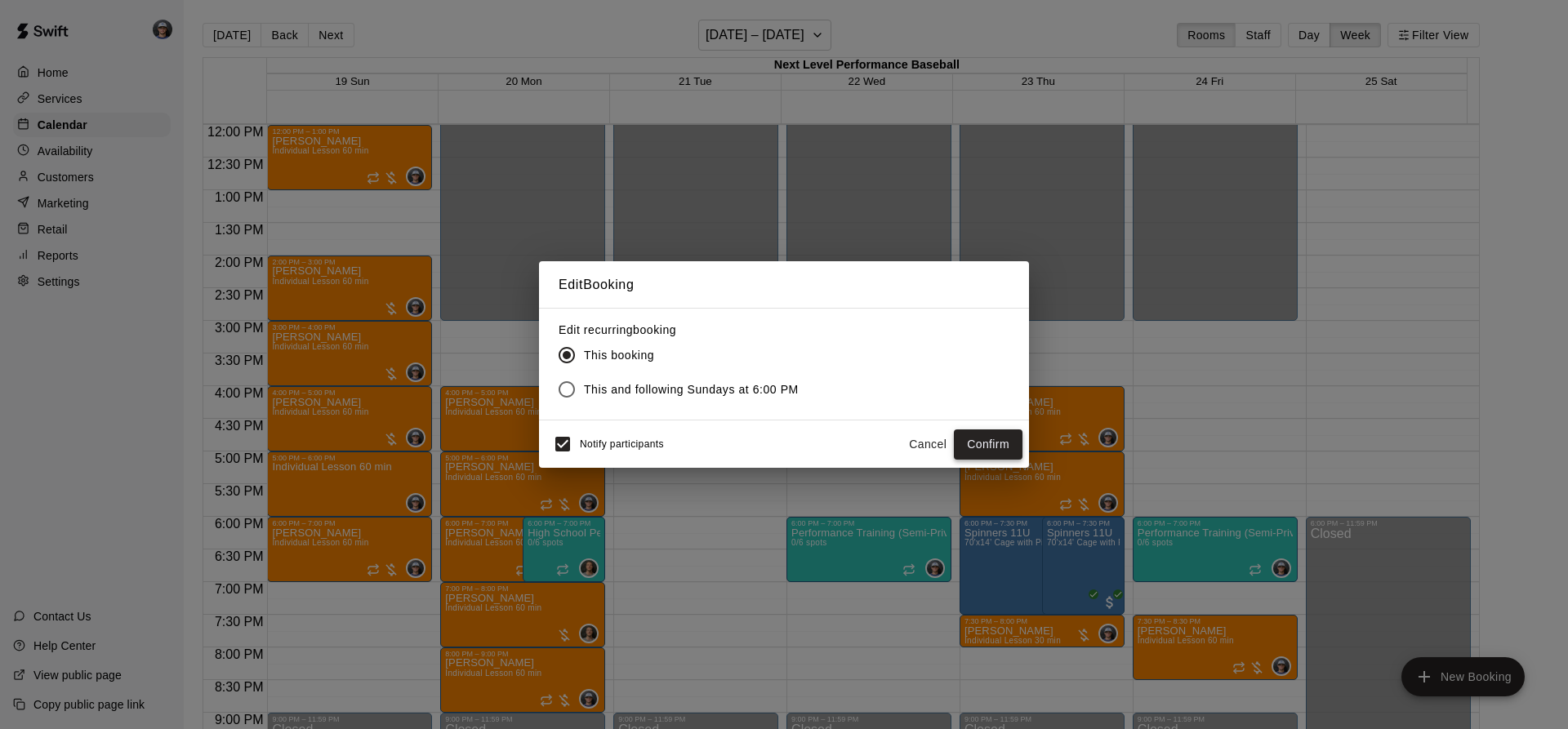
click at [1023, 441] on div "Notify participants Cancel Confirm" at bounding box center [784, 444] width 490 height 47
click at [1017, 444] on button "Confirm" at bounding box center [989, 444] width 69 height 31
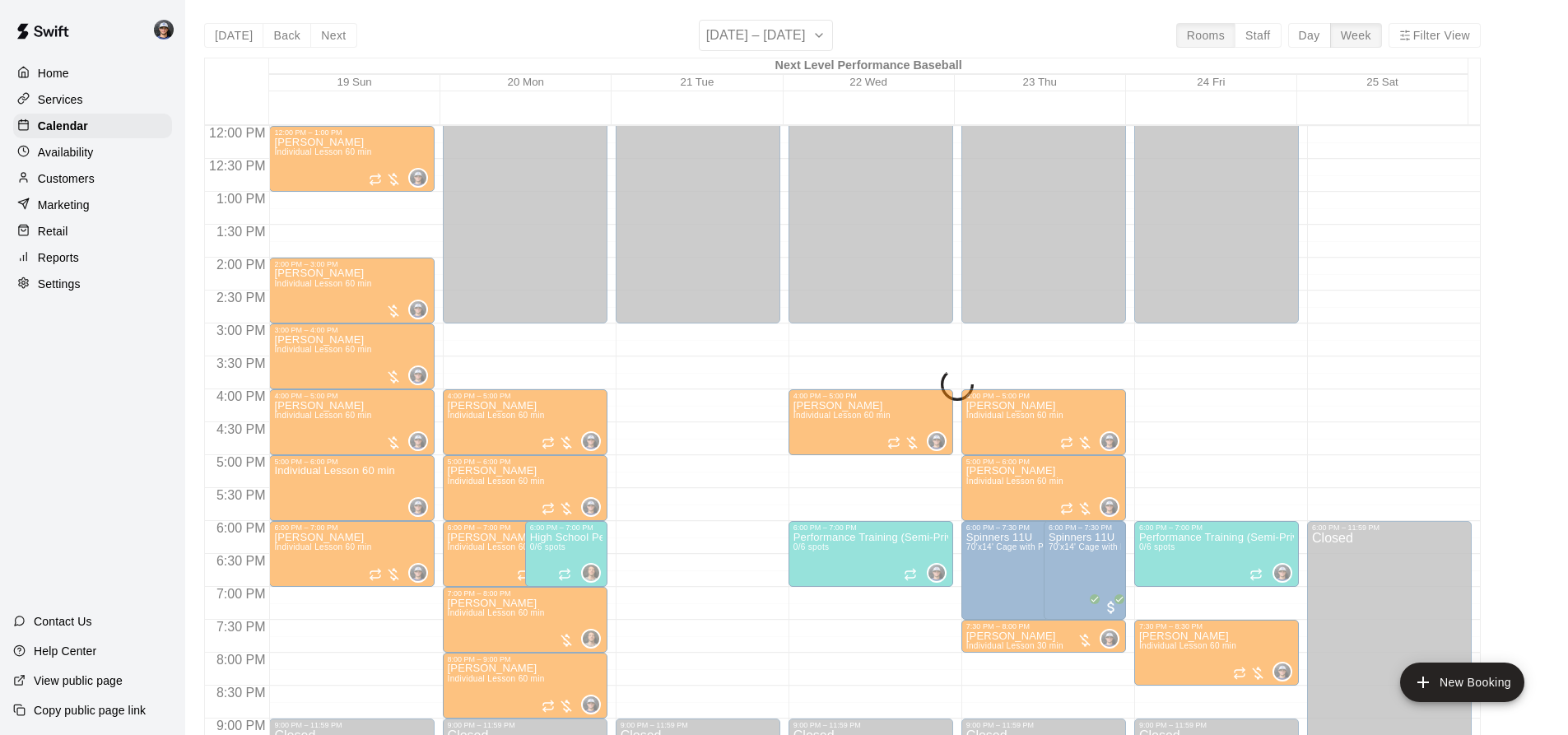
click at [1476, 685] on button "New Booking" at bounding box center [1463, 682] width 124 height 40
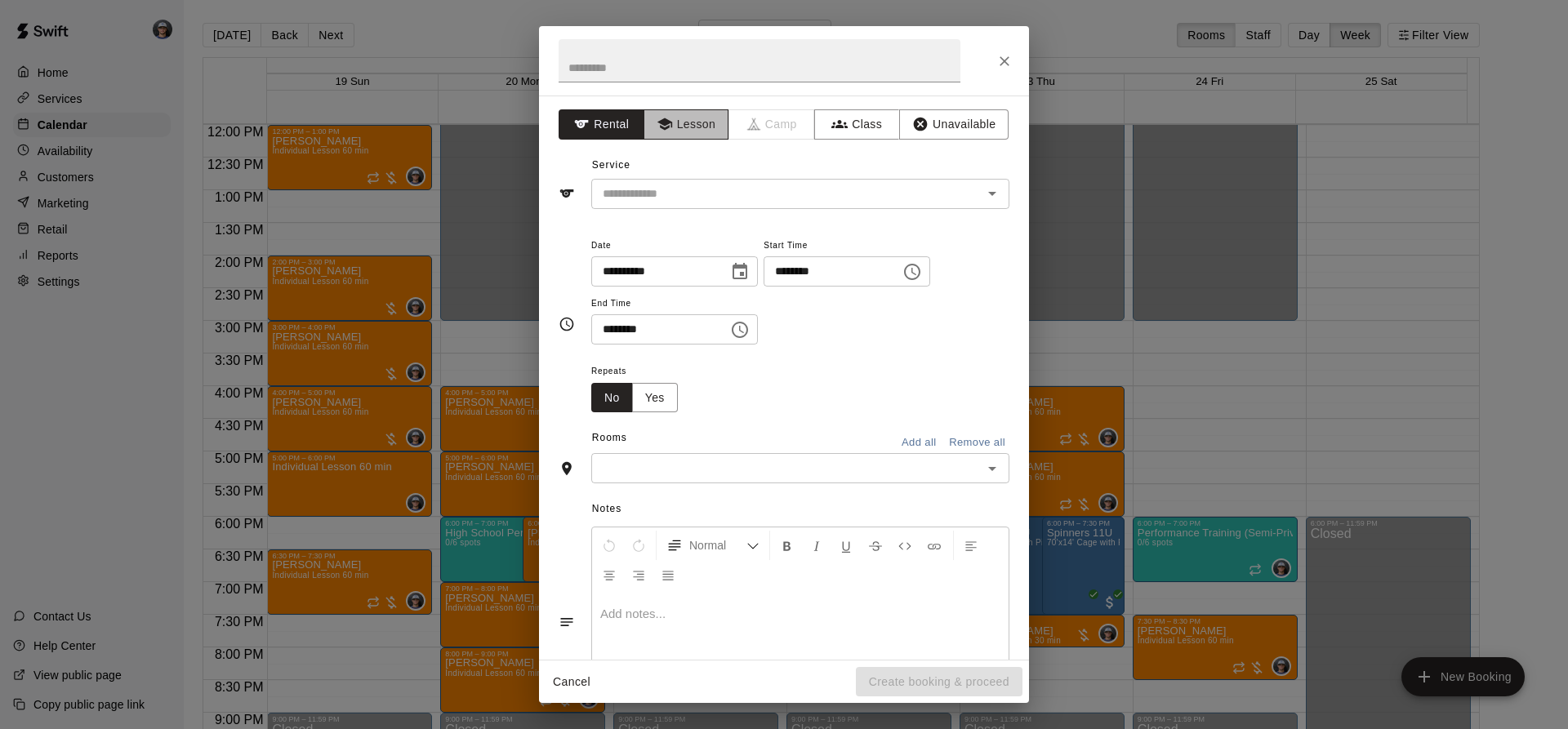
drag, startPoint x: 691, startPoint y: 126, endPoint x: 661, endPoint y: 197, distance: 77.1
click at [691, 127] on button "Lesson" at bounding box center [686, 124] width 86 height 31
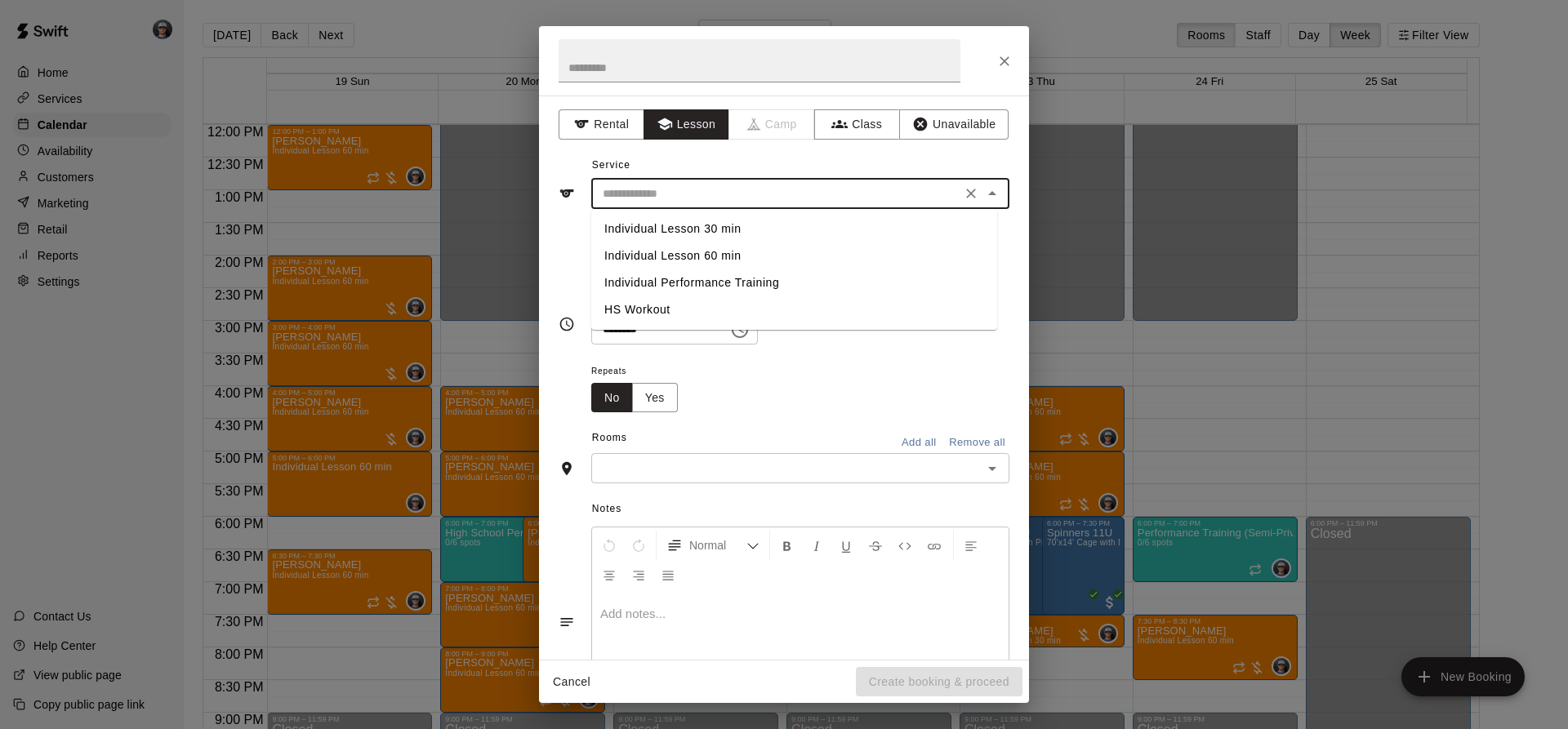
click at [661, 197] on input "text" at bounding box center [776, 193] width 360 height 21
drag, startPoint x: 722, startPoint y: 252, endPoint x: 718, endPoint y: 226, distance: 26.3
click at [718, 226] on ul "Individual Lesson 30 min Individual Lesson 60 min Individual Performance Traini…" at bounding box center [793, 269] width 406 height 120
click at [718, 226] on li "Individual Lesson 30 min" at bounding box center [793, 228] width 406 height 27
type input "**********"
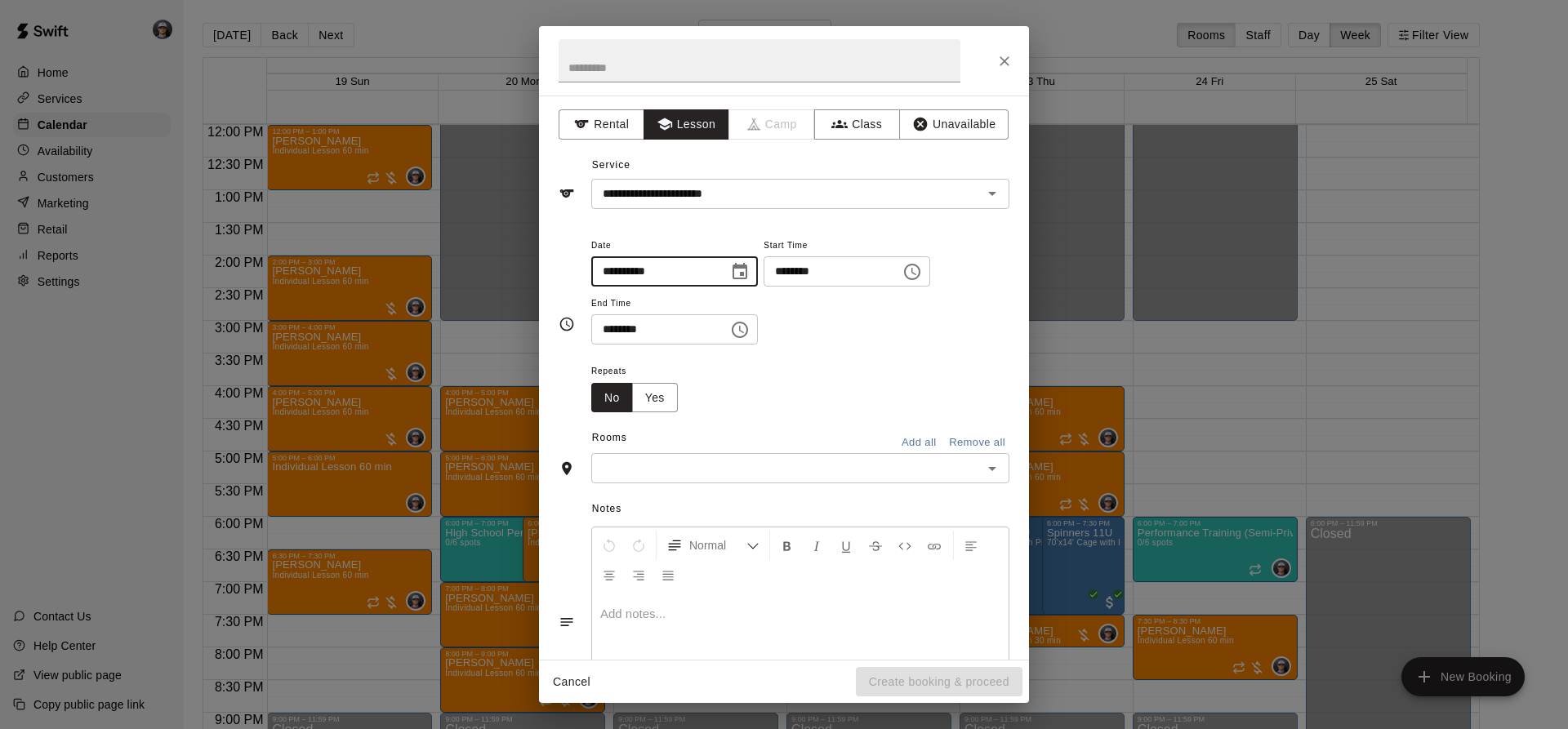
click at [717, 266] on input "**********" at bounding box center [653, 271] width 125 height 31
click at [756, 274] on button "Choose date, selected date is Oct 21, 2025" at bounding box center [739, 271] width 33 height 33
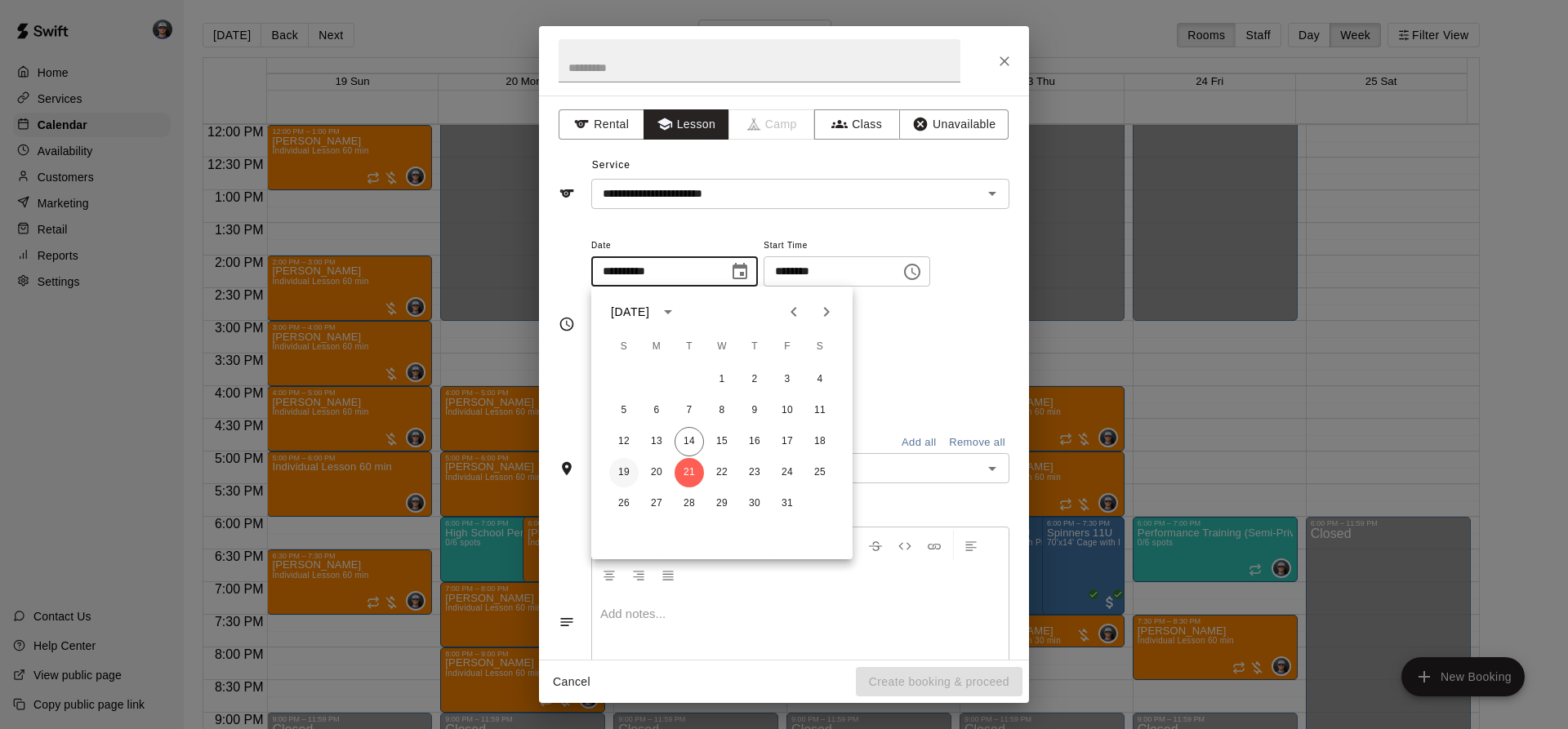
drag, startPoint x: 624, startPoint y: 470, endPoint x: 633, endPoint y: 464, distance: 10.8
click at [624, 469] on button "19" at bounding box center [624, 473] width 30 height 30
type input "**********"
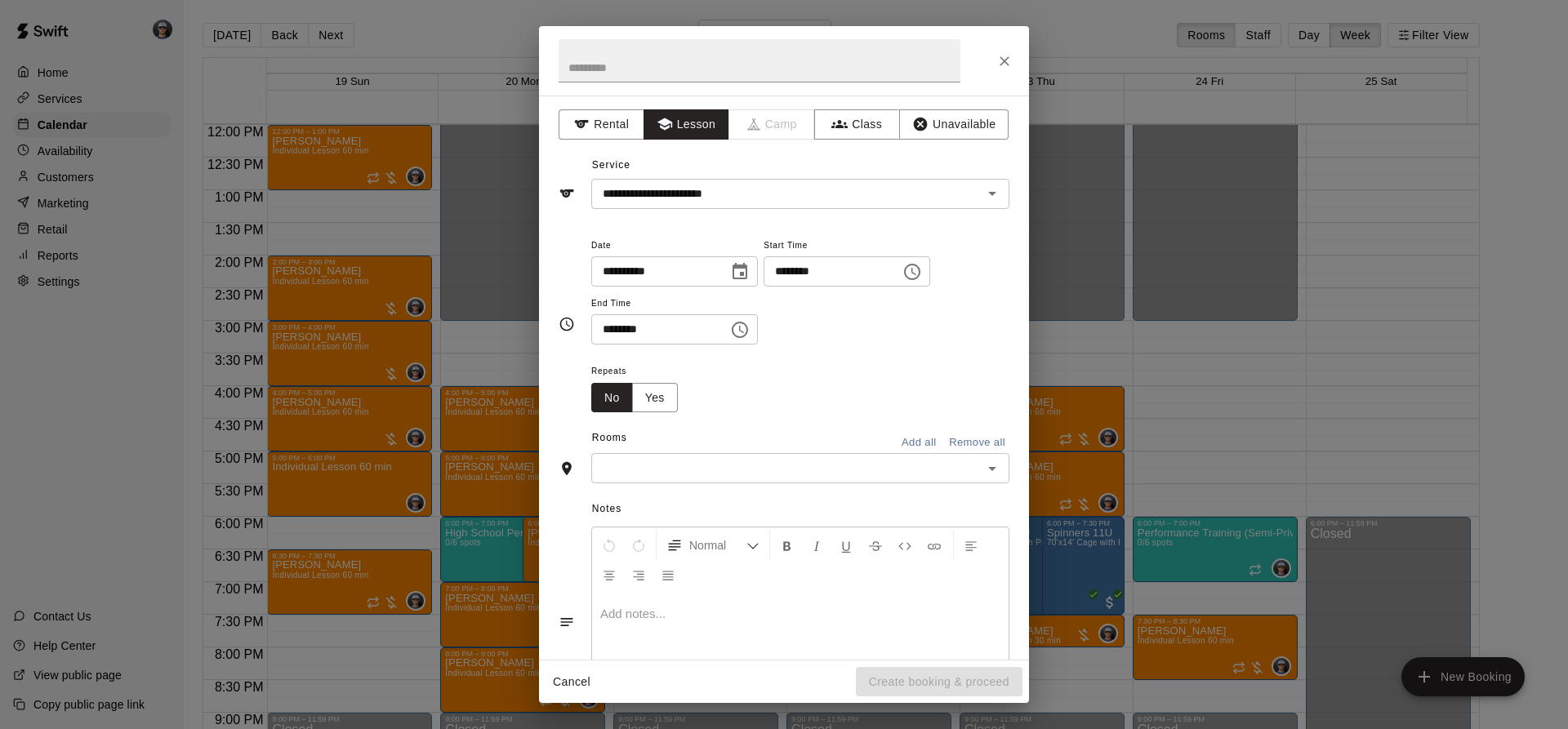
click at [922, 279] on icon "Choose time, selected time is 3:00 PM" at bounding box center [912, 272] width 20 height 20
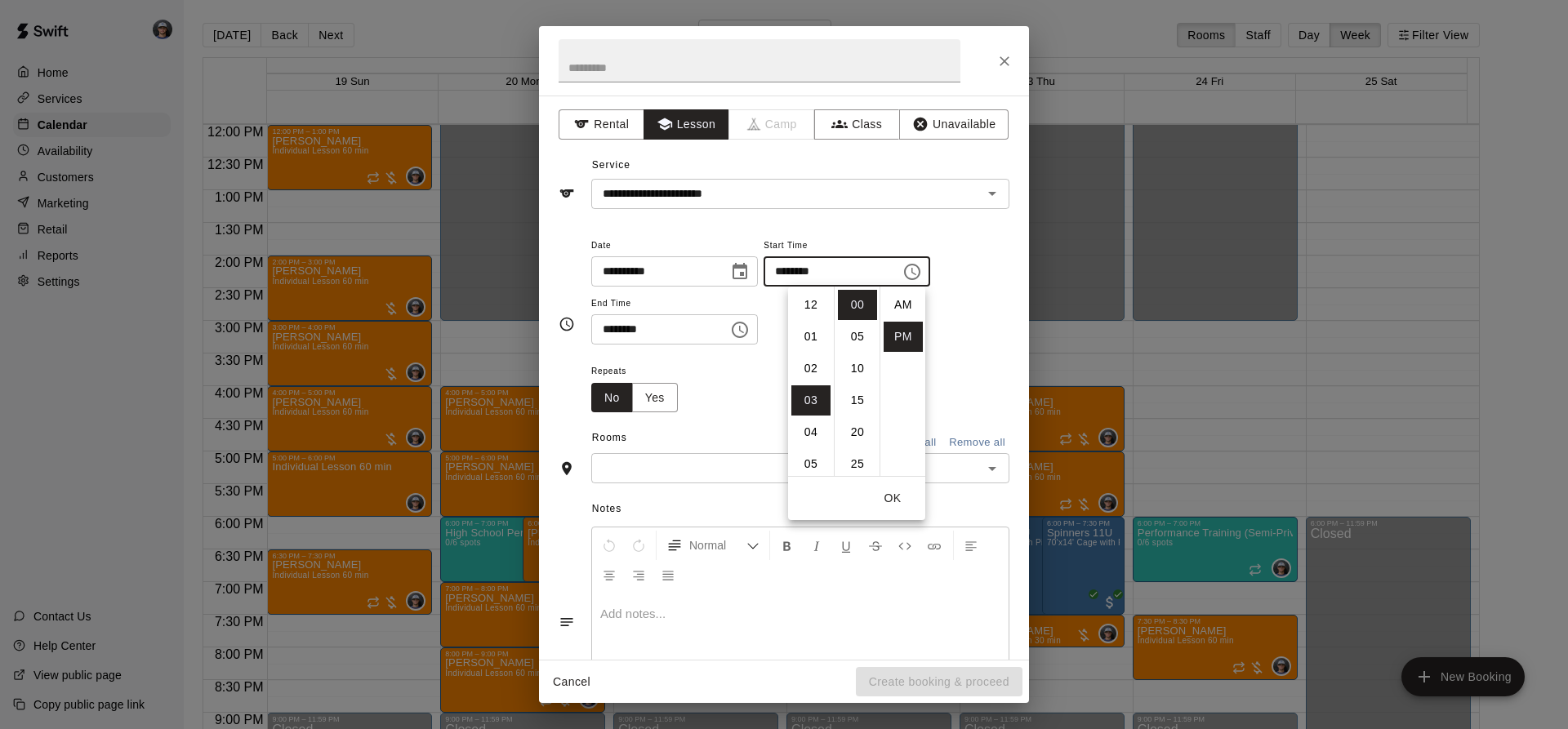
scroll to position [30, 0]
click at [809, 393] on li "06" at bounding box center [811, 401] width 39 height 31
type input "********"
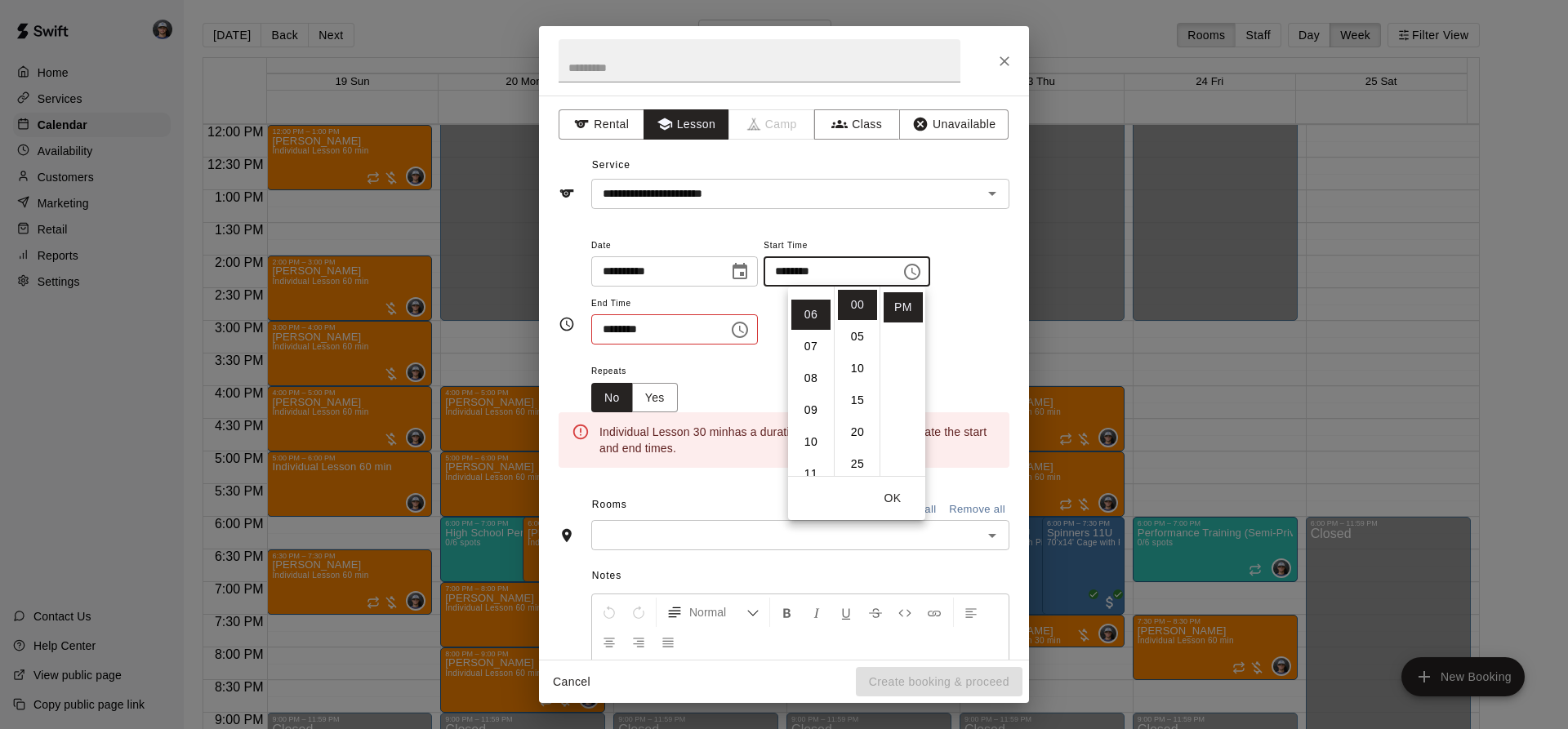
scroll to position [191, 0]
click at [748, 333] on icon "Choose time, selected time is 3:30 PM" at bounding box center [739, 329] width 17 height 17
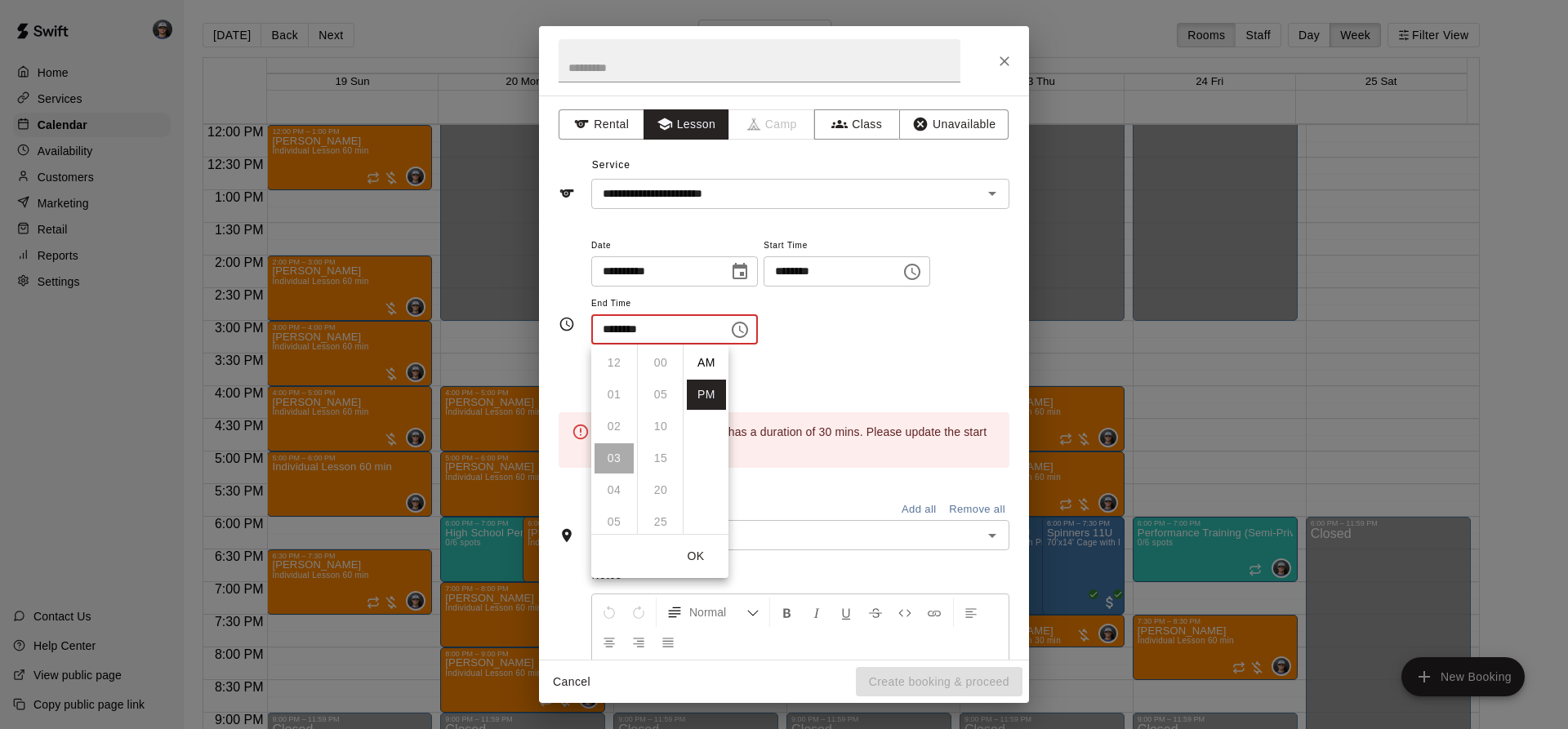
scroll to position [30, 0]
click at [618, 454] on li "06" at bounding box center [614, 458] width 39 height 31
type input "********"
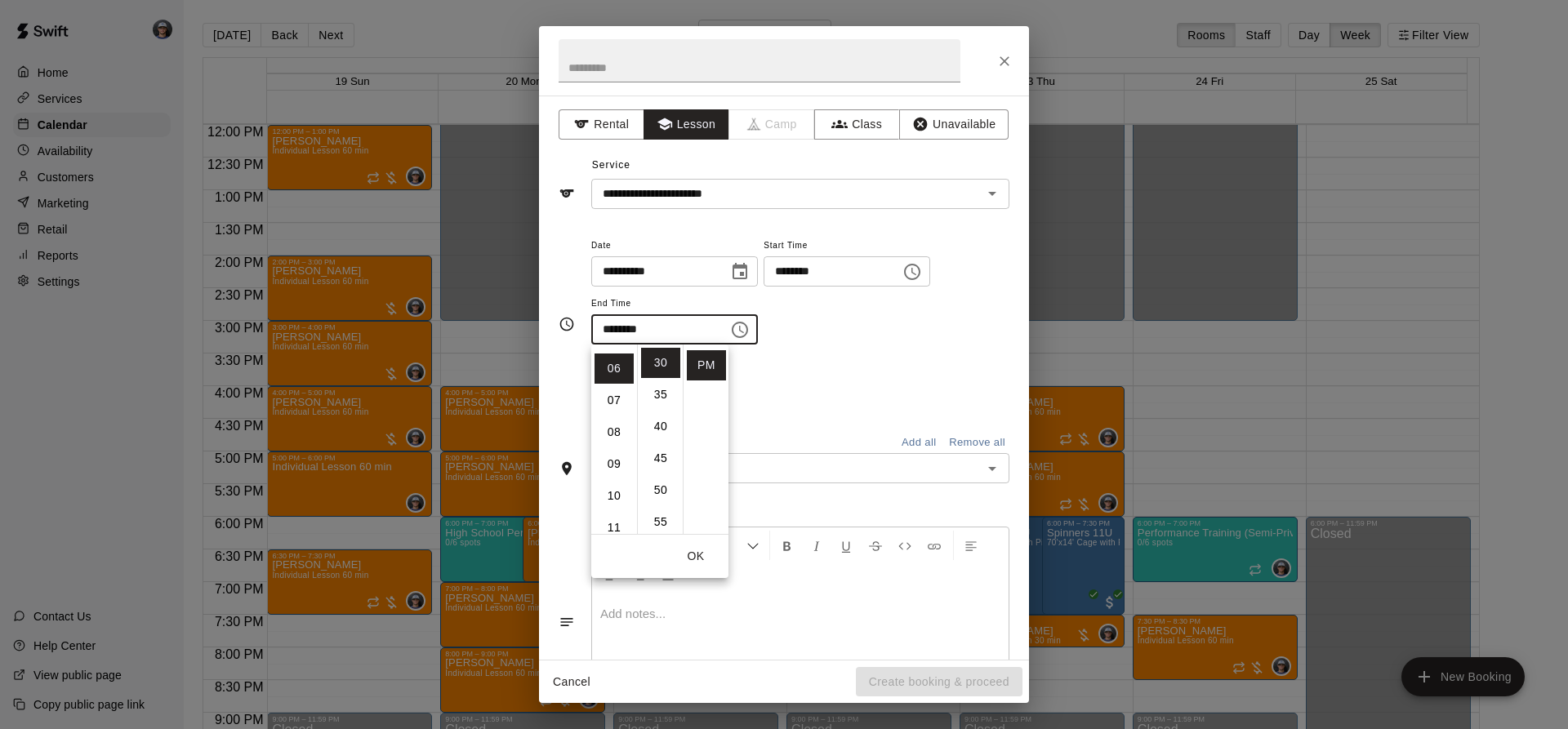
scroll to position [191, 0]
click at [789, 451] on div "Rooms Add all Remove all" at bounding box center [784, 439] width 451 height 28
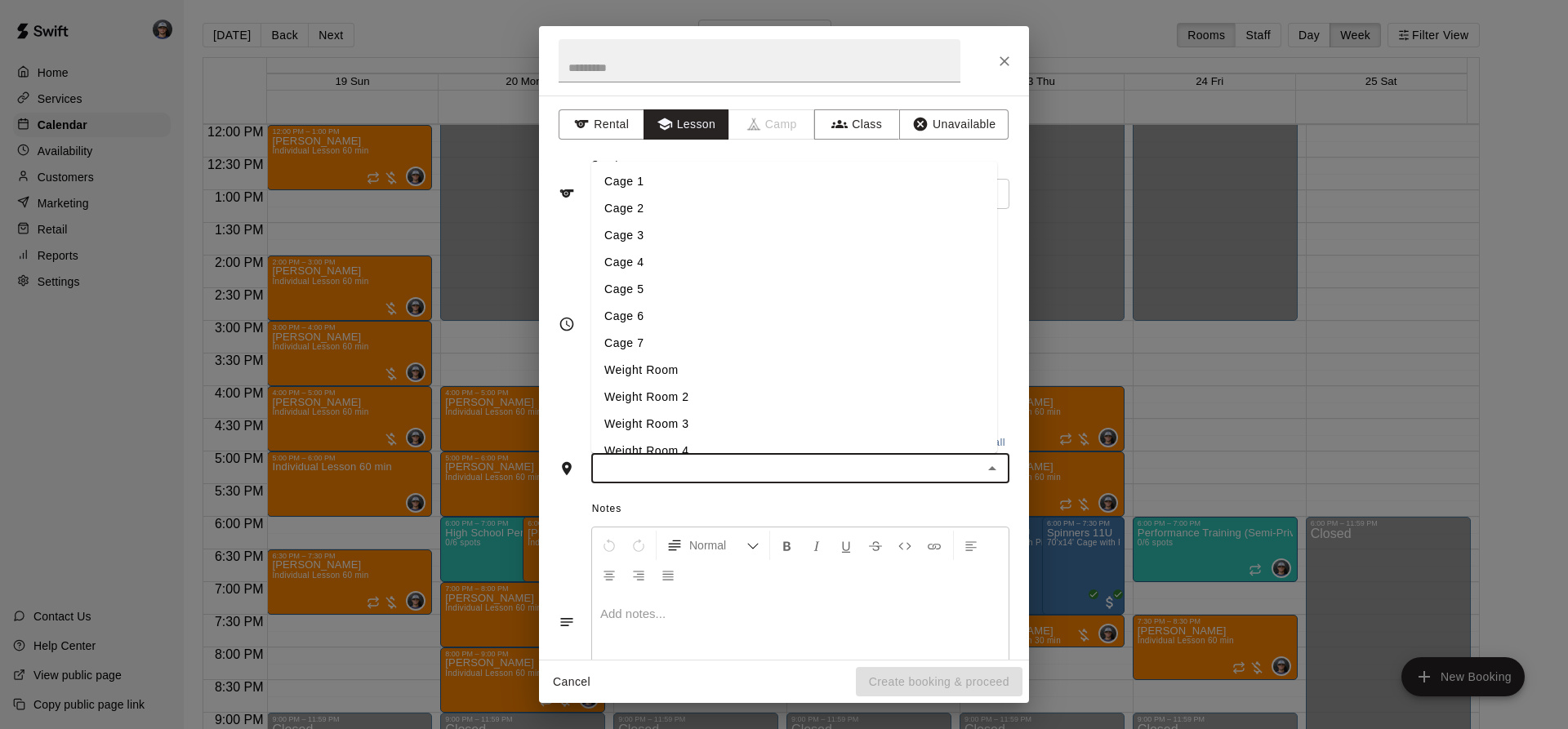
click at [758, 467] on input "text" at bounding box center [786, 468] width 381 height 21
click at [649, 240] on li "Cage 3" at bounding box center [793, 235] width 406 height 27
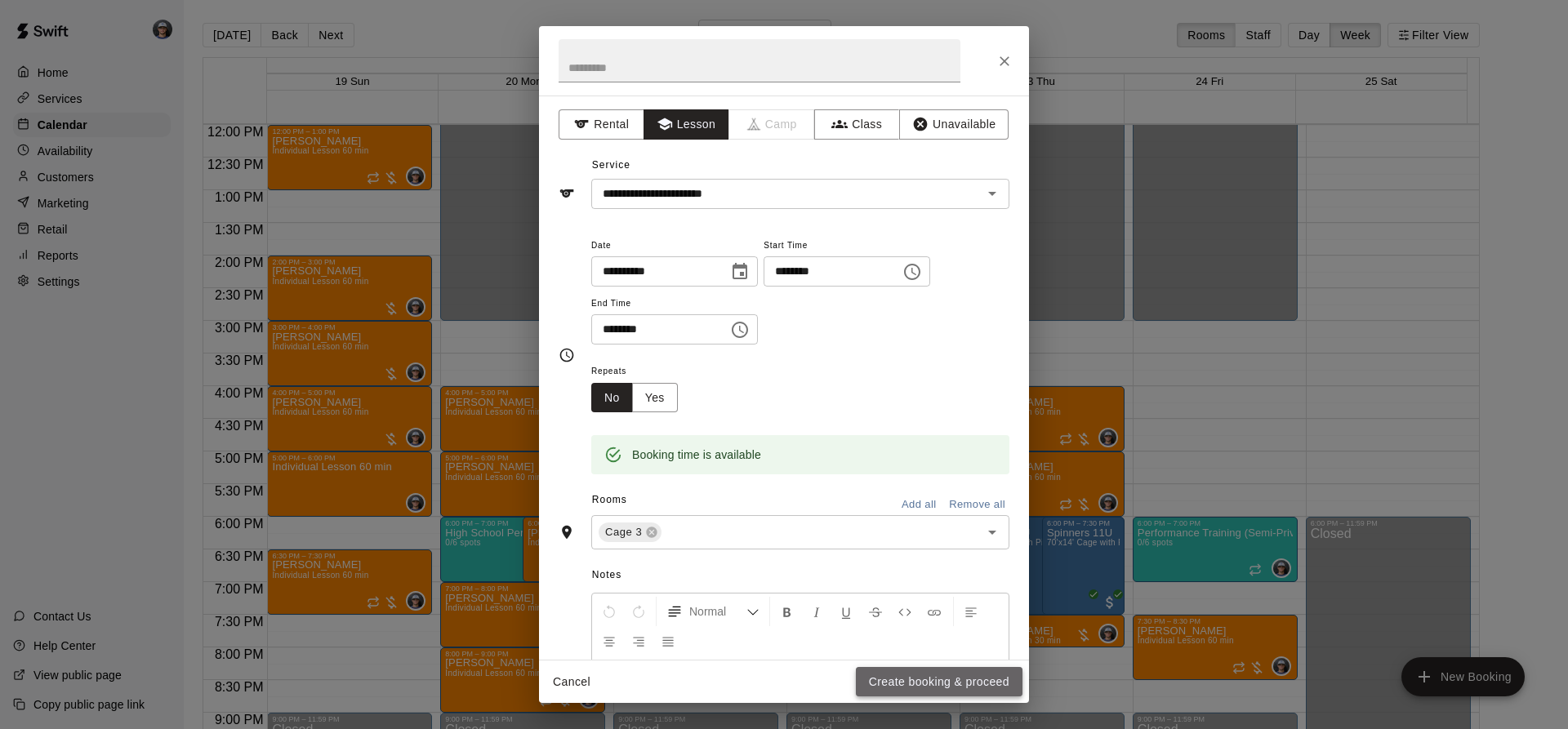
click at [902, 670] on button "Create booking & proceed" at bounding box center [938, 682] width 167 height 31
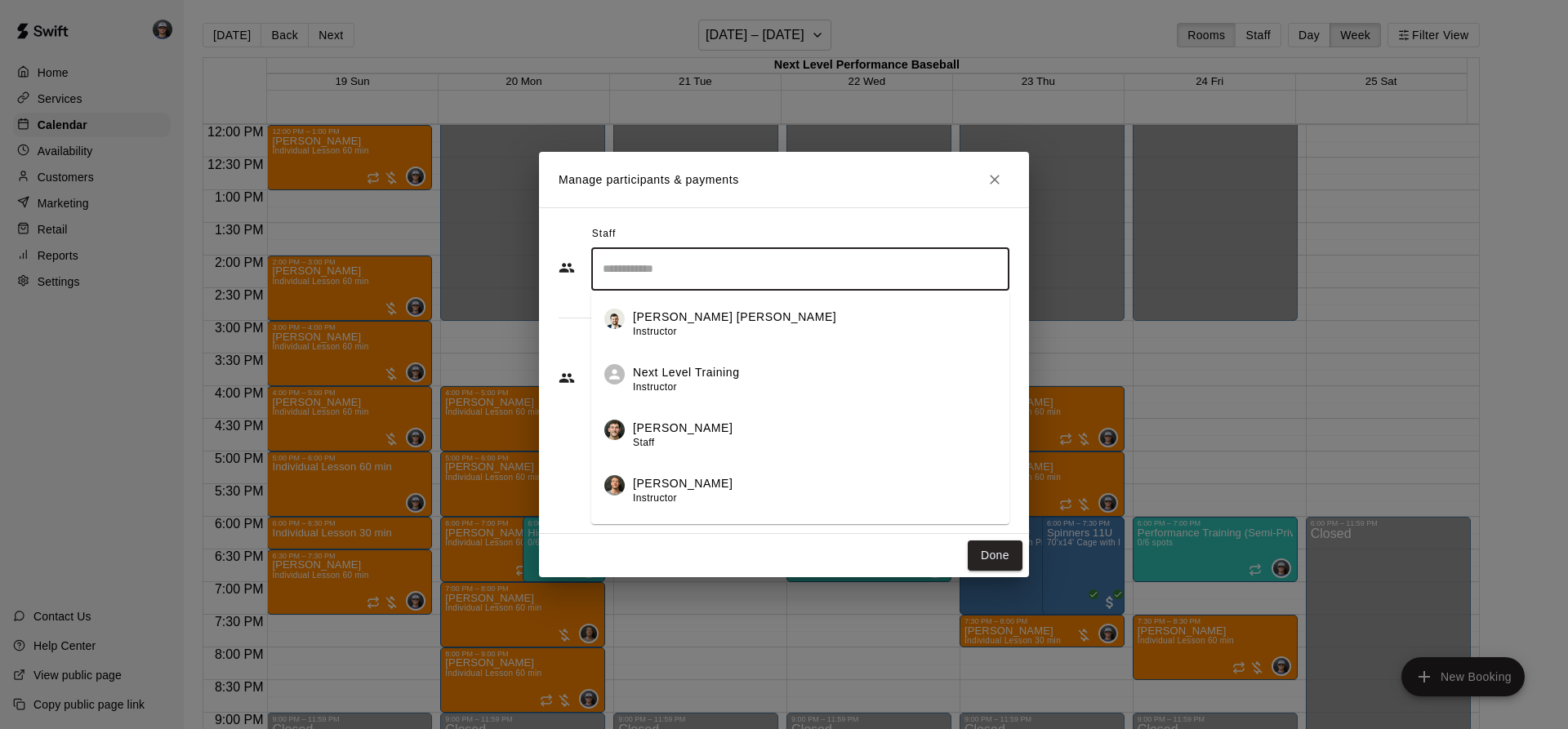
click at [694, 266] on input "Search staff" at bounding box center [800, 268] width 404 height 29
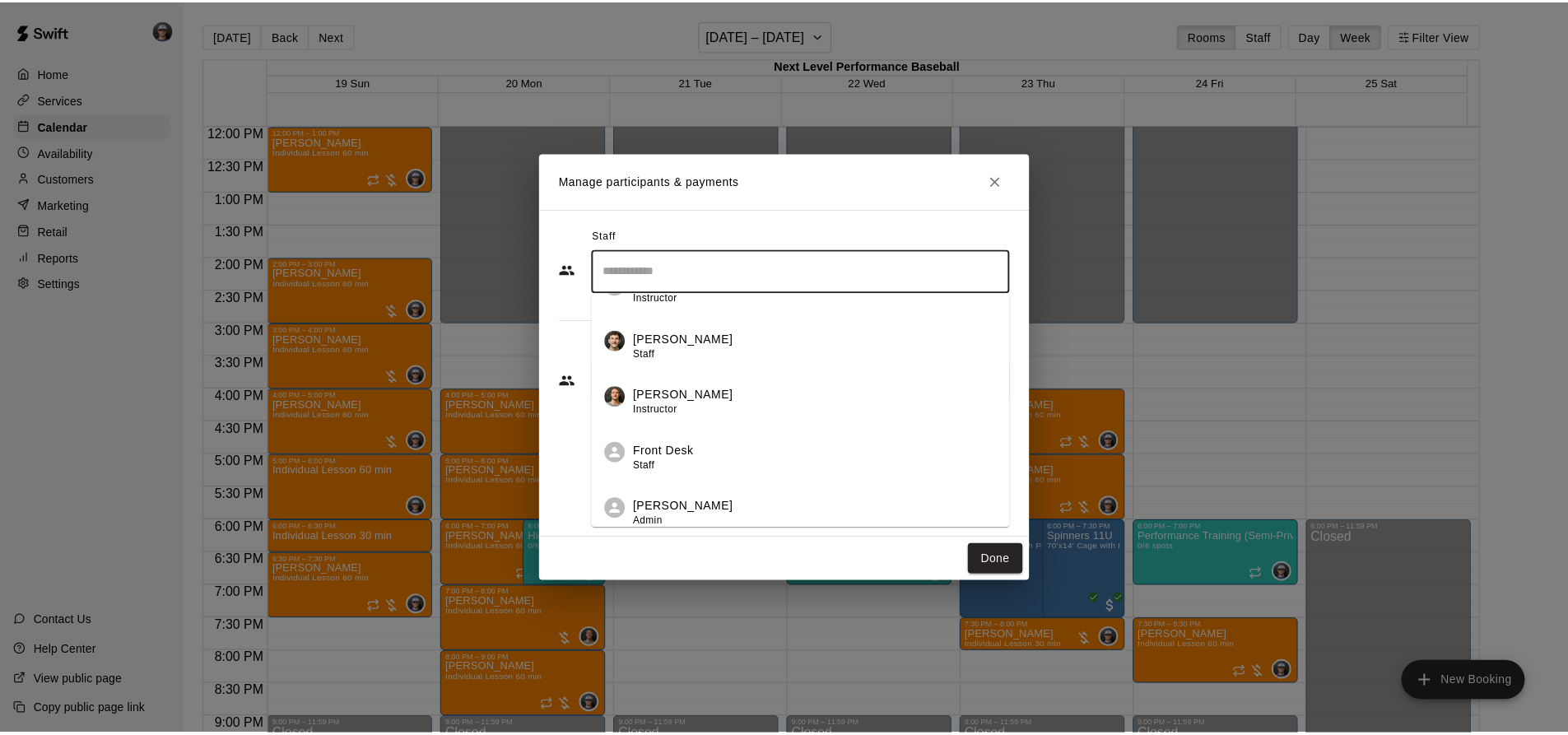
scroll to position [213, 0]
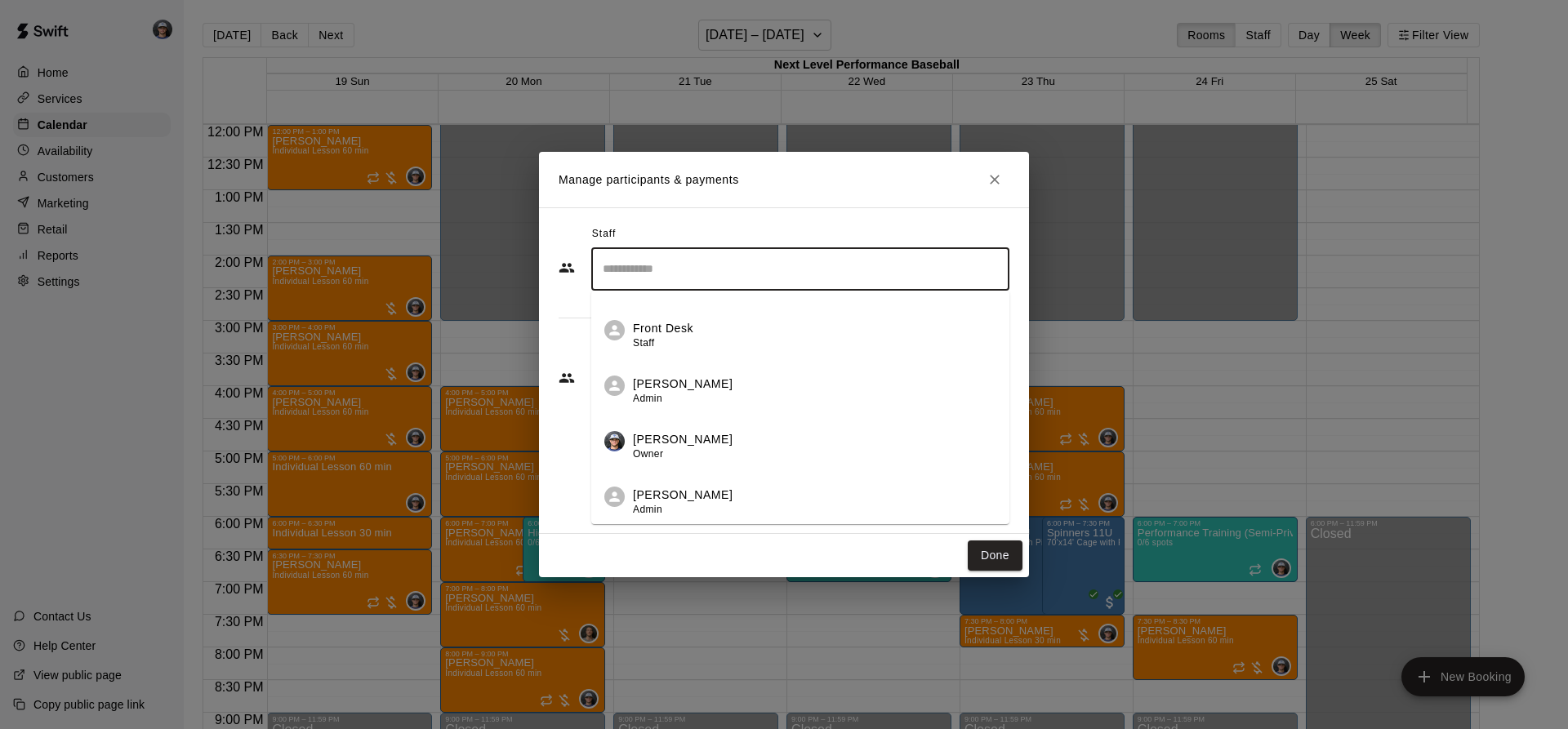
click at [732, 452] on div "[PERSON_NAME] Owner" at bounding box center [814, 447] width 363 height 32
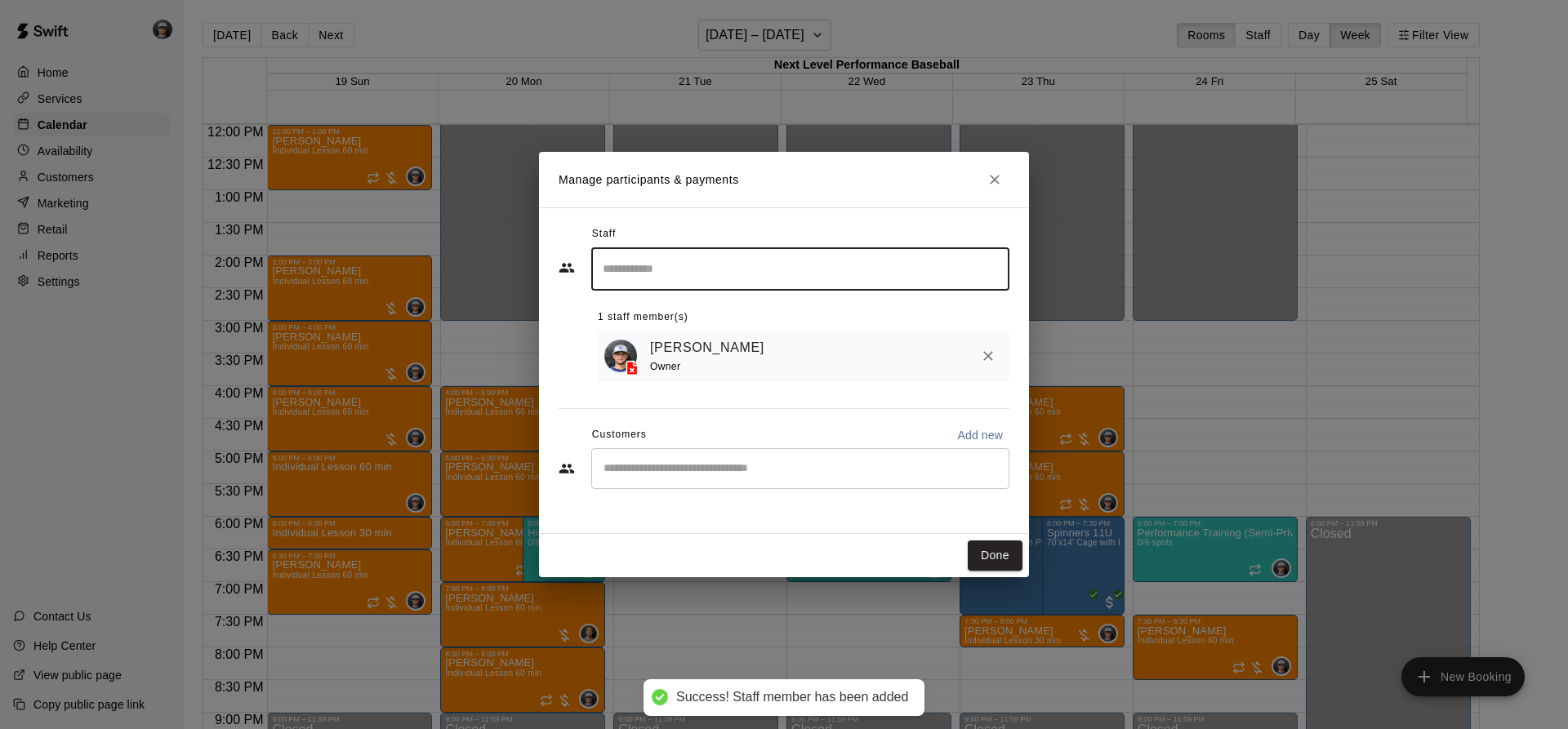
click at [997, 558] on button "Done" at bounding box center [995, 555] width 54 height 31
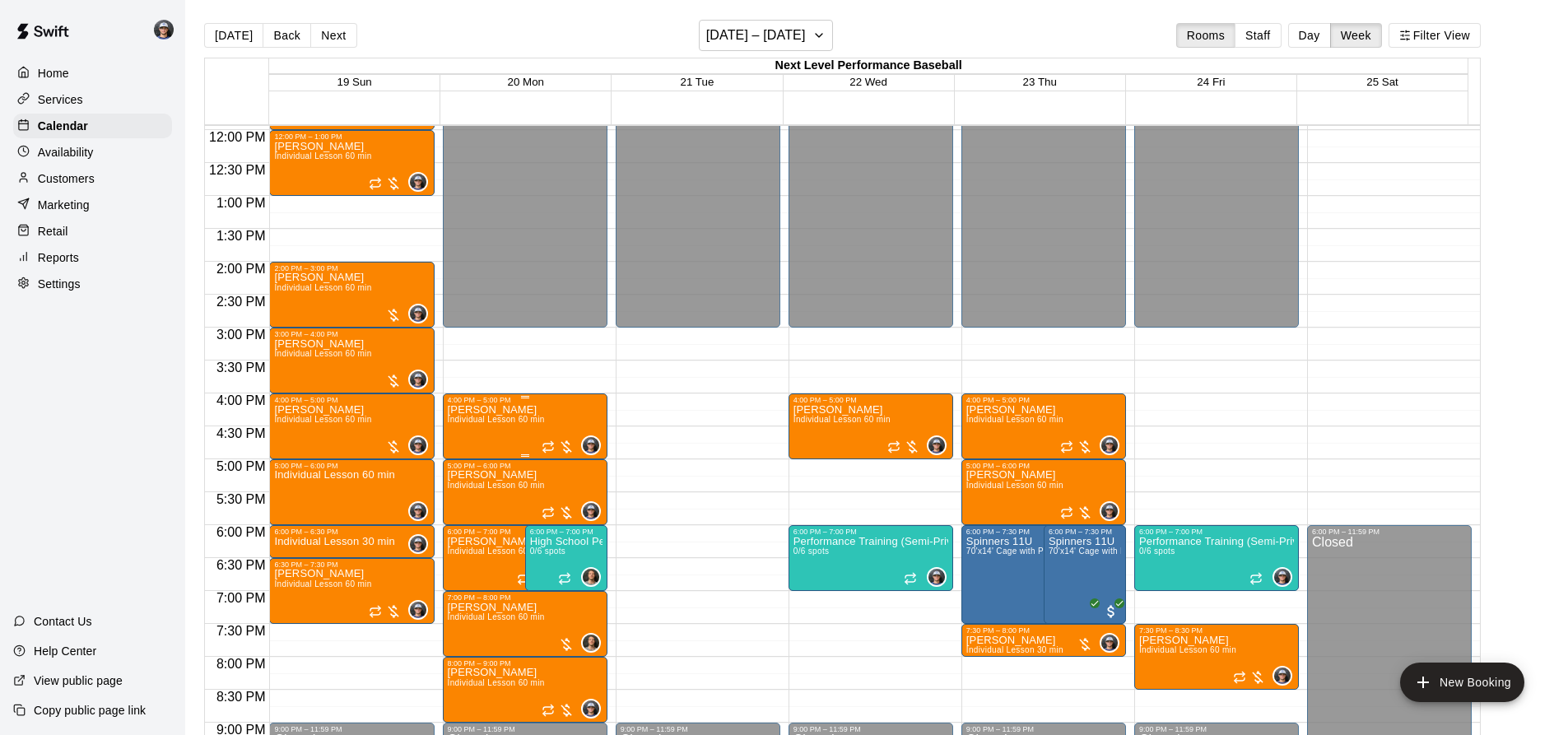
scroll to position [543, 0]
